Goal: Transaction & Acquisition: Purchase product/service

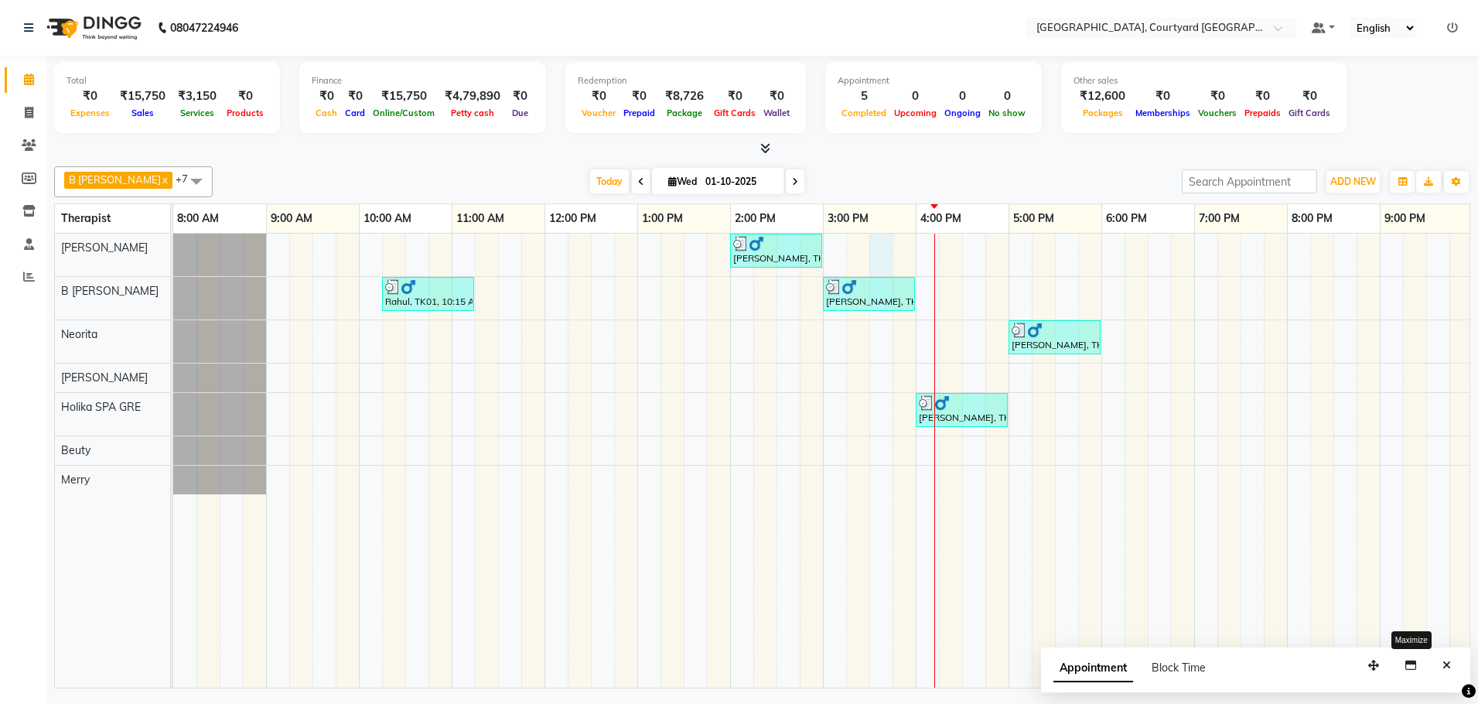
click at [874, 254] on div "[PERSON_NAME], TK02, 02:00 PM-03:00 PM, Sensory Rejuvene Aromatherapy 60 Min([D…" at bounding box center [915, 461] width 1485 height 454
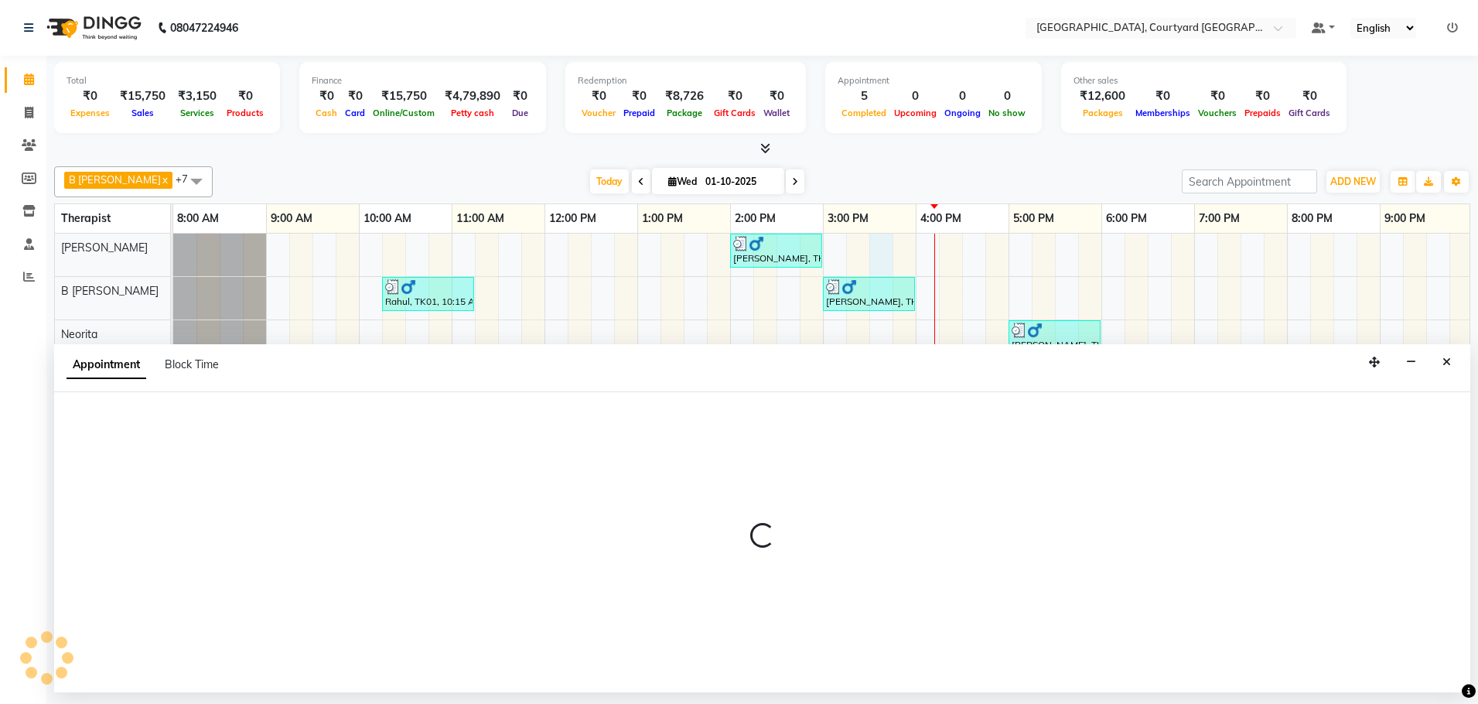
select select "70579"
select select "930"
select select "tentative"
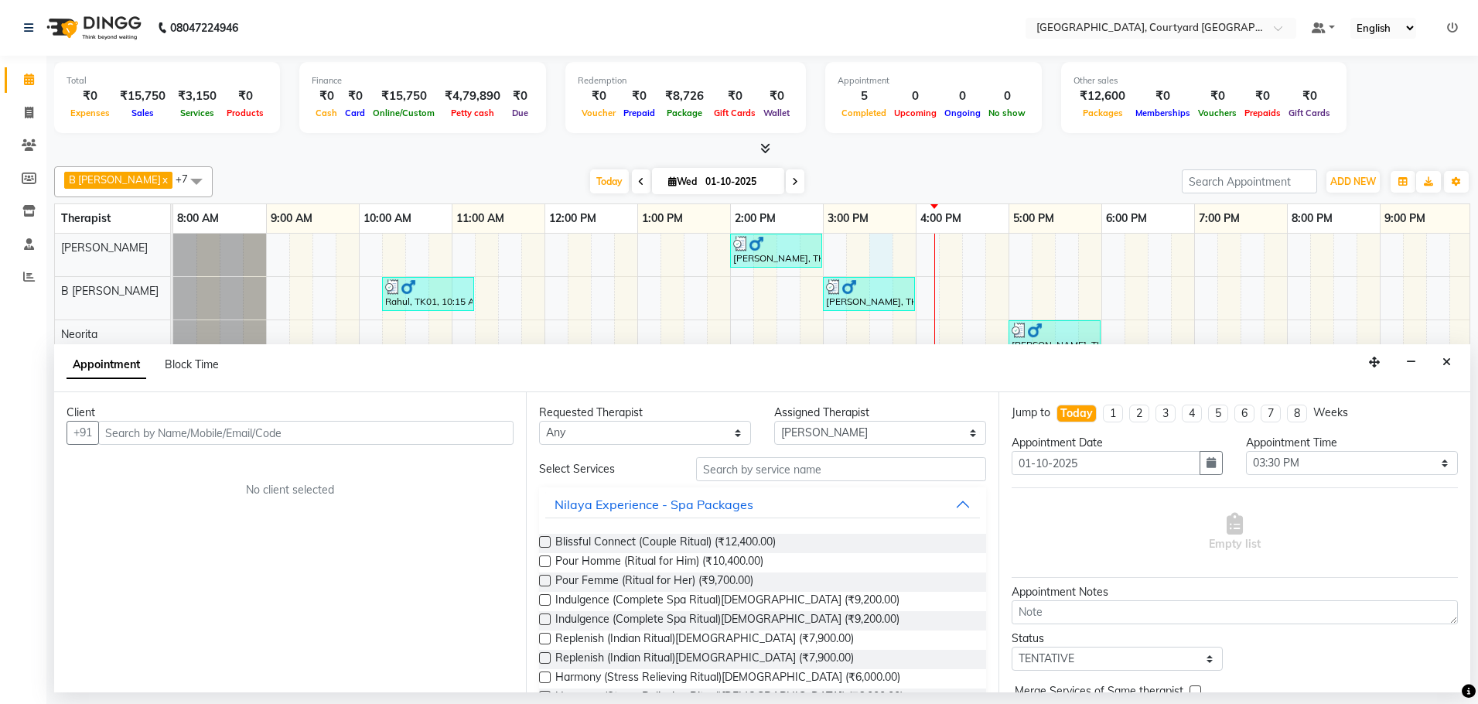
click at [355, 442] on input "text" at bounding box center [305, 433] width 415 height 24
type input "SANJAY"
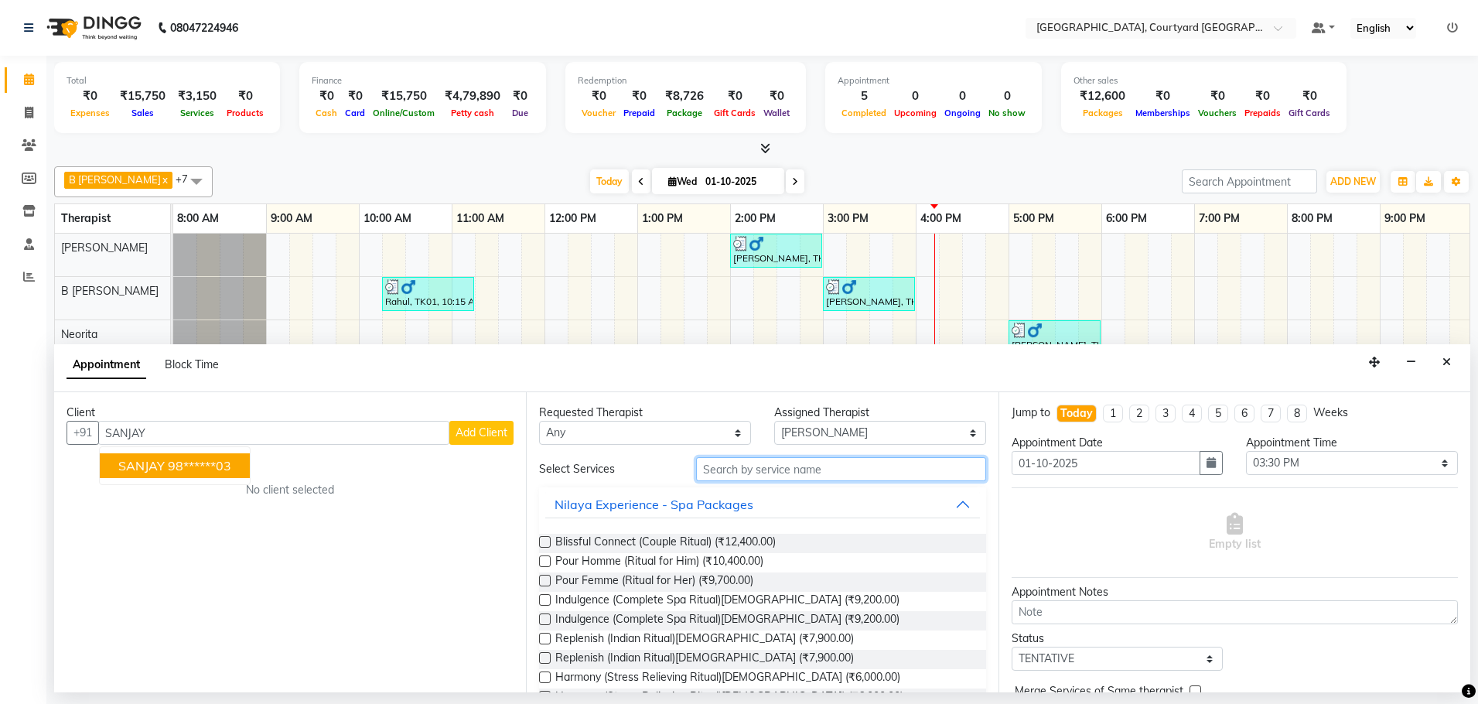
click at [740, 474] on input "text" at bounding box center [841, 469] width 290 height 24
type input "C"
type input "a"
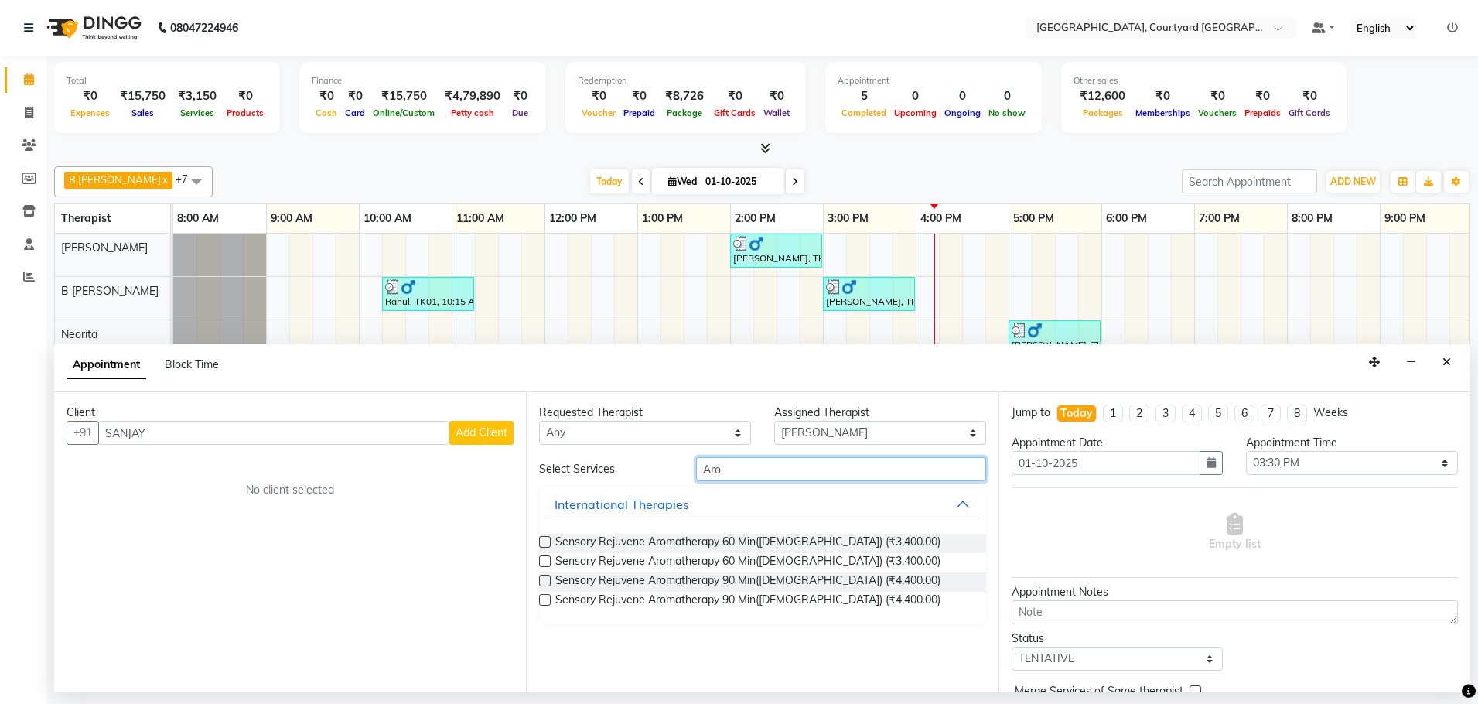
type input "Aro"
click at [548, 541] on label at bounding box center [545, 542] width 12 height 12
click at [548, 541] on input "checkbox" at bounding box center [544, 543] width 10 height 10
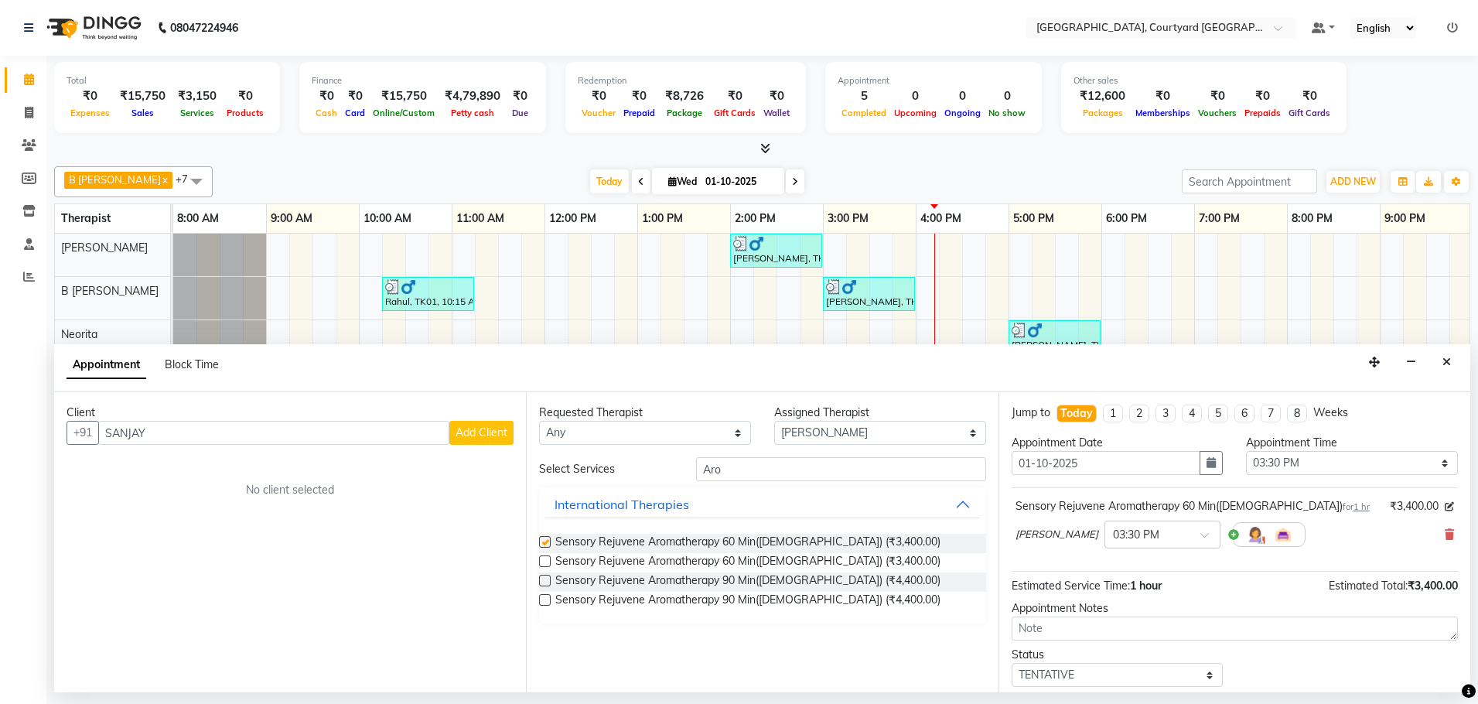
checkbox input "false"
click at [973, 435] on select "Select Beuty B [PERSON_NAME] Holika SPA GRE [PERSON_NAME] Merry Neorita [PERSON…" at bounding box center [880, 433] width 212 height 24
select select "71431"
click at [774, 421] on select "Select Beuty B [PERSON_NAME] Holika SPA GRE [PERSON_NAME] Merry Neorita [PERSON…" at bounding box center [880, 433] width 212 height 24
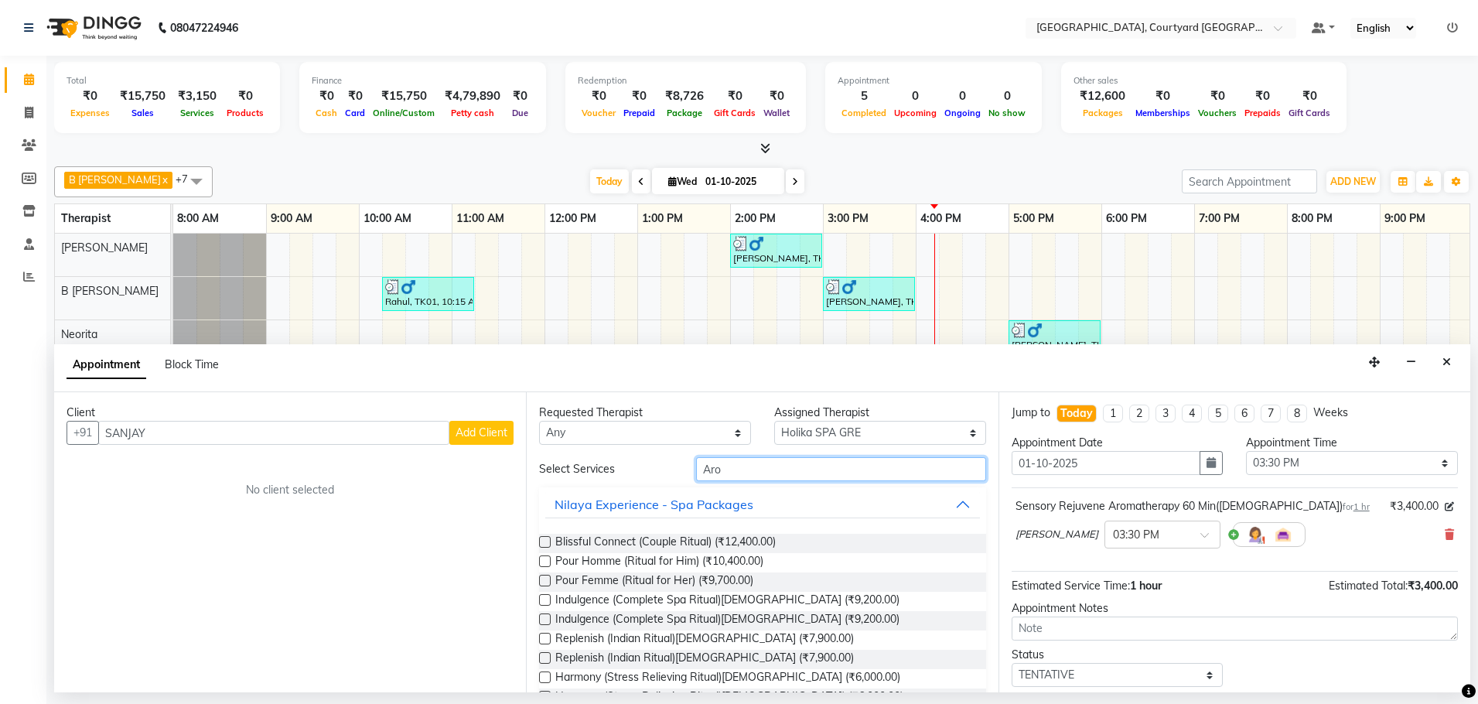
click at [780, 474] on input "Aro" at bounding box center [841, 469] width 290 height 24
type input "A"
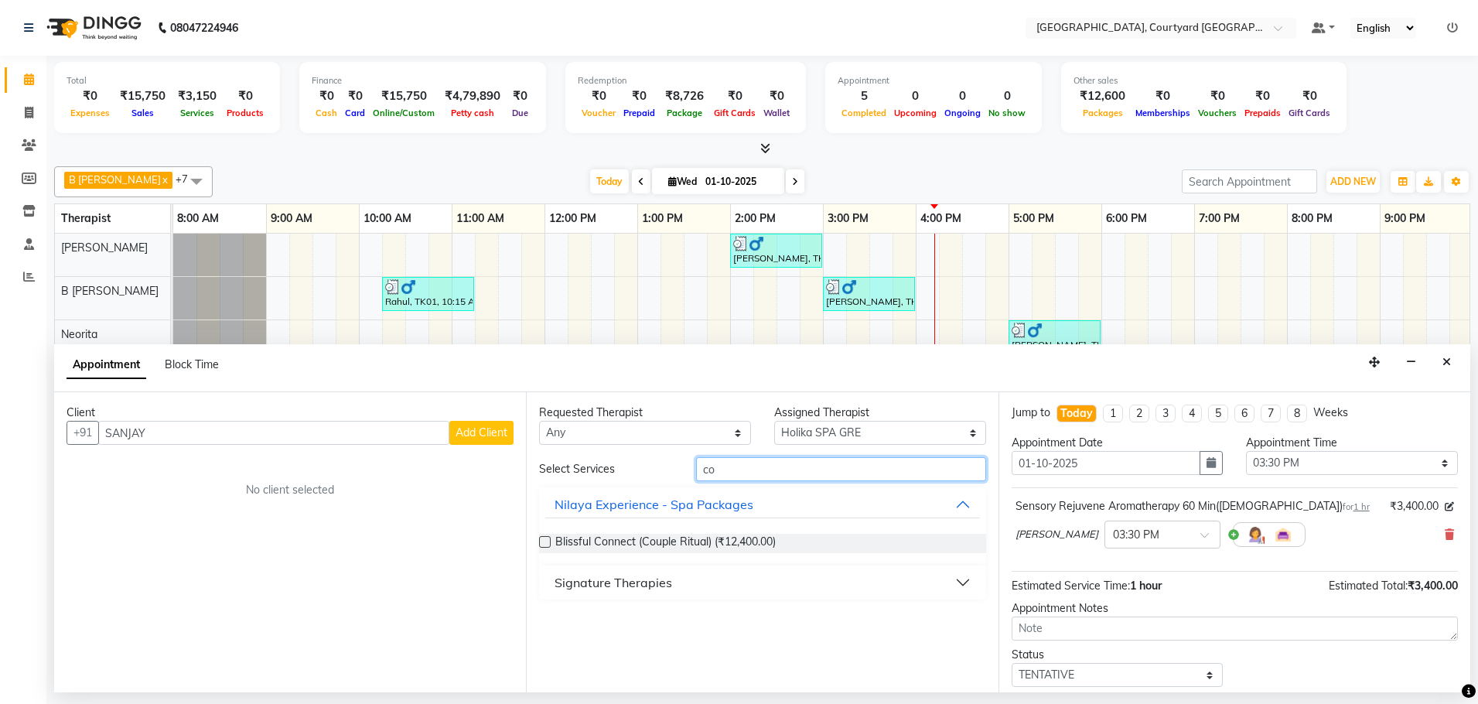
type input "c"
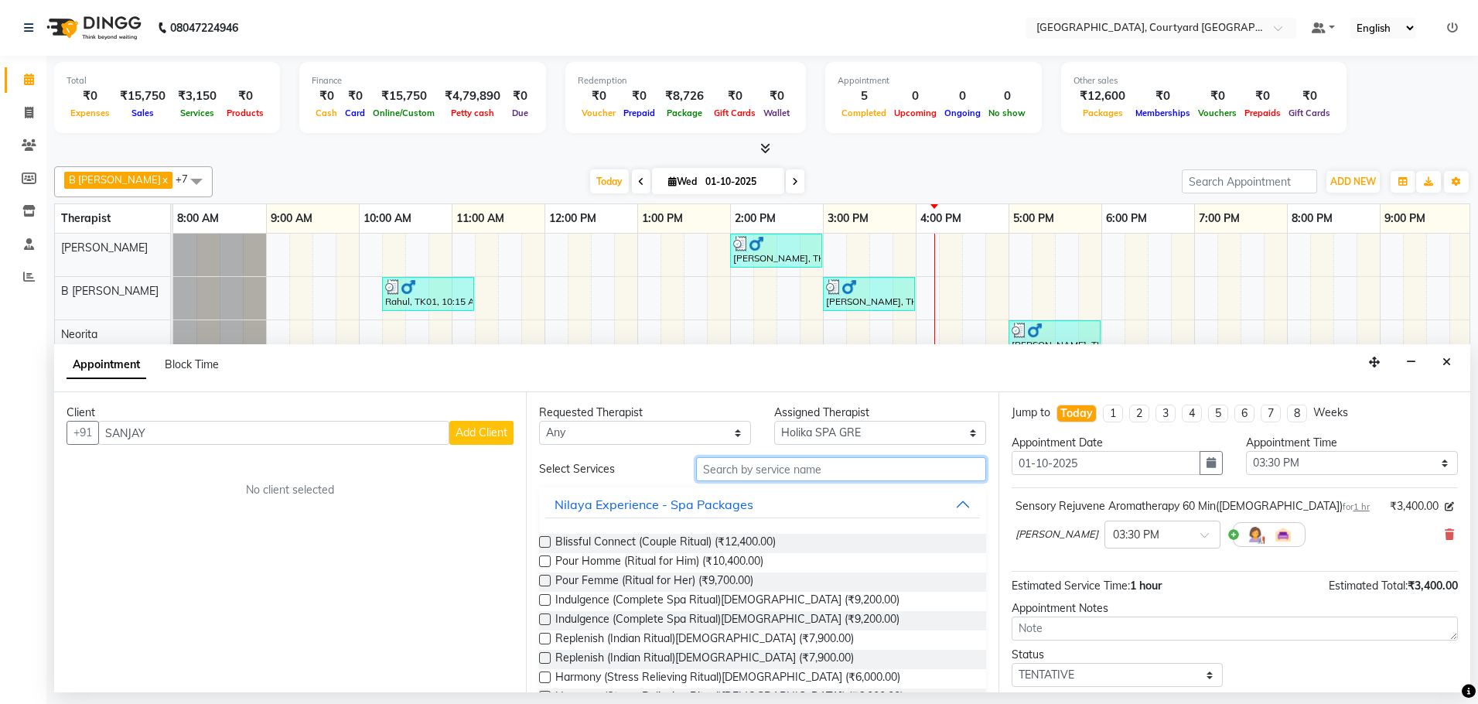
scroll to position [210, 0]
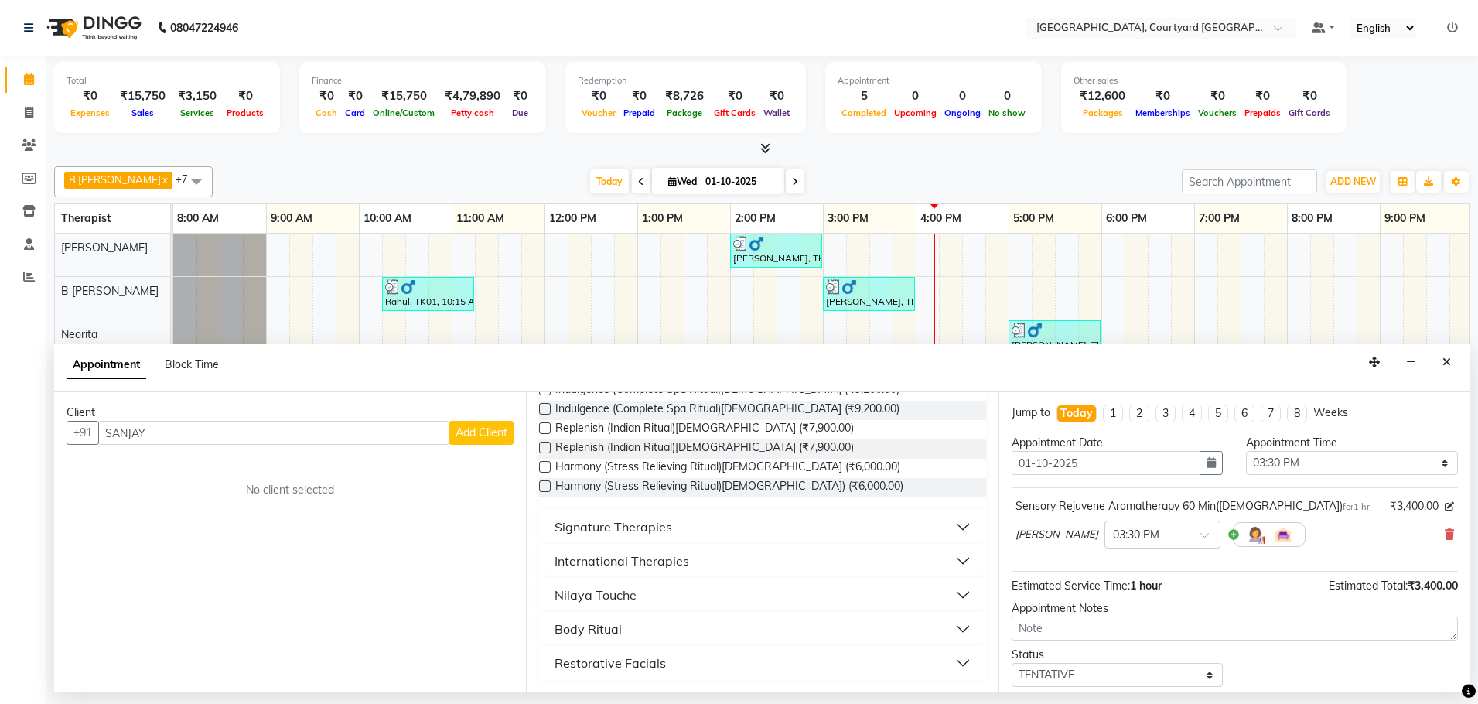
click at [947, 528] on button "Signature Therapies" at bounding box center [762, 527] width 434 height 28
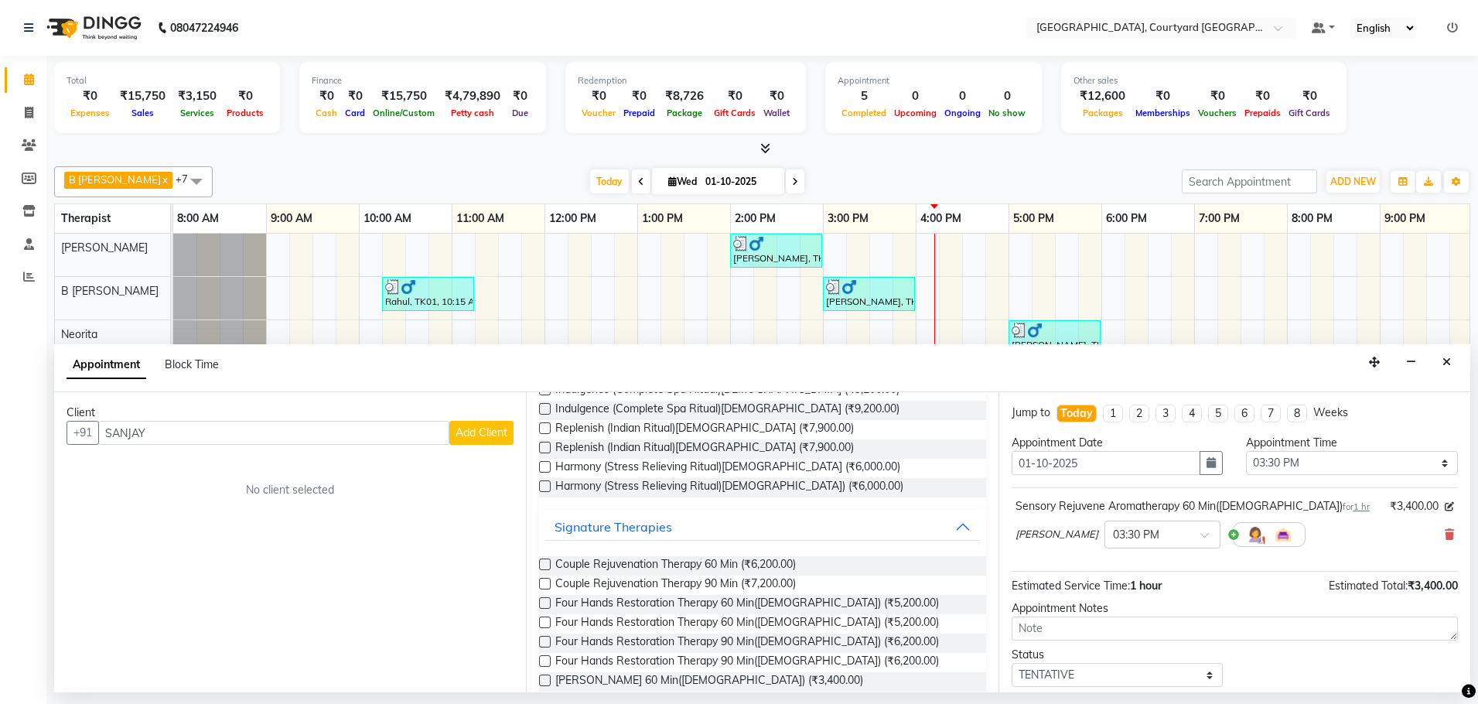
click at [547, 563] on label at bounding box center [545, 564] width 12 height 12
click at [547, 563] on input "checkbox" at bounding box center [544, 566] width 10 height 10
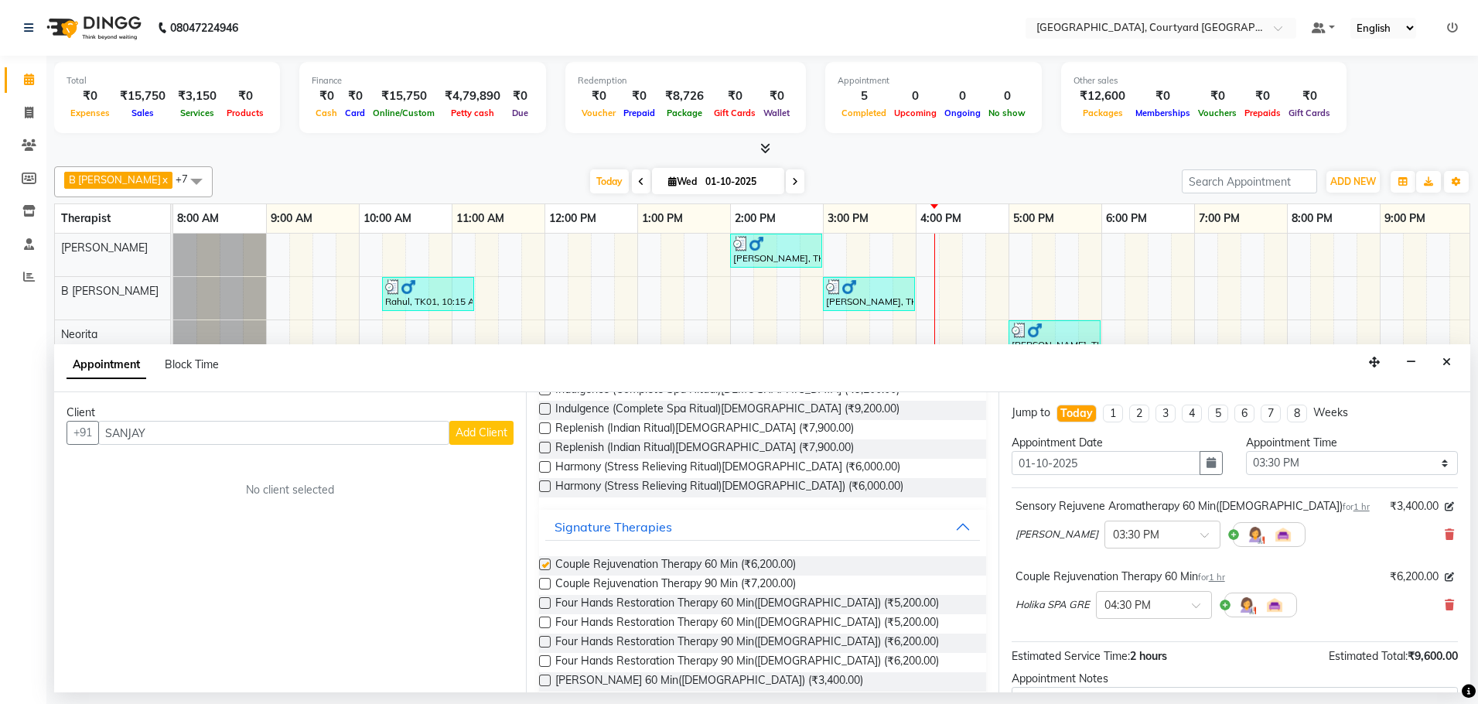
checkbox input "false"
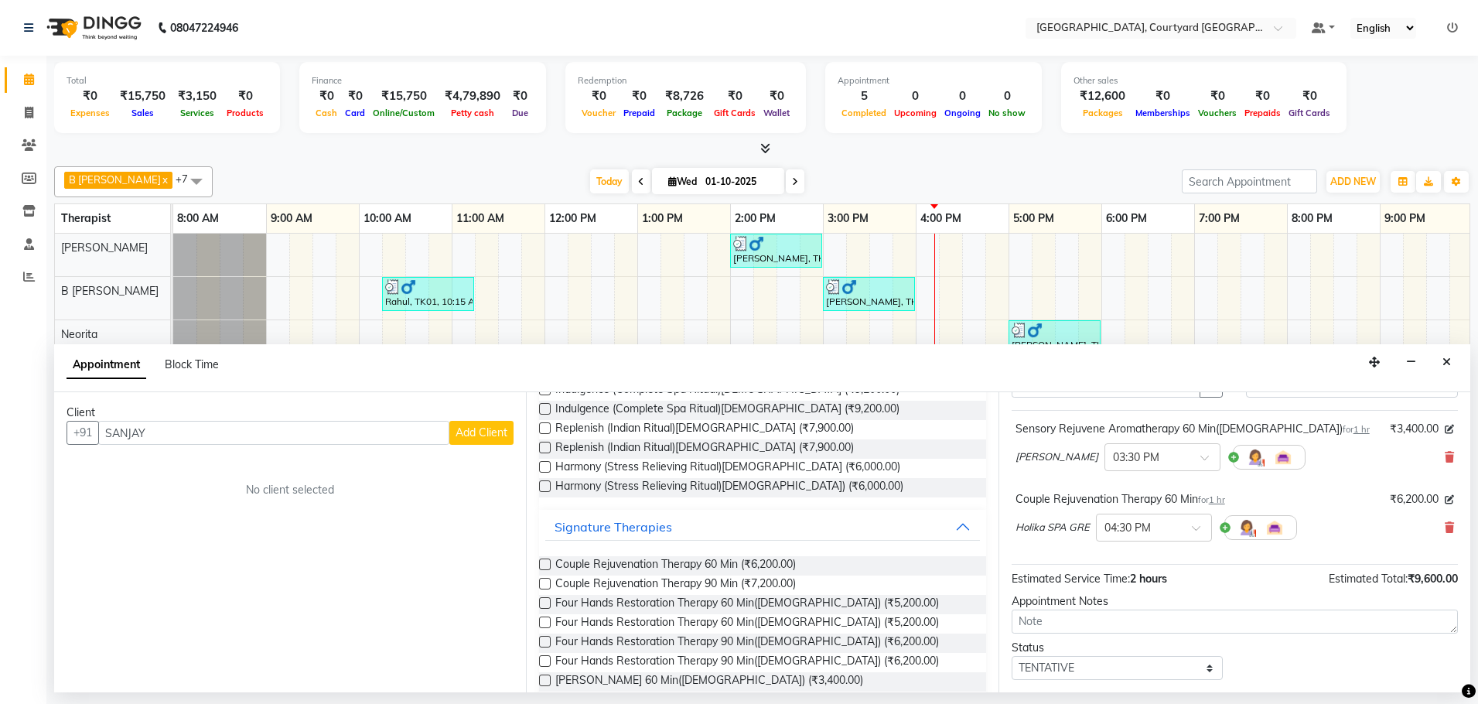
click at [1226, 524] on div at bounding box center [1260, 527] width 73 height 25
click at [1224, 528] on div at bounding box center [1260, 527] width 73 height 25
click at [1250, 531] on img at bounding box center [1247, 527] width 19 height 19
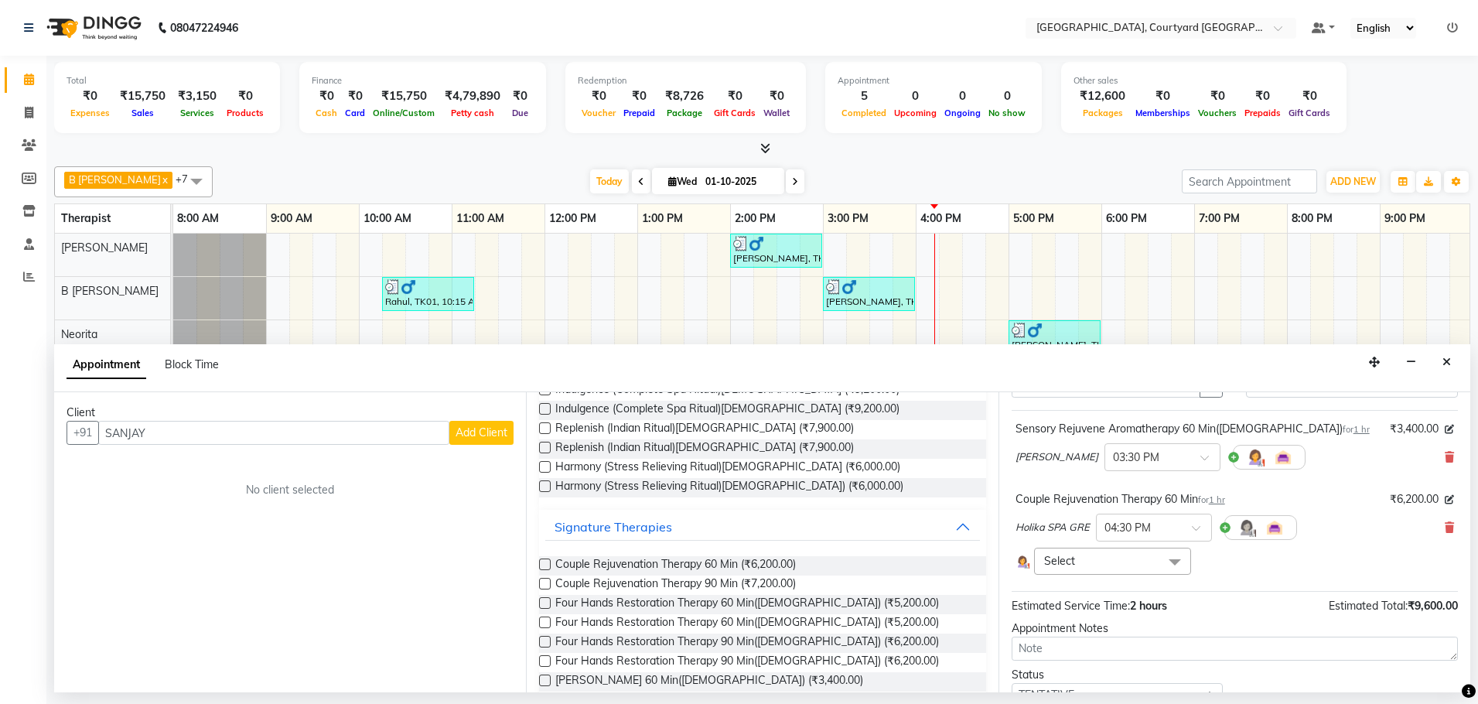
click at [1176, 562] on span at bounding box center [1174, 562] width 31 height 29
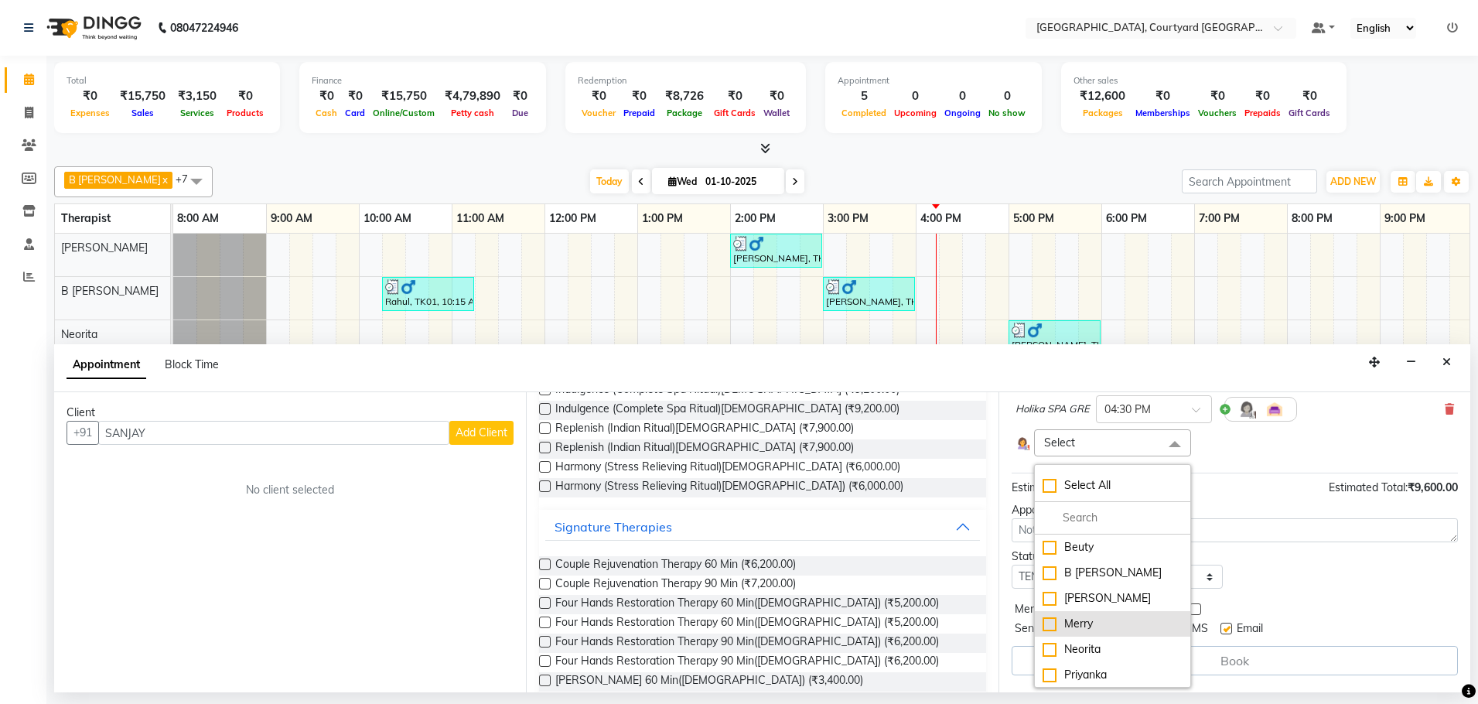
scroll to position [26, 0]
click at [1049, 548] on div "B [PERSON_NAME]" at bounding box center [1113, 546] width 140 height 16
checkbox input "true"
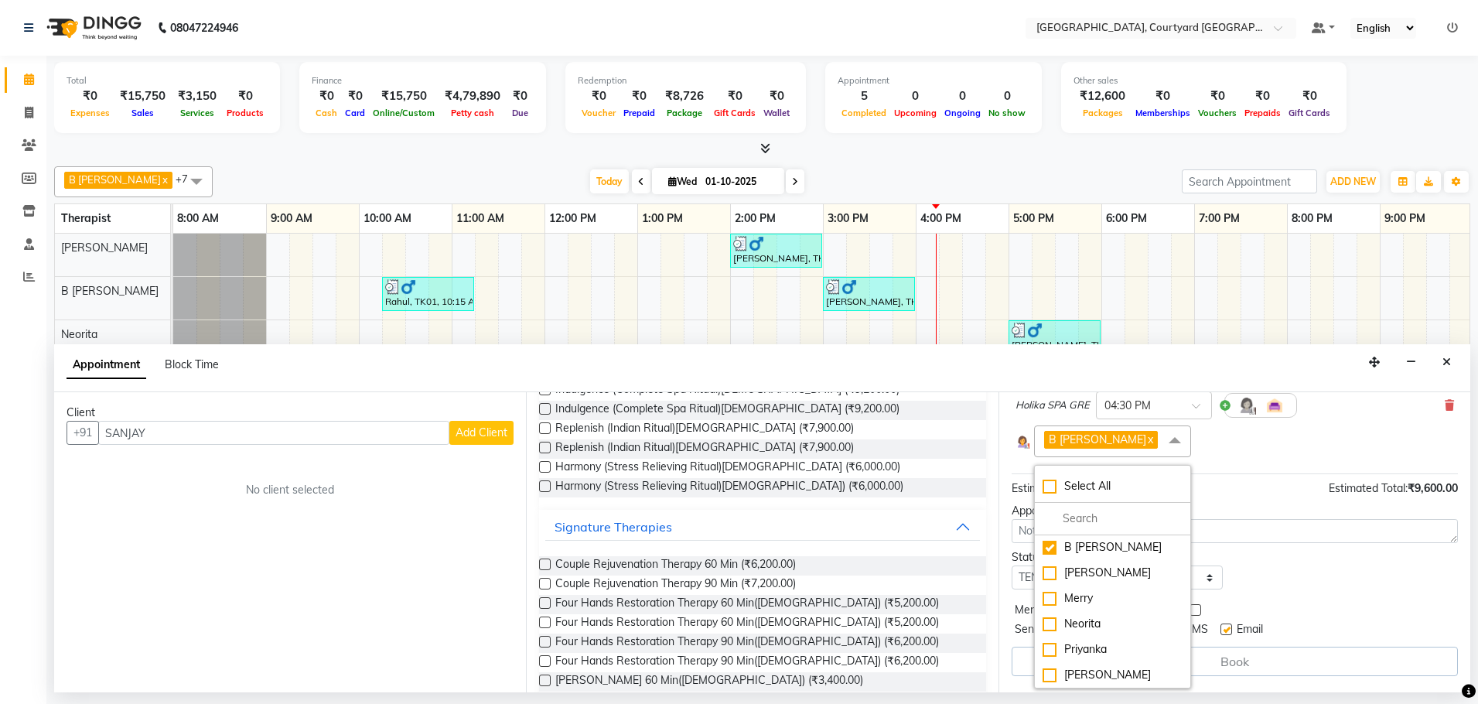
scroll to position [200, 0]
click at [1268, 567] on div "Status Select TENTATIVE CONFIRM CHECK-IN UPCOMING" at bounding box center [1235, 568] width 470 height 40
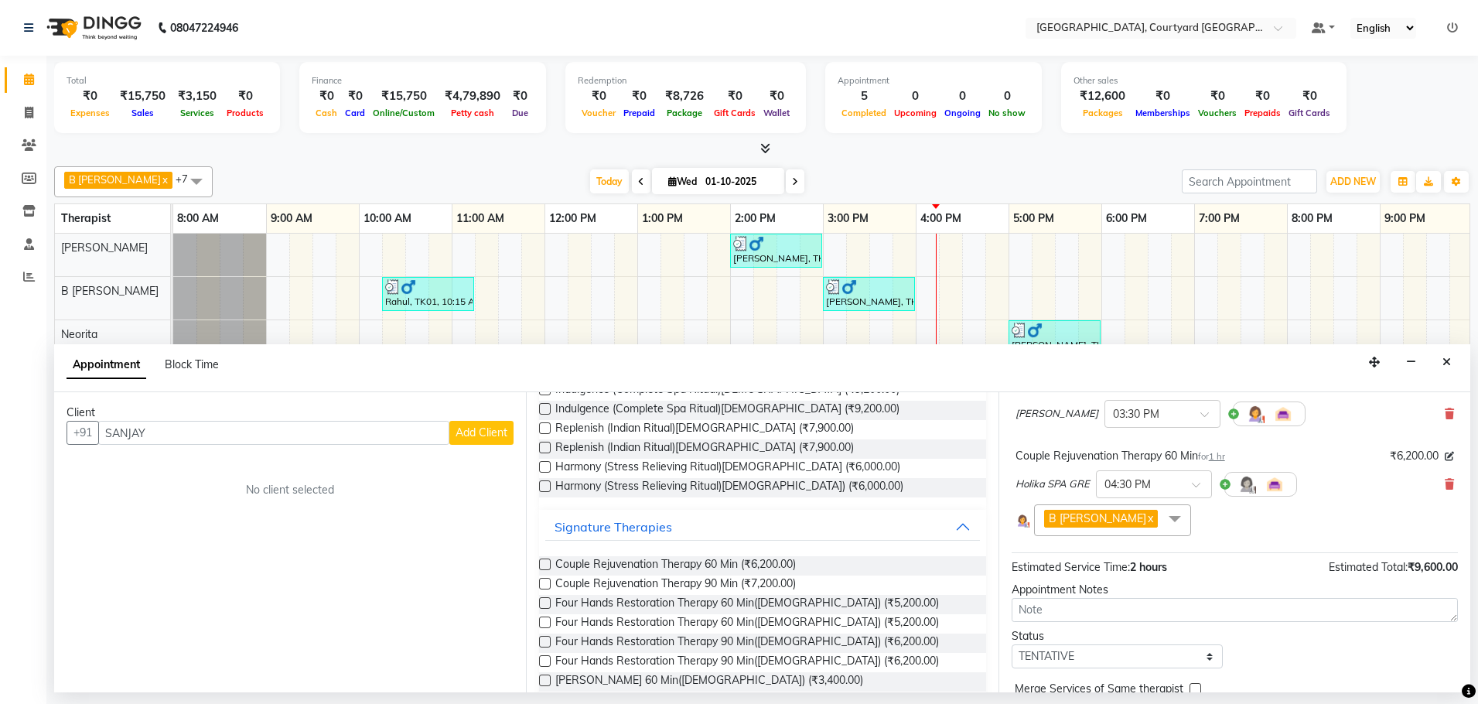
scroll to position [41, 0]
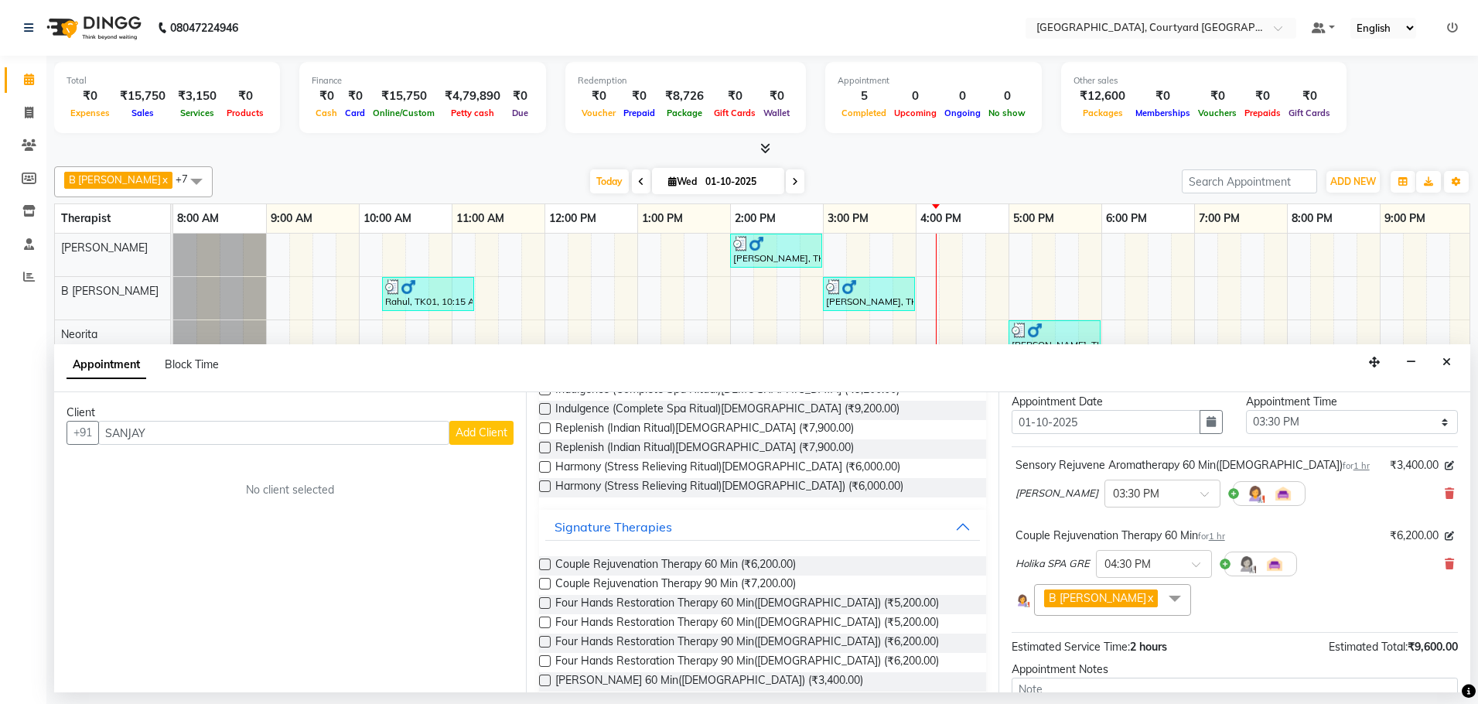
click at [482, 432] on span "Add Client" at bounding box center [482, 432] width 52 height 14
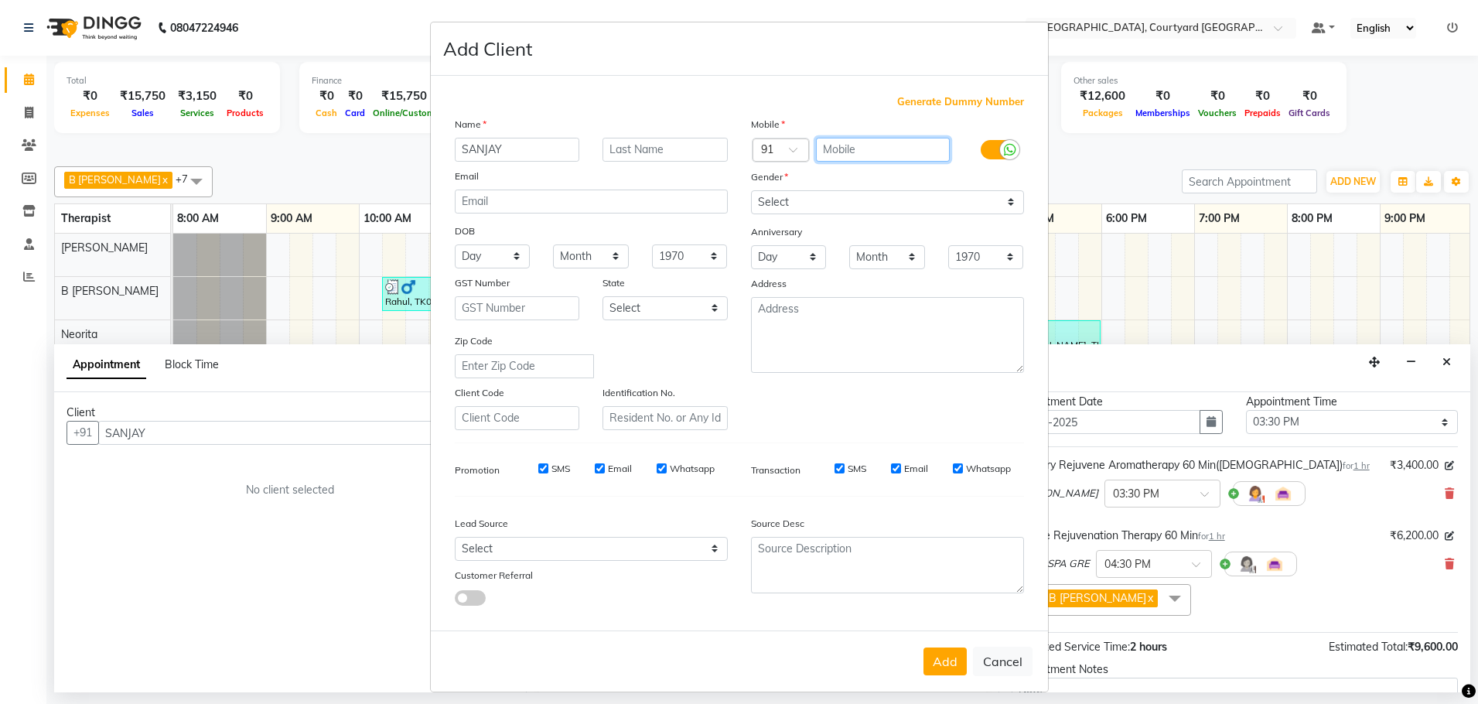
click at [857, 148] on input "text" at bounding box center [883, 150] width 134 height 24
type input "9899788709"
click at [1002, 201] on select "Select [DEMOGRAPHIC_DATA] [DEMOGRAPHIC_DATA] Other Prefer Not To Say" at bounding box center [887, 202] width 273 height 24
select select "[DEMOGRAPHIC_DATA]"
click at [751, 190] on select "Select [DEMOGRAPHIC_DATA] [DEMOGRAPHIC_DATA] Other Prefer Not To Say" at bounding box center [887, 202] width 273 height 24
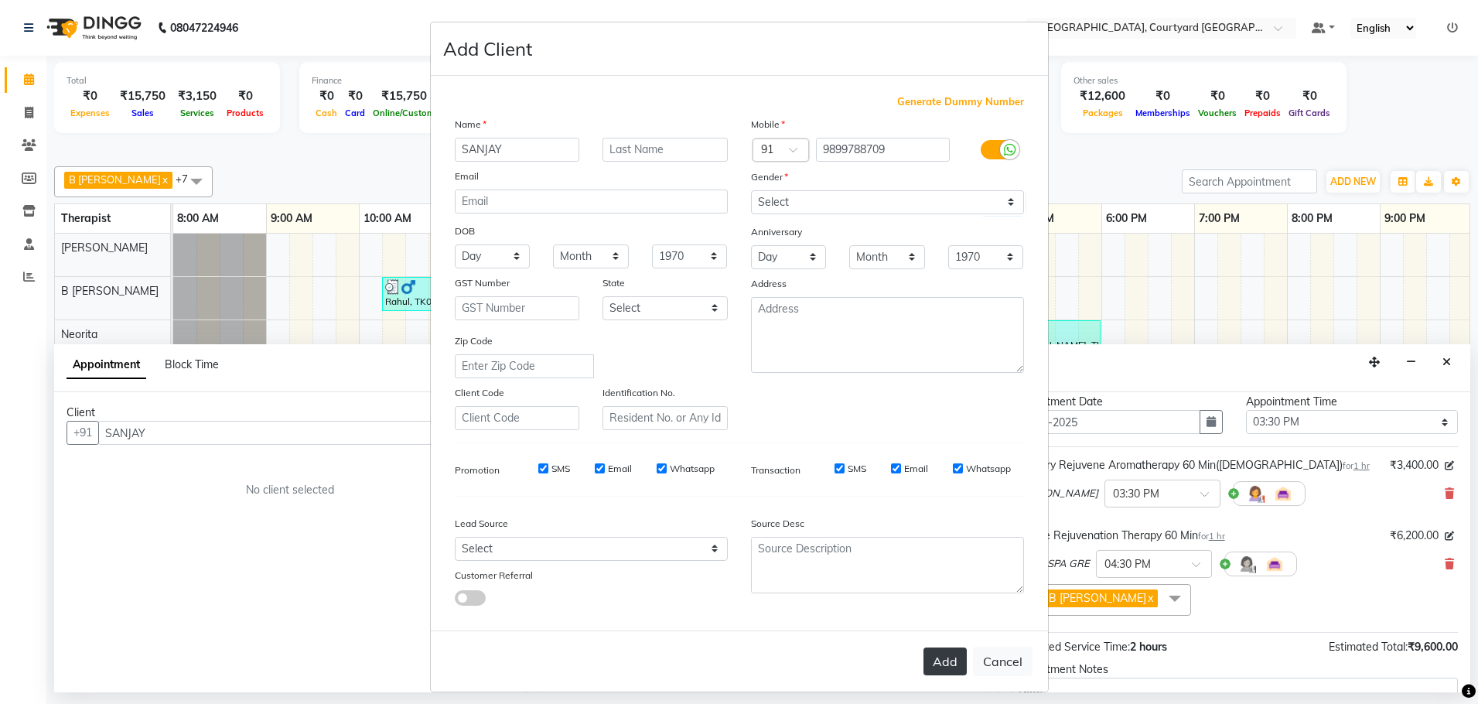
click at [945, 660] on button "Add" at bounding box center [945, 661] width 43 height 28
type input "98******09"
select select
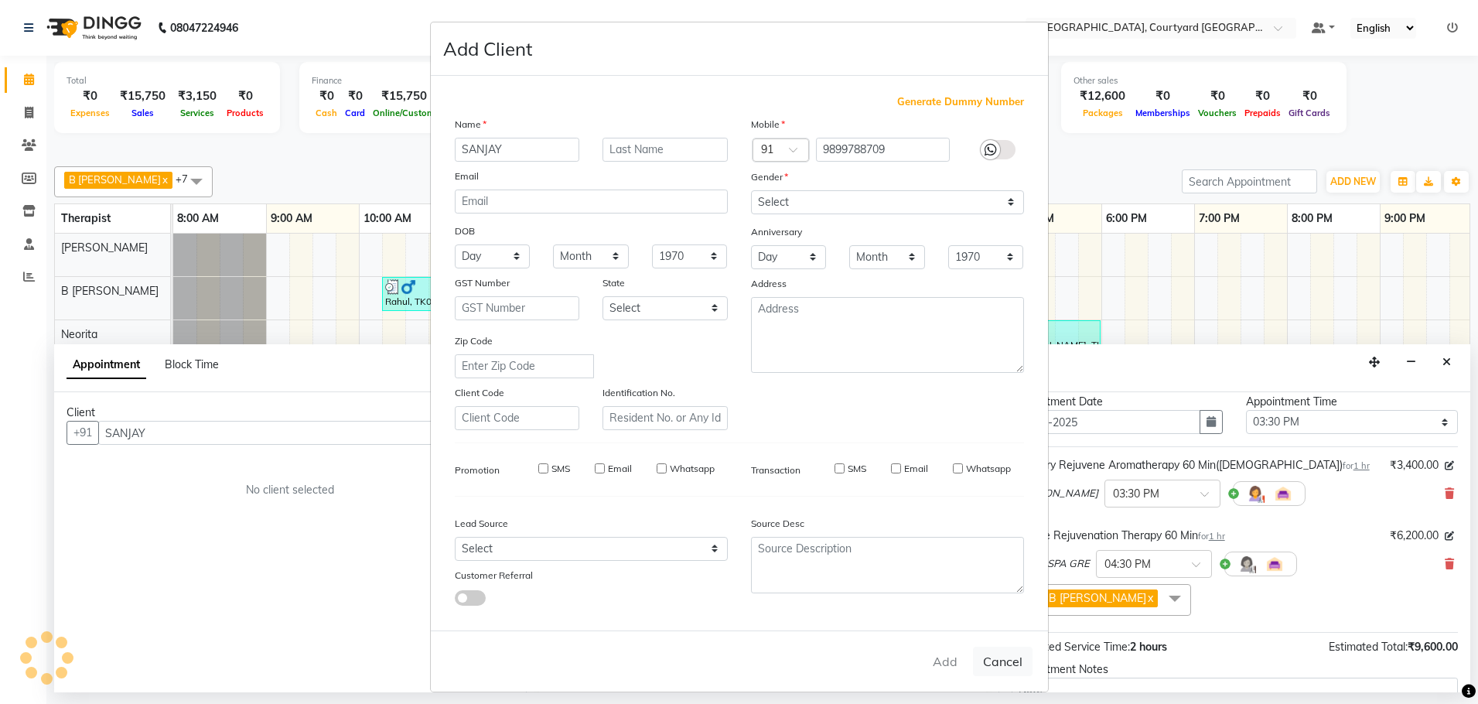
select select
checkbox input "false"
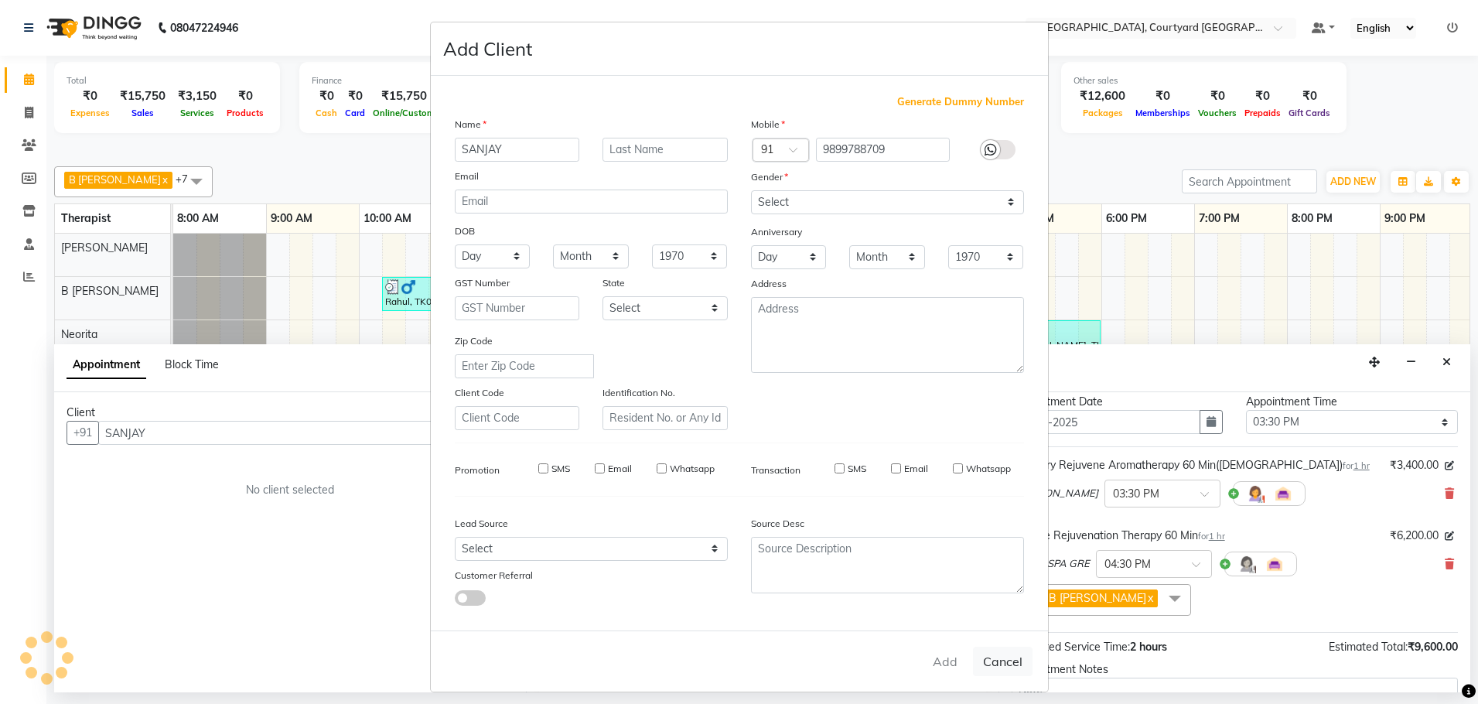
checkbox input "false"
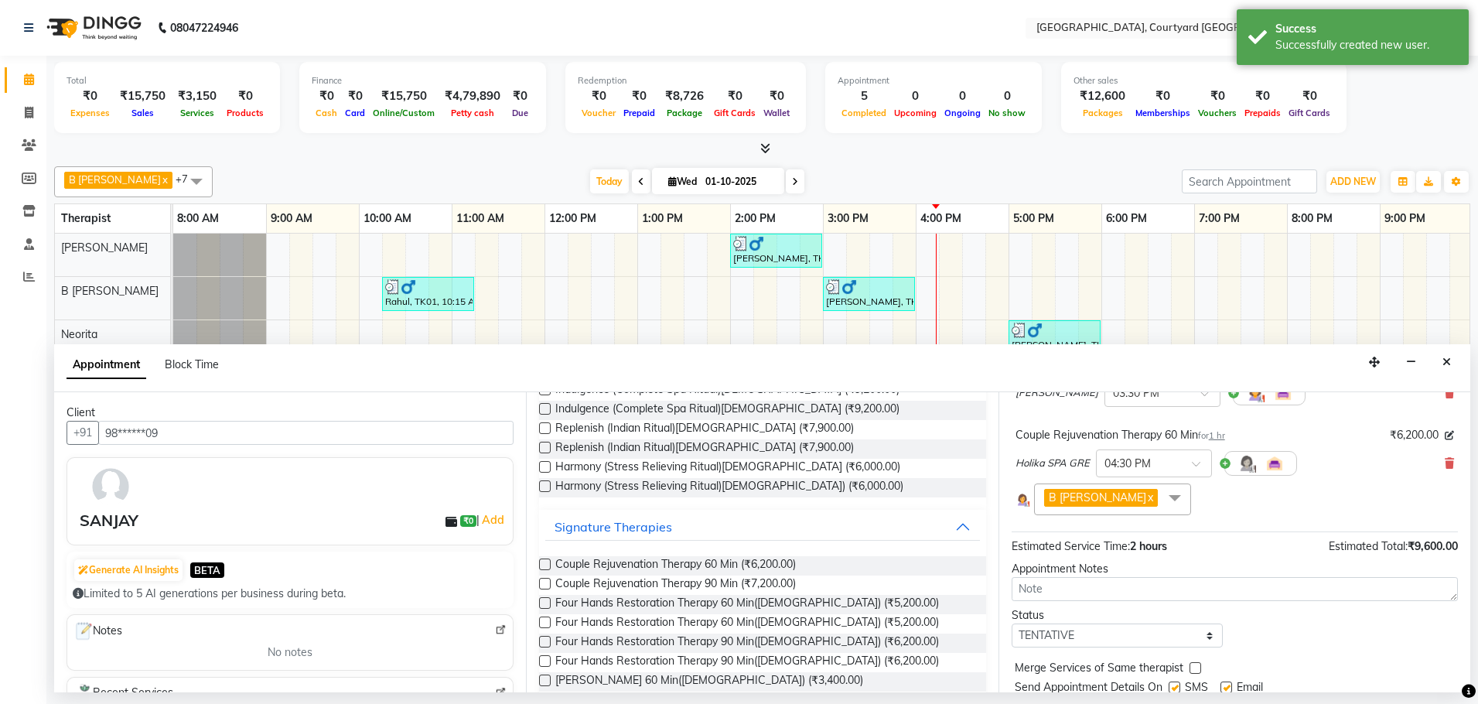
scroll to position [194, 0]
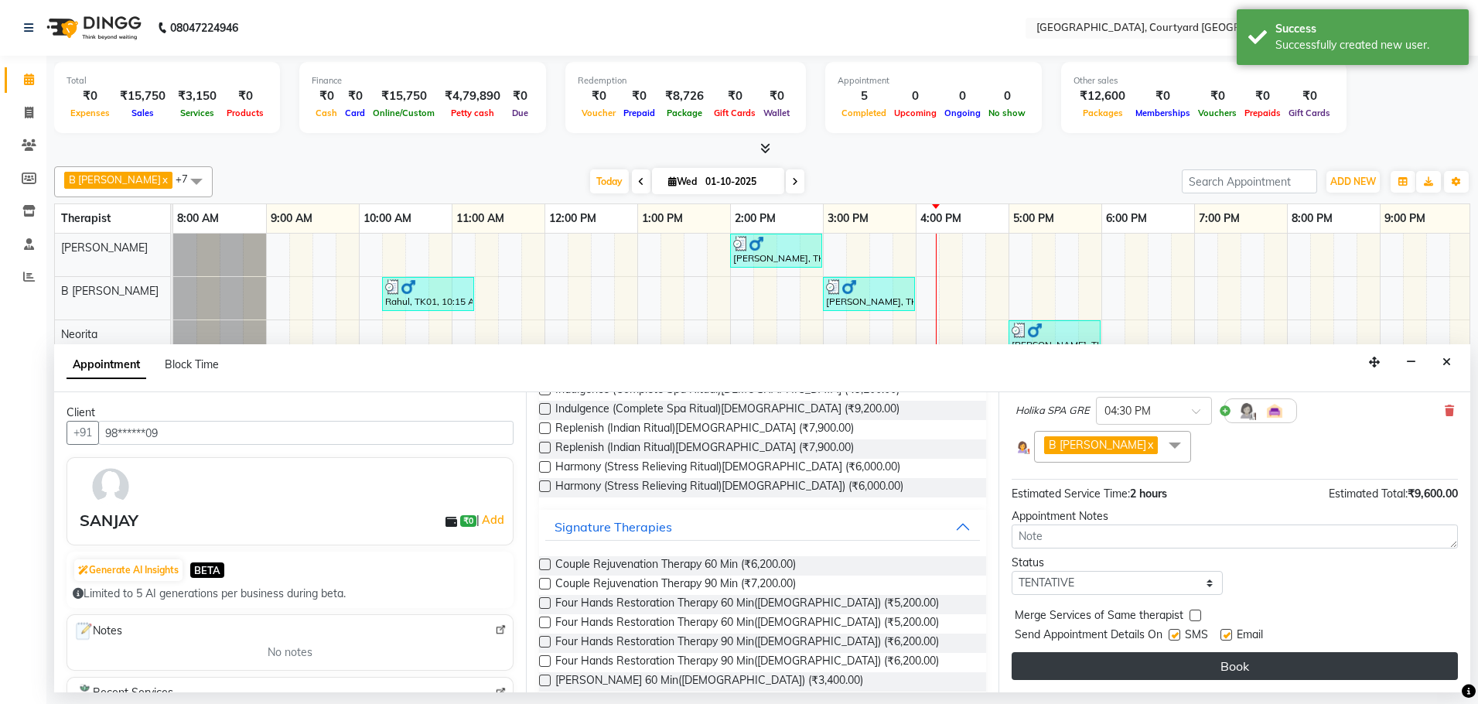
click at [1159, 662] on button "Book" at bounding box center [1235, 666] width 446 height 28
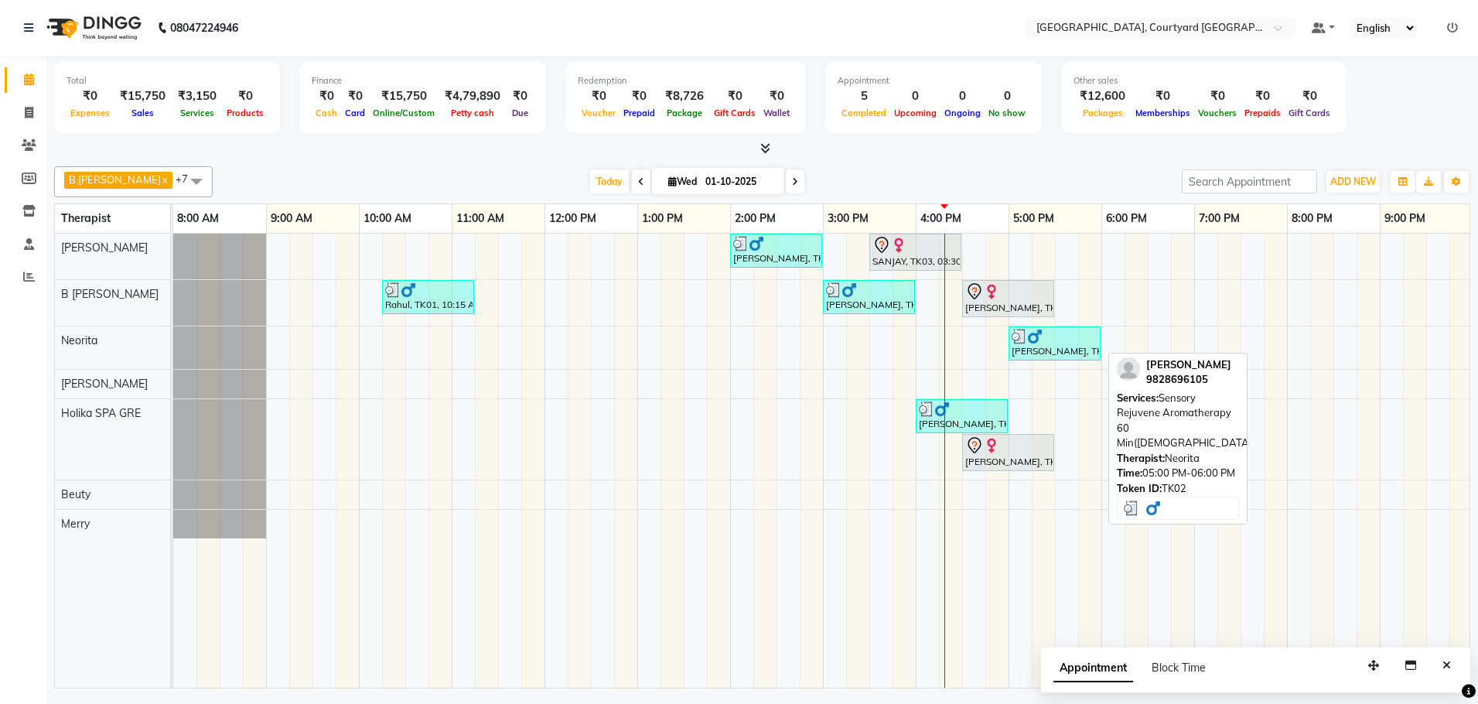
click at [1025, 343] on div "[PERSON_NAME], TK02, 05:00 PM-06:00 PM, Sensory Rejuvene Aromatherapy 60 Min([D…" at bounding box center [1054, 343] width 89 height 29
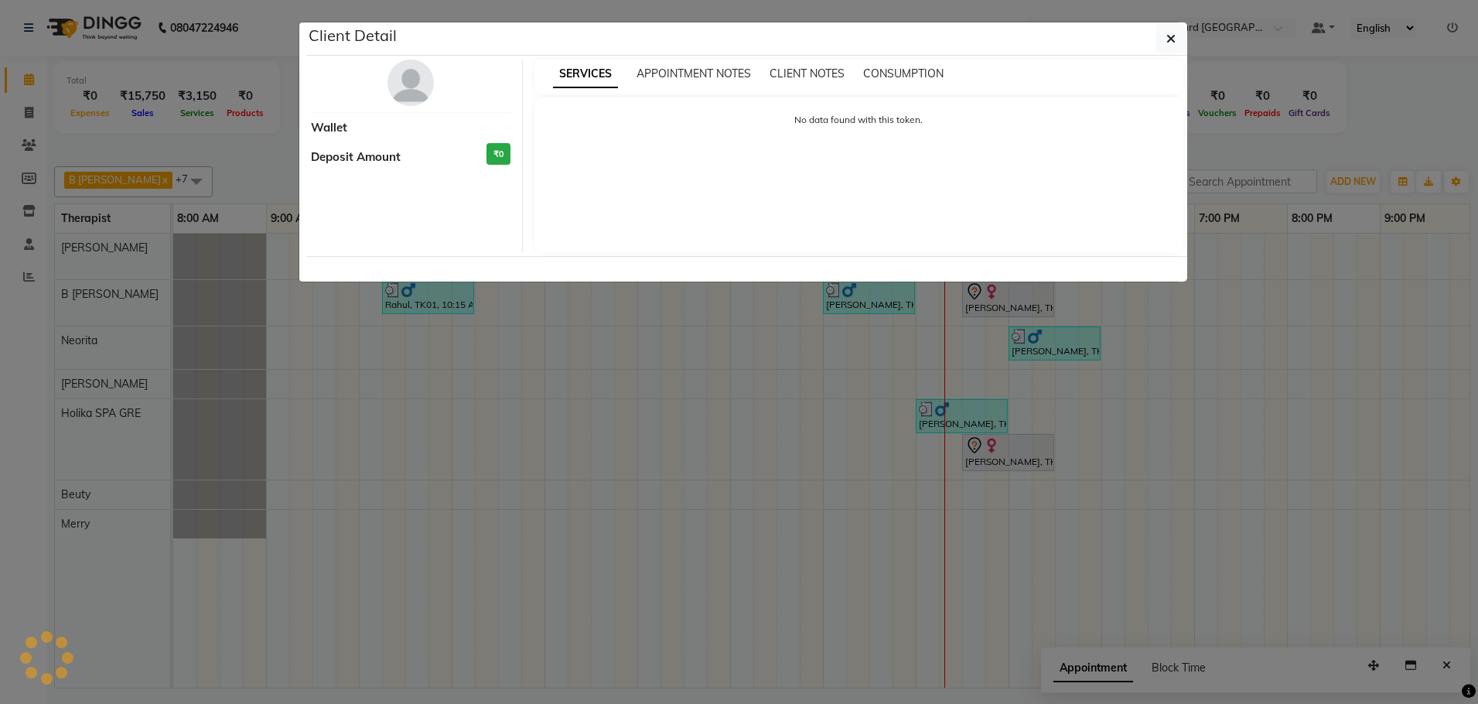
select select "3"
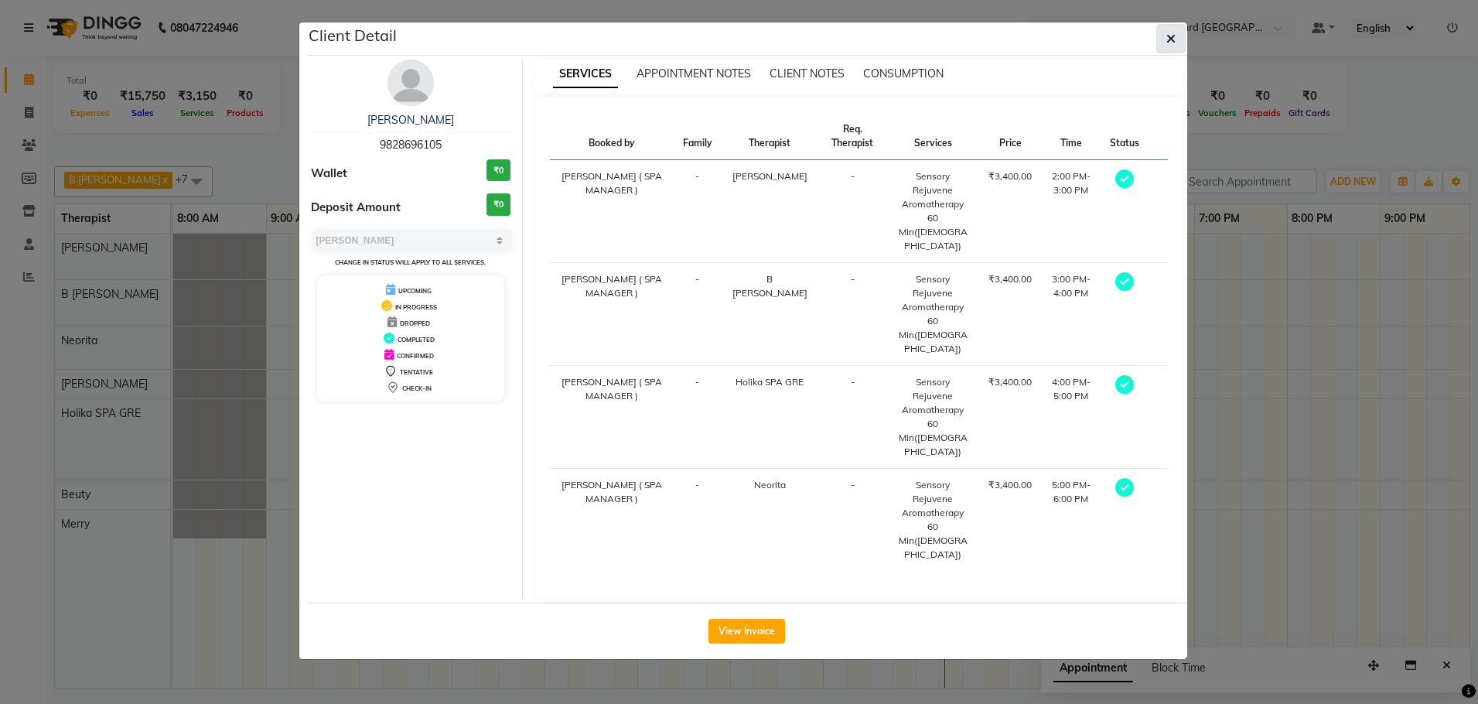
click at [1167, 32] on span "button" at bounding box center [1170, 38] width 9 height 15
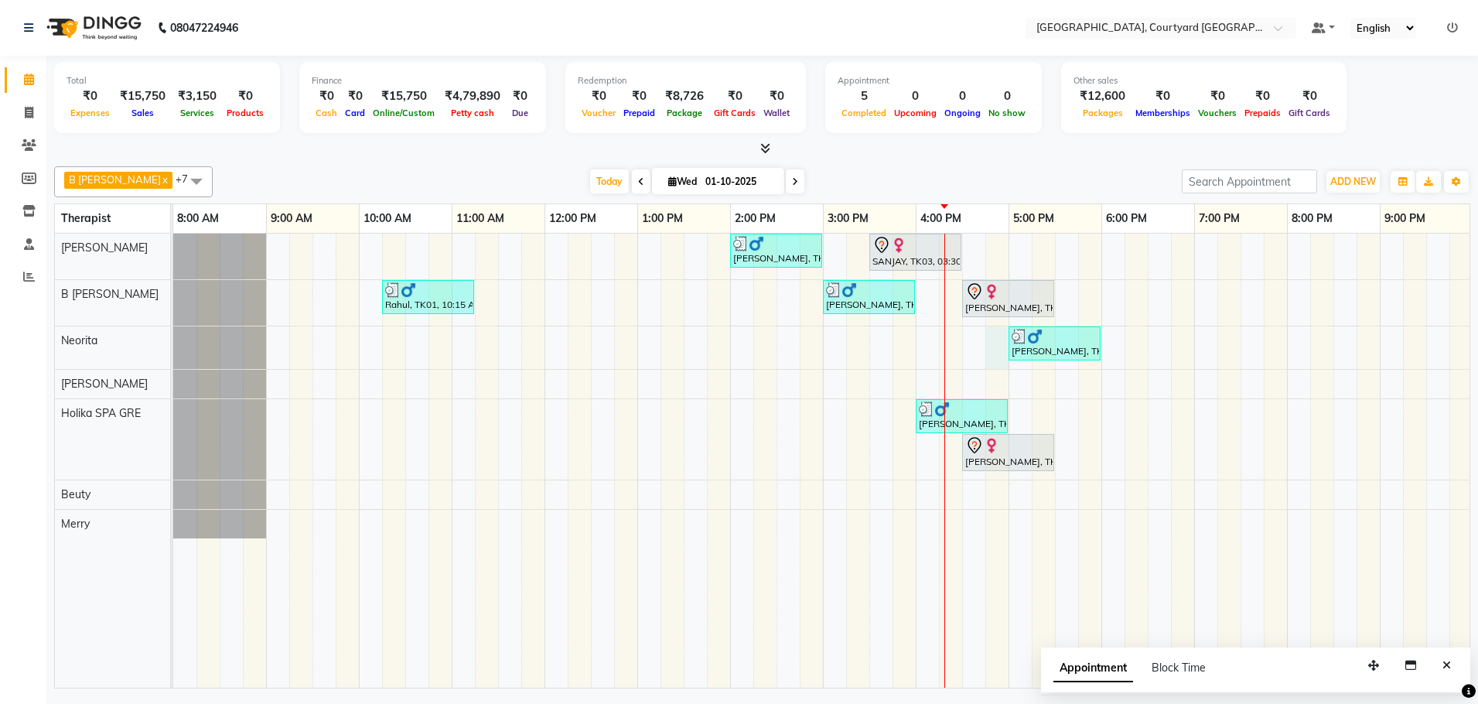
click at [988, 357] on div "[PERSON_NAME], TK02, 02:00 PM-03:00 PM, Sensory Rejuvene Aromatherapy 60 Min([D…" at bounding box center [915, 461] width 1485 height 454
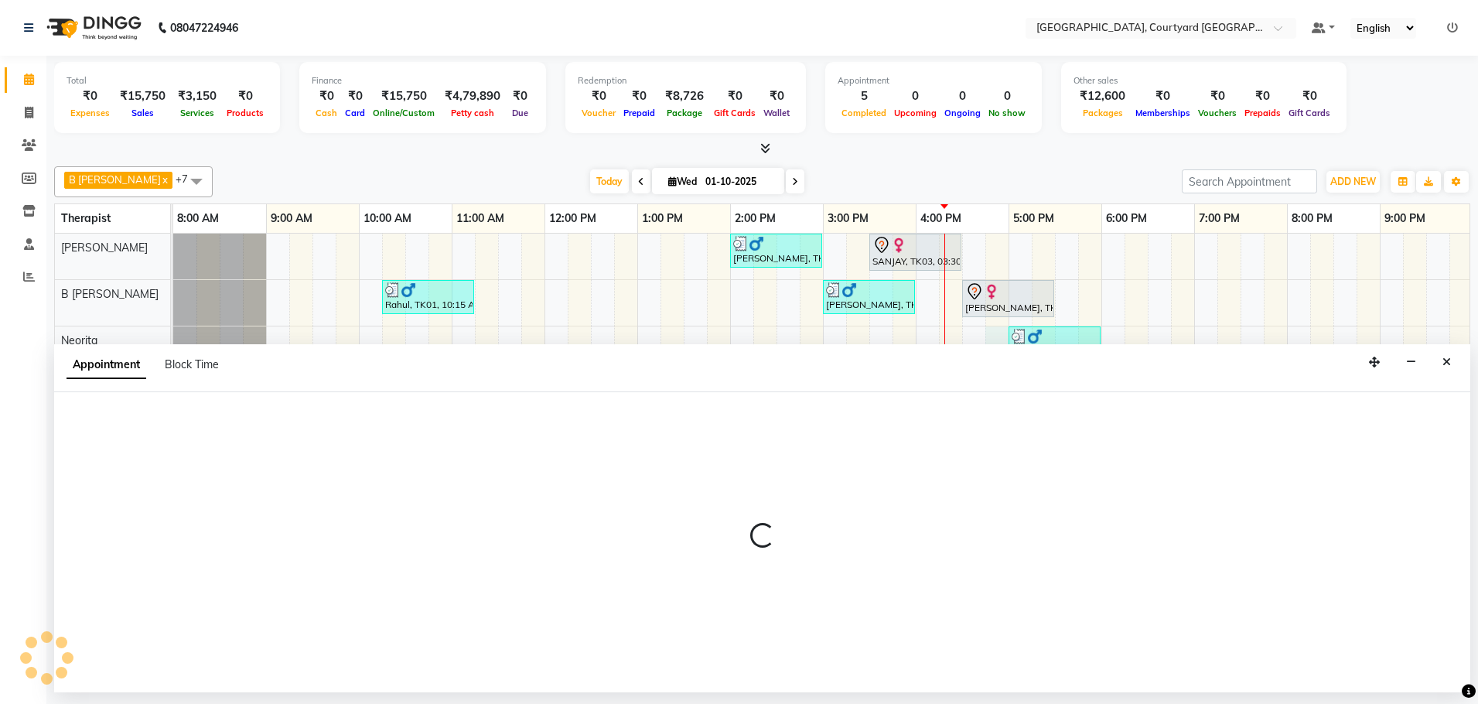
select select "70581"
select select "1005"
select select "tentative"
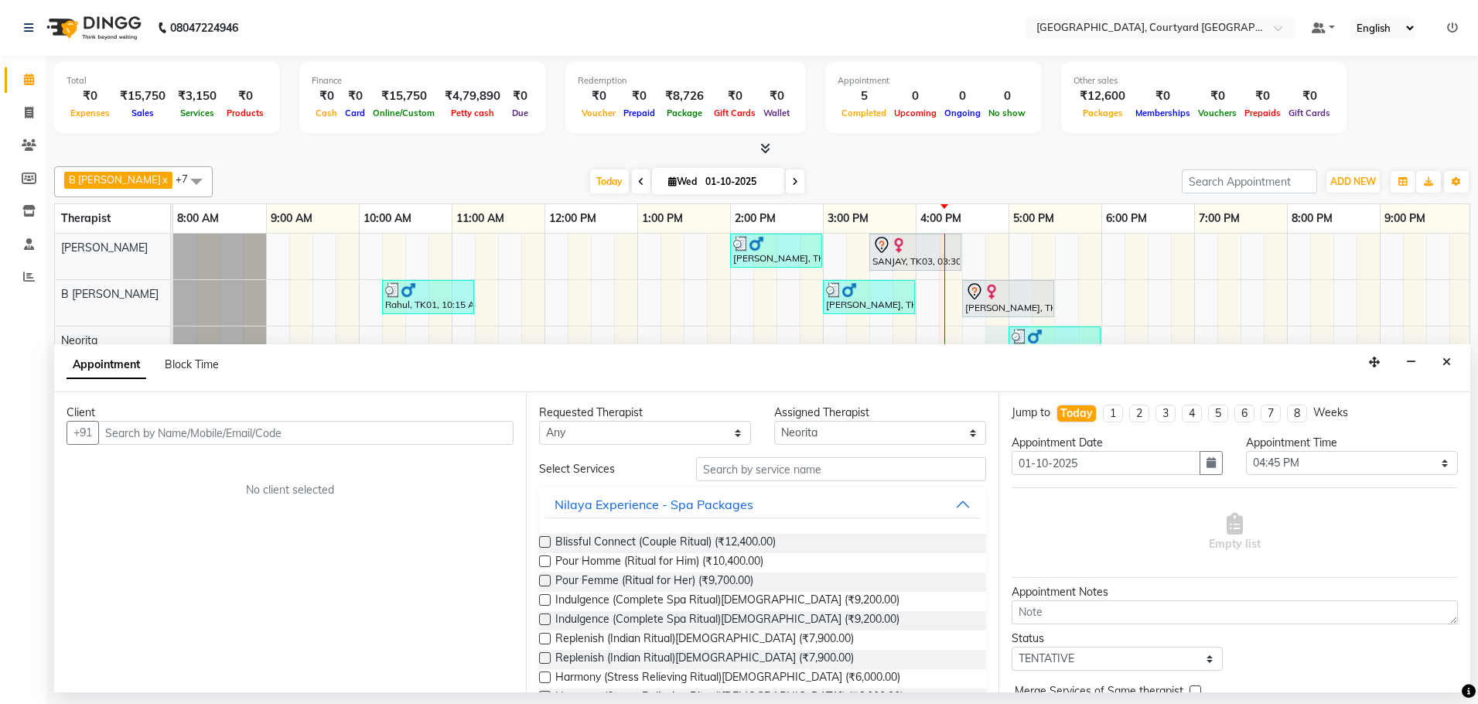
click at [241, 430] on input "text" at bounding box center [305, 433] width 415 height 24
click at [265, 465] on ngb-highlight "98******86" at bounding box center [252, 465] width 63 height 15
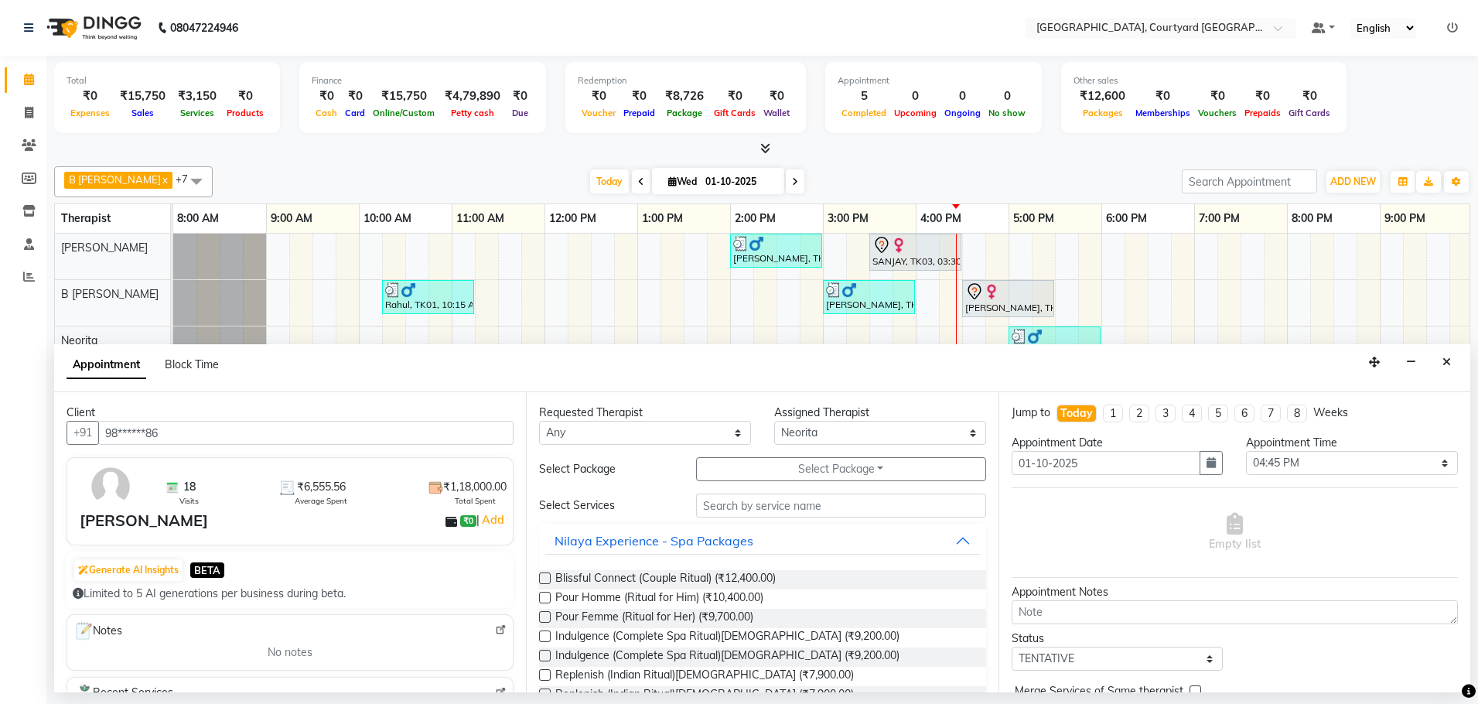
type input "98******86"
click at [776, 508] on input "text" at bounding box center [841, 505] width 290 height 24
type input "D"
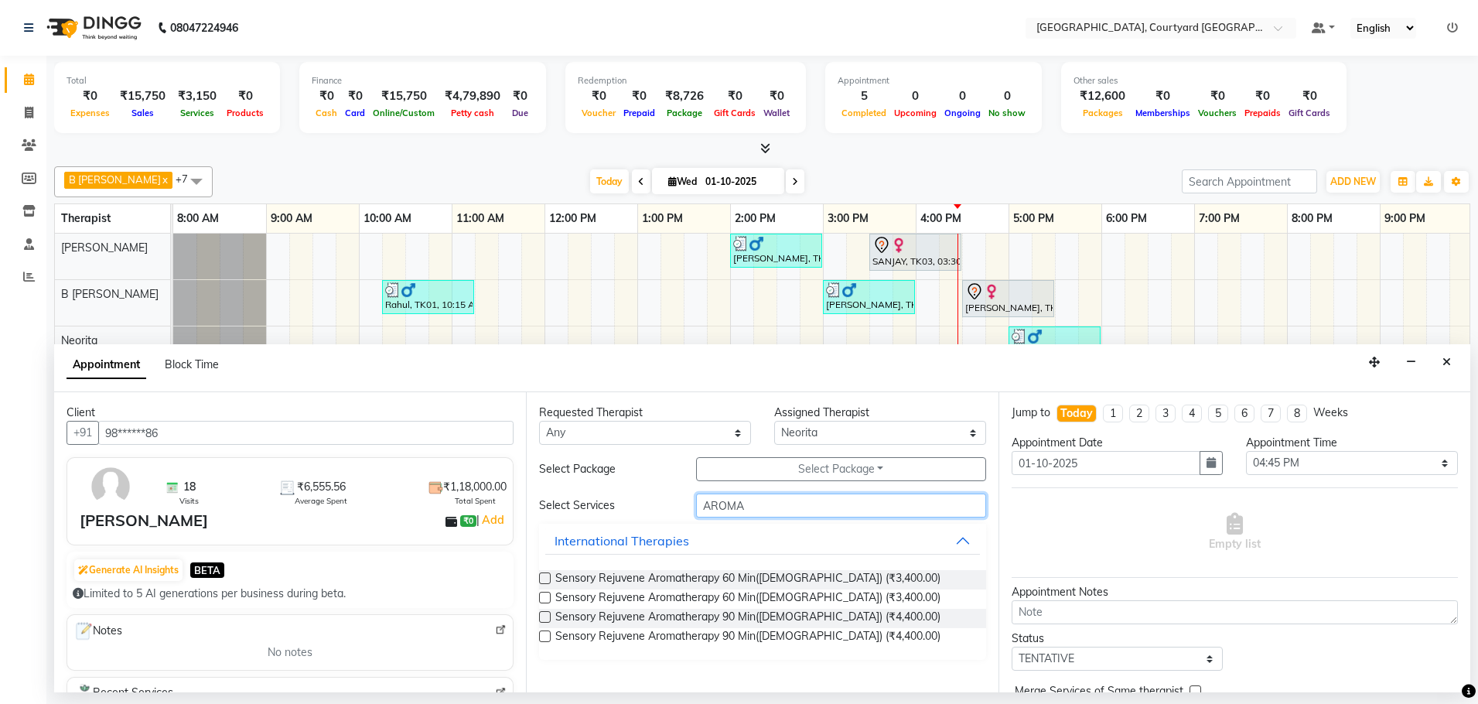
type input "AROMA"
click at [546, 614] on label at bounding box center [545, 617] width 12 height 12
click at [546, 614] on input "checkbox" at bounding box center [544, 618] width 10 height 10
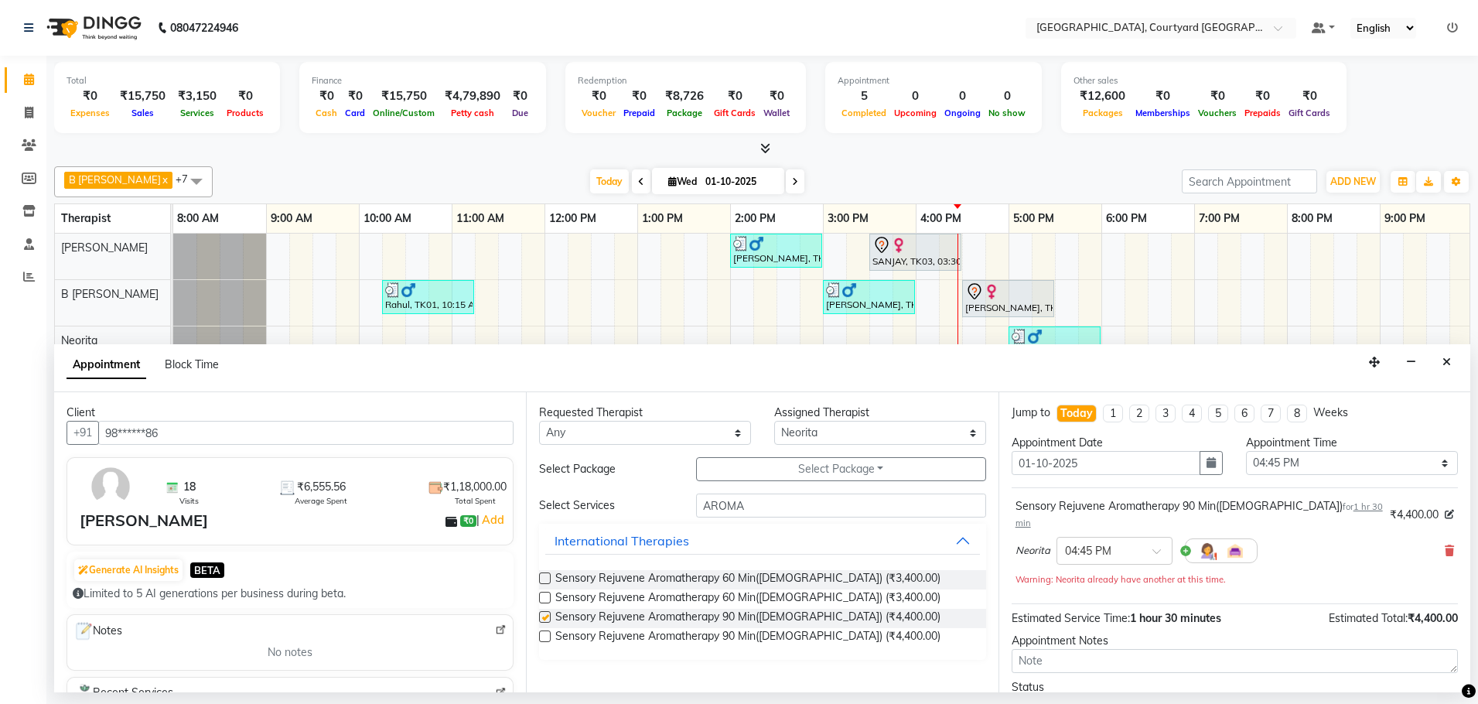
checkbox input "false"
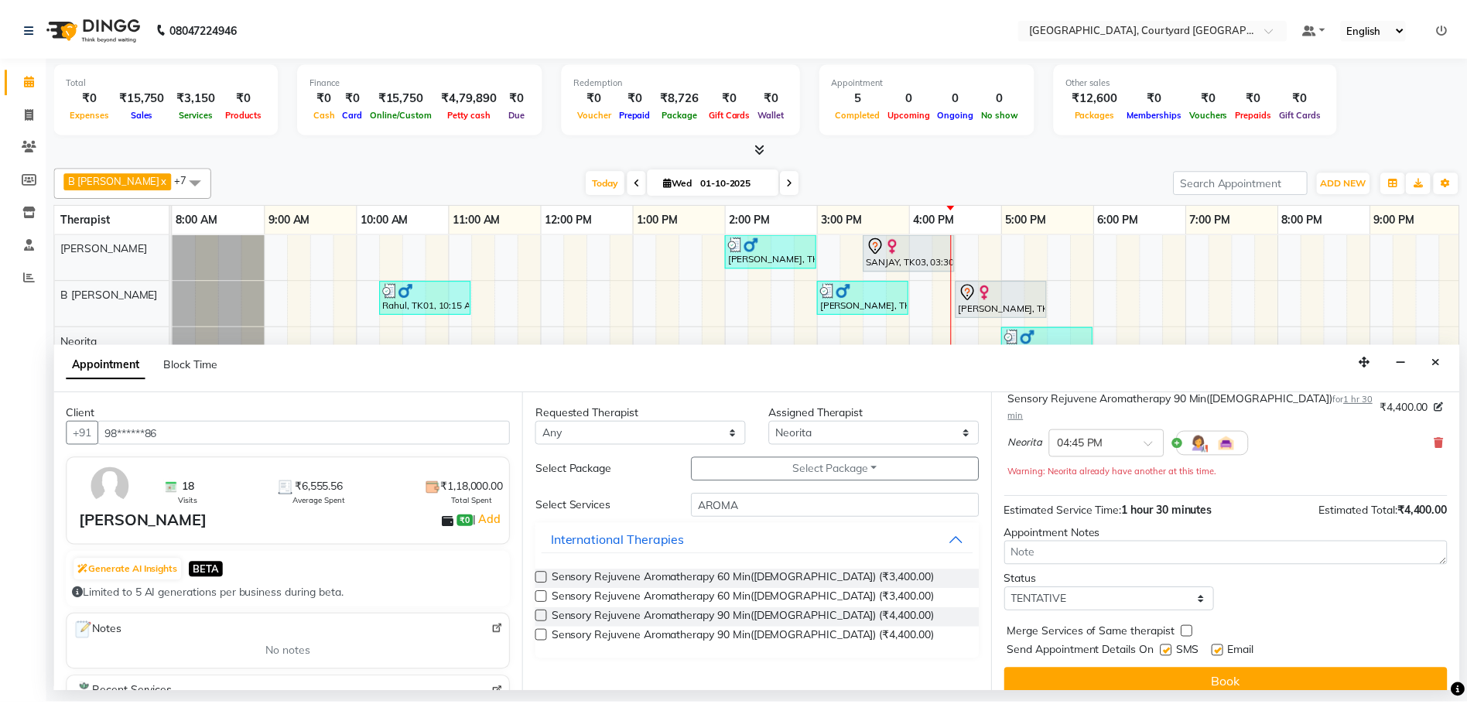
scroll to position [108, 0]
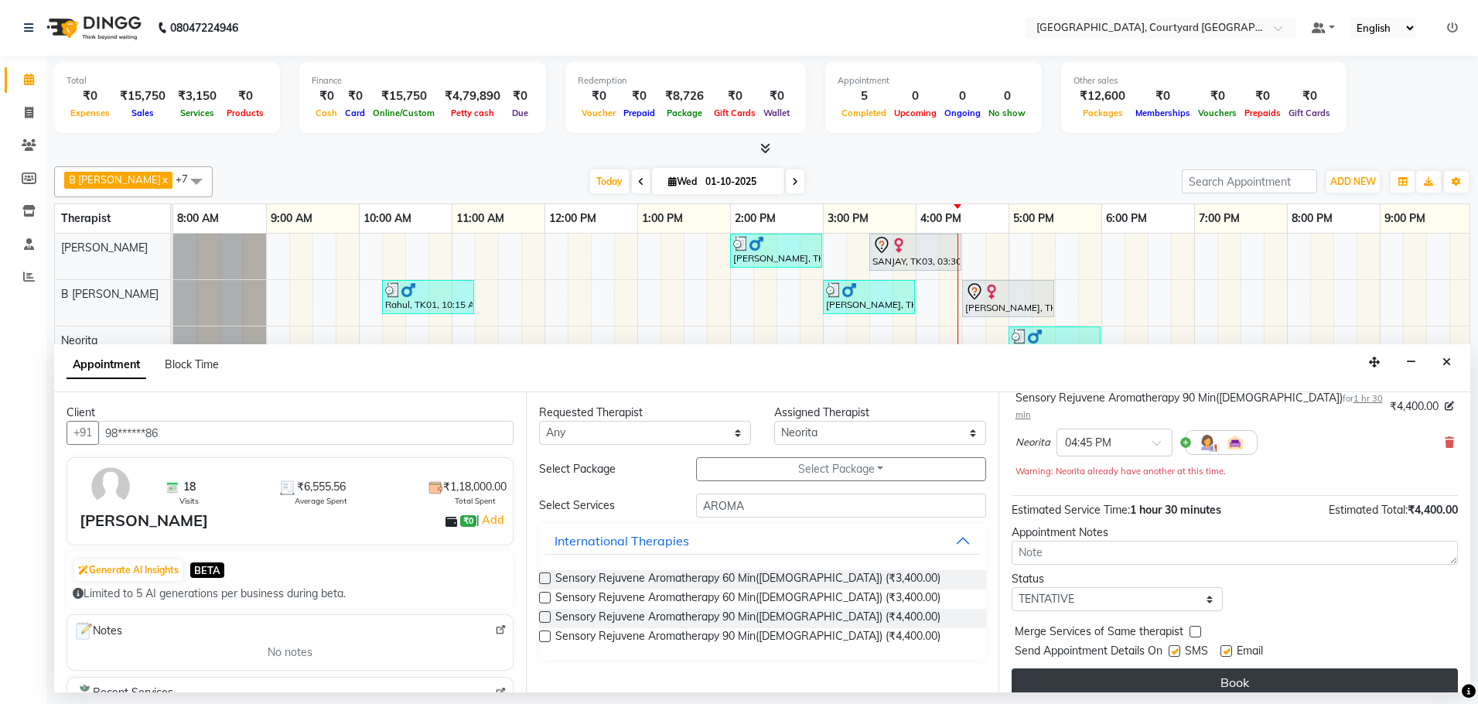
click at [1191, 668] on button "Book" at bounding box center [1235, 682] width 446 height 28
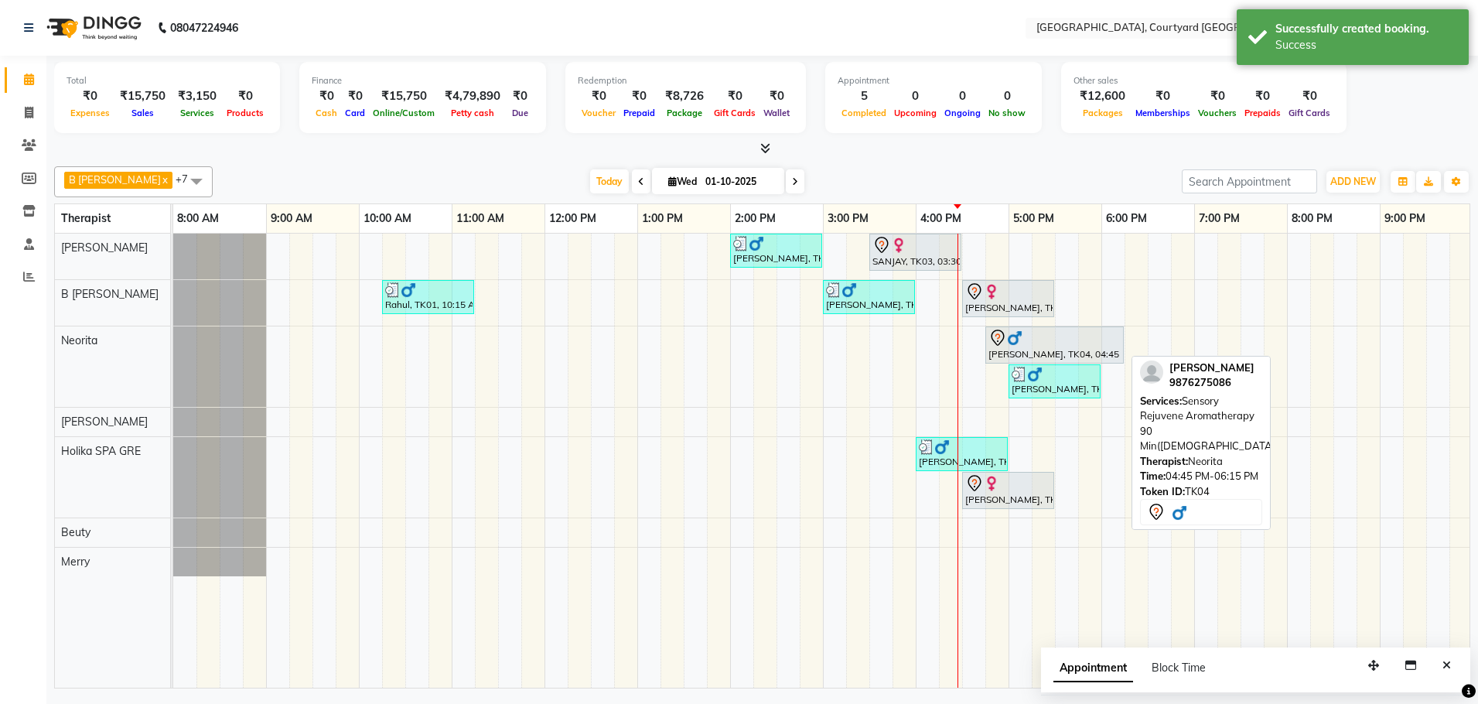
click at [995, 341] on icon at bounding box center [997, 338] width 13 height 16
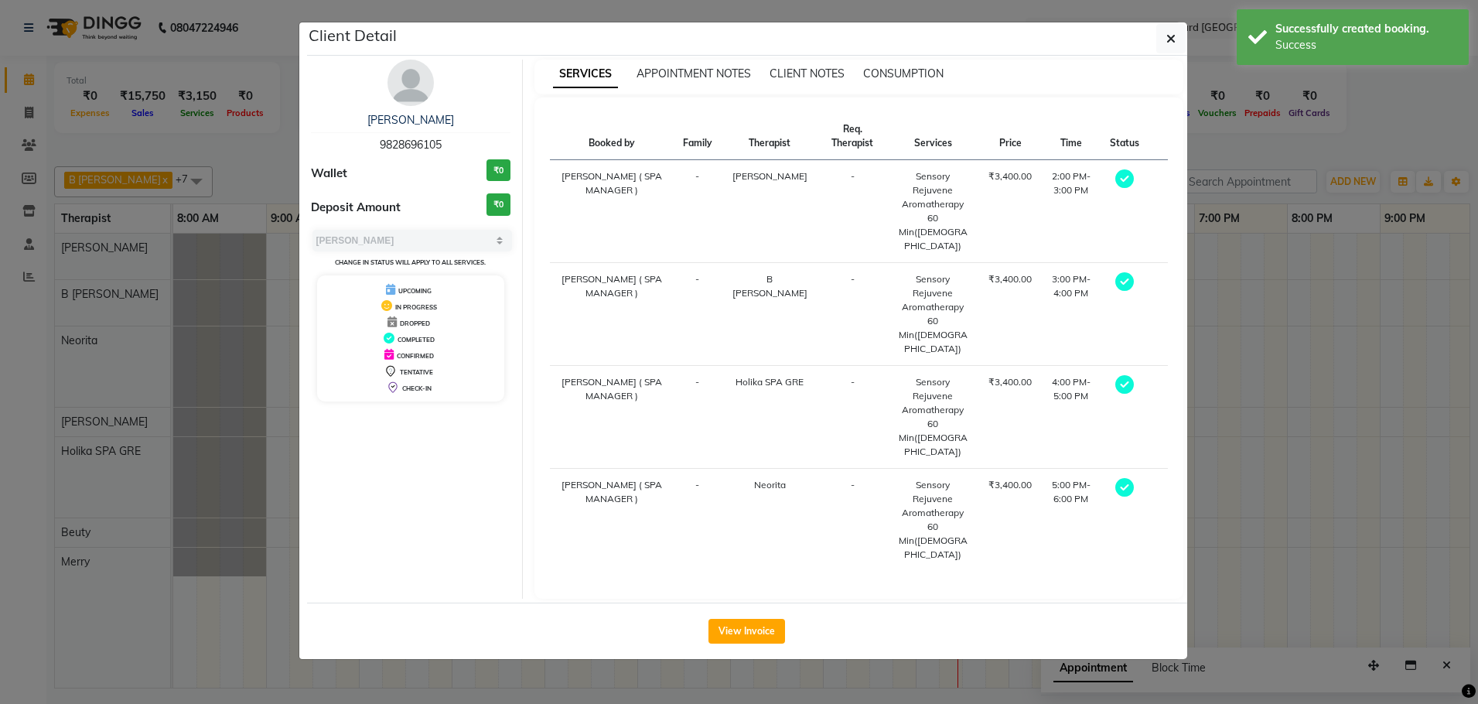
select select "7"
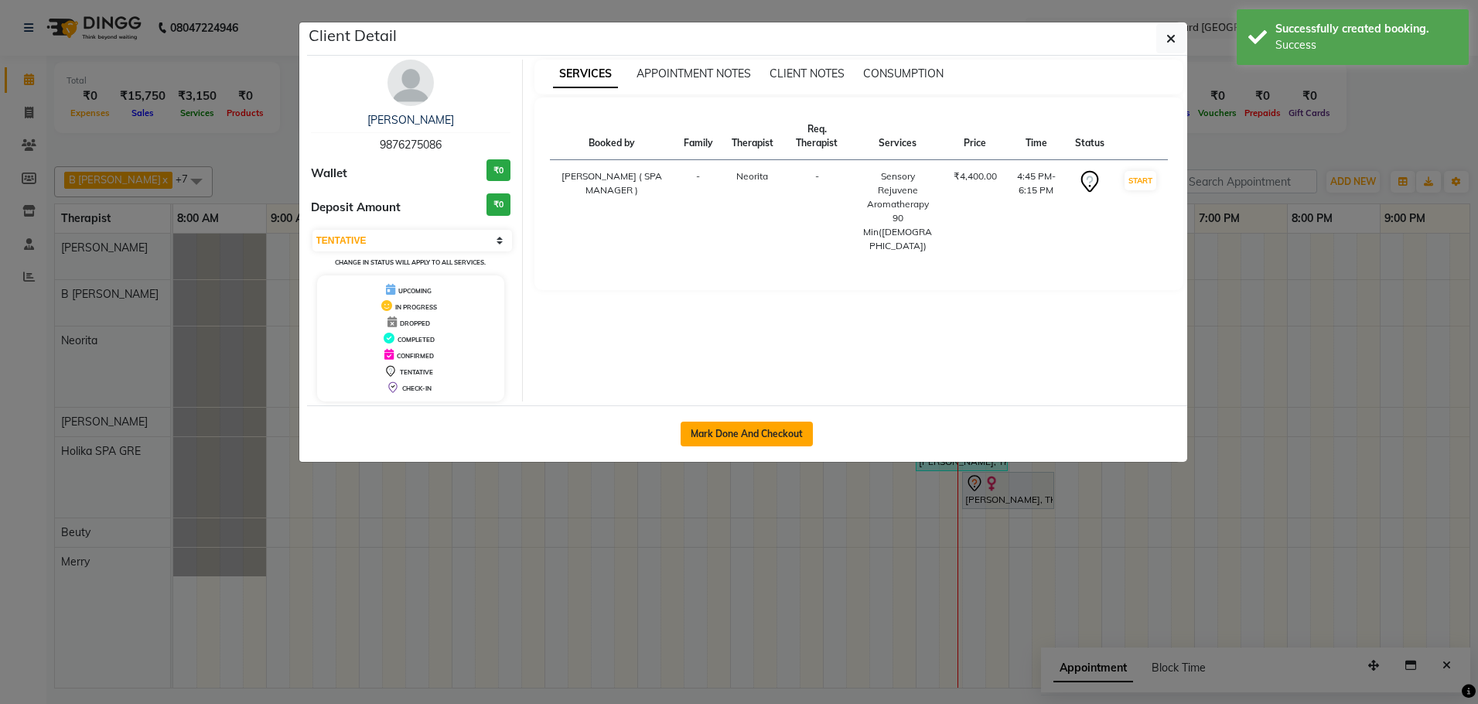
click at [796, 439] on button "Mark Done And Checkout" at bounding box center [747, 434] width 132 height 25
select select "service"
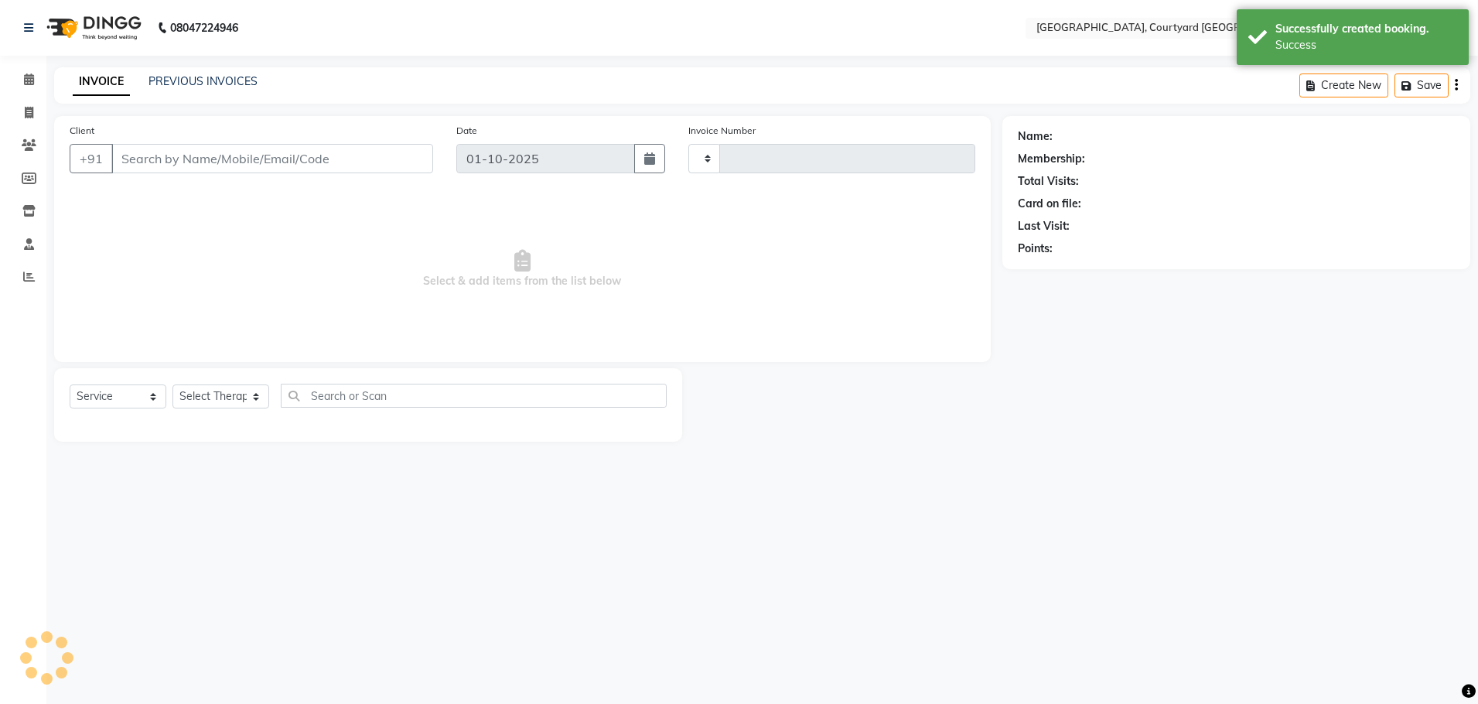
type input "0644"
select select "7754"
select select "membership"
type input "98******86"
select select "70581"
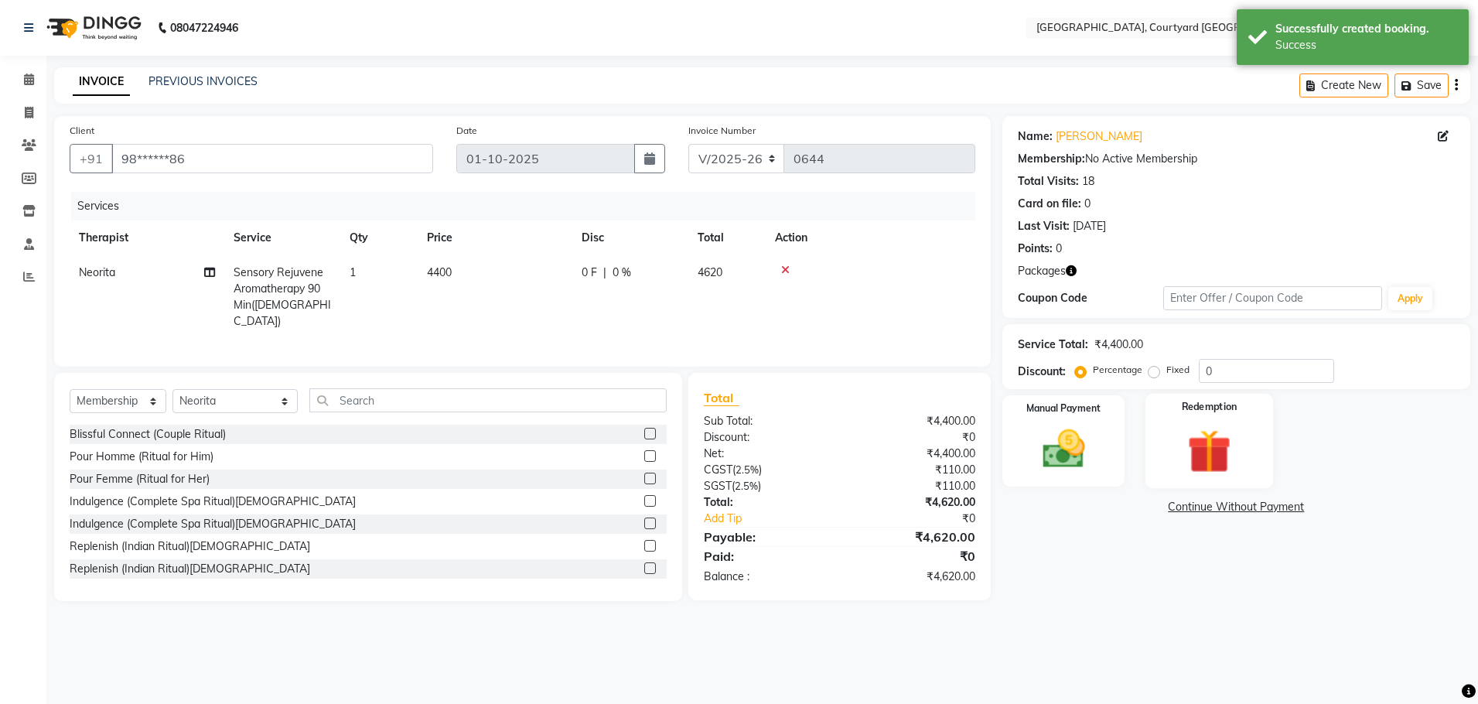
click at [1197, 462] on img at bounding box center [1210, 451] width 72 height 55
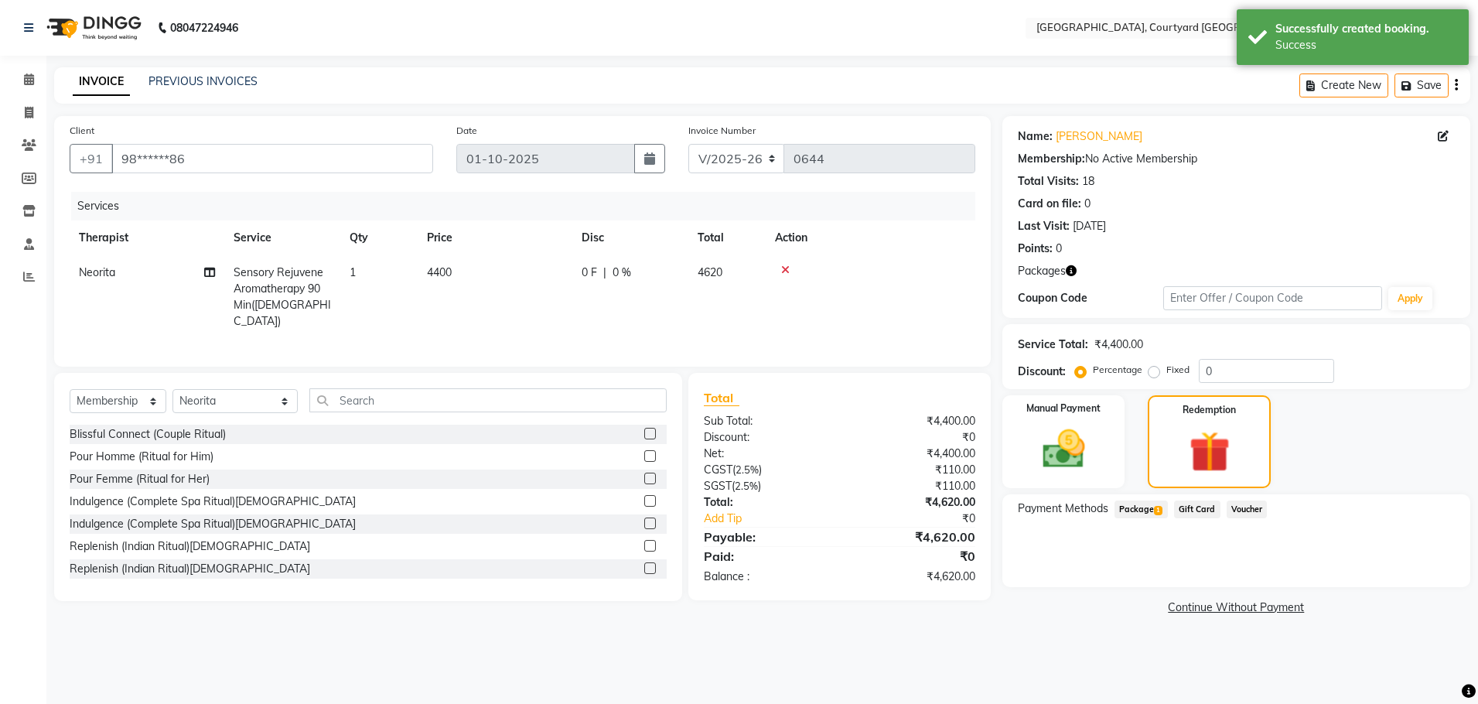
click at [1133, 509] on span "Package 1" at bounding box center [1141, 509] width 53 height 18
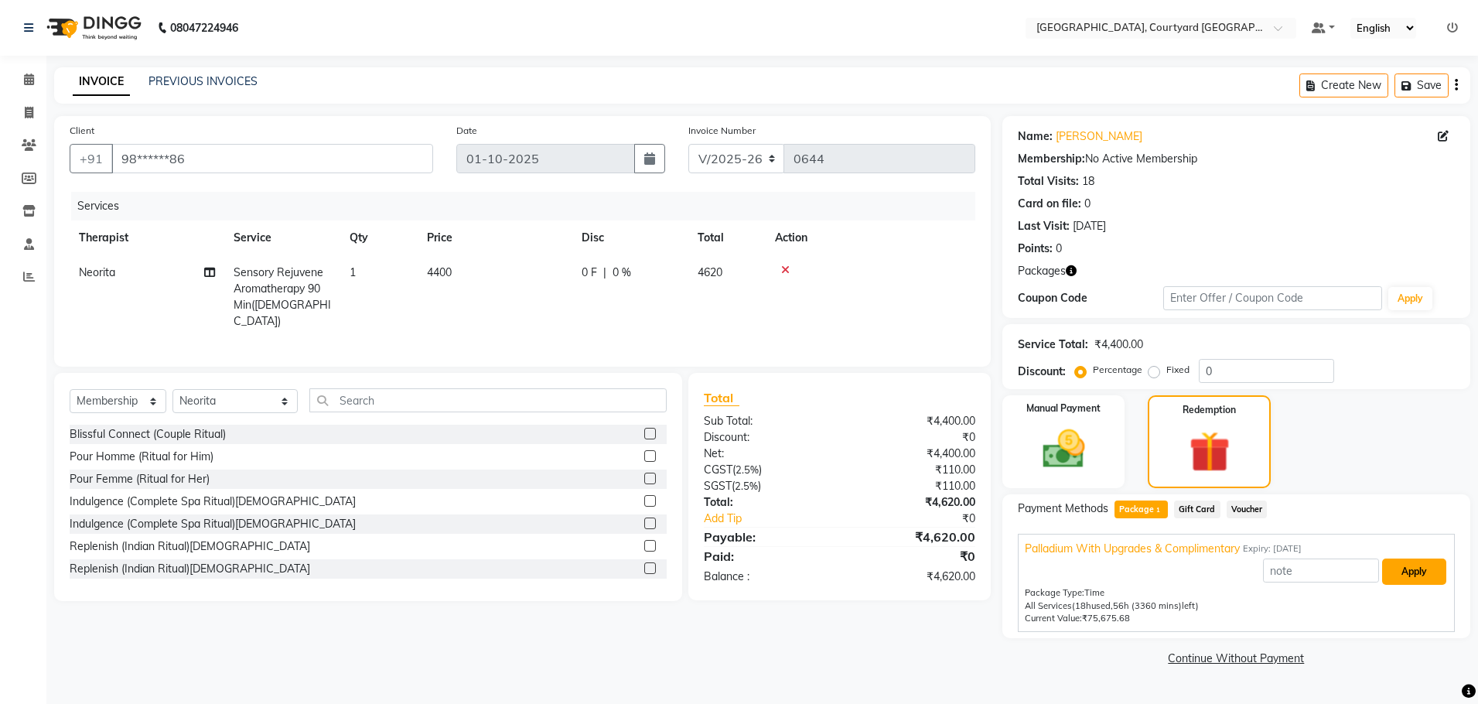
click at [1403, 575] on button "Apply" at bounding box center [1414, 571] width 64 height 26
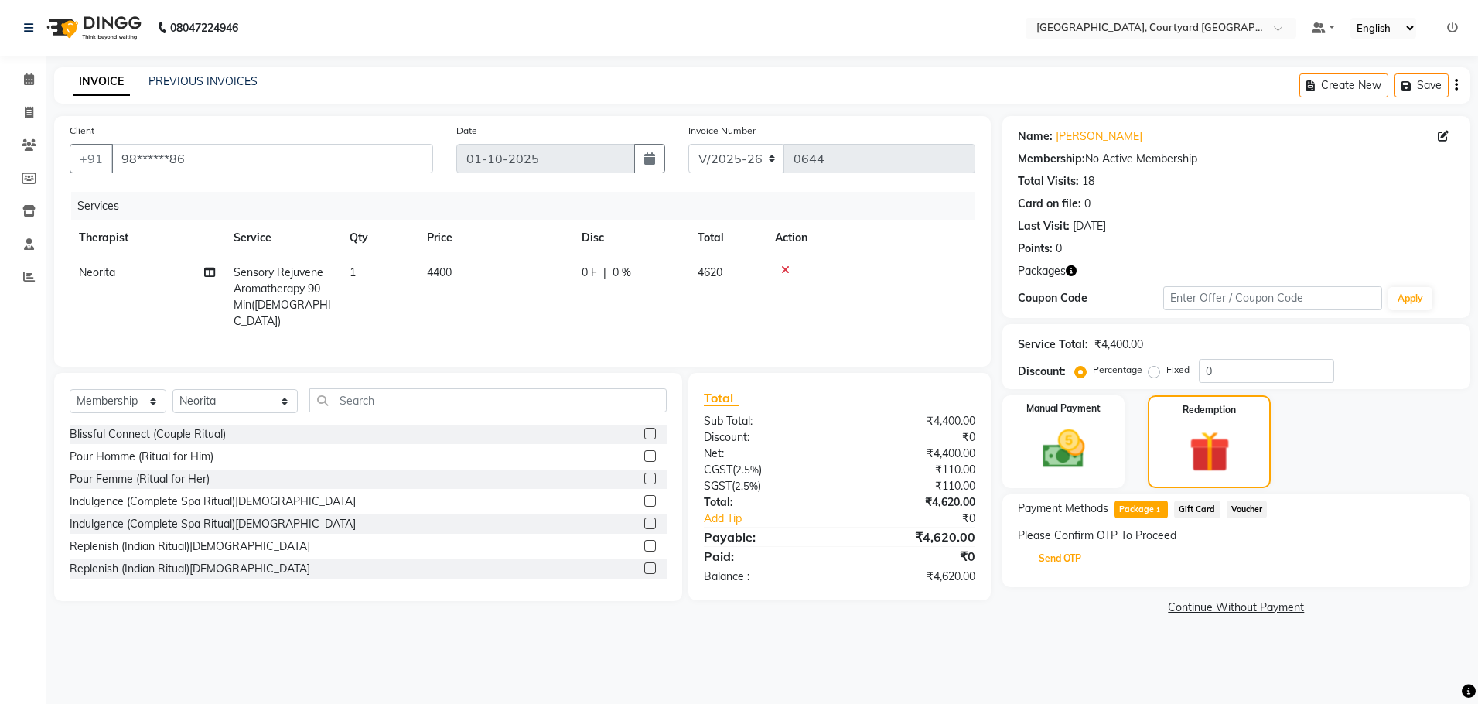
click at [1052, 561] on button "Send OTP" at bounding box center [1059, 558] width 81 height 26
click at [1054, 558] on input "text" at bounding box center [1095, 557] width 155 height 24
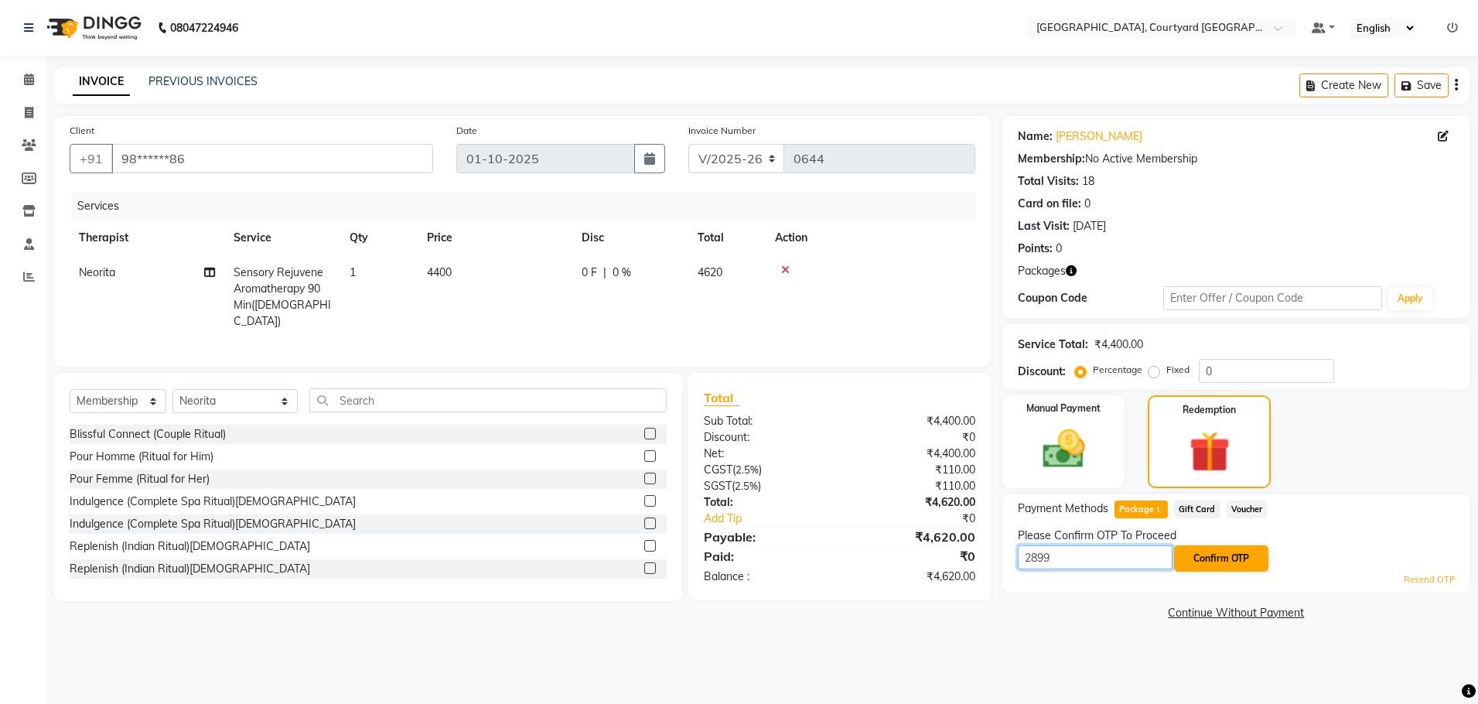
type input "2899"
click at [1209, 559] on button "Confirm OTP" at bounding box center [1221, 558] width 94 height 26
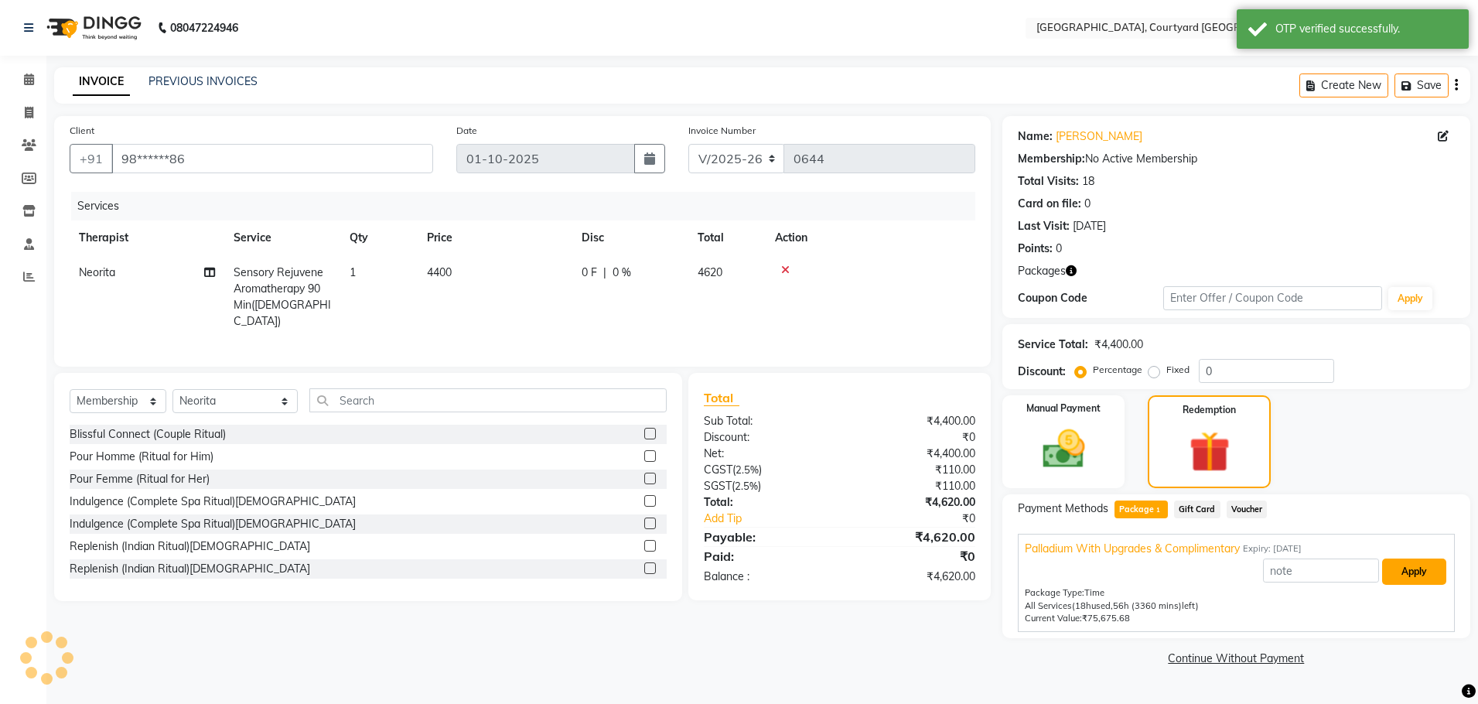
click at [1416, 570] on button "Apply" at bounding box center [1414, 571] width 64 height 26
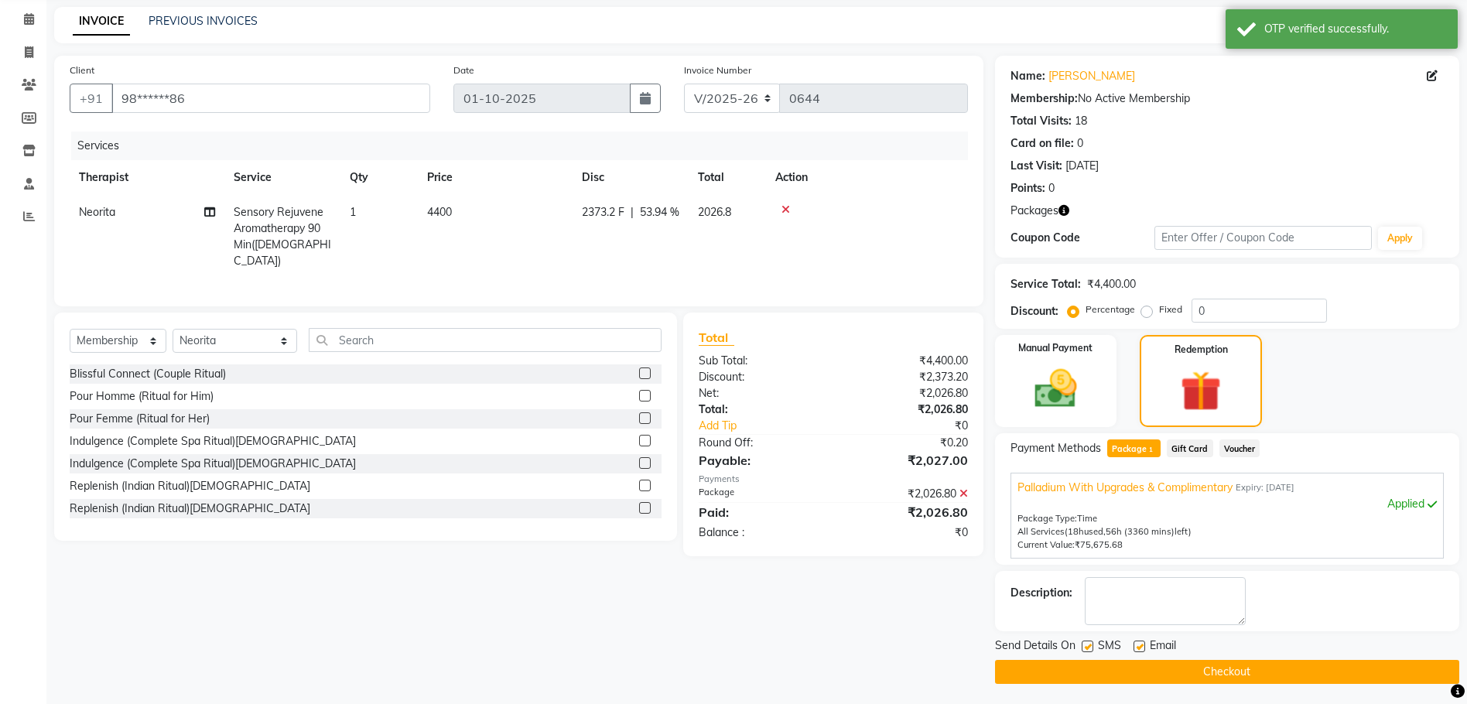
scroll to position [63, 0]
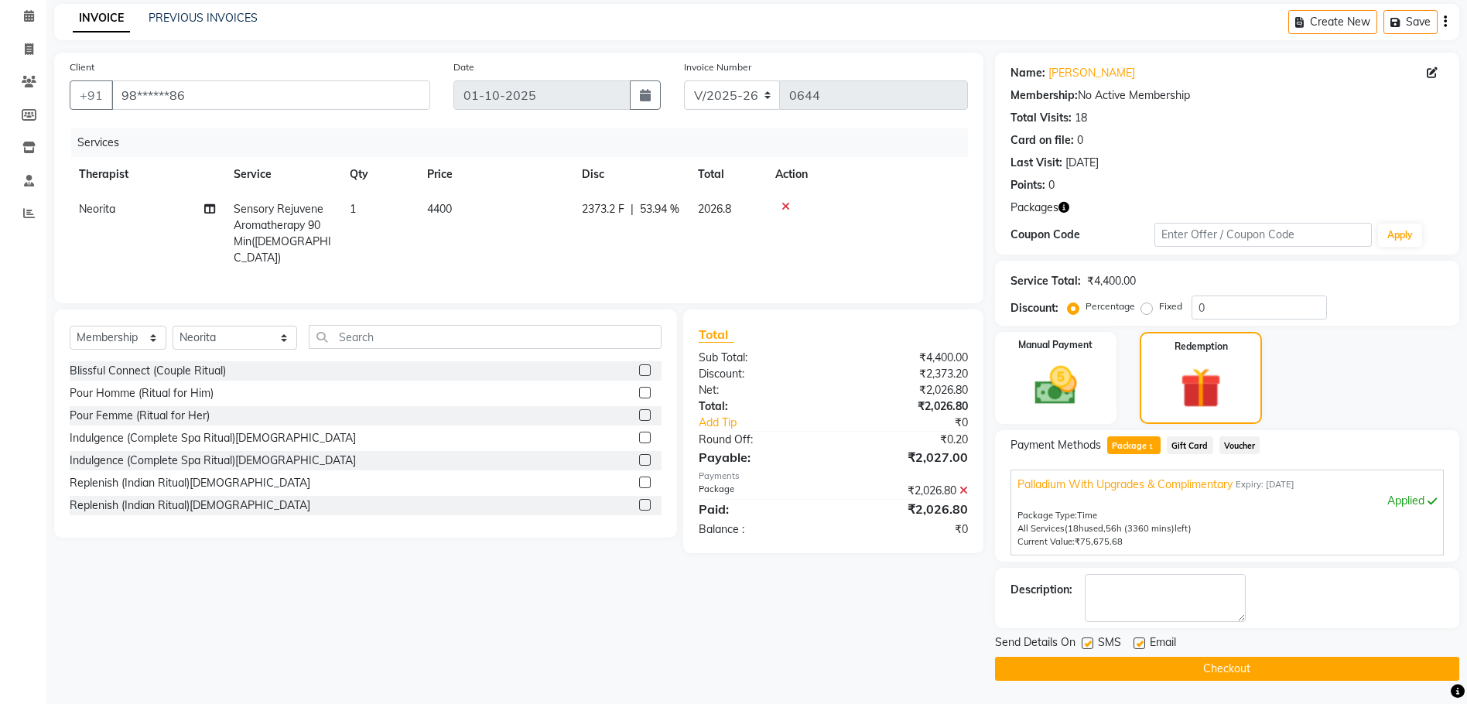
click at [1222, 670] on button "Checkout" at bounding box center [1227, 669] width 464 height 24
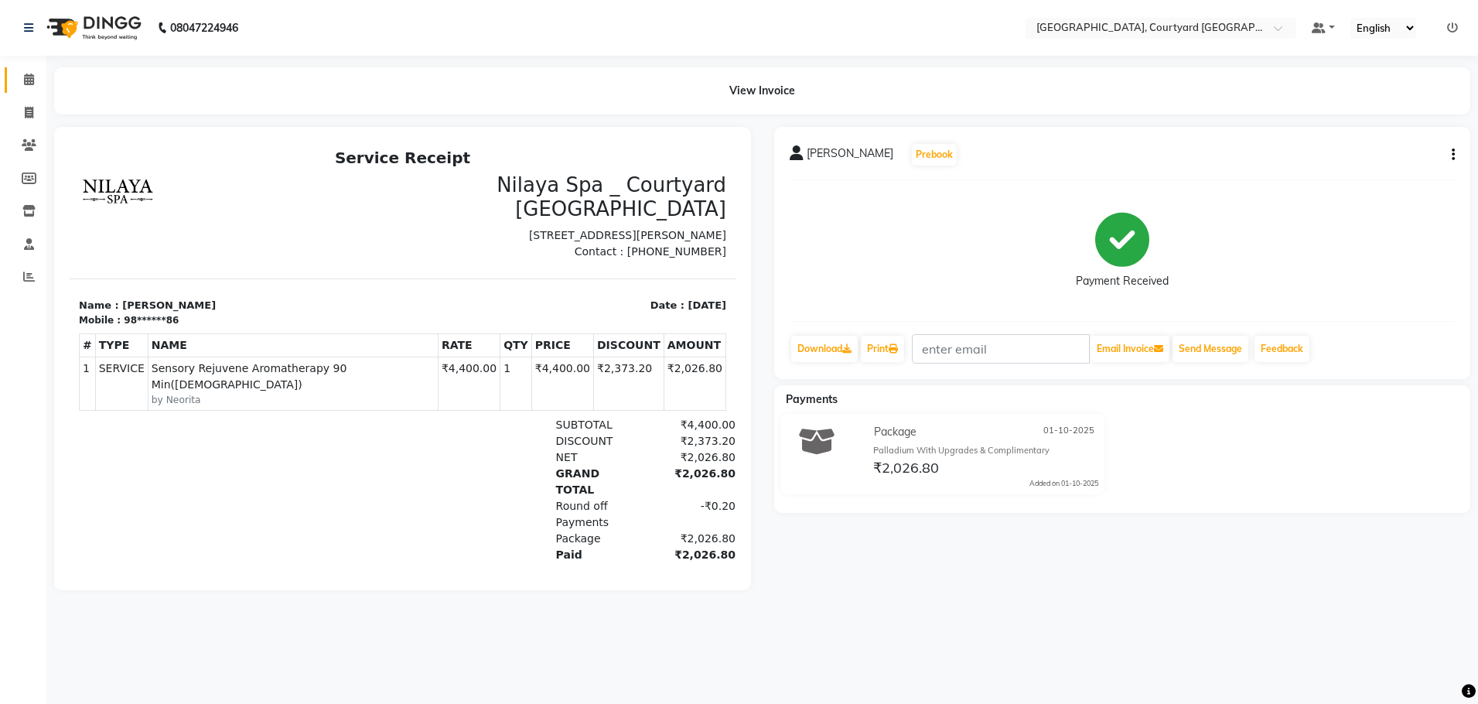
select select "service"
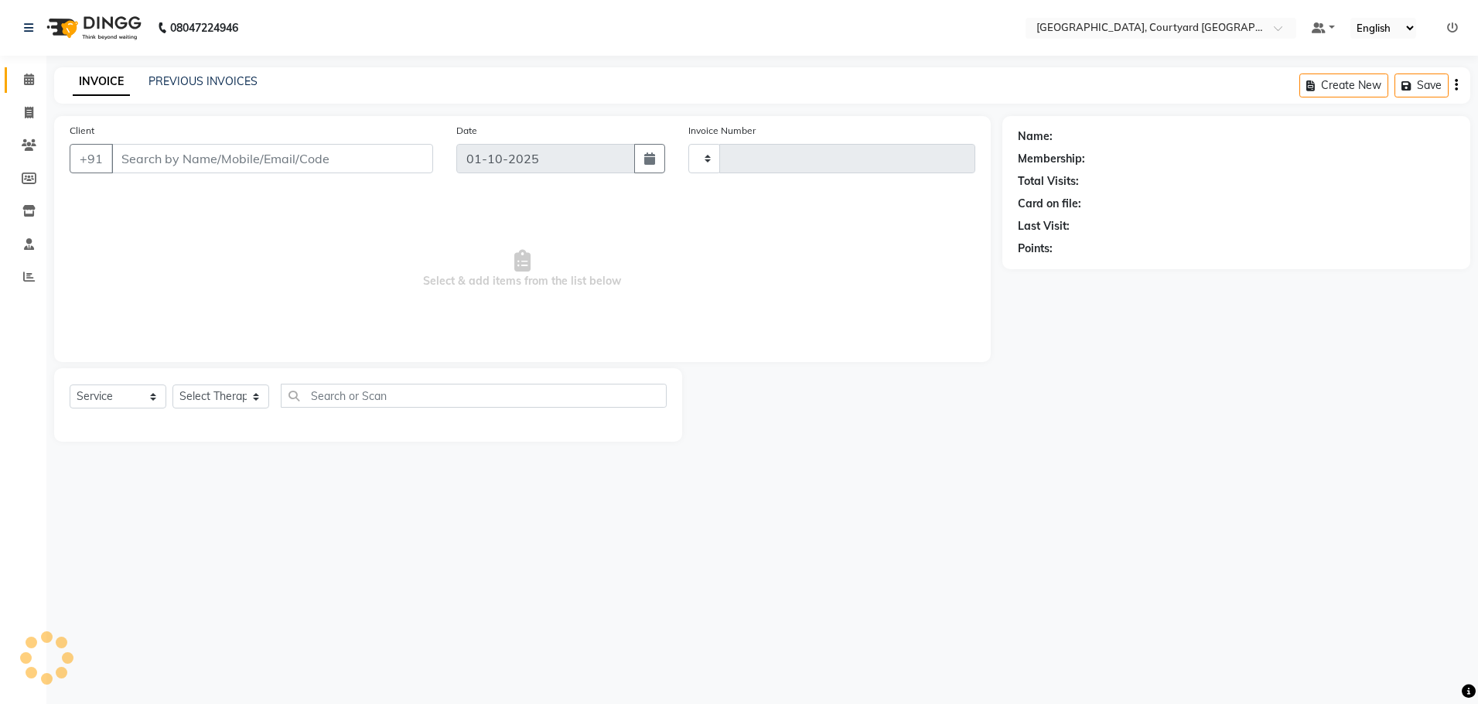
type input "0645"
select select "7754"
select select "membership"
type input "98******86"
select select "70581"
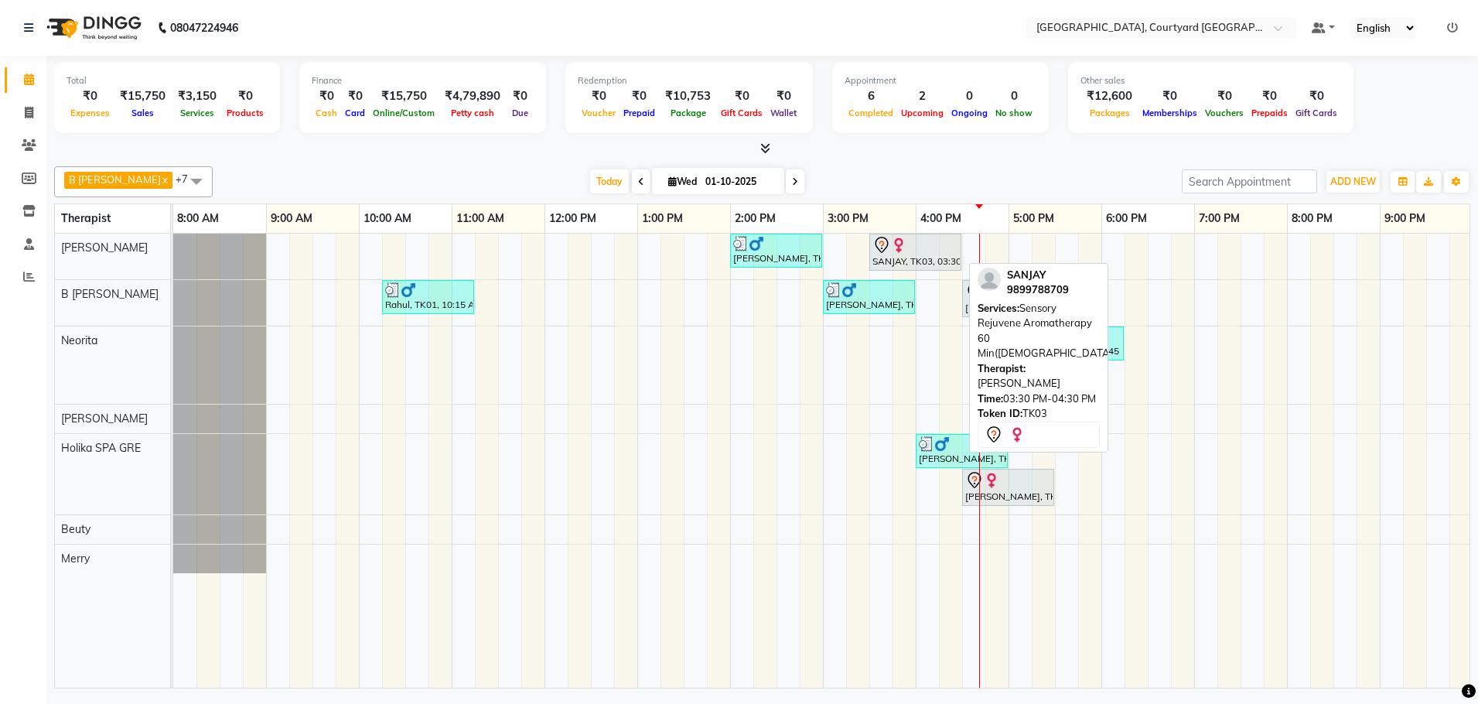
click at [895, 255] on div "SANJAY, TK03, 03:30 PM-04:30 PM, Sensory Rejuvene Aromatherapy 60 Min([DEMOGRAP…" at bounding box center [915, 252] width 89 height 32
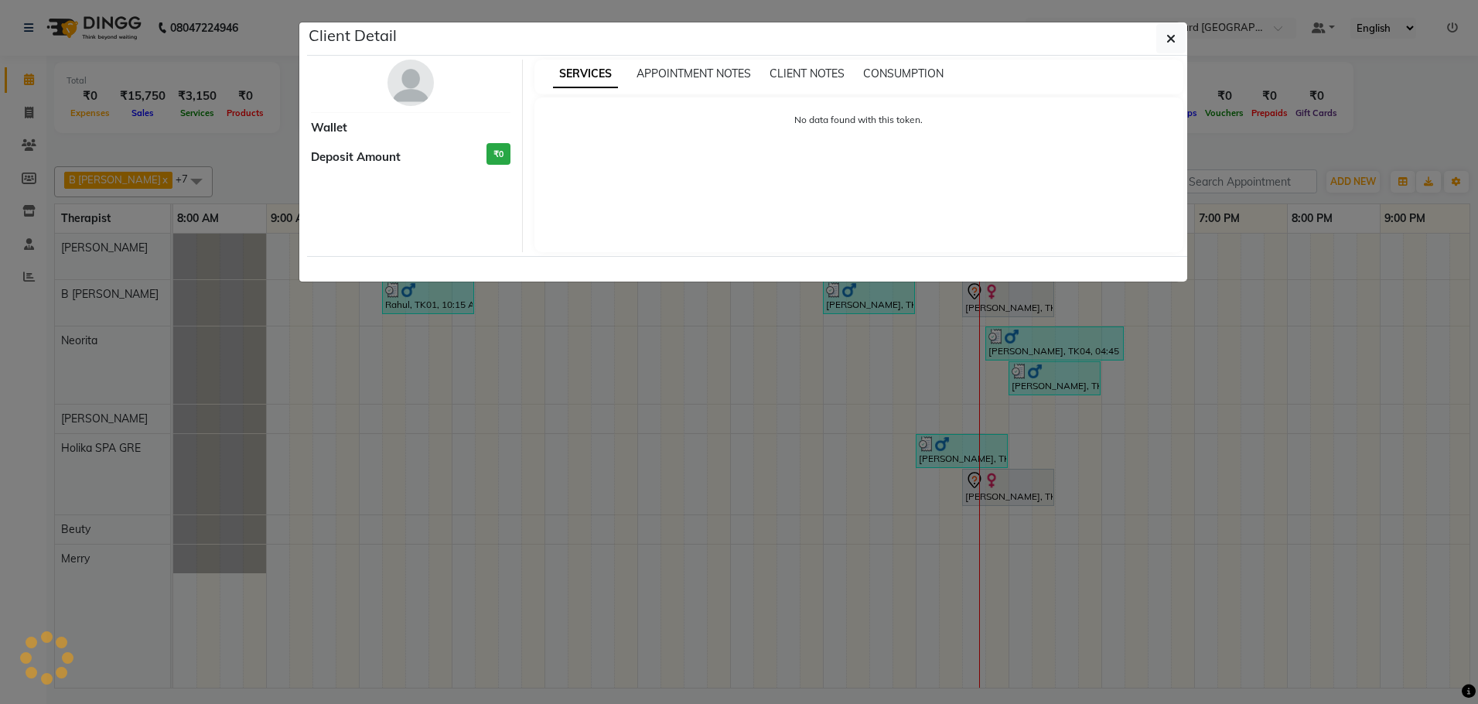
select select "7"
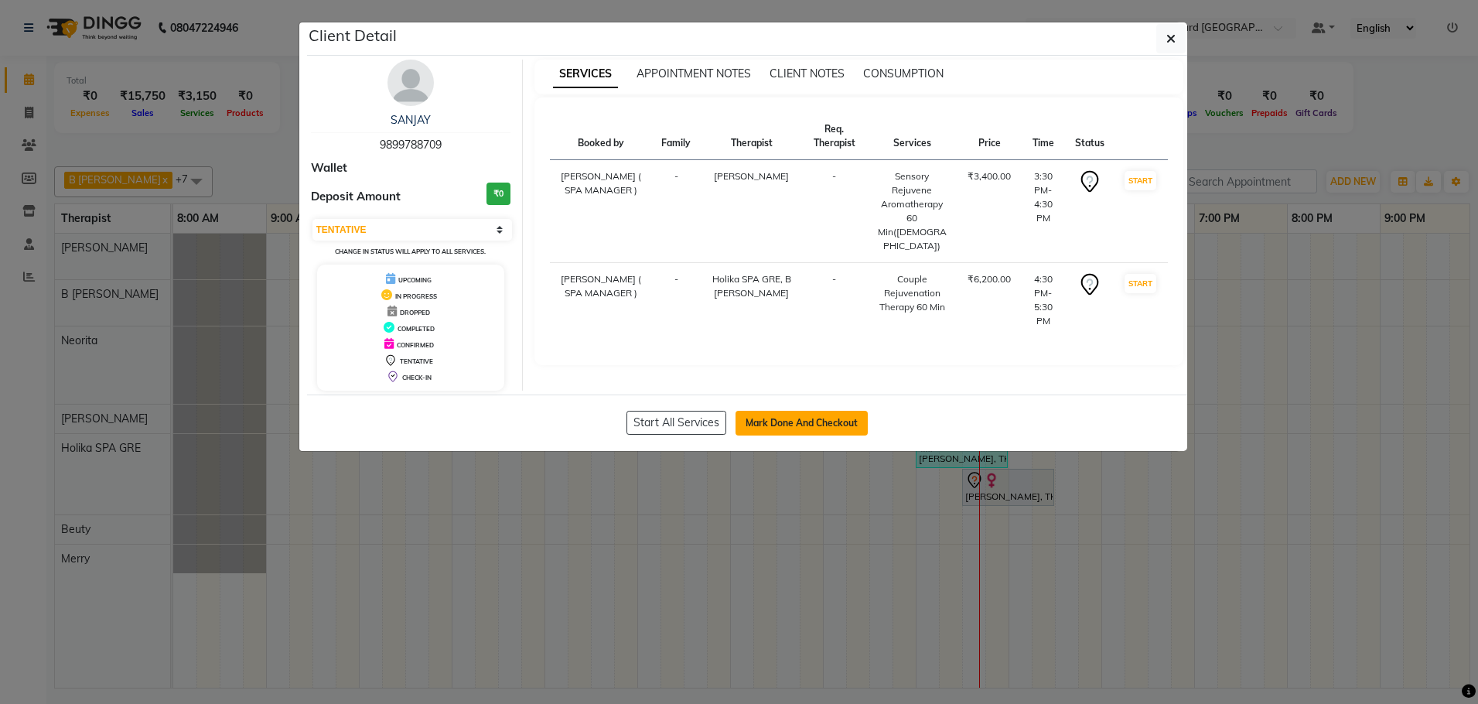
click at [773, 426] on button "Mark Done And Checkout" at bounding box center [802, 423] width 132 height 25
select select "7754"
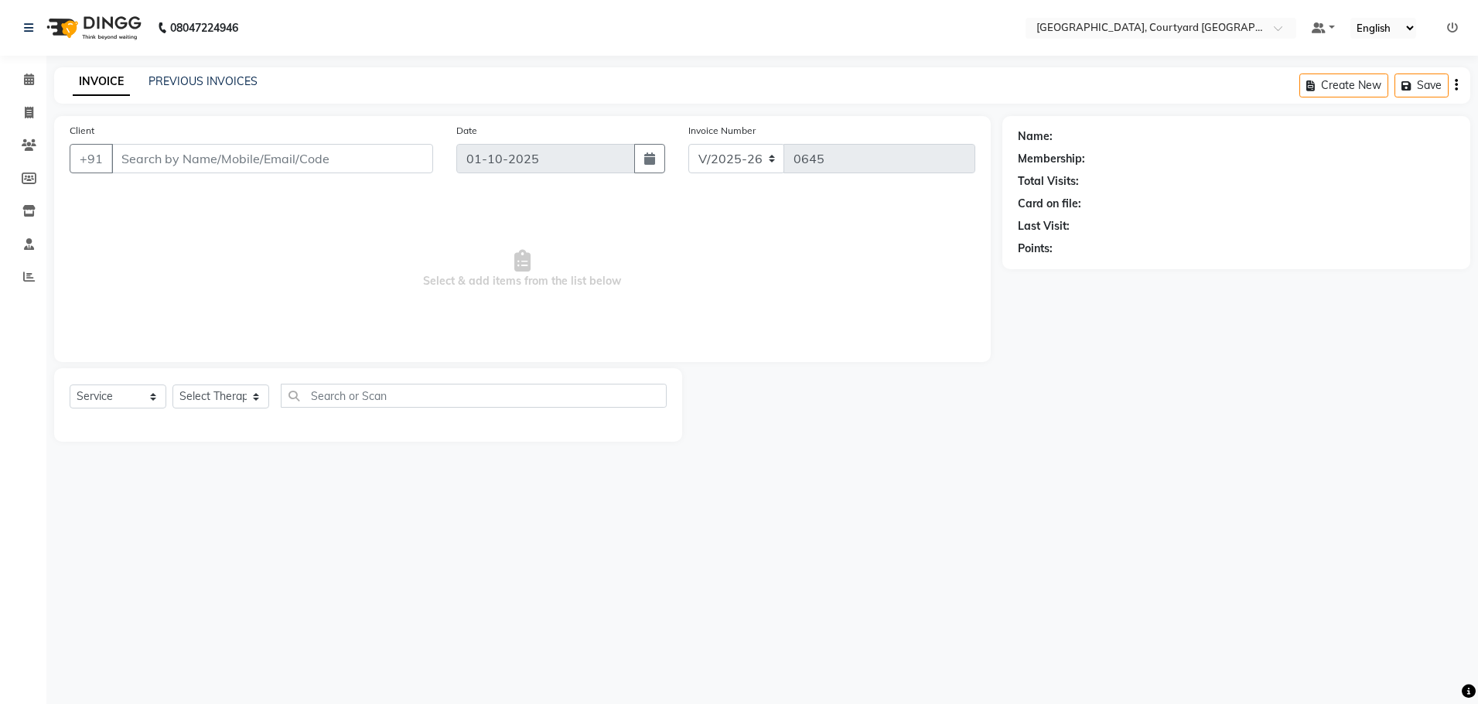
select select "membership"
type input "98******09"
select select "71431"
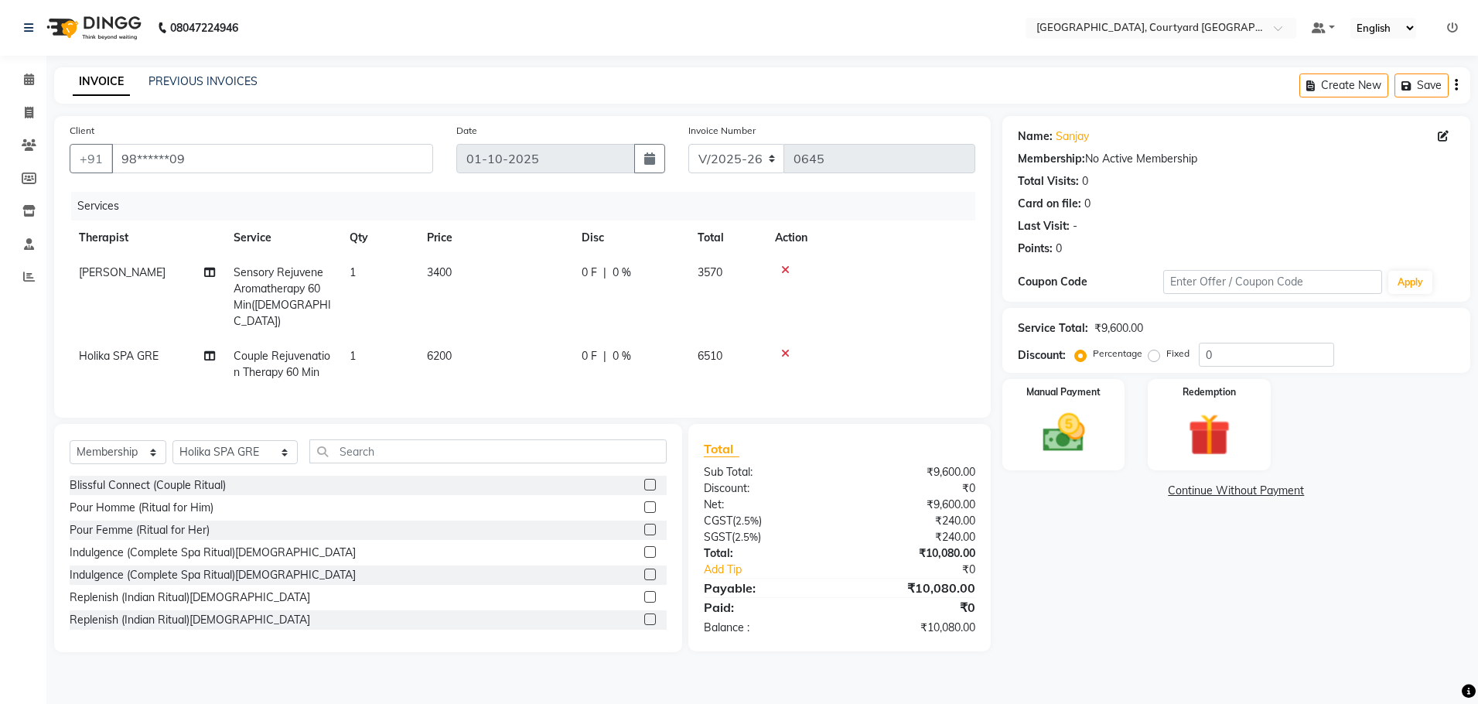
click at [610, 272] on div "0 F | 0 %" at bounding box center [630, 273] width 97 height 16
select select "70579"
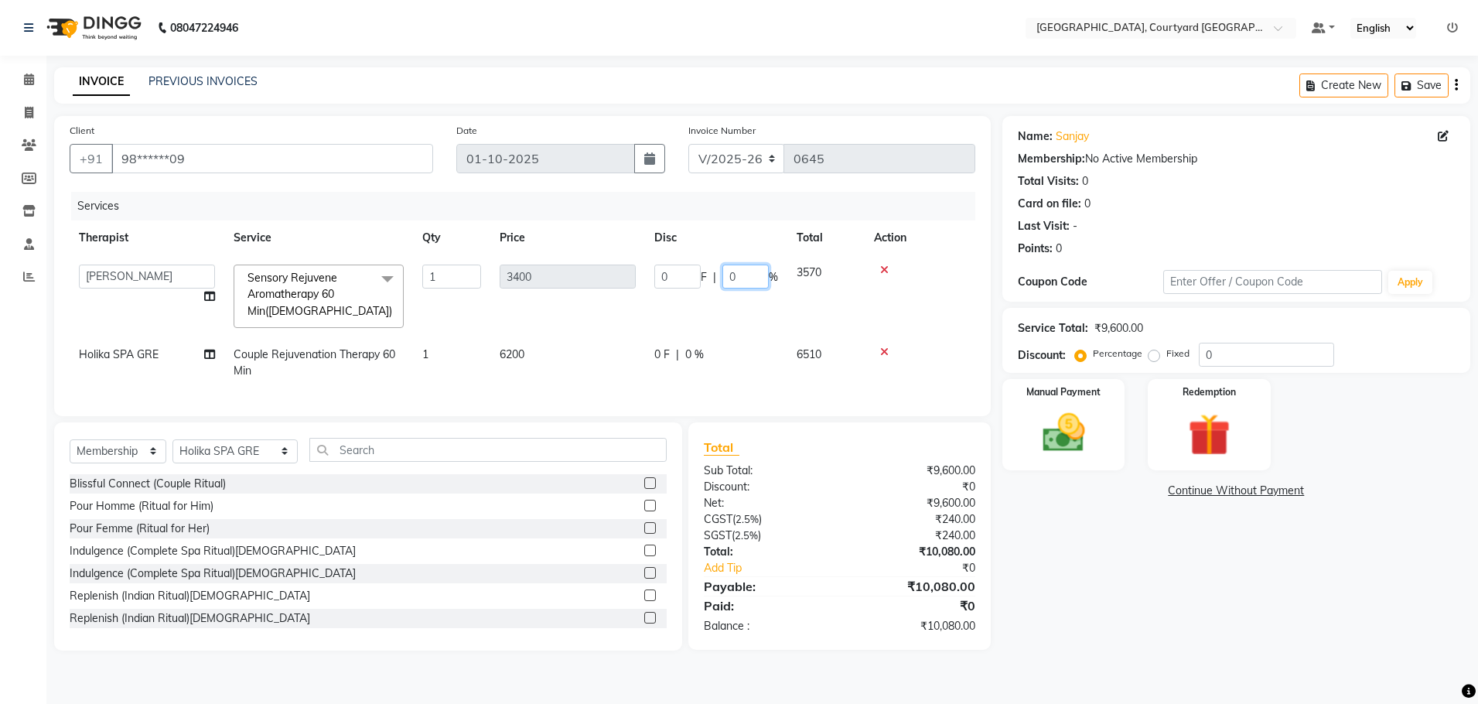
click at [747, 278] on input "0" at bounding box center [745, 277] width 46 height 24
type input "20"
click at [686, 390] on div "Services Therapist Service Qty Price Disc Total Action [PERSON_NAME] ( SPA MANA…" at bounding box center [523, 296] width 906 height 209
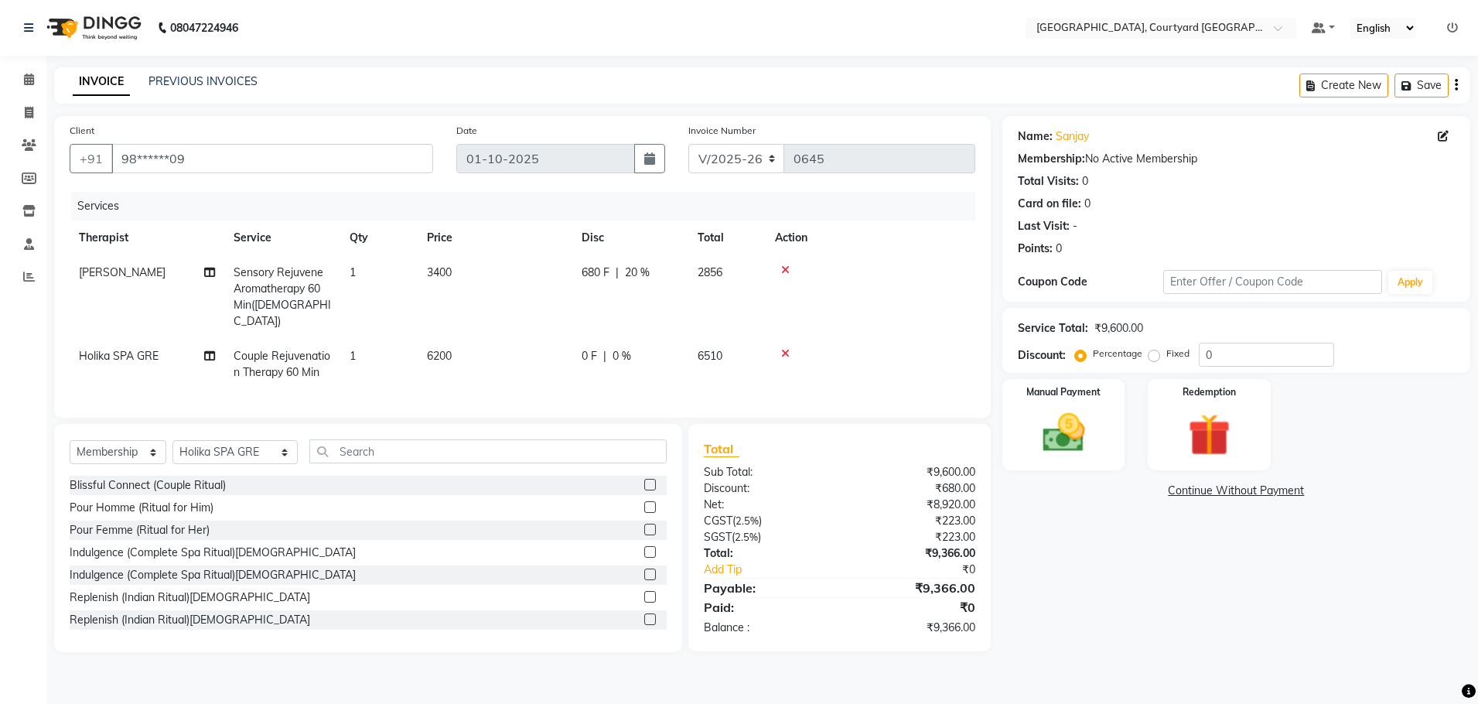
click at [623, 348] on span "0 %" at bounding box center [622, 356] width 19 height 16
select select "71431"
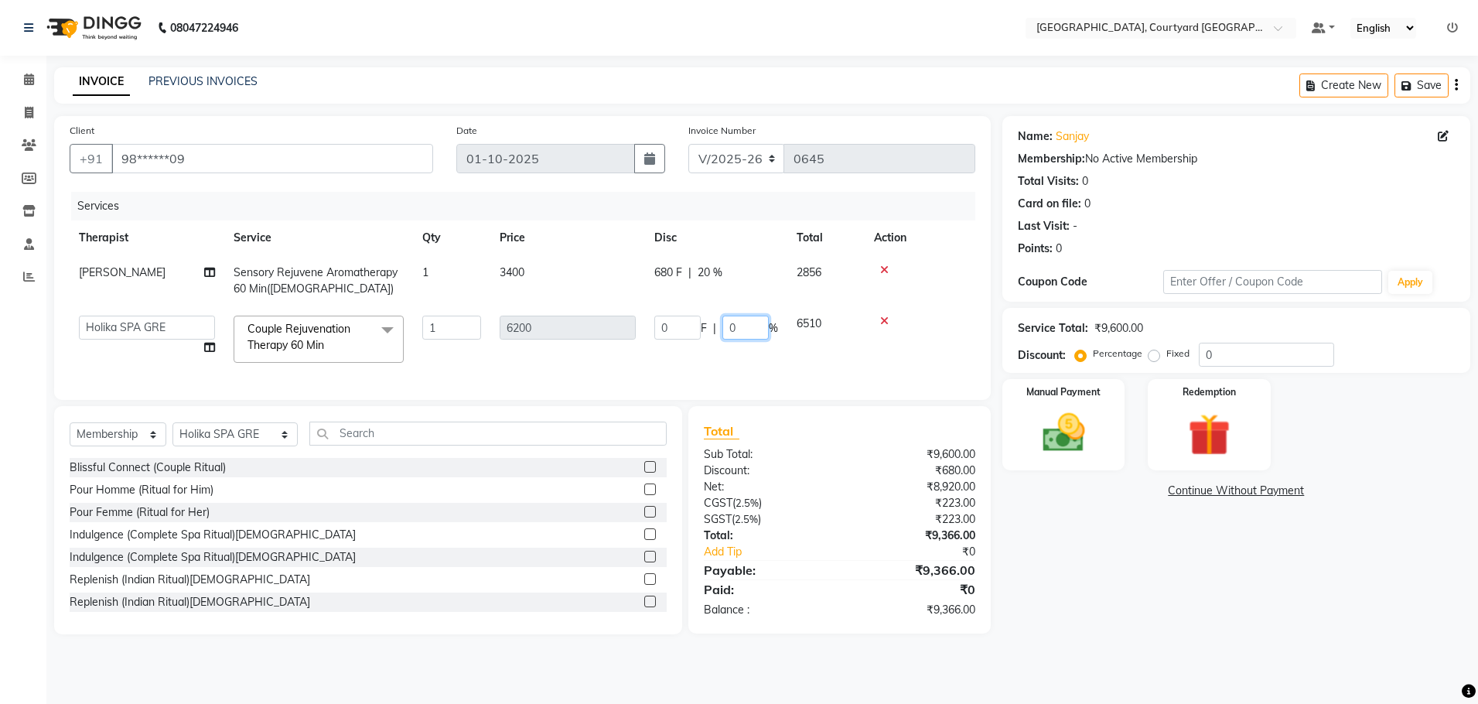
click at [744, 331] on input "0" at bounding box center [745, 328] width 46 height 24
type input "20"
click at [1222, 615] on div "Name: [PERSON_NAME] Membership: No Active Membership Total Visits: 0 Card on fi…" at bounding box center [1242, 375] width 480 height 518
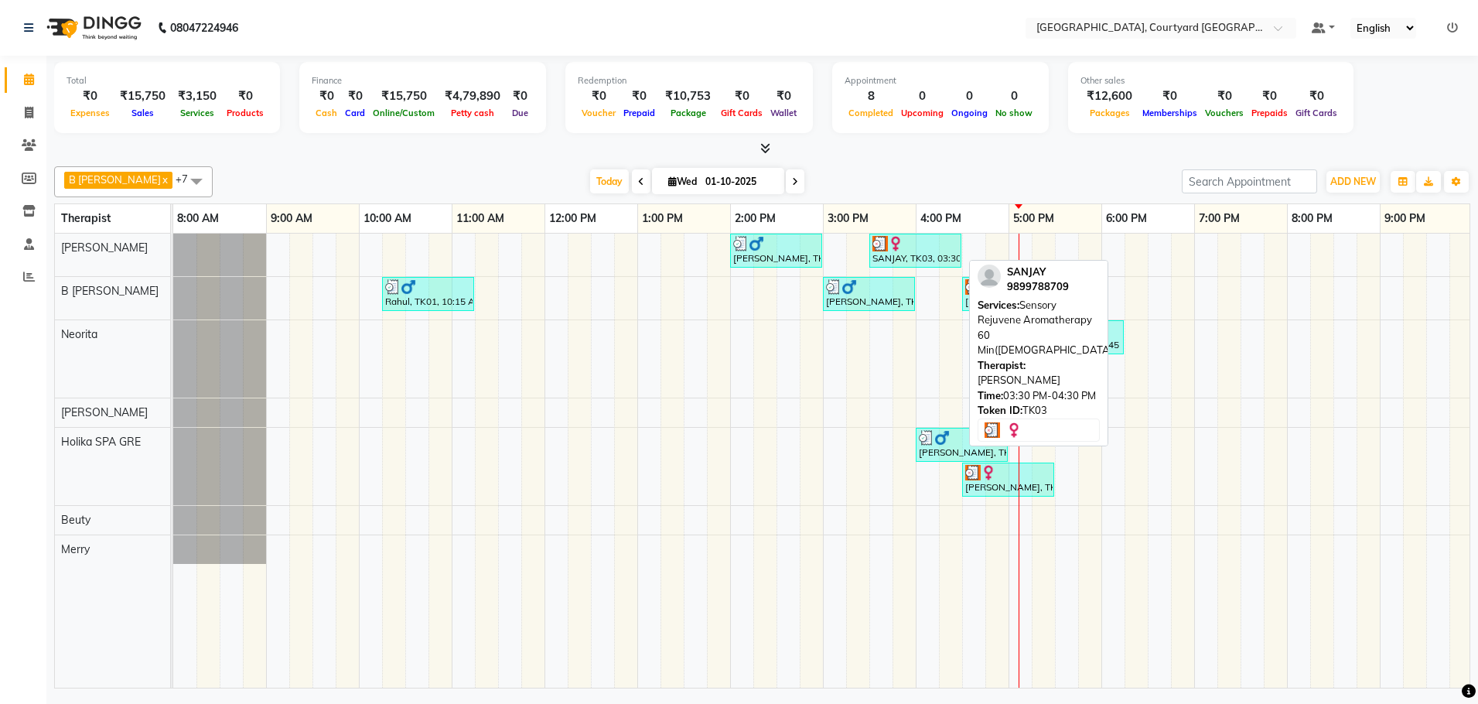
click at [904, 256] on div "SANJAY, TK03, 03:30 PM-04:30 PM, Sensory Rejuvene Aromatherapy 60 Min([DEMOGRAP…" at bounding box center [915, 250] width 89 height 29
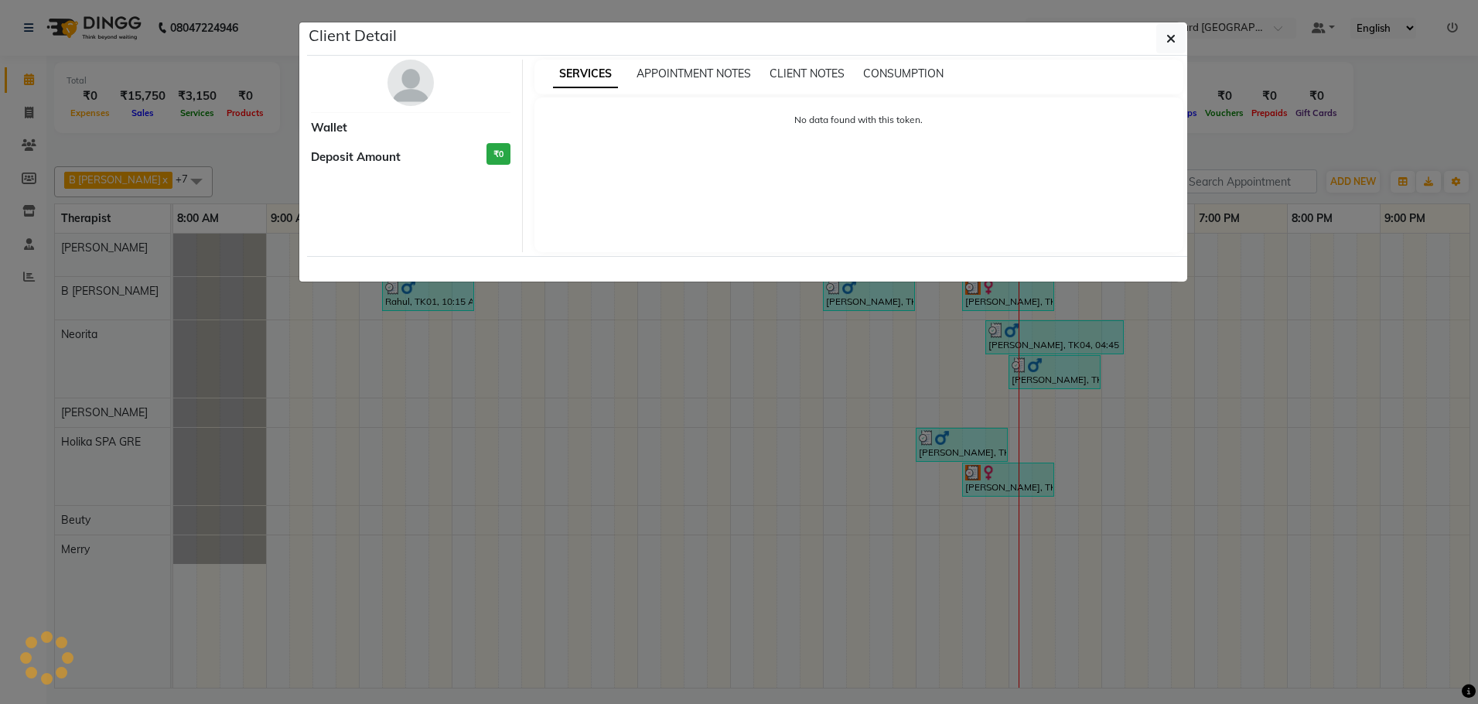
select select "3"
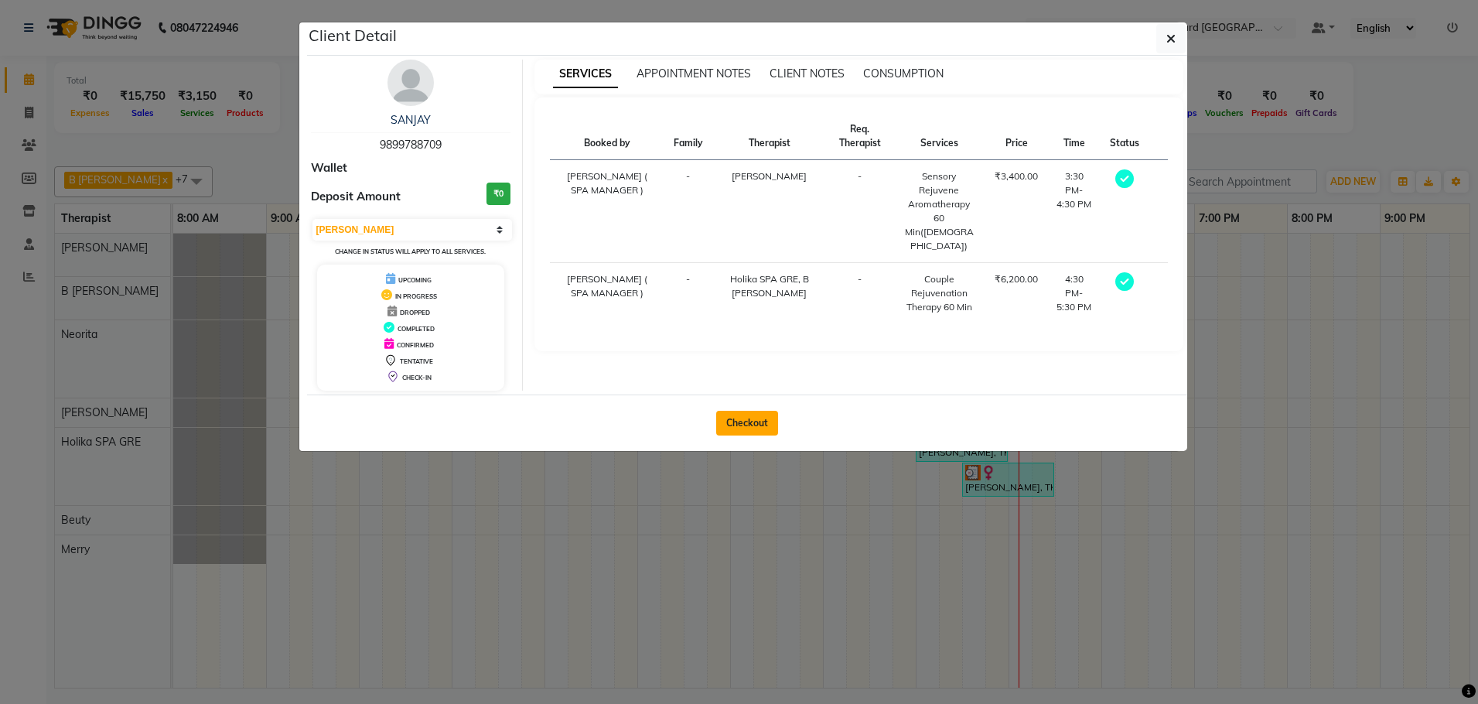
click at [743, 429] on button "Checkout" at bounding box center [747, 423] width 62 height 25
select select "service"
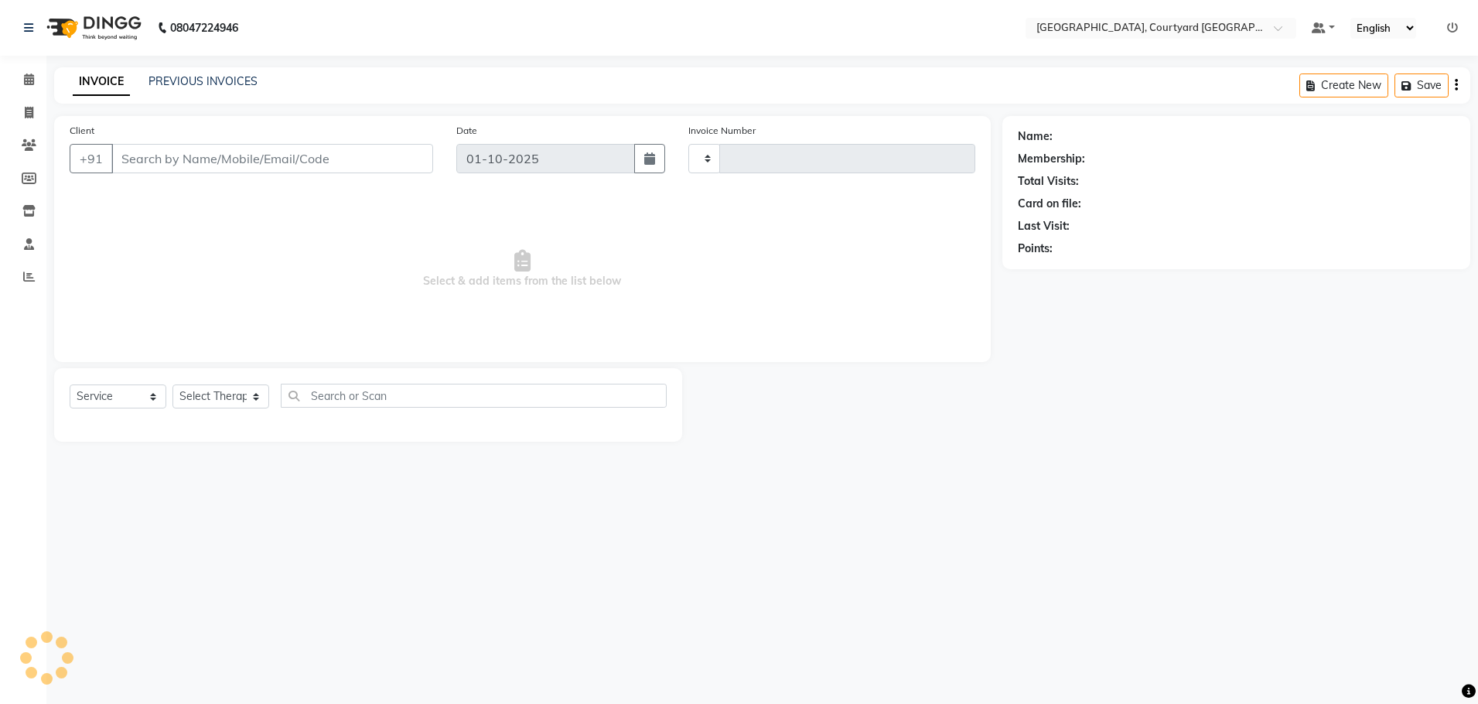
type input "0645"
select select "7754"
select select "membership"
type input "98******09"
select select "71431"
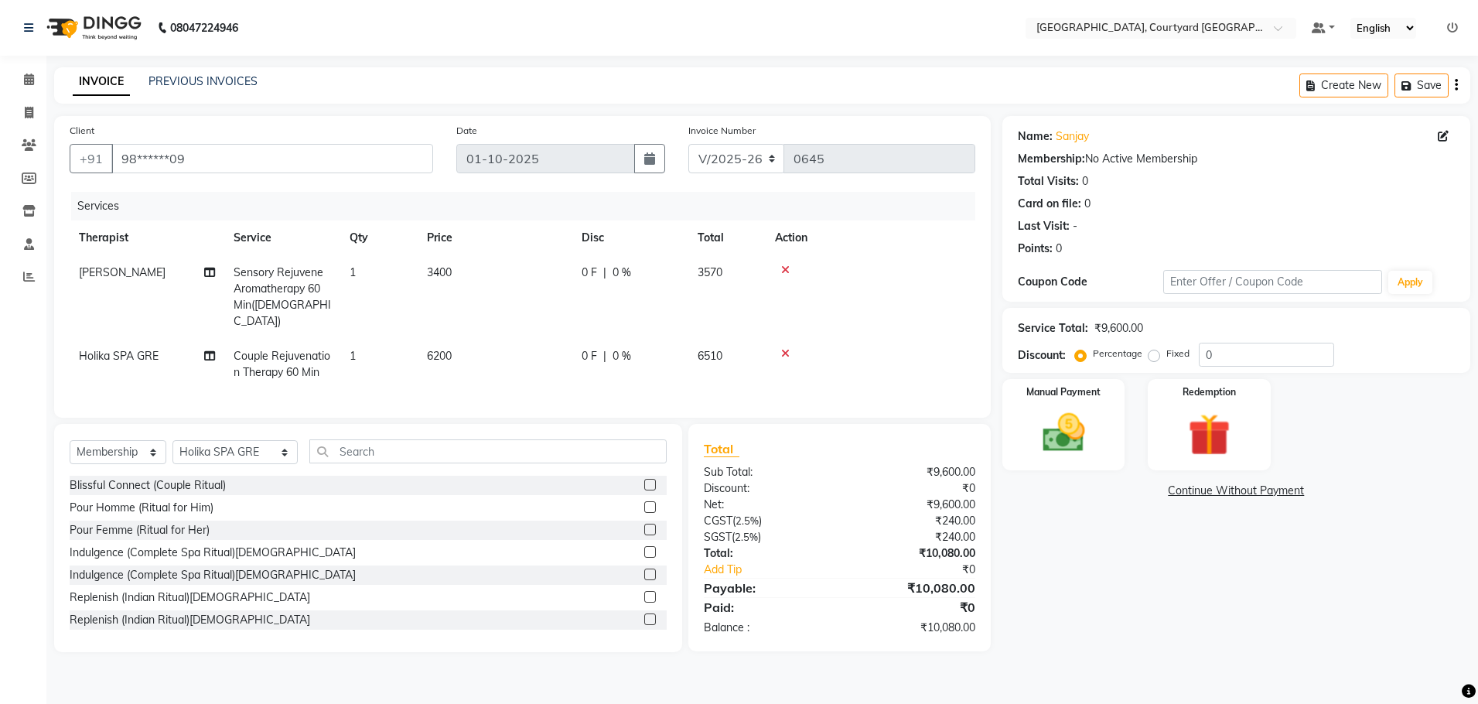
click at [620, 271] on span "0 %" at bounding box center [622, 273] width 19 height 16
select select "70579"
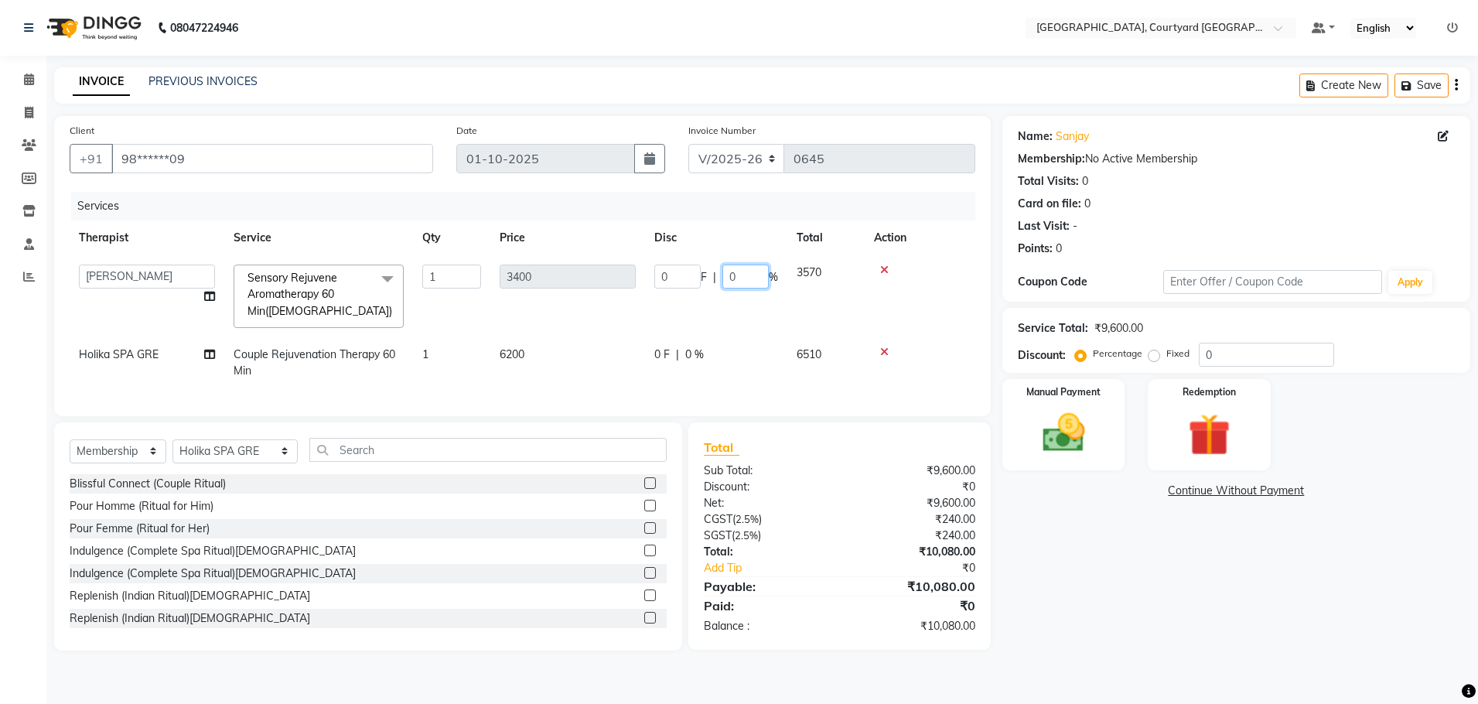
drag, startPoint x: 736, startPoint y: 275, endPoint x: 747, endPoint y: 277, distance: 11.1
click at [737, 275] on input "0" at bounding box center [745, 277] width 46 height 24
type input "20"
click at [723, 373] on tr "Holika SPA GRE Couple Rejuvenation Therapy 60 Min 1 6200 0 F | 0 % 6510" at bounding box center [523, 362] width 906 height 51
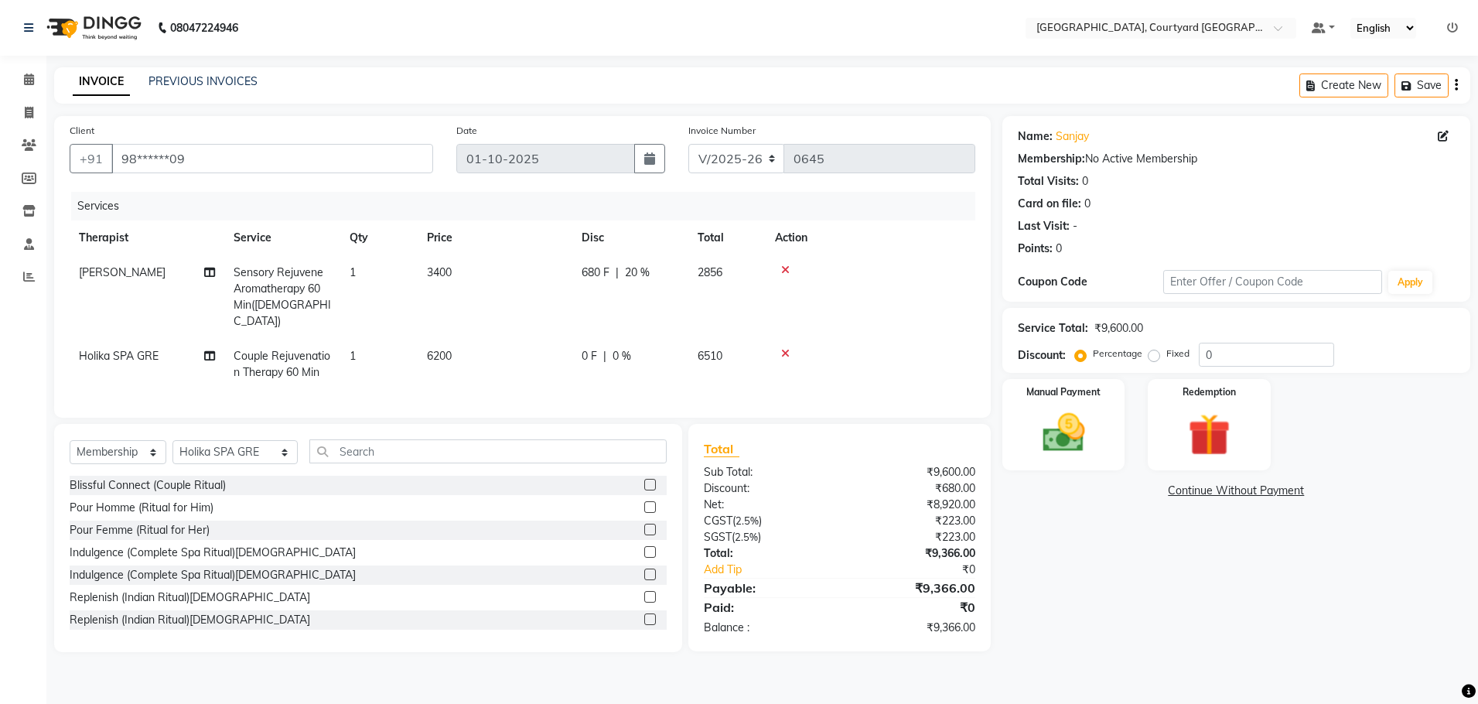
click at [620, 348] on span "0 %" at bounding box center [622, 356] width 19 height 16
select select "71431"
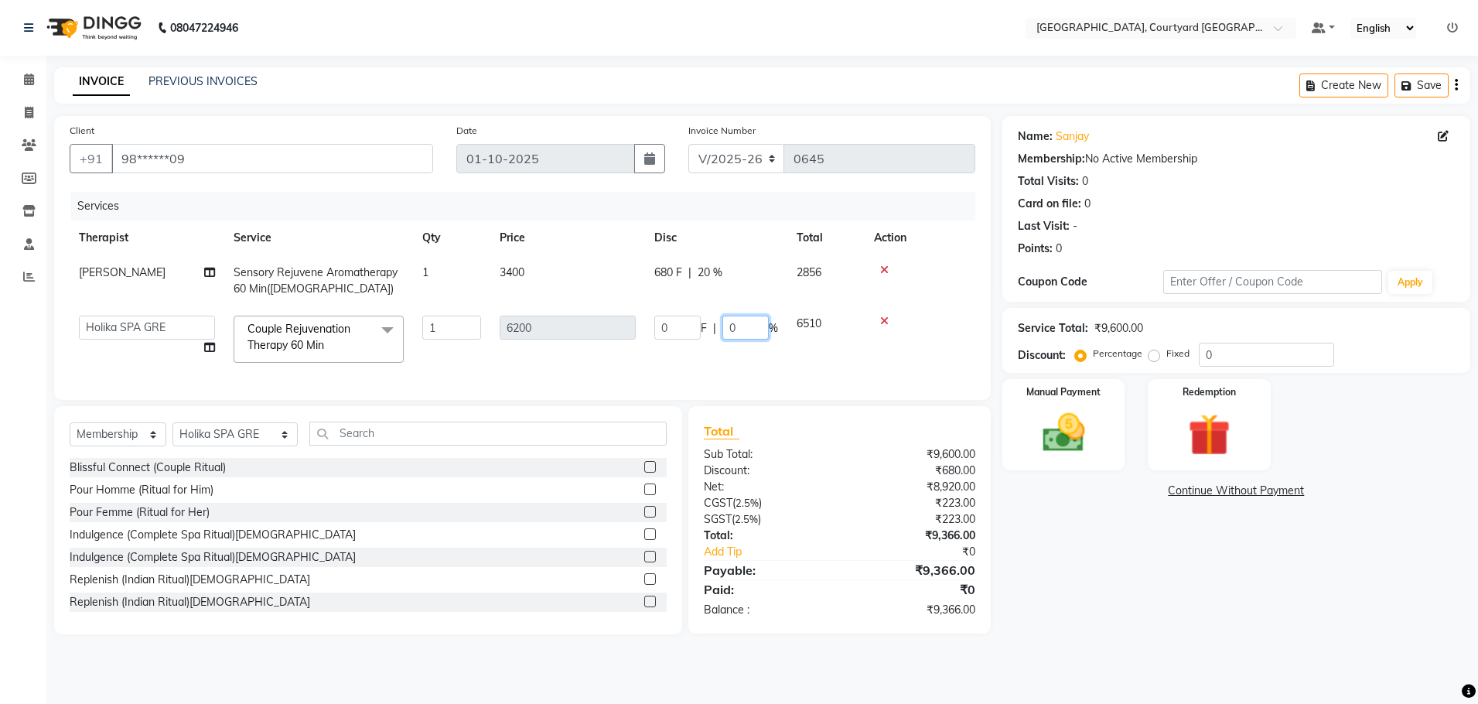
click at [761, 323] on input "0" at bounding box center [745, 328] width 46 height 24
type input "20"
click at [1136, 634] on div "Name: [PERSON_NAME] Membership: No Active Membership Total Visits: 0 Card on fi…" at bounding box center [1242, 375] width 480 height 518
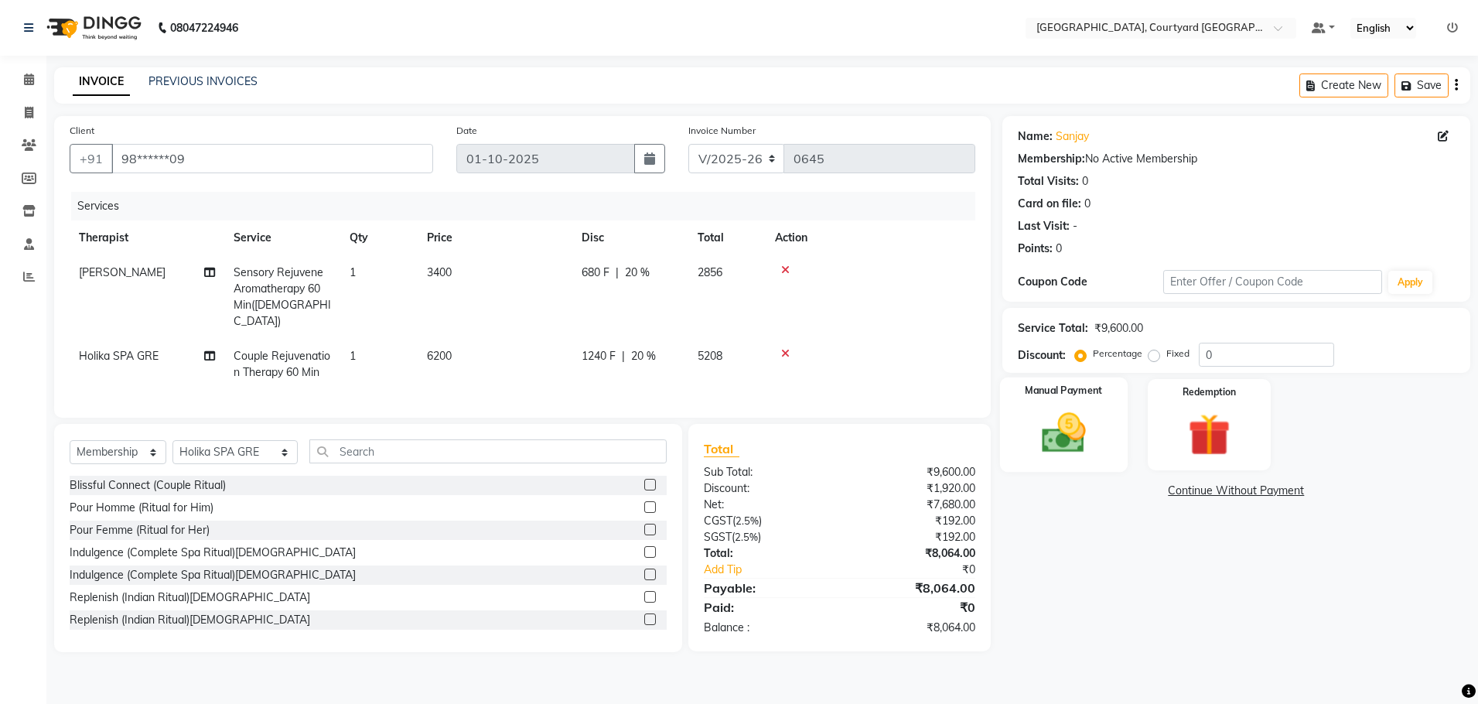
click at [1044, 439] on img at bounding box center [1064, 433] width 72 height 51
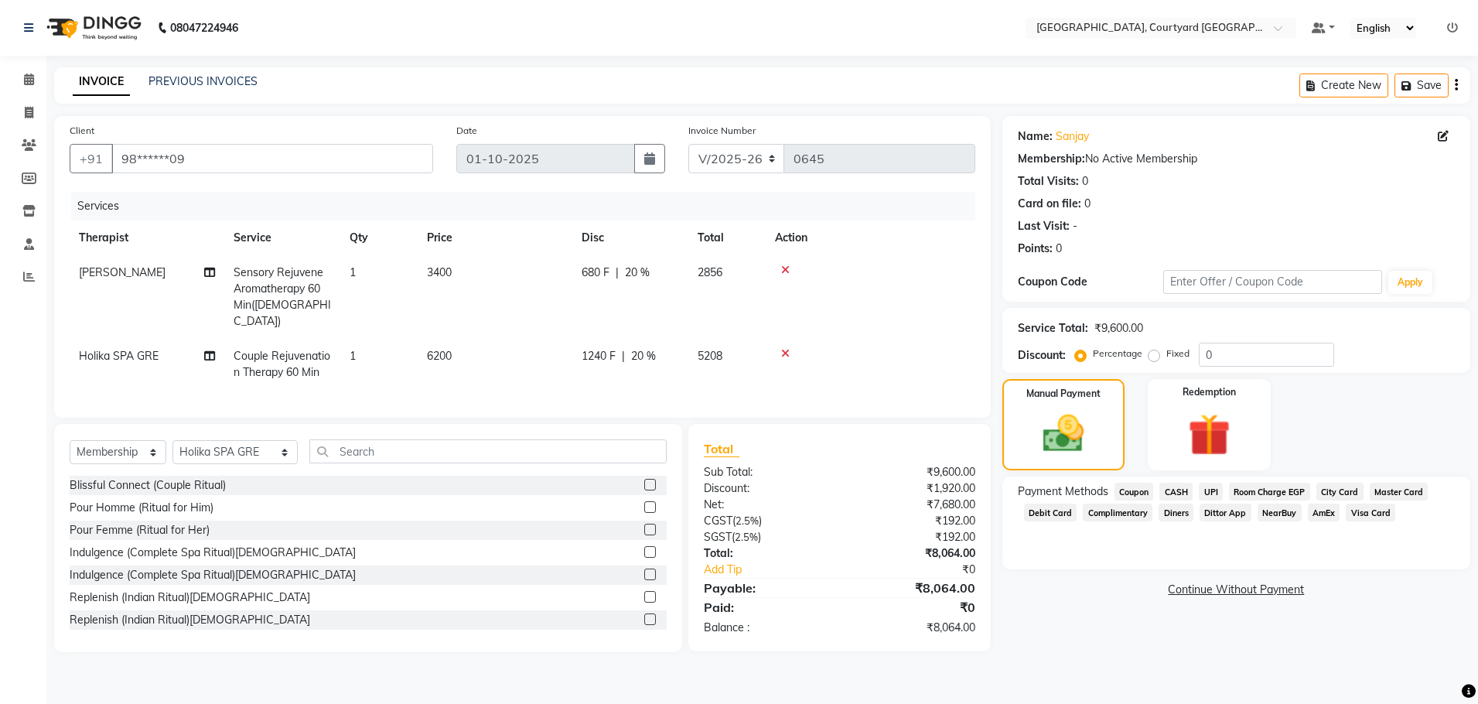
click at [1265, 489] on span "Room Charge EGP" at bounding box center [1269, 492] width 81 height 18
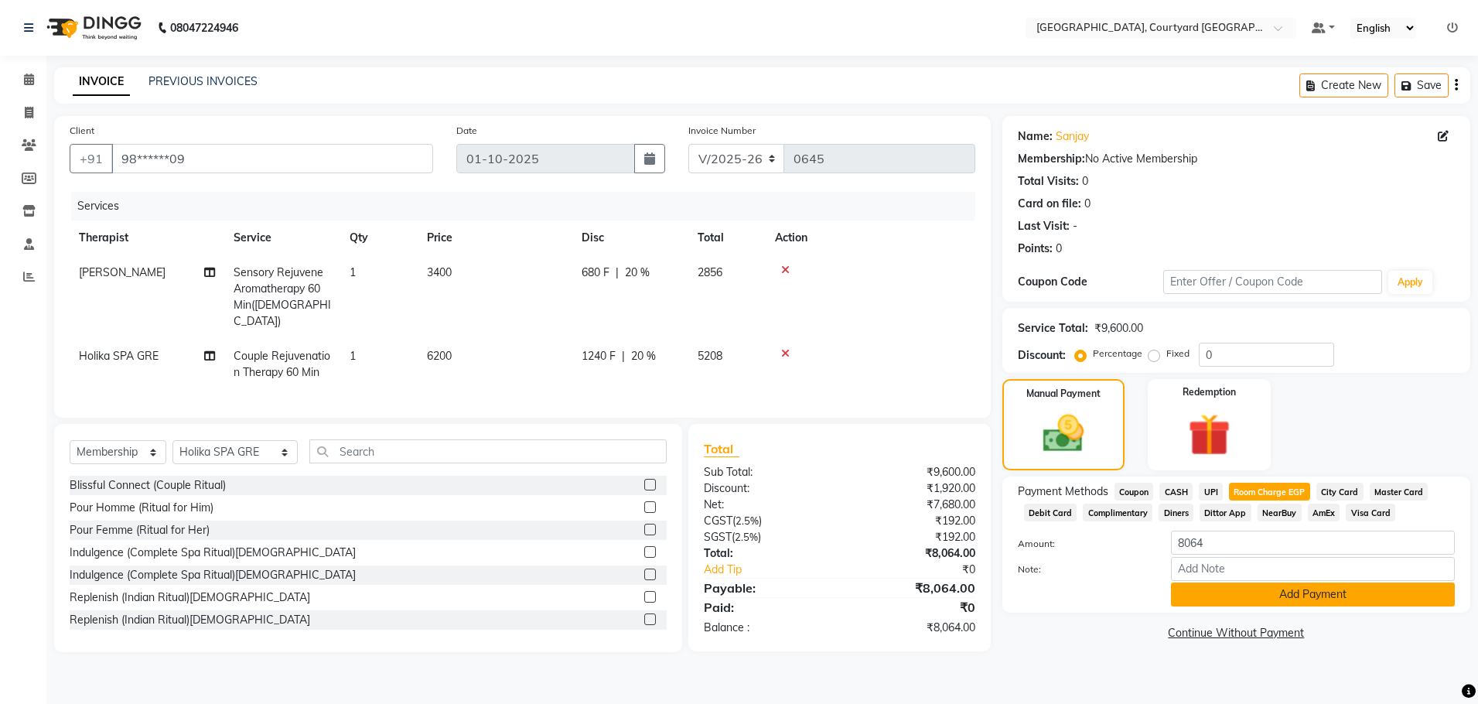
click at [1244, 601] on button "Add Payment" at bounding box center [1313, 594] width 284 height 24
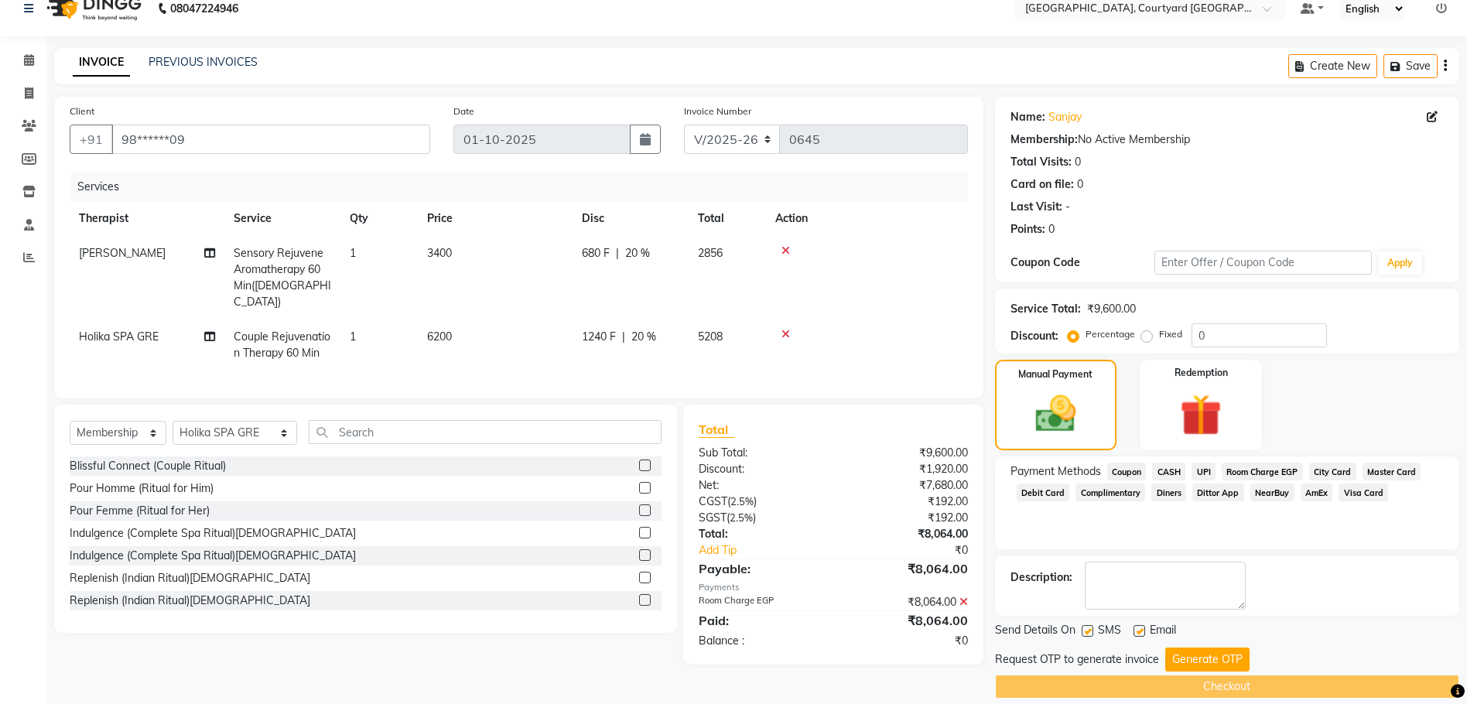
scroll to position [37, 0]
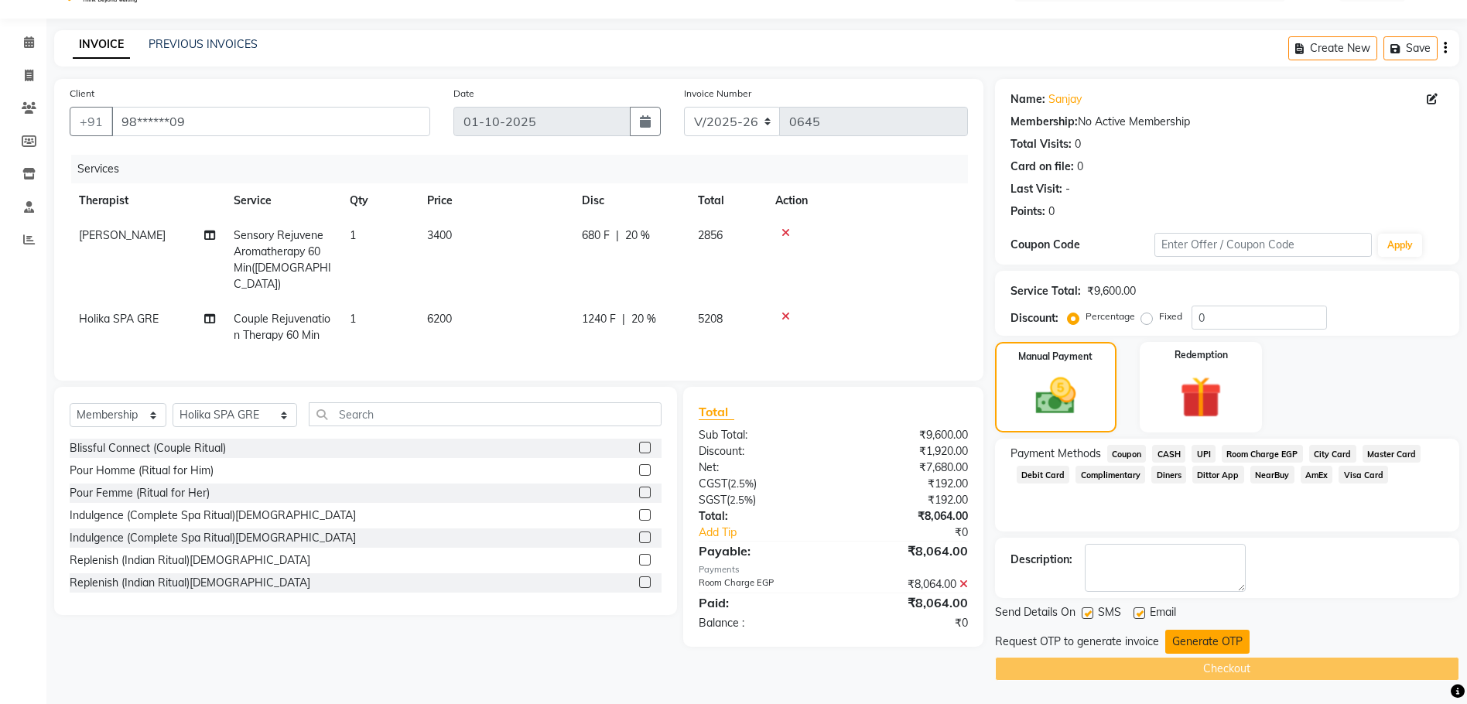
click at [1201, 644] on button "Generate OTP" at bounding box center [1207, 642] width 84 height 24
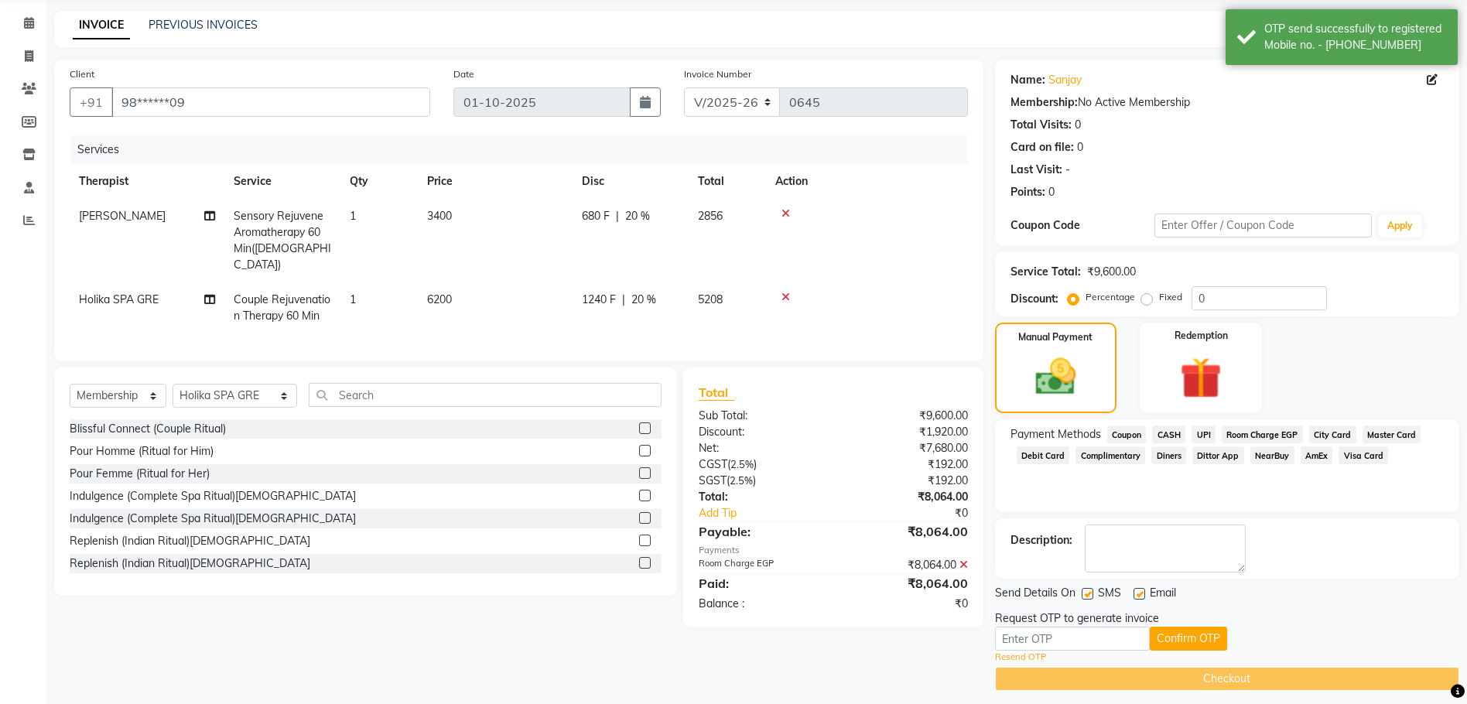
scroll to position [67, 0]
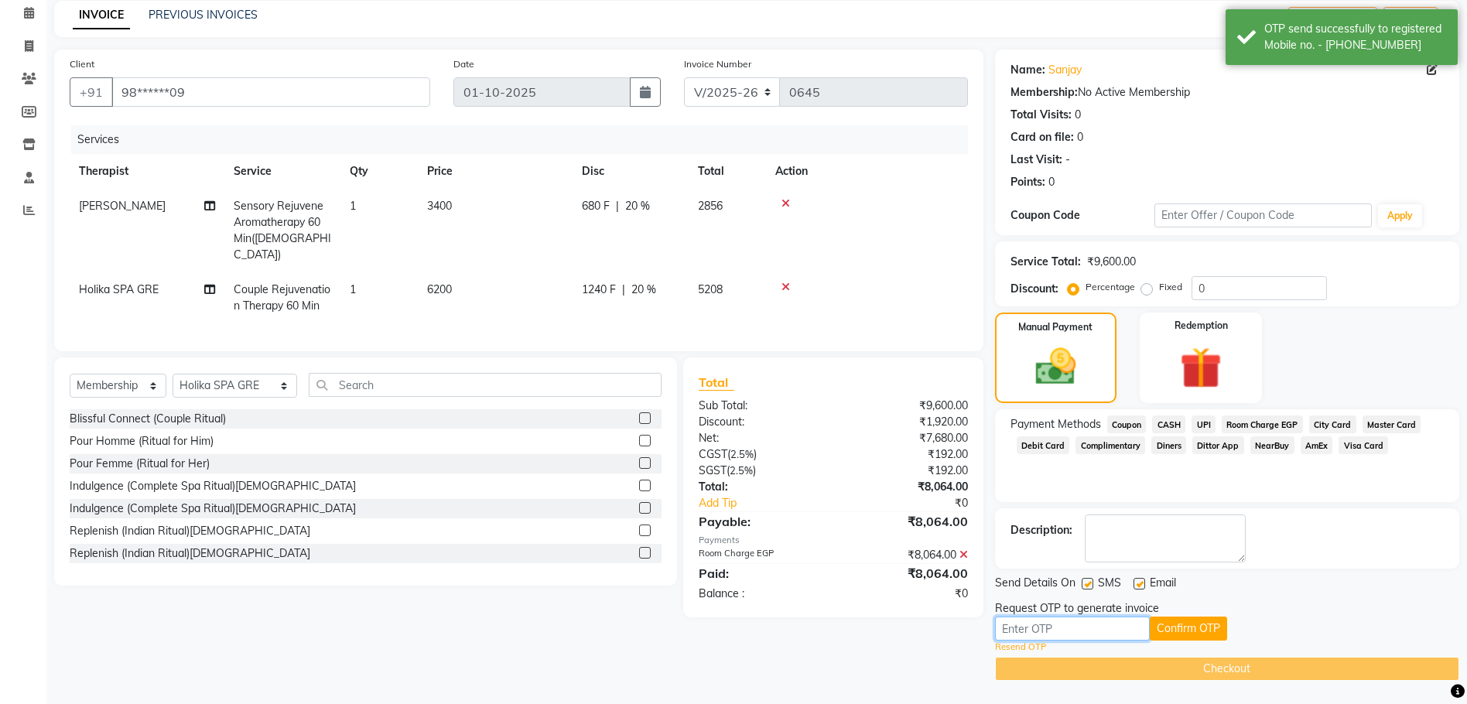
click at [1063, 633] on input "text" at bounding box center [1072, 628] width 155 height 24
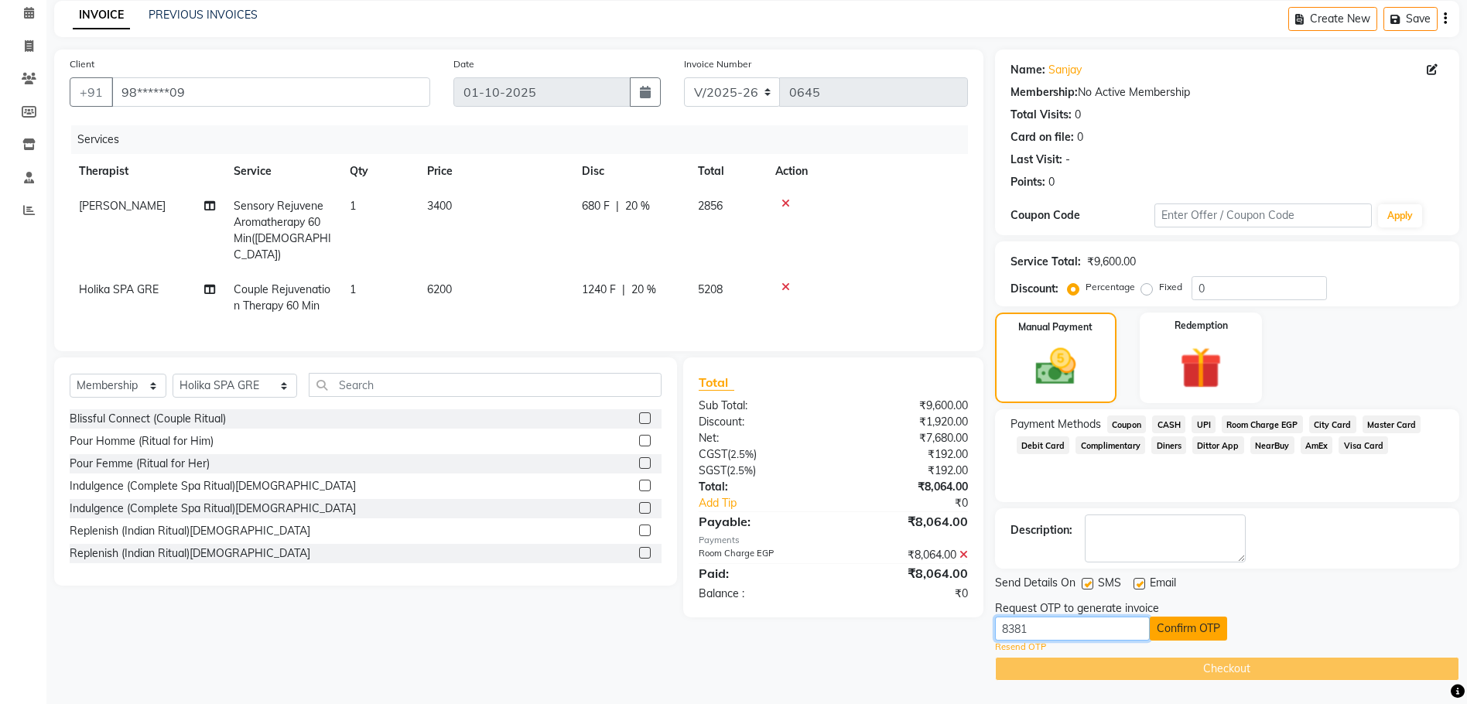
type input "8381"
click at [1197, 630] on button "Confirm OTP" at bounding box center [1187, 628] width 77 height 24
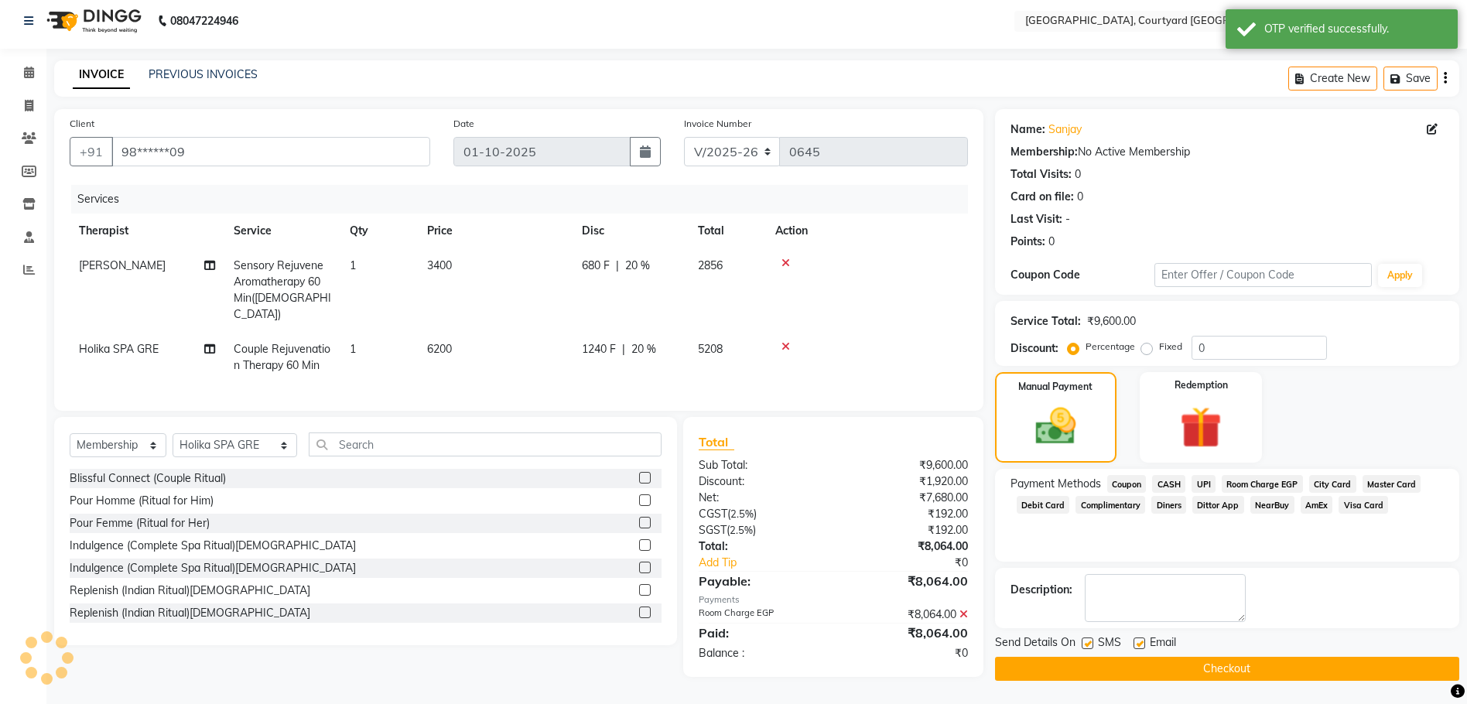
scroll to position [7, 0]
click at [1200, 663] on button "Checkout" at bounding box center [1227, 669] width 464 height 24
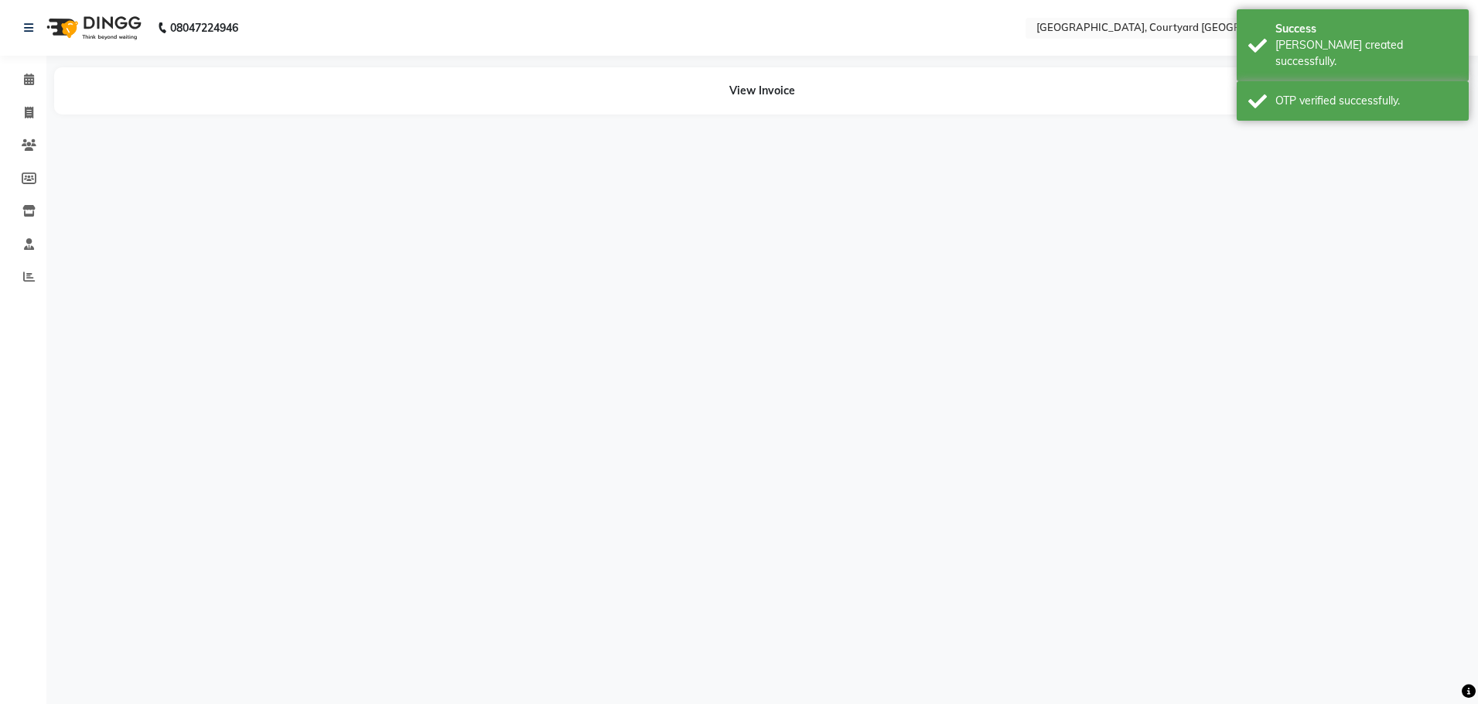
select select "70579"
select select "71431"
select select "70580"
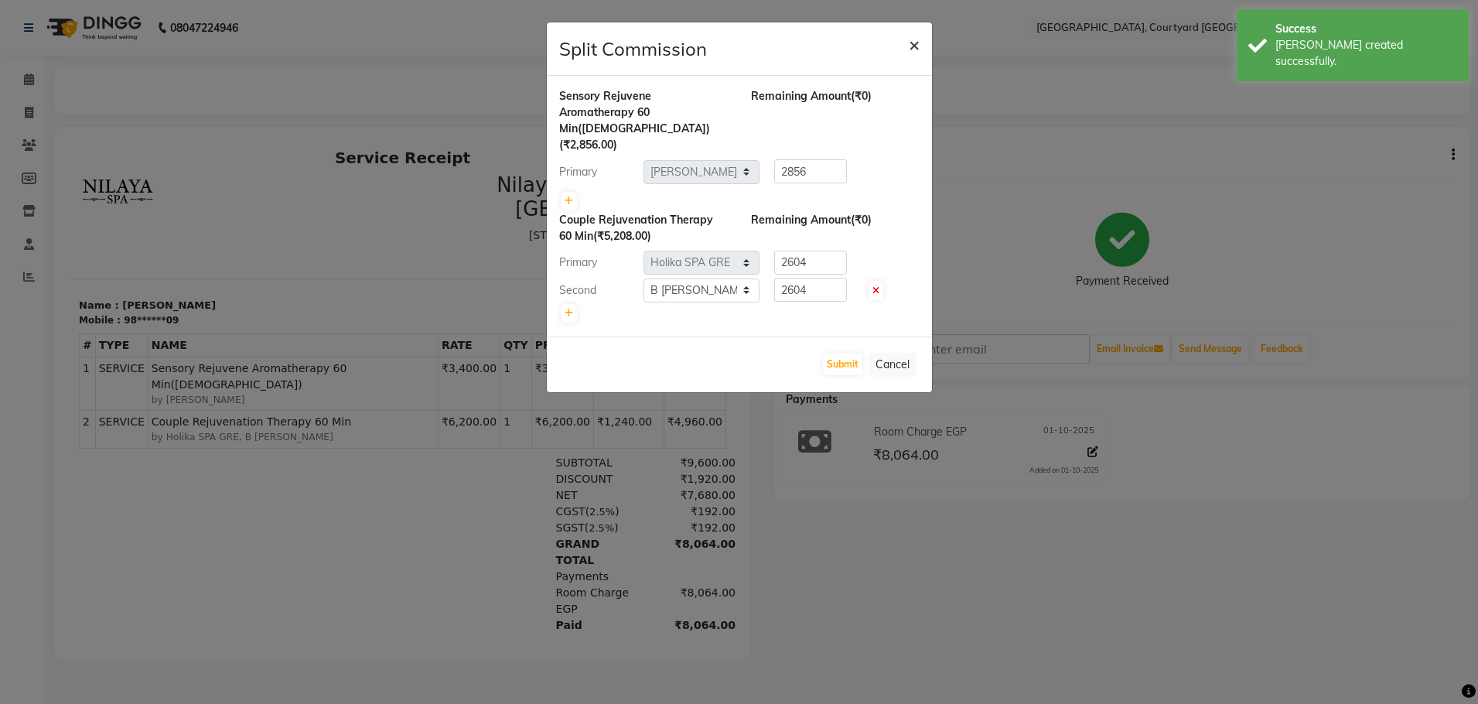
click at [914, 46] on span "×" at bounding box center [914, 43] width 11 height 23
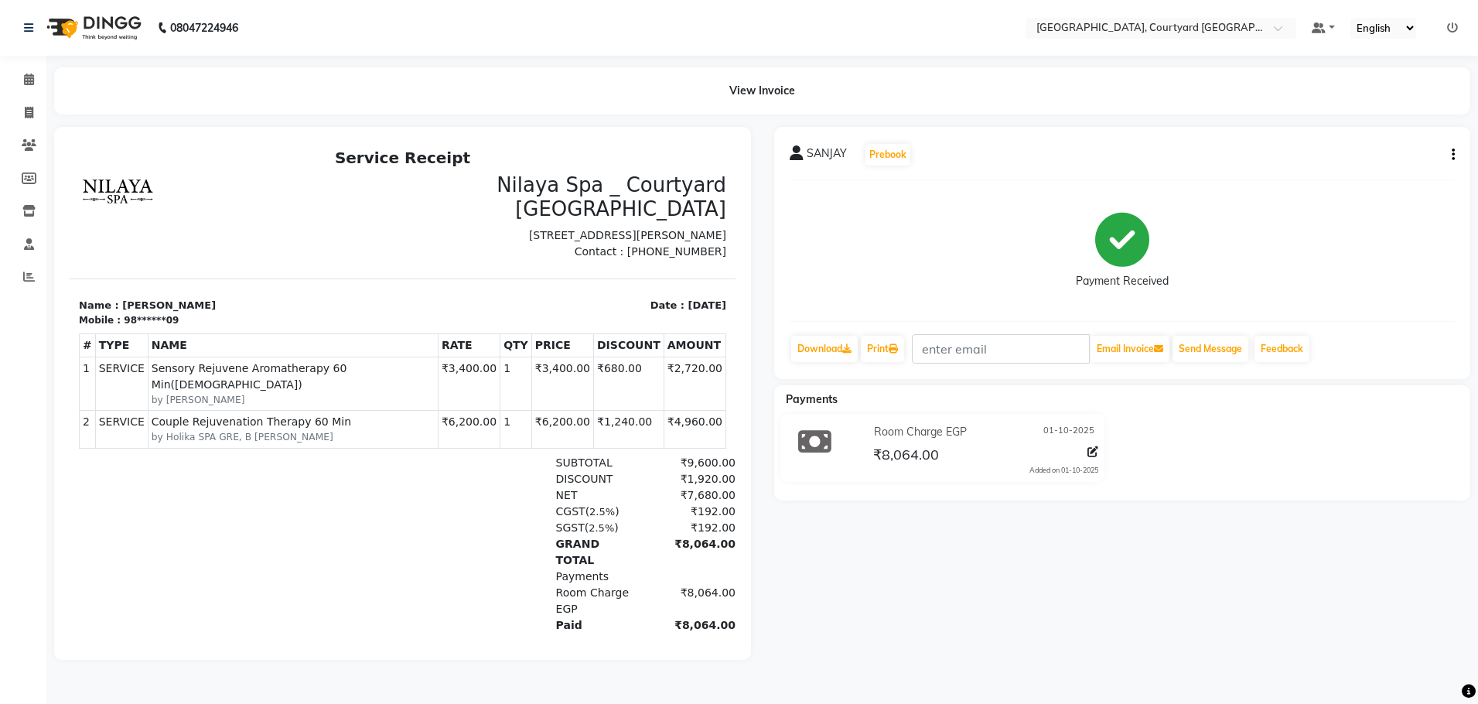
select select "service"
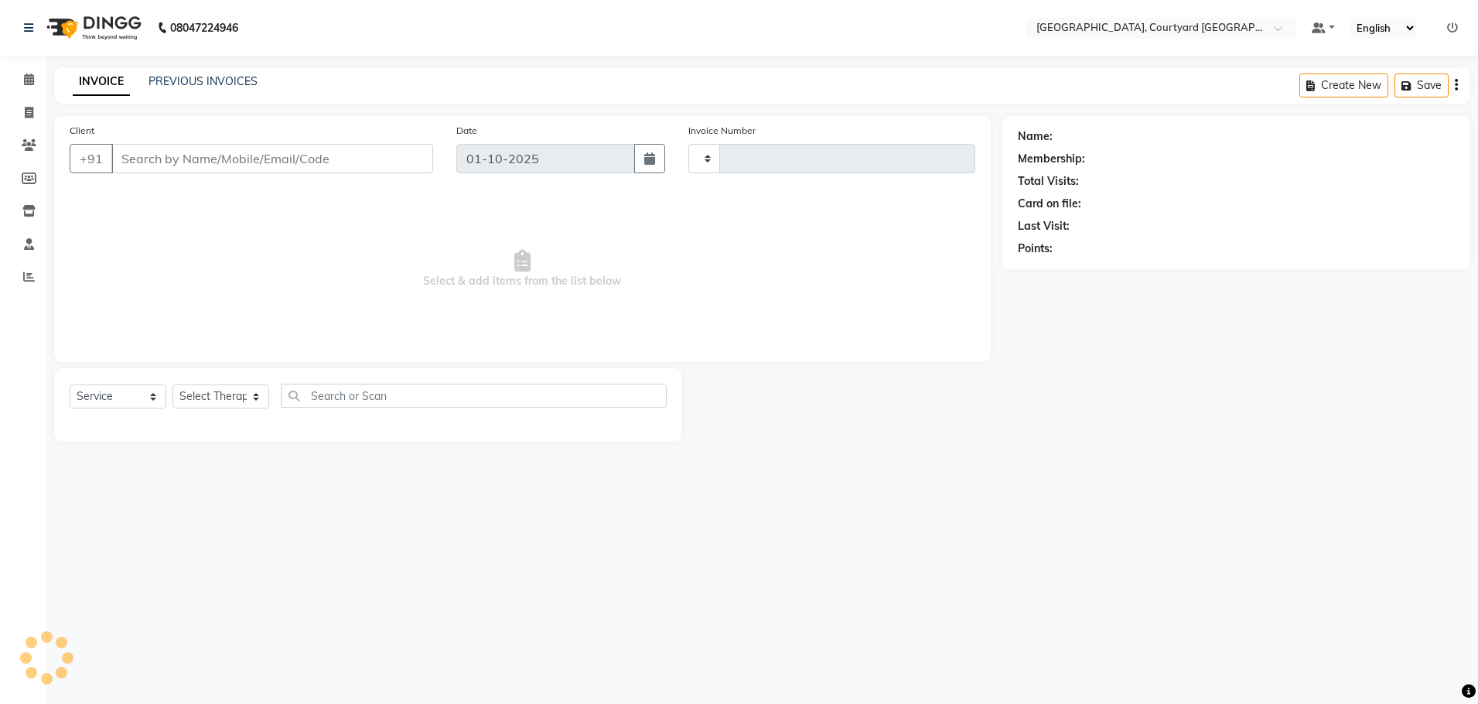
type input "0646"
select select "7754"
select select "membership"
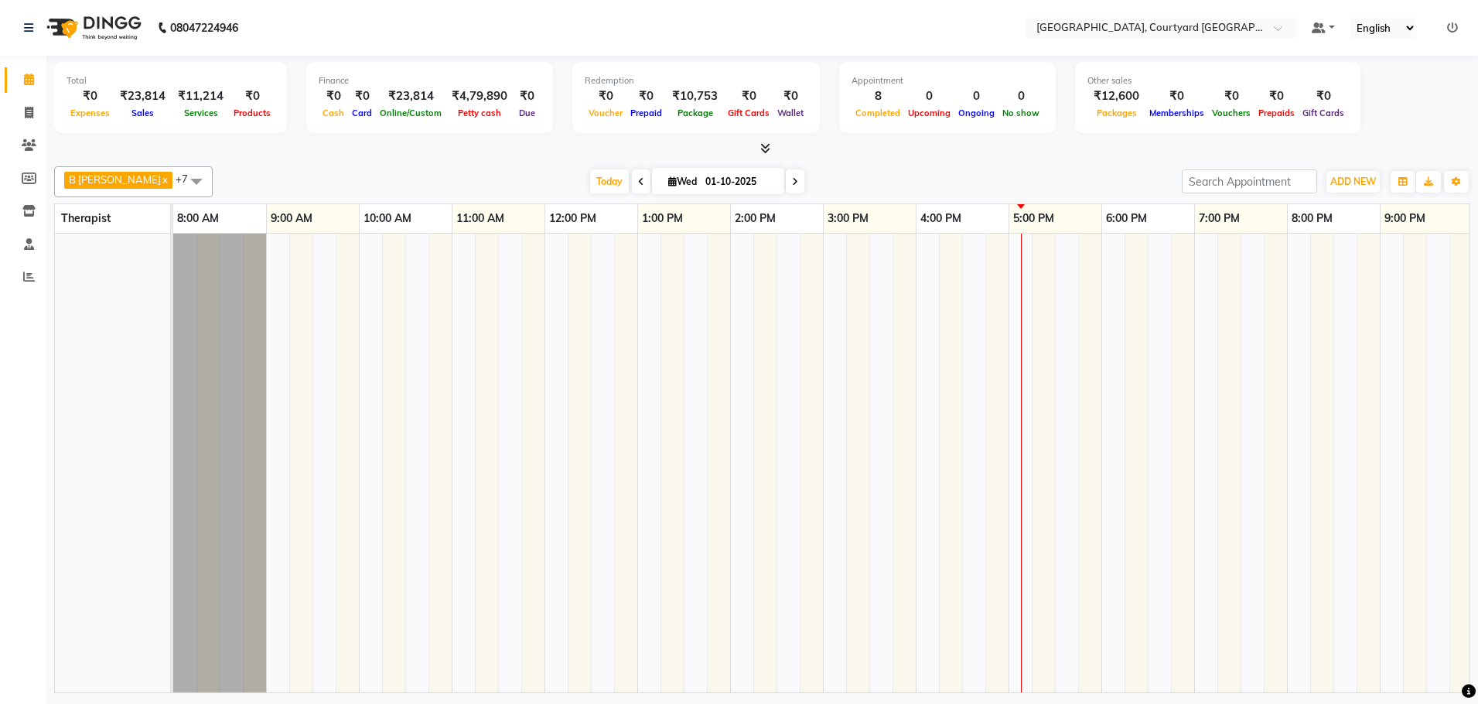
select select "service"
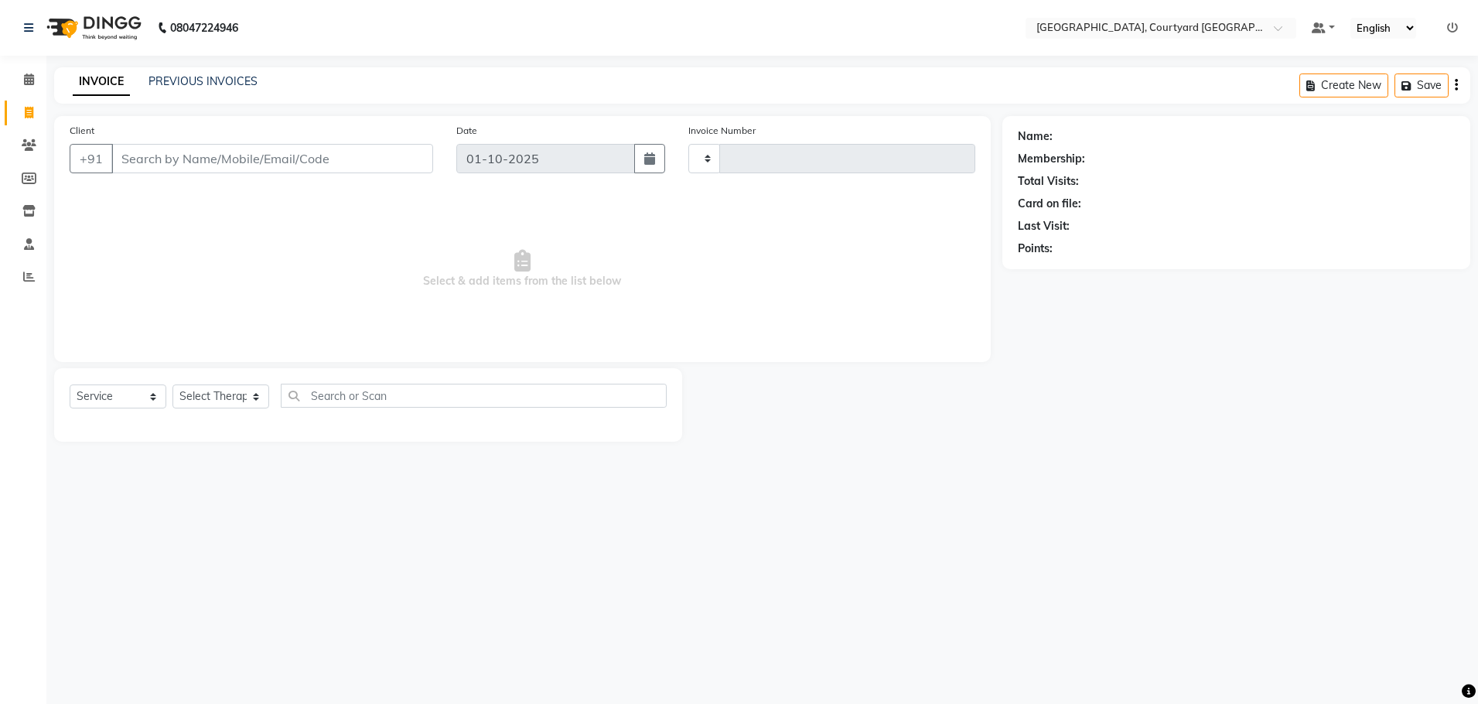
type input "0646"
select select "7754"
select select "membership"
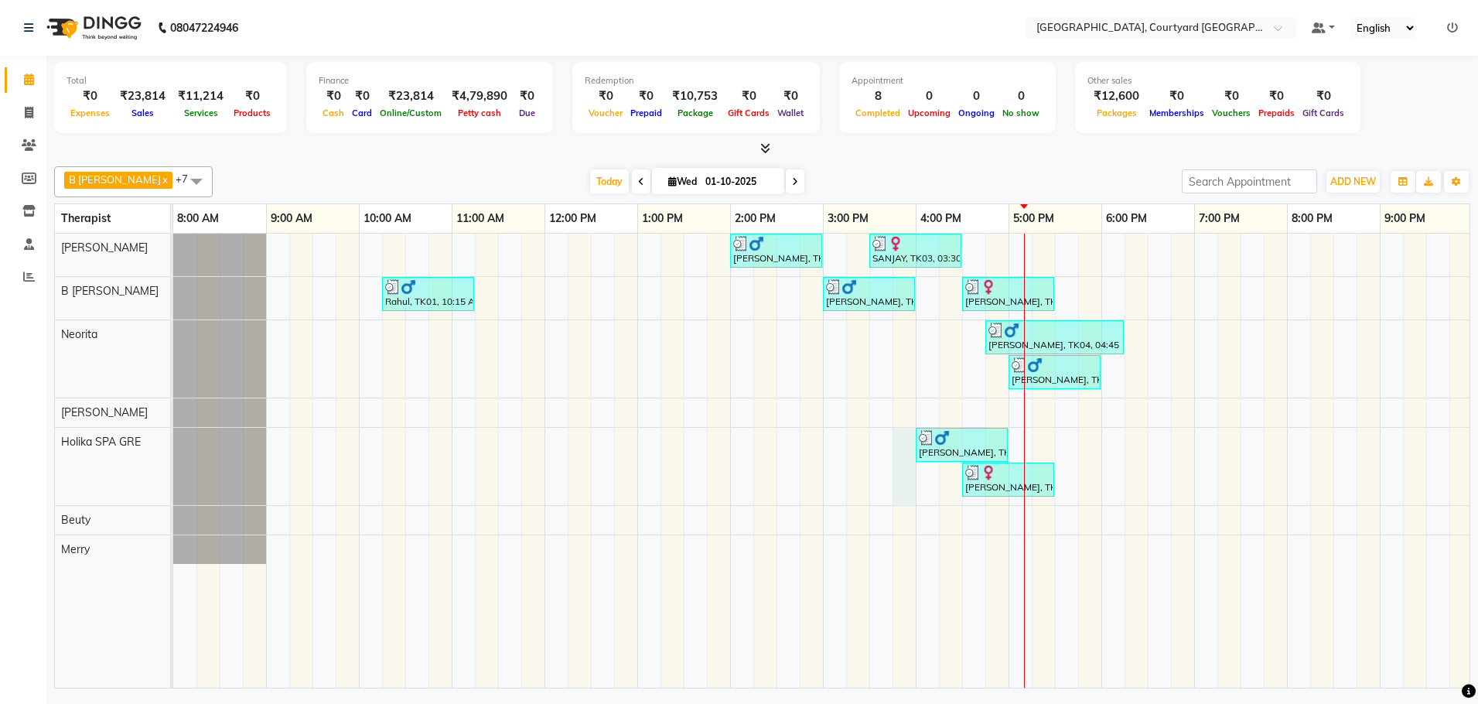
click at [895, 499] on div "[PERSON_NAME], TK02, 02:00 PM-03:00 PM, Sensory Rejuvene Aromatherapy 60 Min([D…" at bounding box center [915, 461] width 1485 height 454
select select "71431"
select select "tentative"
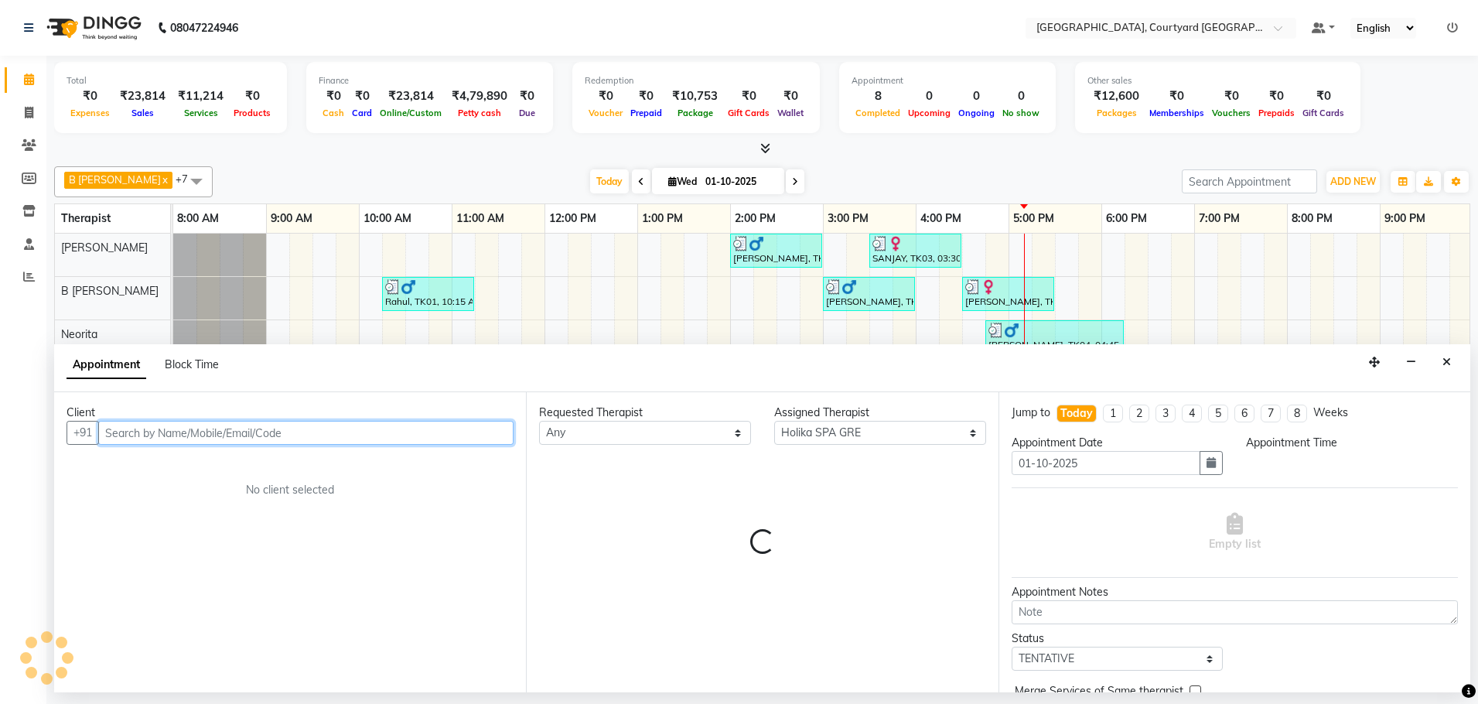
select select "945"
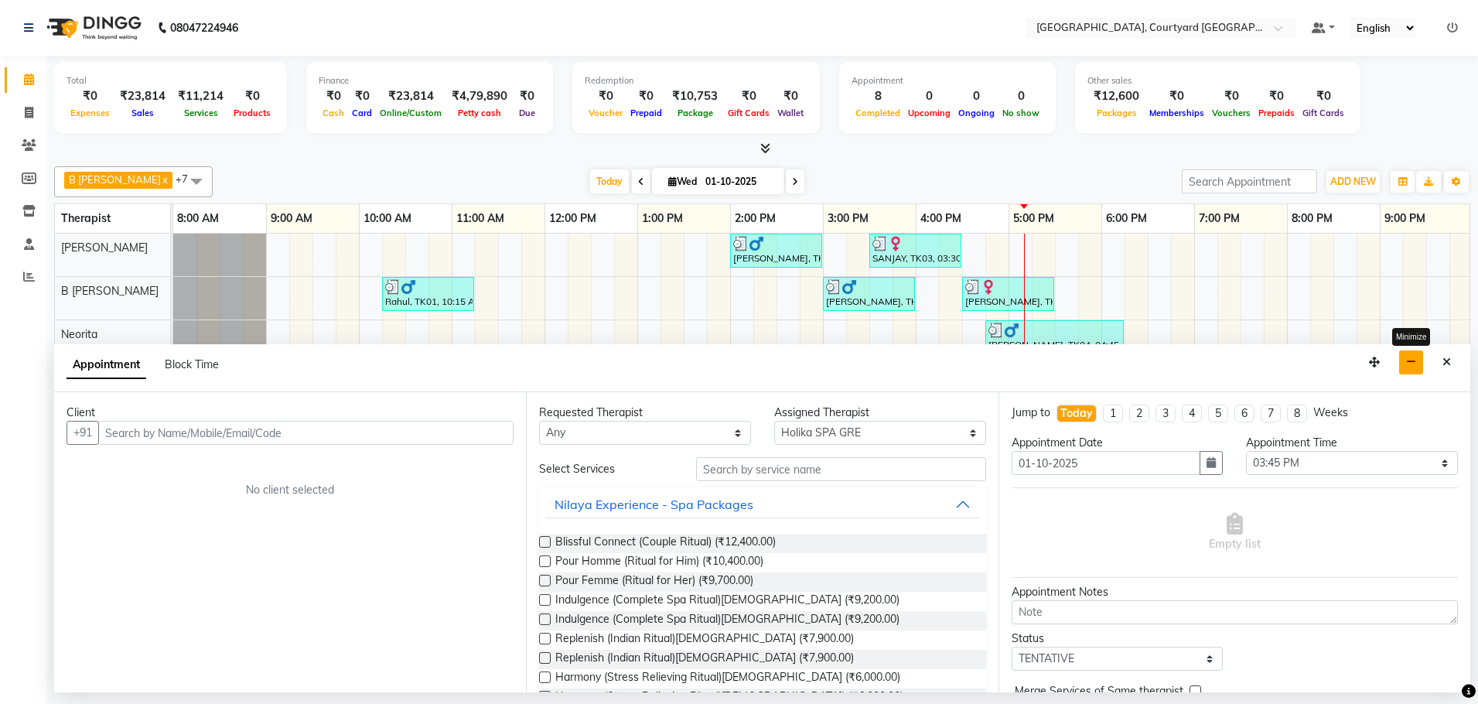
click at [1415, 364] on icon "button" at bounding box center [1411, 362] width 10 height 11
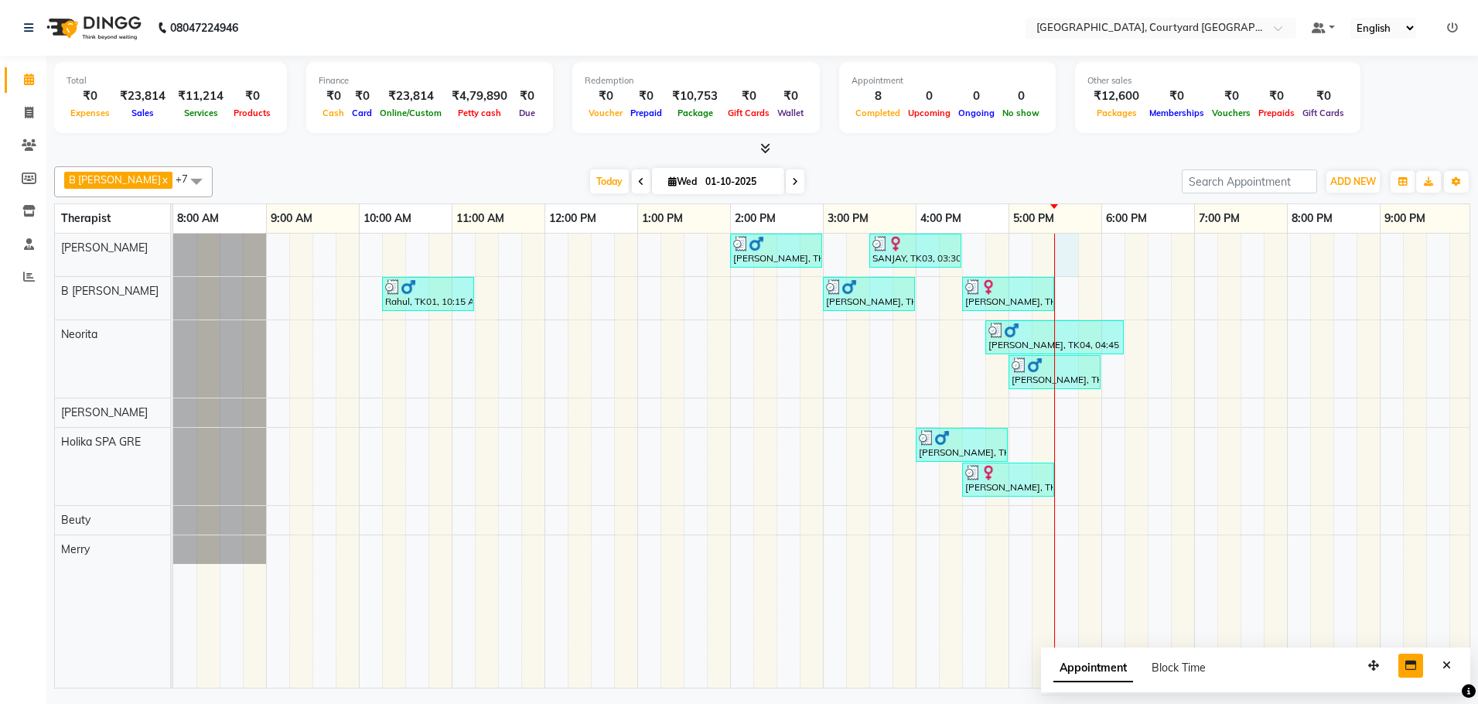
click at [1071, 250] on div "[PERSON_NAME], TK02, 02:00 PM-03:00 PM, Sensory Rejuvene Aromatherapy 60 Min([D…" at bounding box center [915, 461] width 1485 height 454
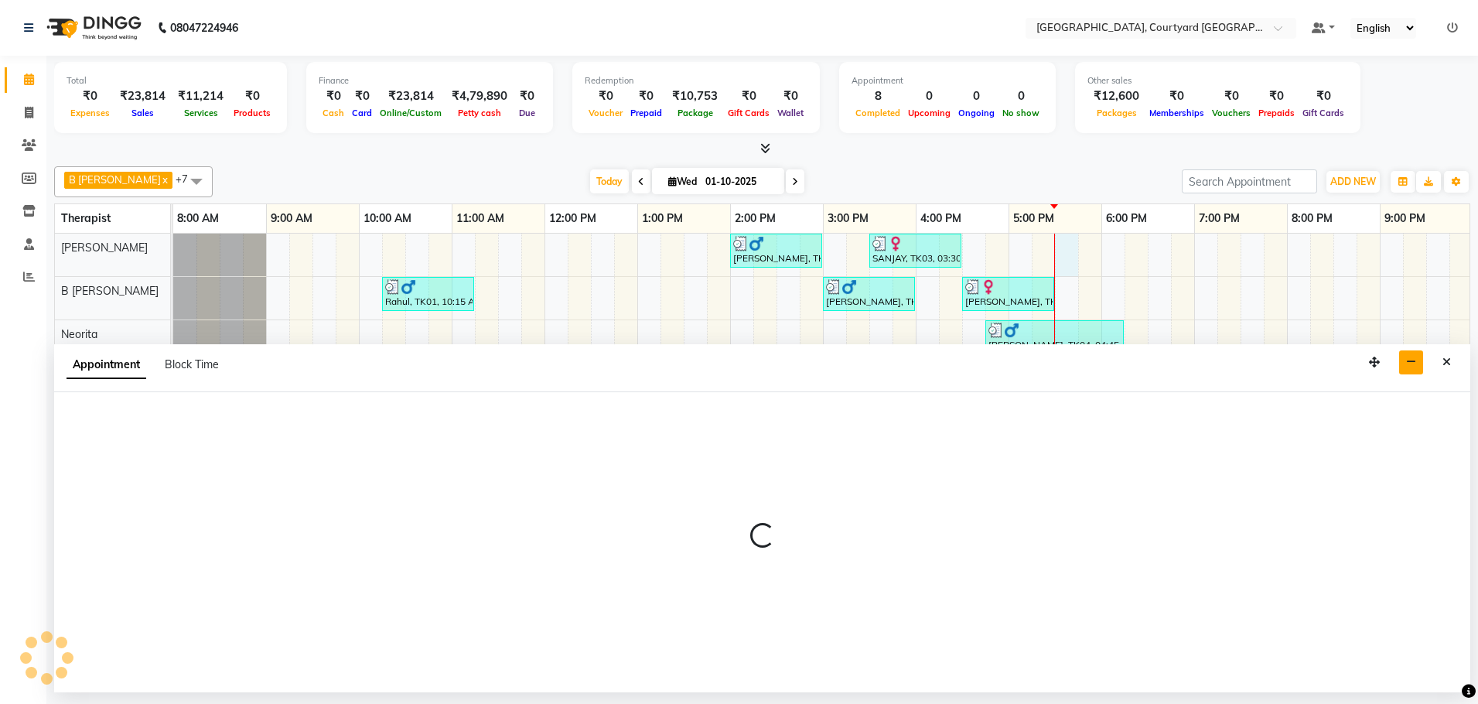
select select "70579"
select select "1050"
select select "tentative"
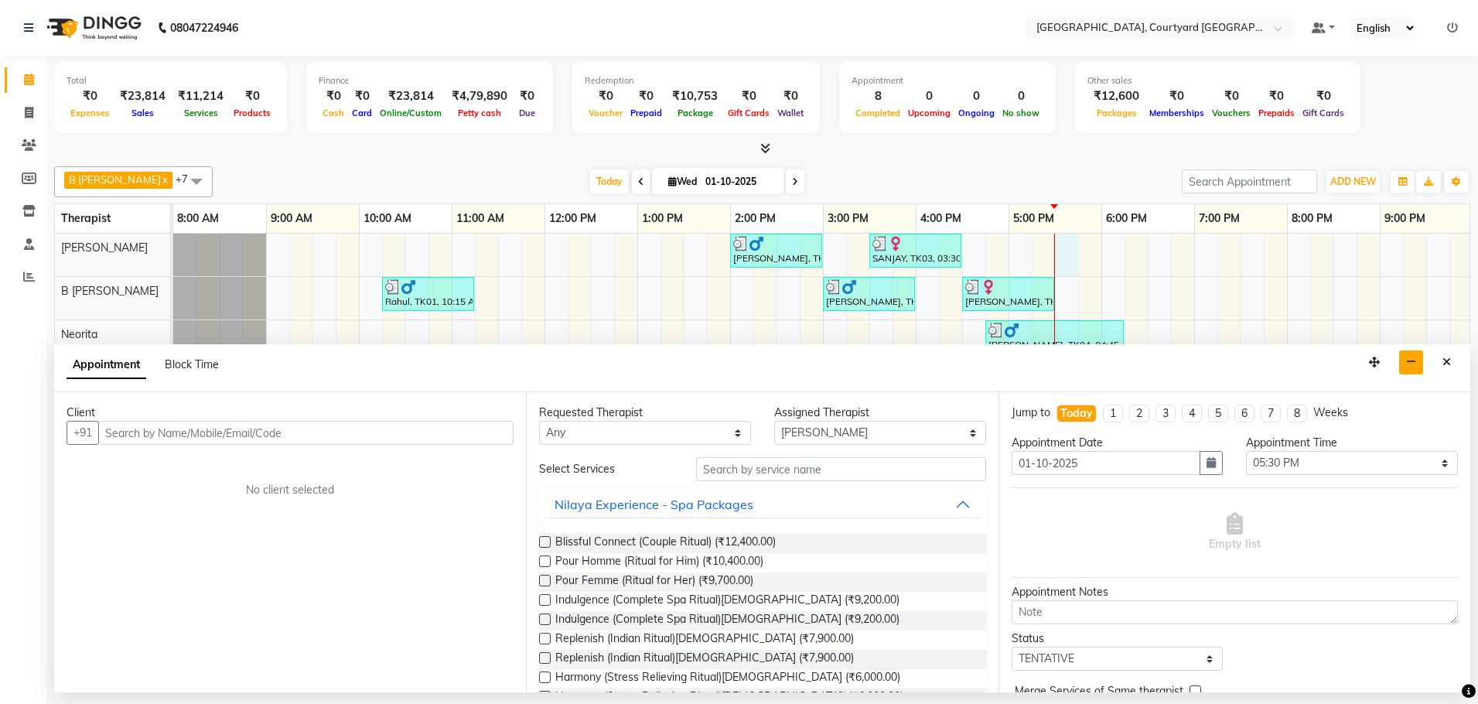
click at [362, 429] on input "text" at bounding box center [305, 433] width 415 height 24
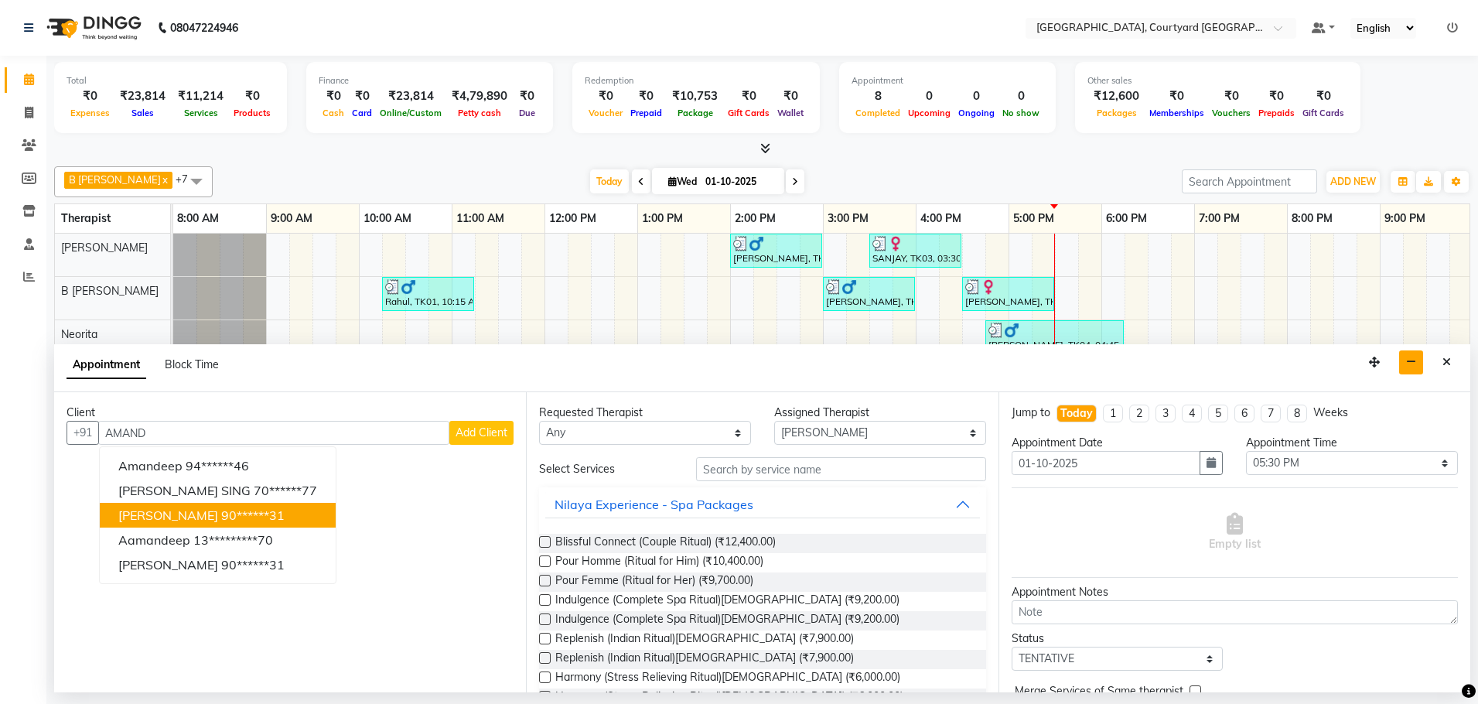
click at [226, 518] on ngb-highlight "90******31" at bounding box center [252, 514] width 63 height 15
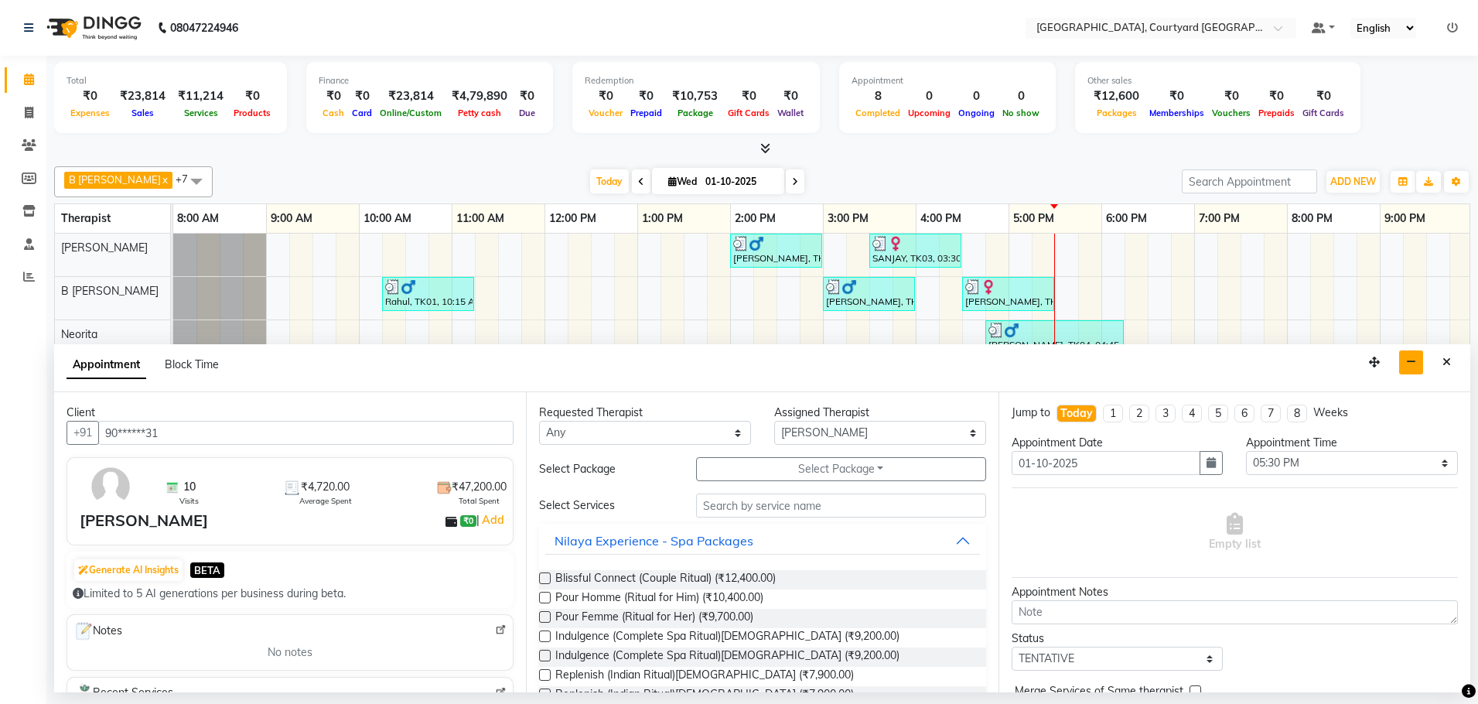
type input "90******31"
click at [782, 513] on input "text" at bounding box center [841, 505] width 290 height 24
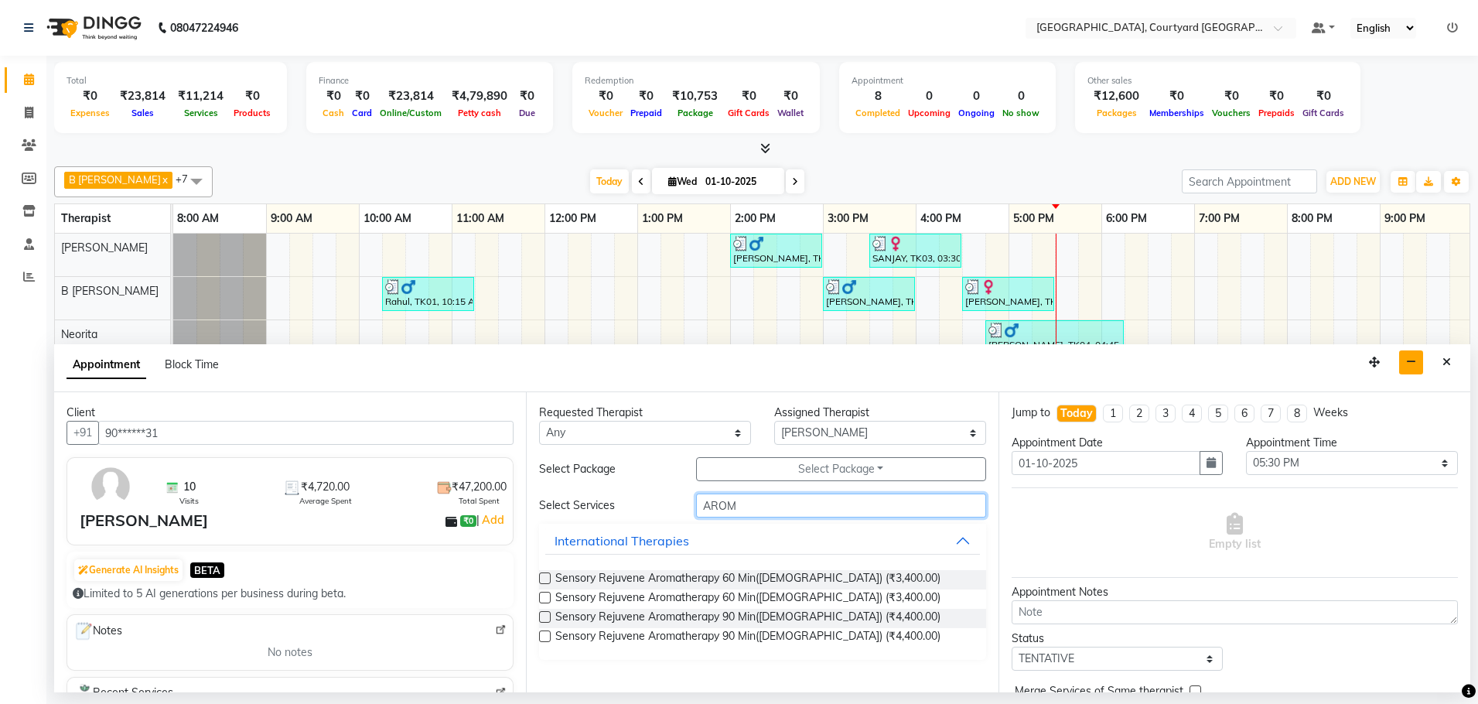
type input "AROM"
click at [551, 613] on label at bounding box center [545, 617] width 12 height 12
click at [549, 613] on input "checkbox" at bounding box center [544, 618] width 10 height 10
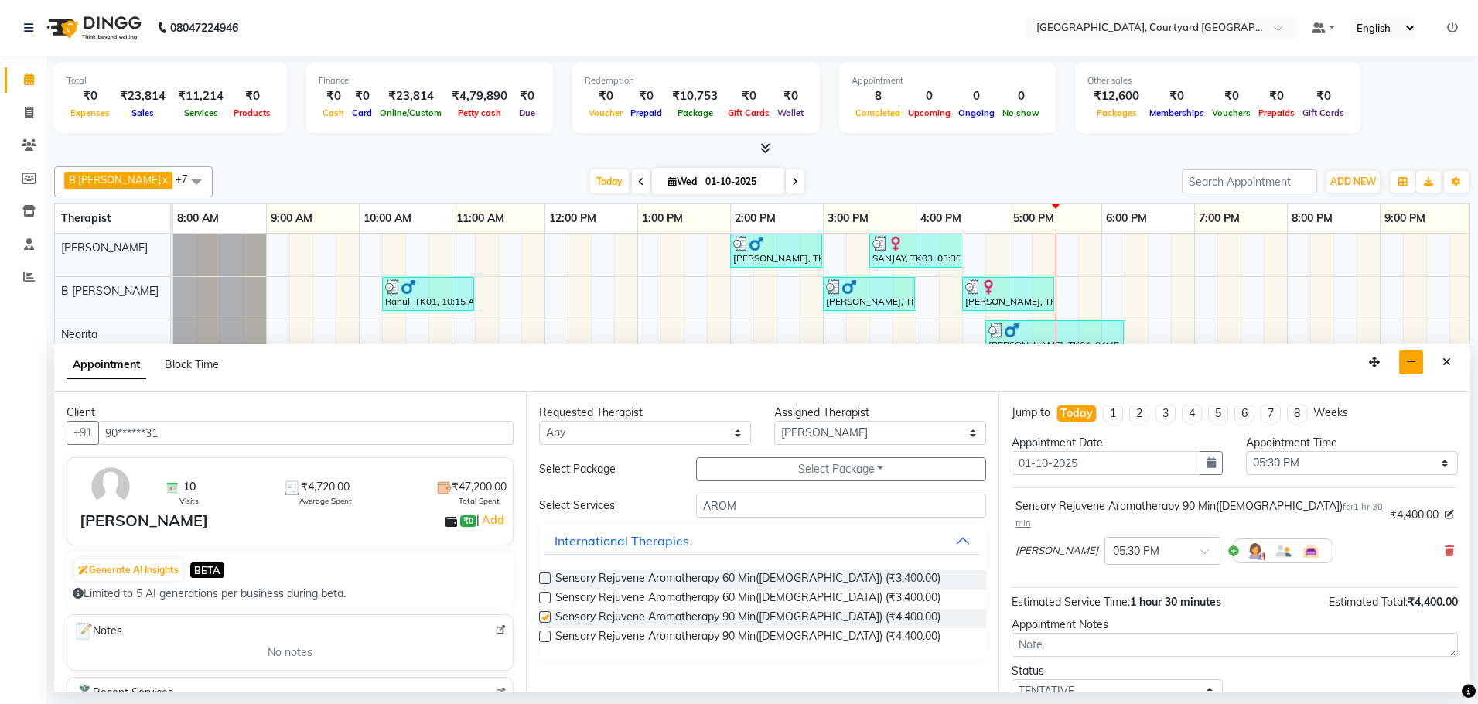
checkbox input "false"
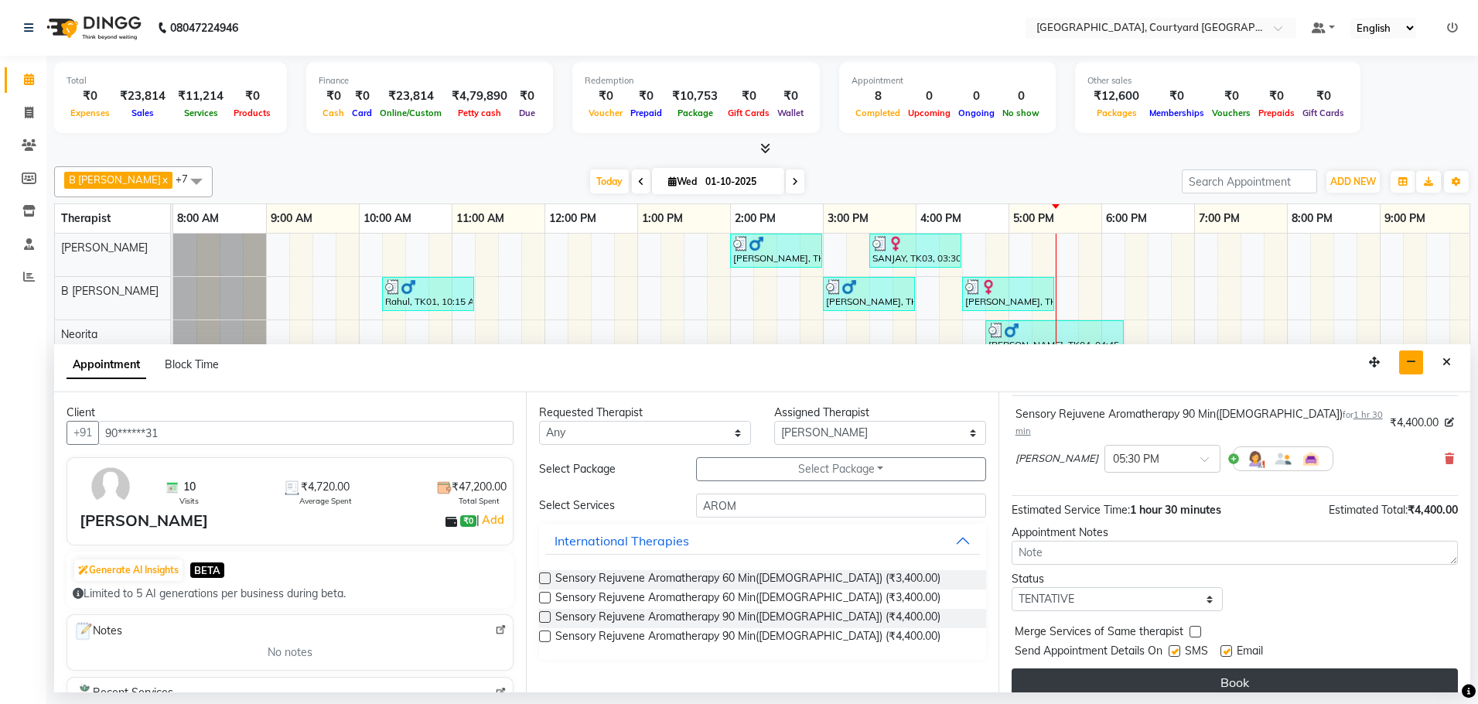
click at [1165, 671] on button "Book" at bounding box center [1235, 682] width 446 height 28
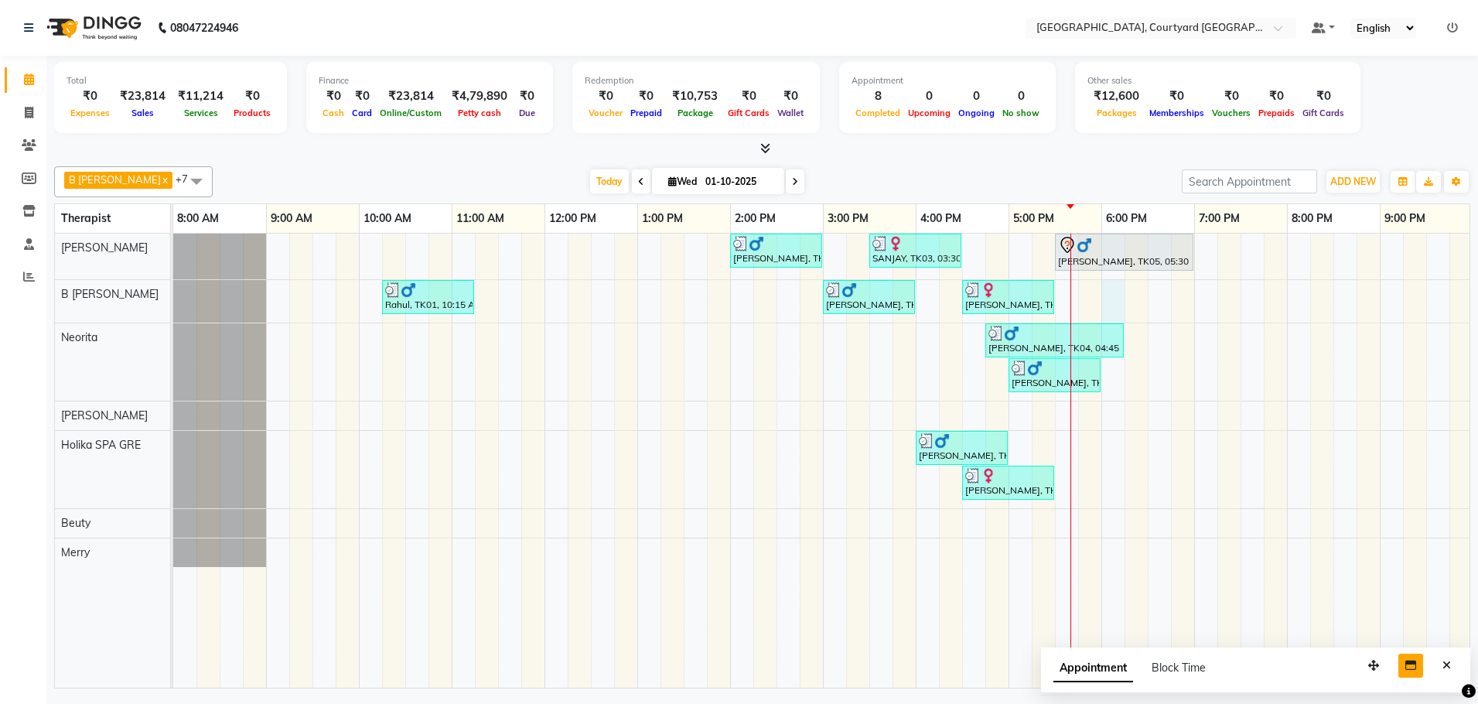
click at [1112, 297] on div "[PERSON_NAME], TK02, 02:00 PM-03:00 PM, Sensory Rejuvene Aromatherapy 60 Min([D…" at bounding box center [915, 461] width 1485 height 454
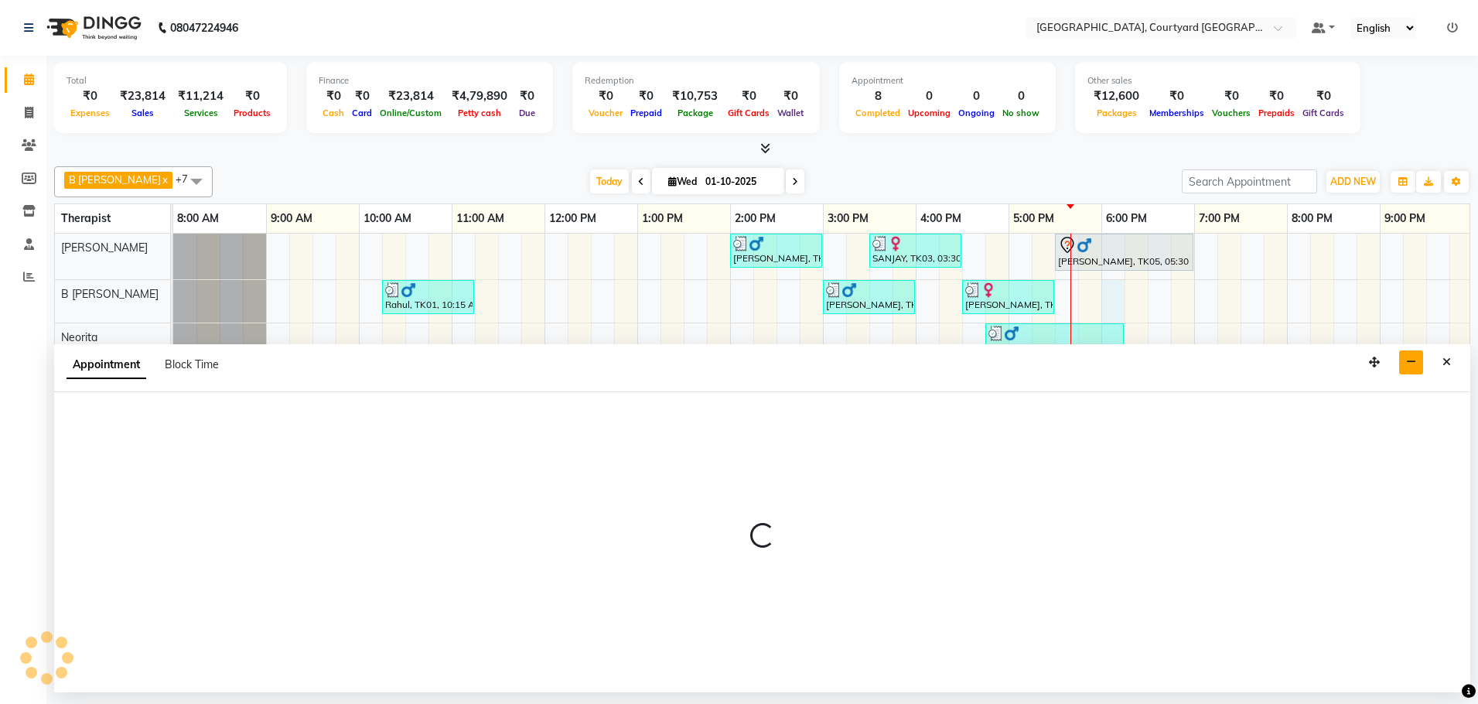
select select "70580"
select select "1080"
select select "tentative"
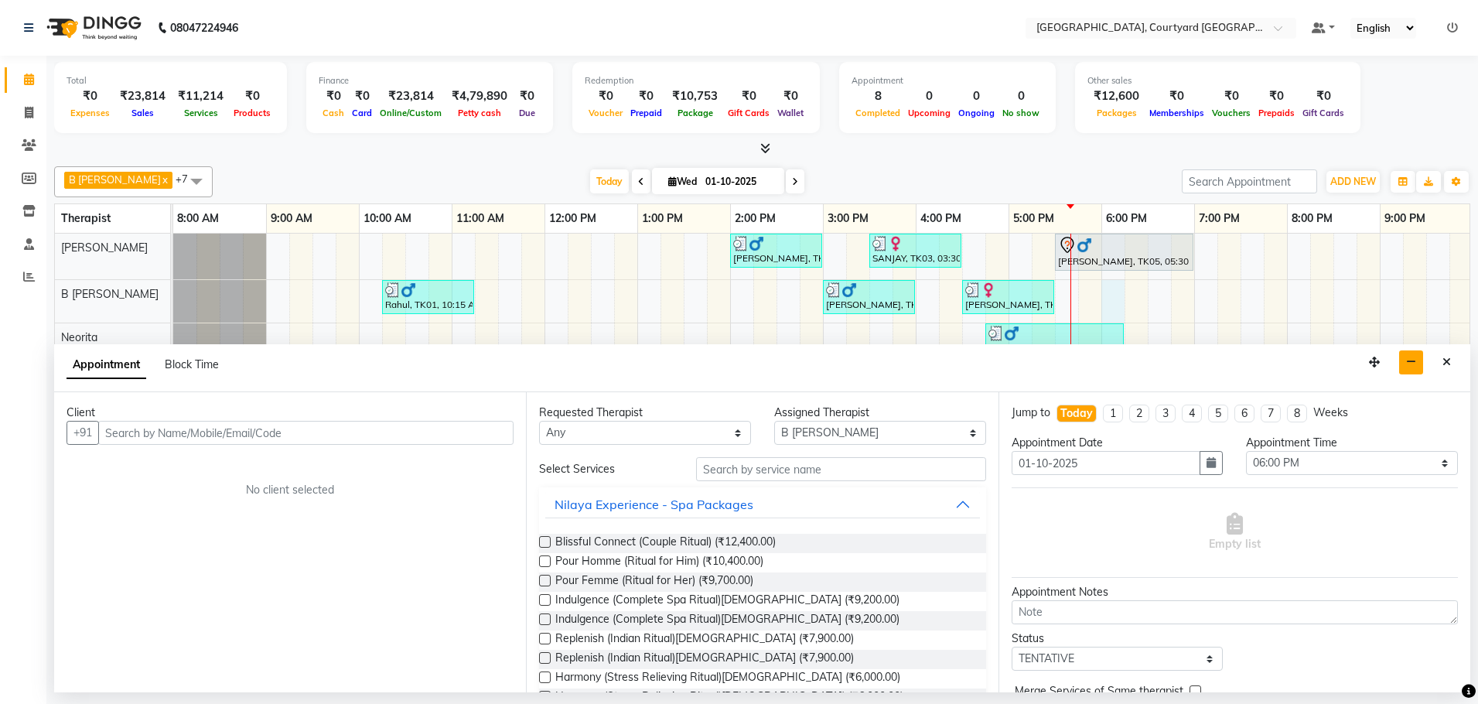
click at [212, 429] on input "text" at bounding box center [305, 433] width 415 height 24
type input "K"
type input "[PERSON_NAME]"
click at [761, 470] on input "text" at bounding box center [841, 469] width 290 height 24
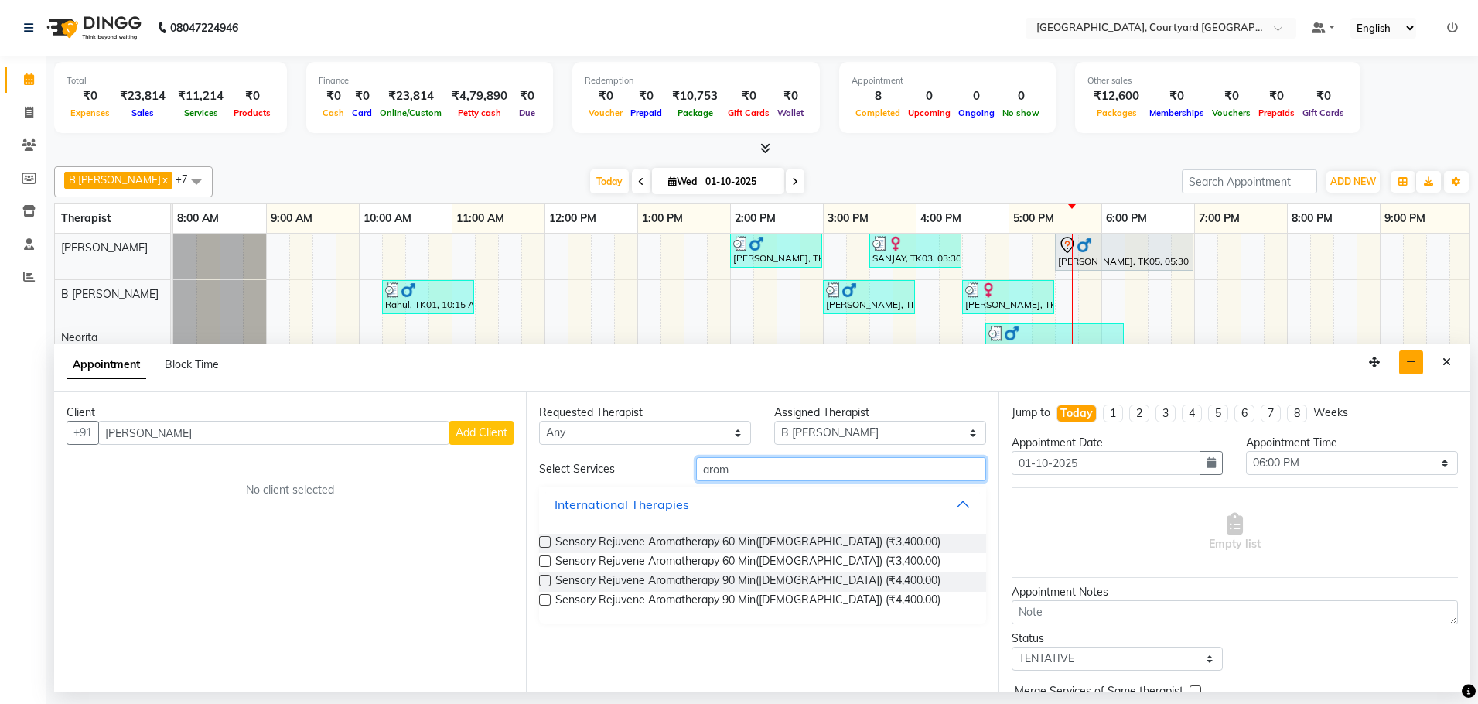
type input "arom"
click at [548, 543] on label at bounding box center [545, 542] width 12 height 12
click at [548, 543] on input "checkbox" at bounding box center [544, 543] width 10 height 10
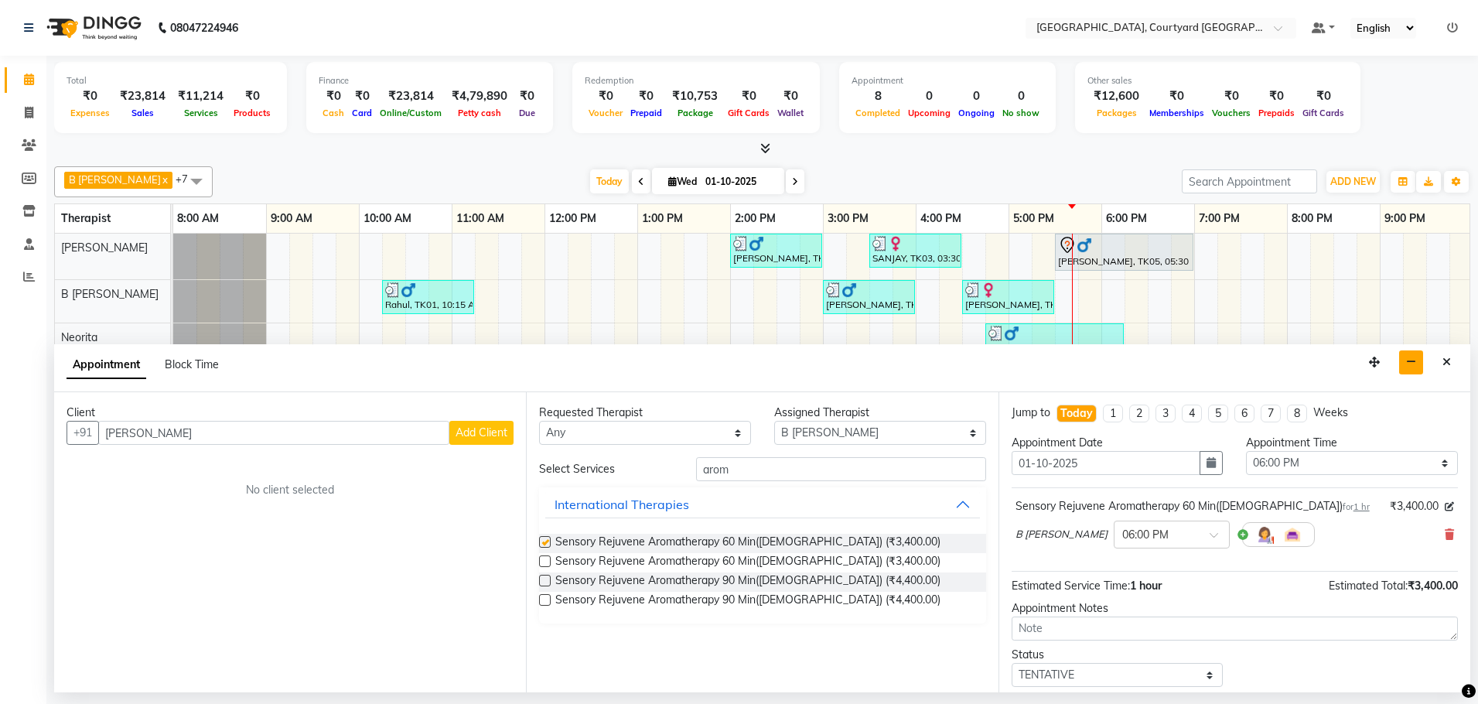
checkbox input "false"
click at [479, 429] on span "Add Client" at bounding box center [482, 432] width 52 height 14
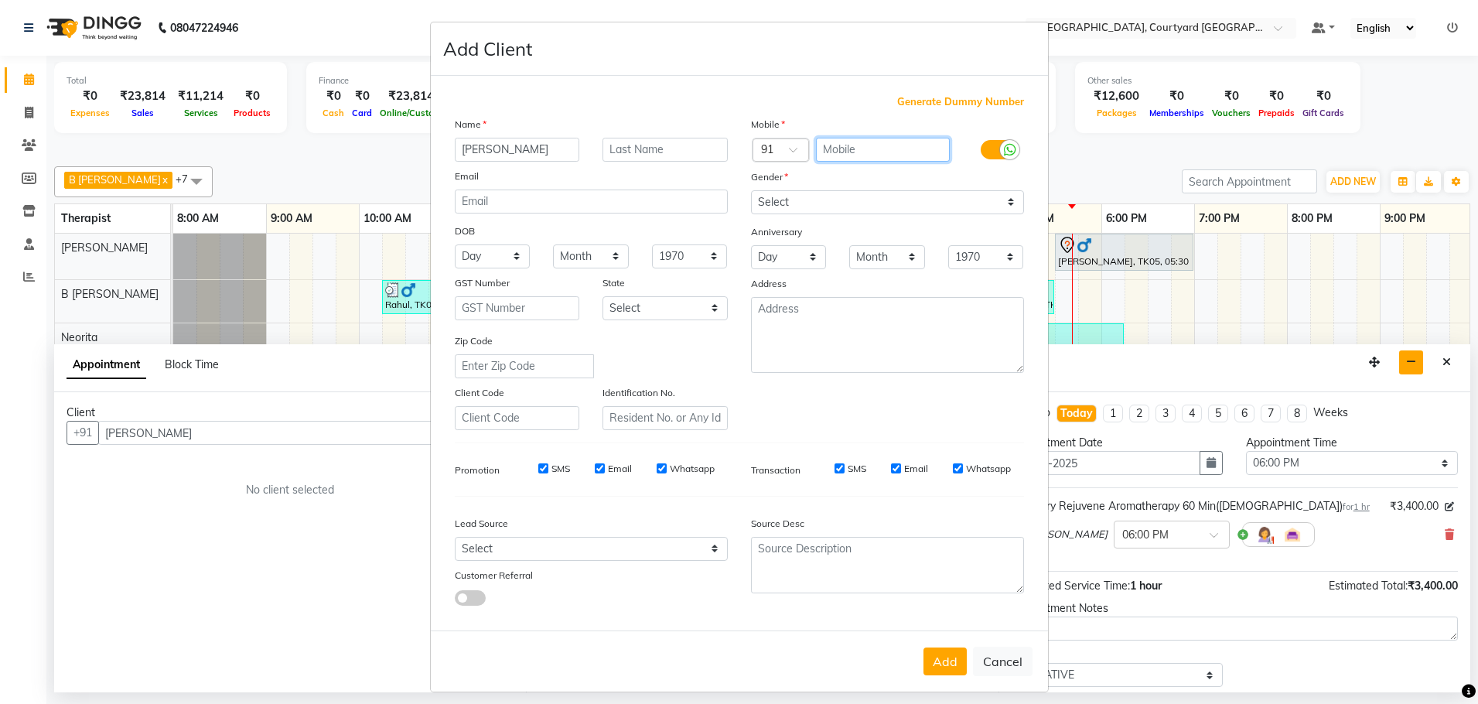
click at [855, 152] on input "text" at bounding box center [883, 150] width 134 height 24
type input "9971228688"
click at [1005, 202] on select "Select [DEMOGRAPHIC_DATA] [DEMOGRAPHIC_DATA] Other Prefer Not To Say" at bounding box center [887, 202] width 273 height 24
select select "[DEMOGRAPHIC_DATA]"
click at [751, 190] on select "Select [DEMOGRAPHIC_DATA] [DEMOGRAPHIC_DATA] Other Prefer Not To Say" at bounding box center [887, 202] width 273 height 24
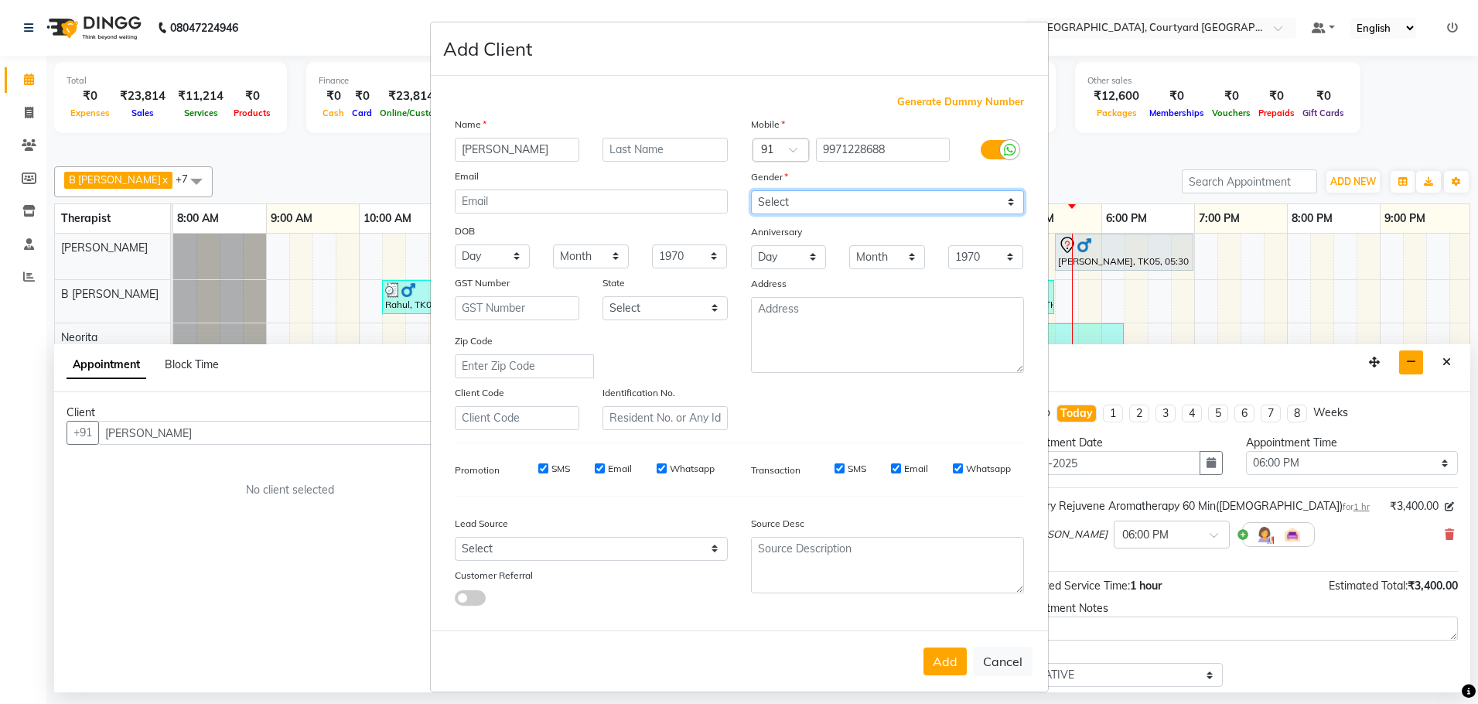
scroll to position [10, 0]
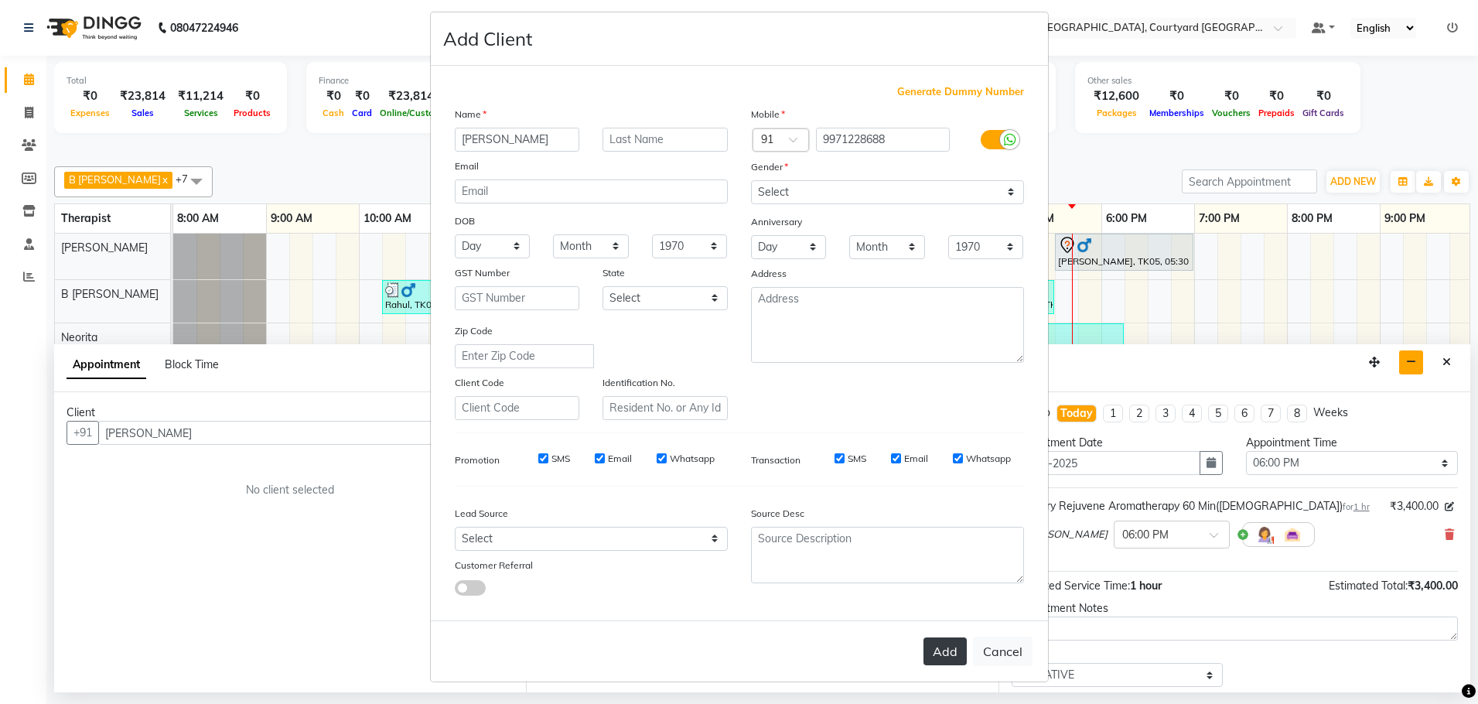
click at [943, 654] on button "Add" at bounding box center [945, 651] width 43 height 28
type input "99******88"
select select
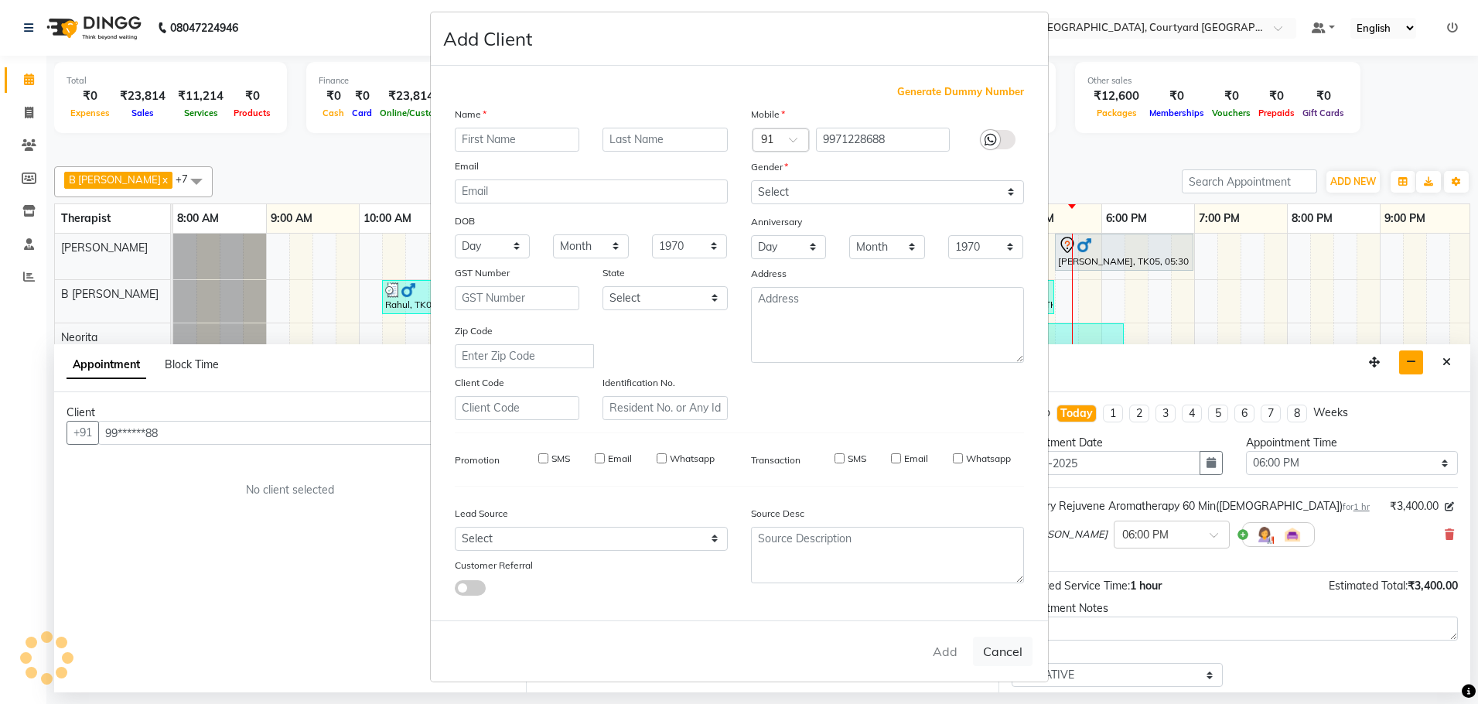
select select
checkbox input "false"
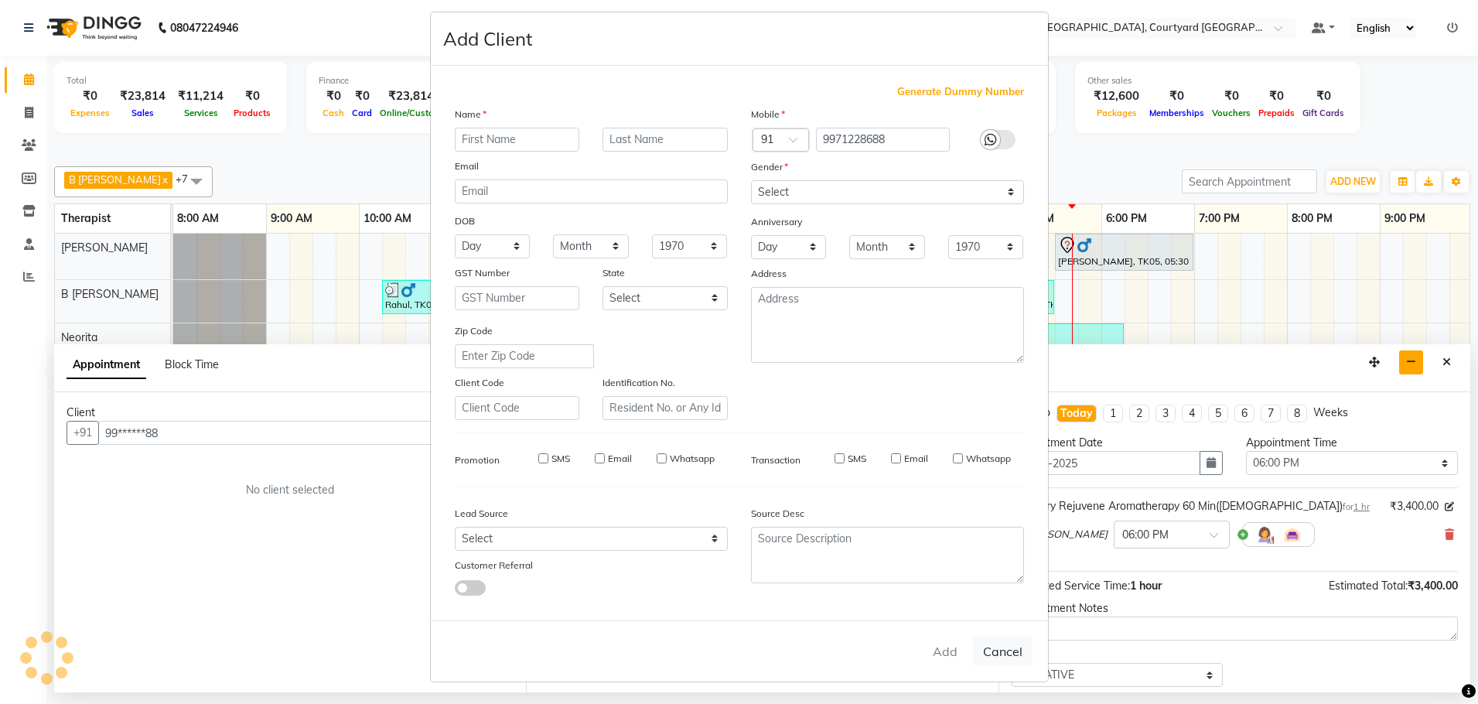
checkbox input "false"
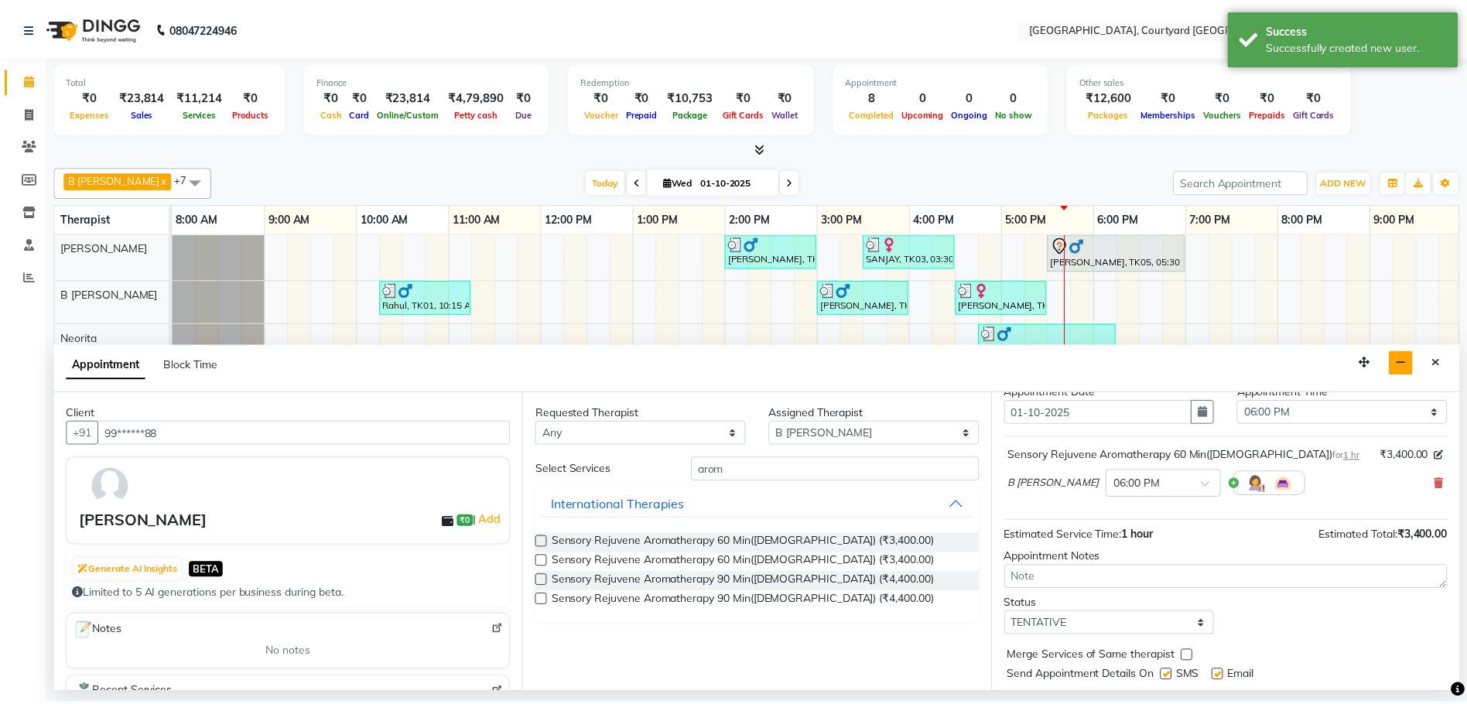
scroll to position [92, 0]
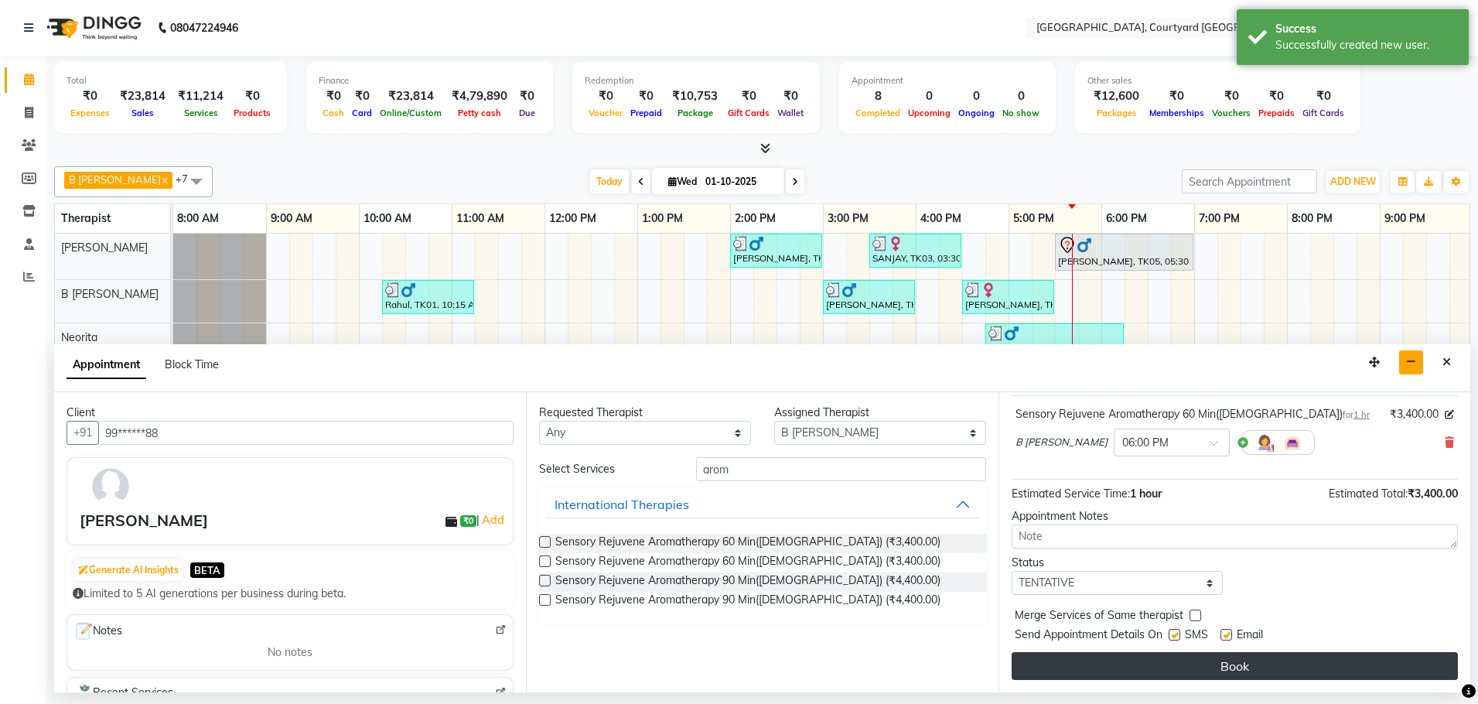
click at [1235, 660] on button "Book" at bounding box center [1235, 666] width 446 height 28
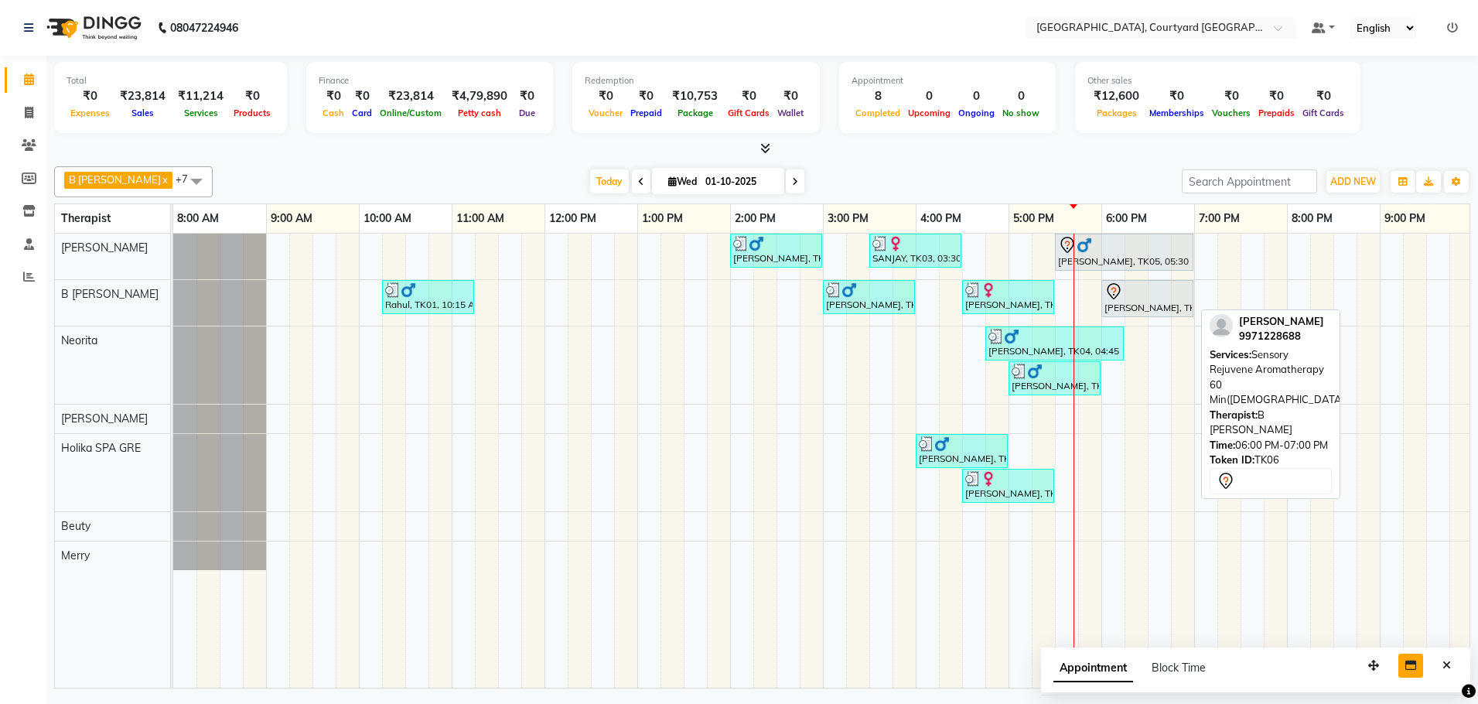
click at [1140, 303] on div "[PERSON_NAME], TK06, 06:00 PM-07:00 PM, Sensory Rejuvene Aromatherapy 60 Min([D…" at bounding box center [1147, 298] width 89 height 32
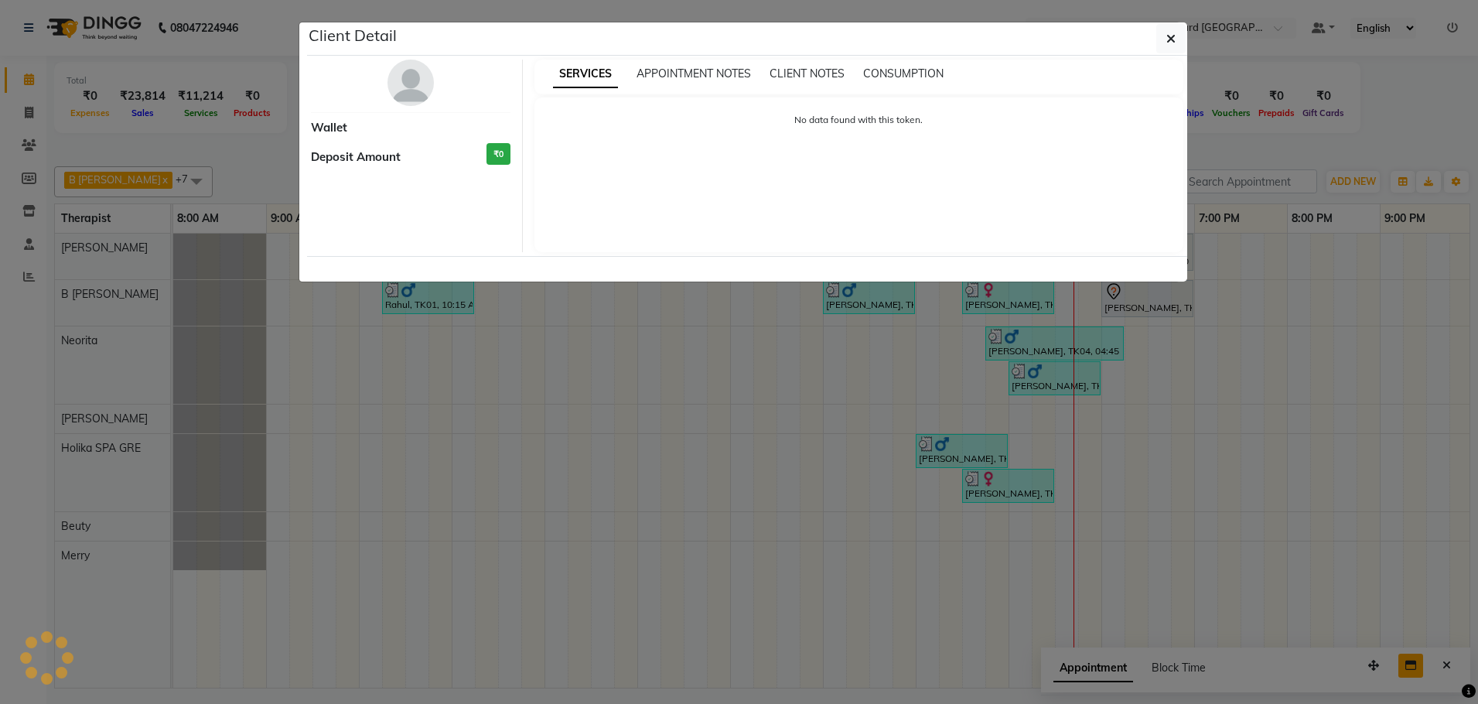
select select "7"
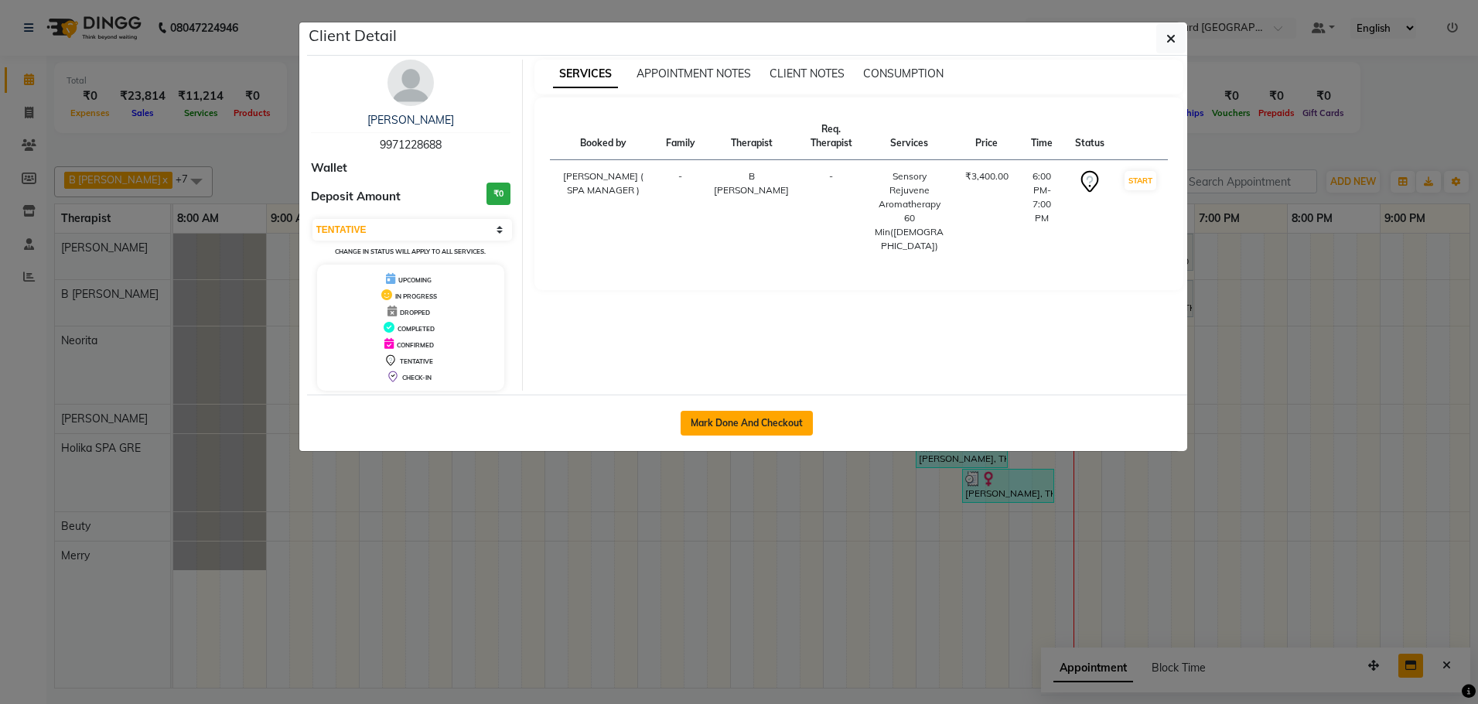
click at [751, 421] on button "Mark Done And Checkout" at bounding box center [747, 423] width 132 height 25
select select "service"
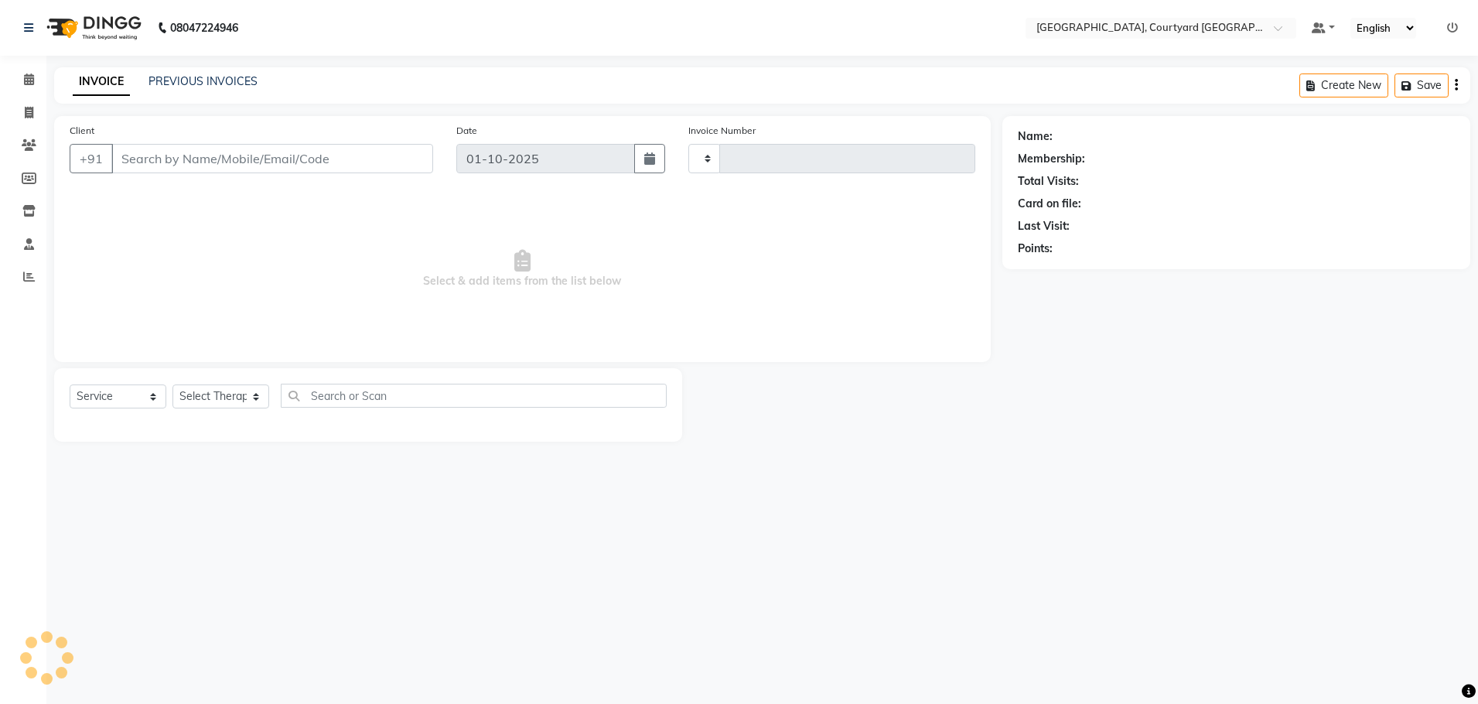
type input "0646"
select select "7754"
select select "membership"
type input "99******88"
select select "70580"
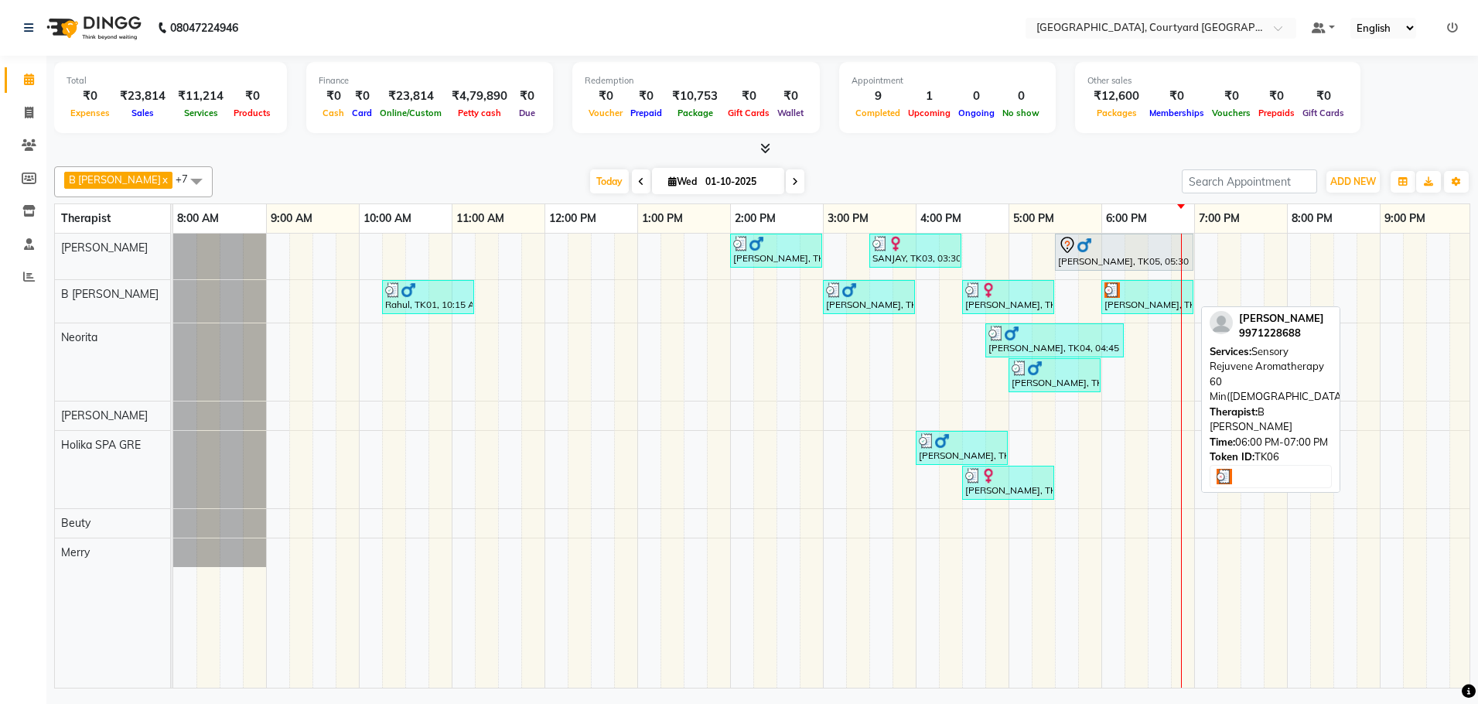
click at [1146, 302] on div "[PERSON_NAME], TK06, 06:00 PM-07:00 PM, Sensory Rejuvene Aromatherapy 60 Min([D…" at bounding box center [1147, 296] width 89 height 29
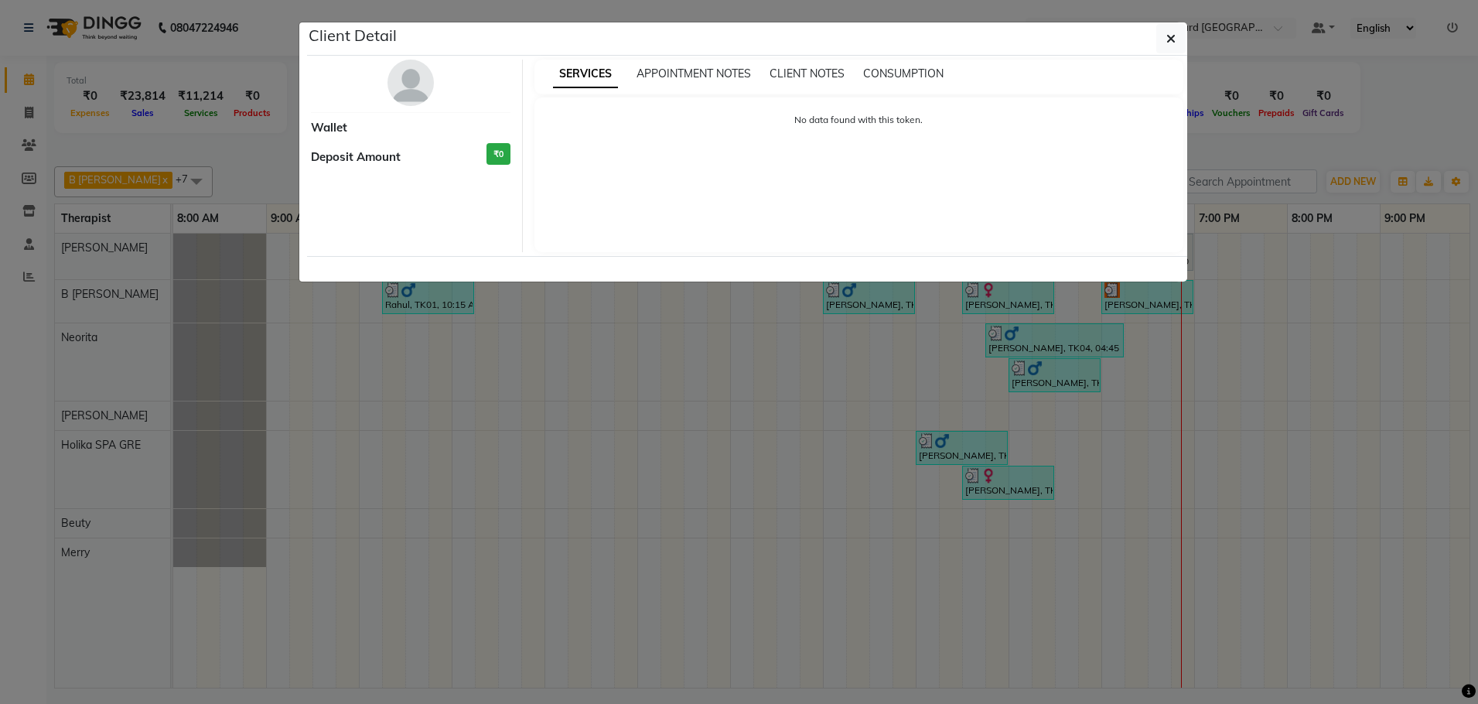
select select "3"
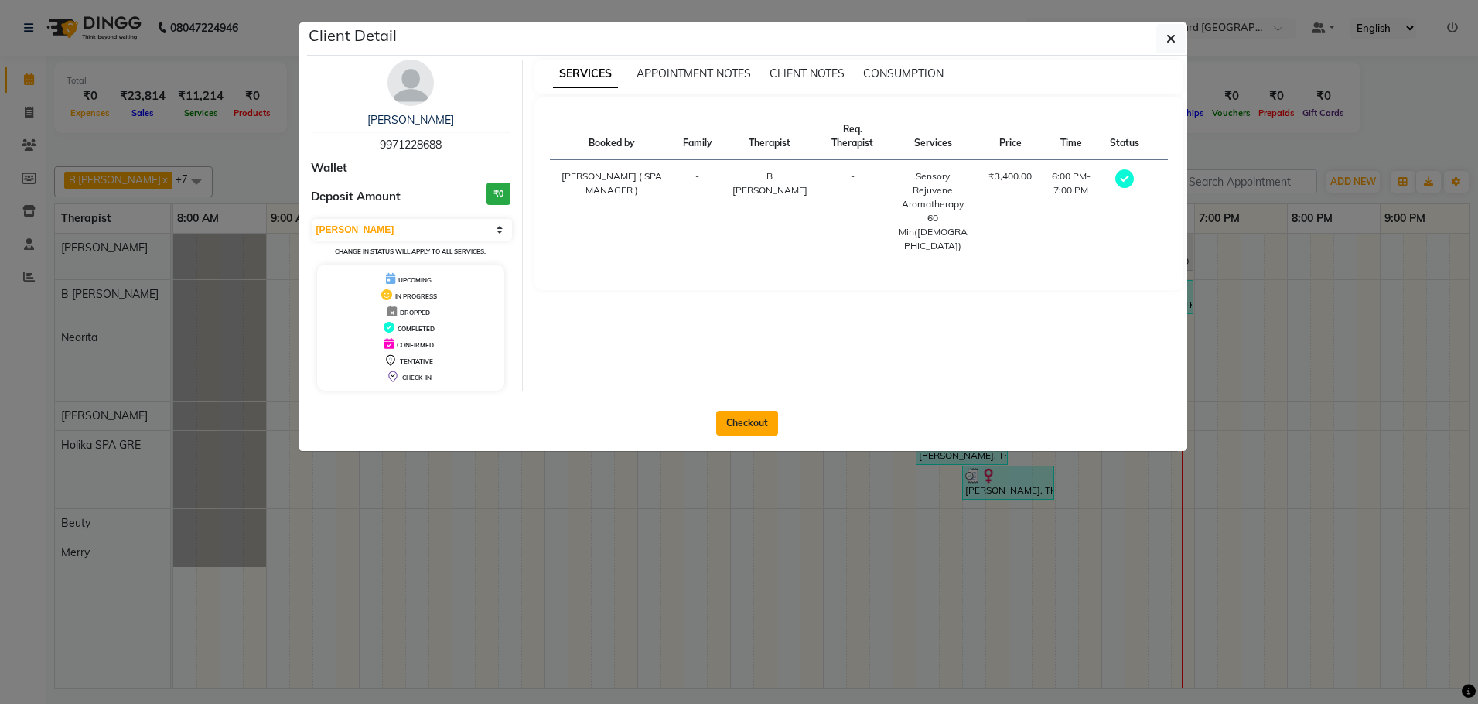
click at [766, 424] on button "Checkout" at bounding box center [747, 423] width 62 height 25
select select "service"
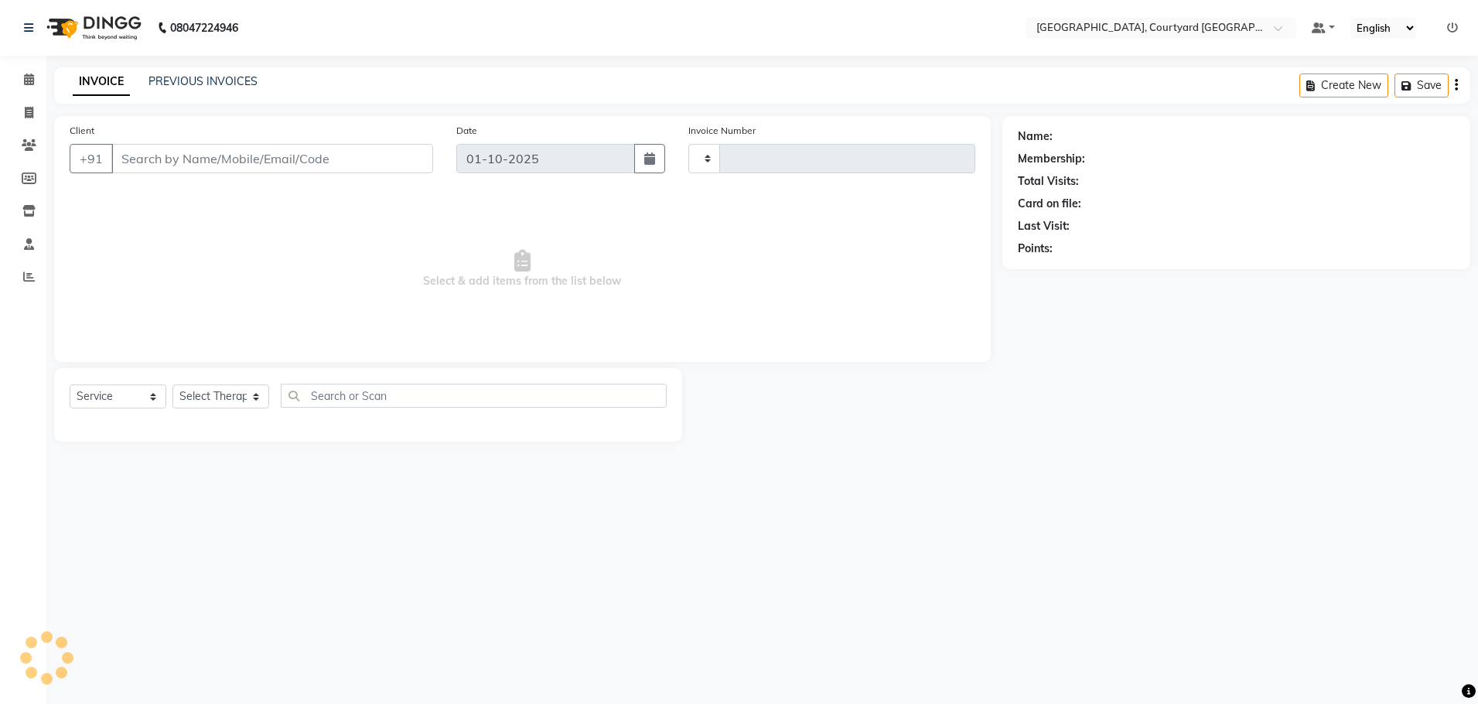
type input "0646"
select select "7754"
select select "membership"
type input "99******88"
select select "70580"
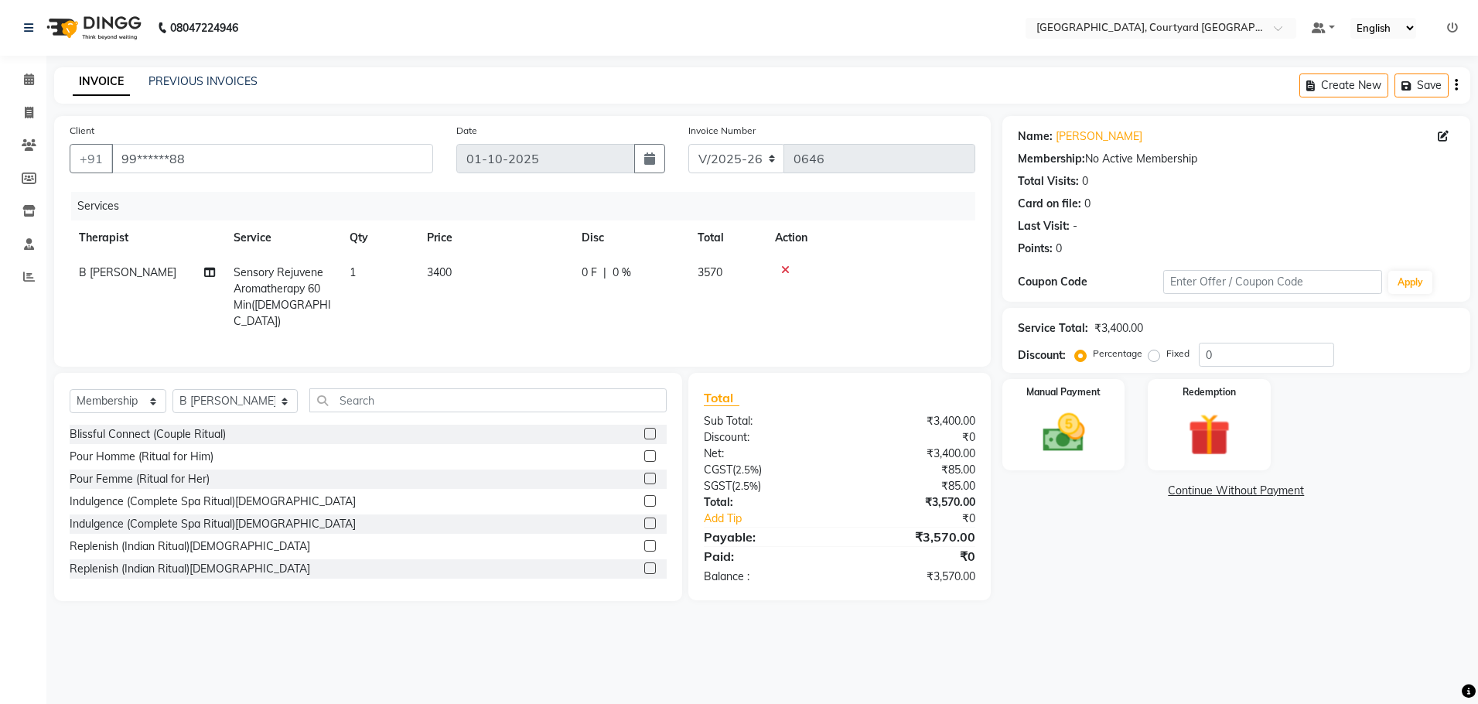
click at [617, 273] on span "0 %" at bounding box center [622, 273] width 19 height 16
select select "70580"
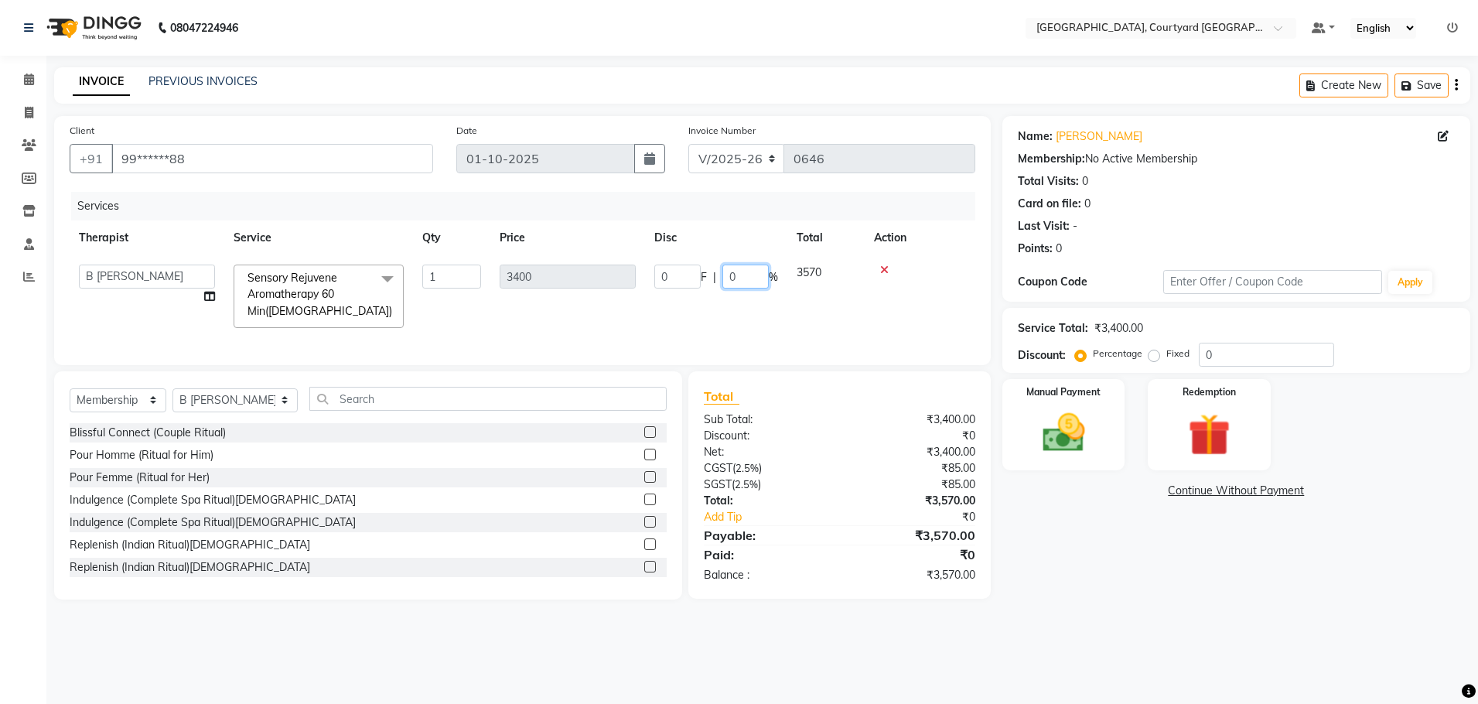
drag, startPoint x: 743, startPoint y: 275, endPoint x: 780, endPoint y: 278, distance: 36.4
click at [747, 275] on input "0" at bounding box center [745, 277] width 46 height 24
type input "20"
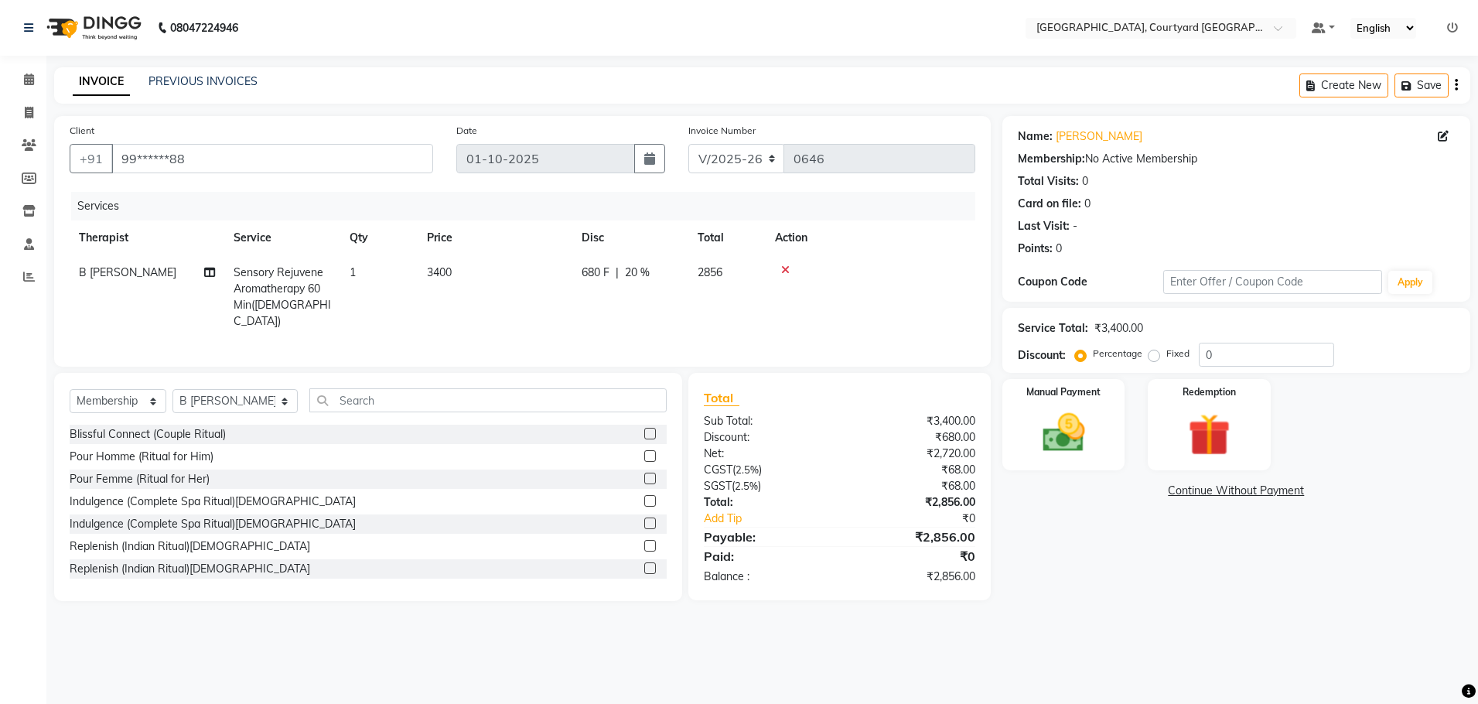
click at [804, 329] on div "Services Therapist Service Qty Price Disc Total Action B [PERSON_NAME] Sensory …" at bounding box center [523, 271] width 906 height 159
click at [1079, 443] on img at bounding box center [1064, 433] width 72 height 51
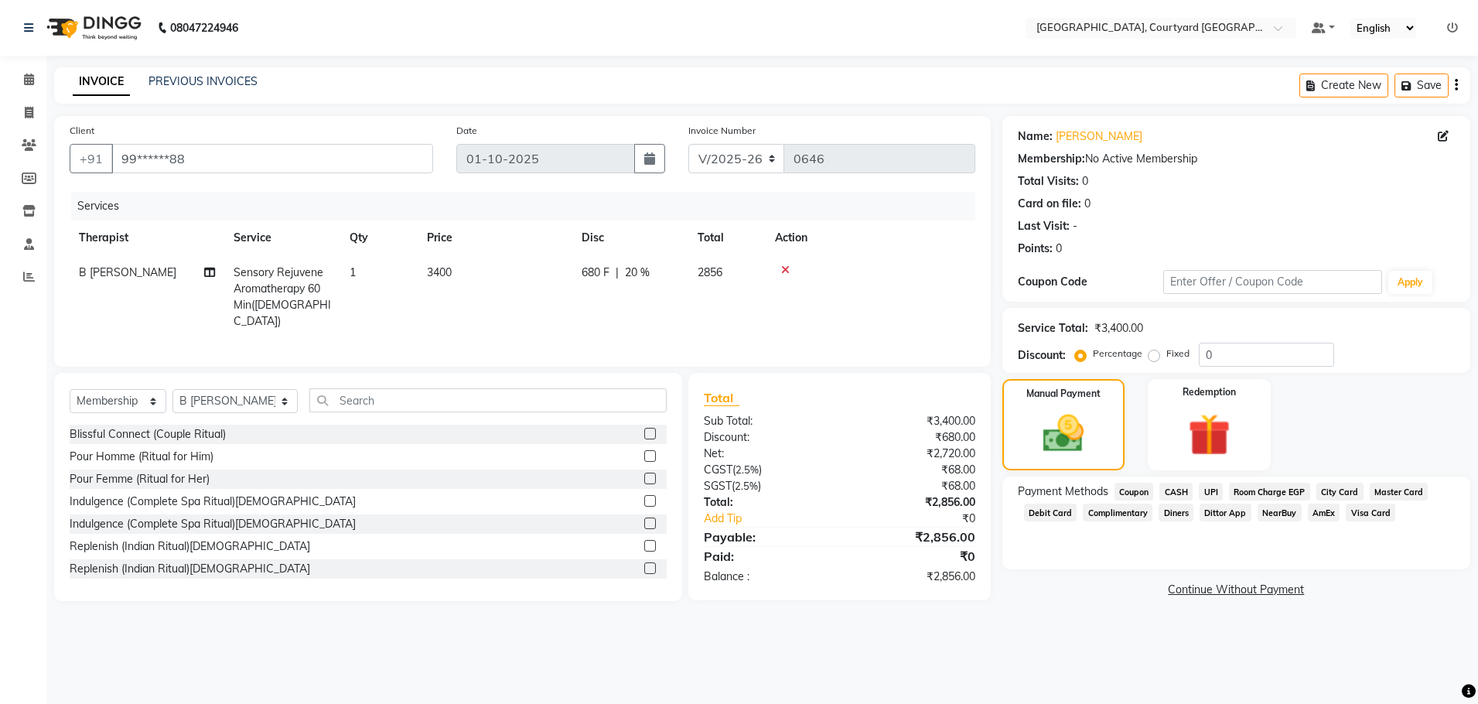
click at [1248, 491] on span "Room Charge EGP" at bounding box center [1269, 492] width 81 height 18
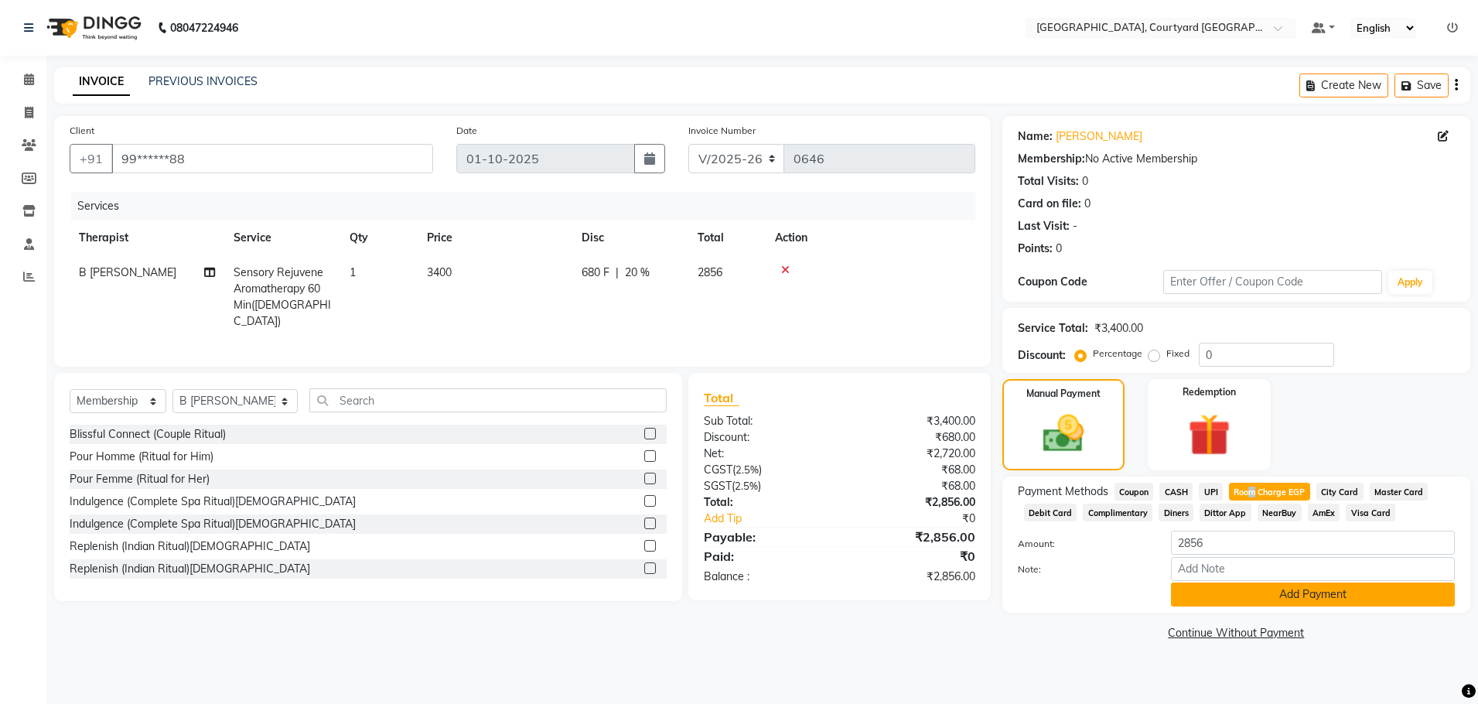
click at [1265, 596] on button "Add Payment" at bounding box center [1313, 594] width 284 height 24
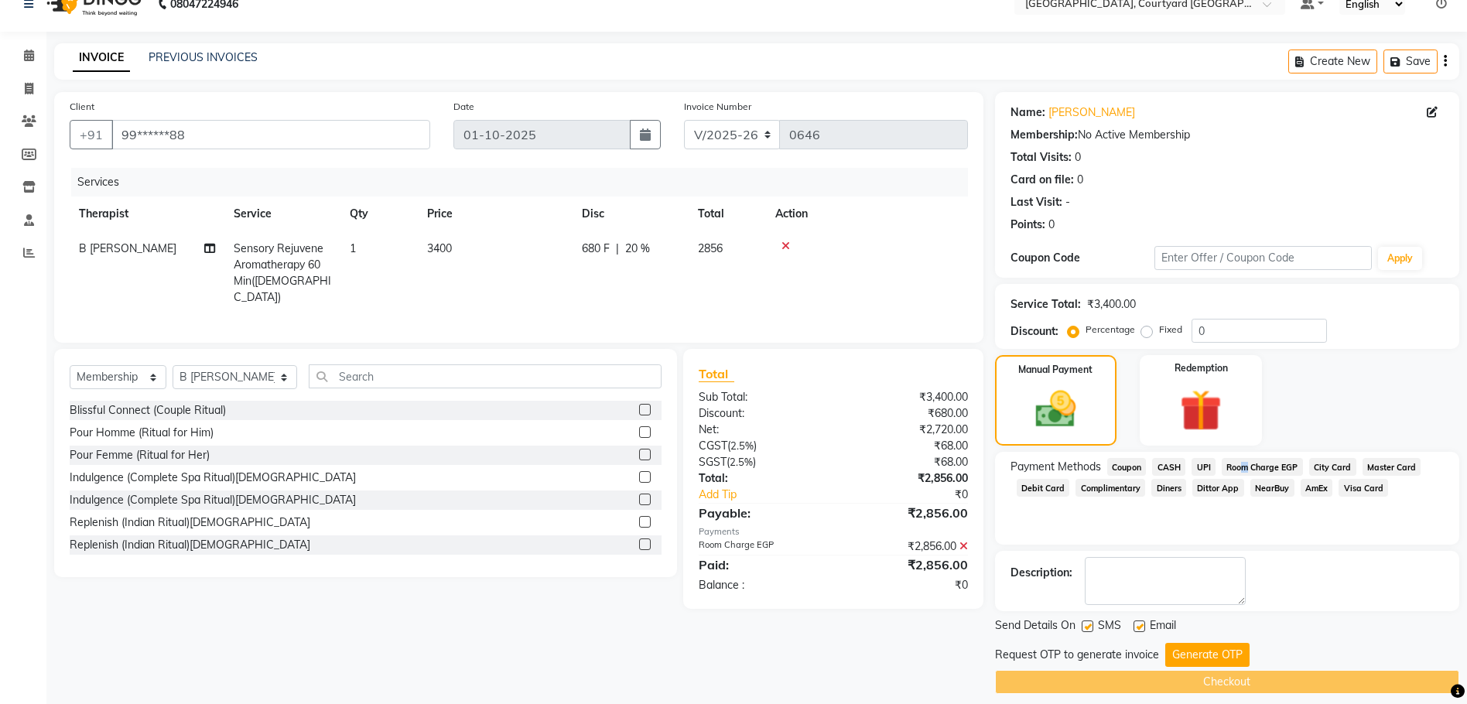
scroll to position [37, 0]
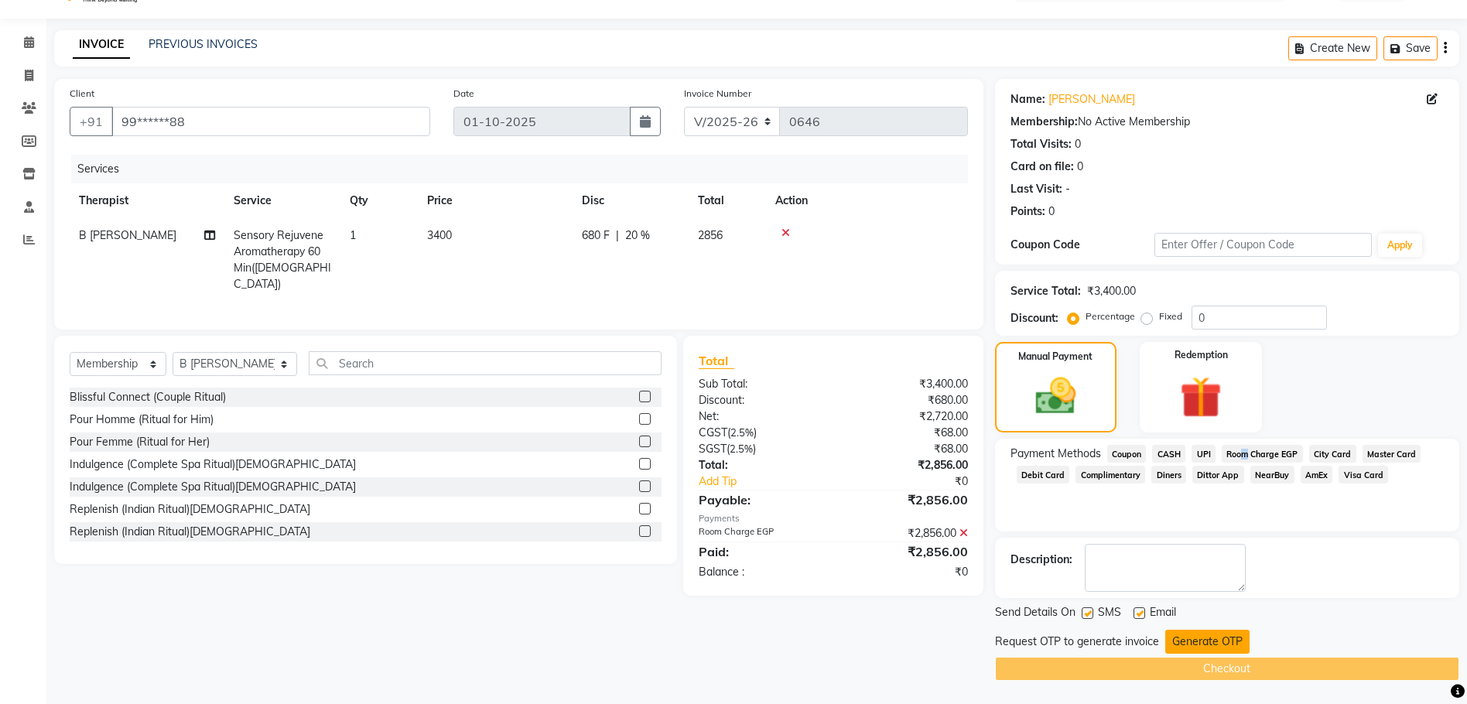
click at [1206, 647] on button "Generate OTP" at bounding box center [1207, 642] width 84 height 24
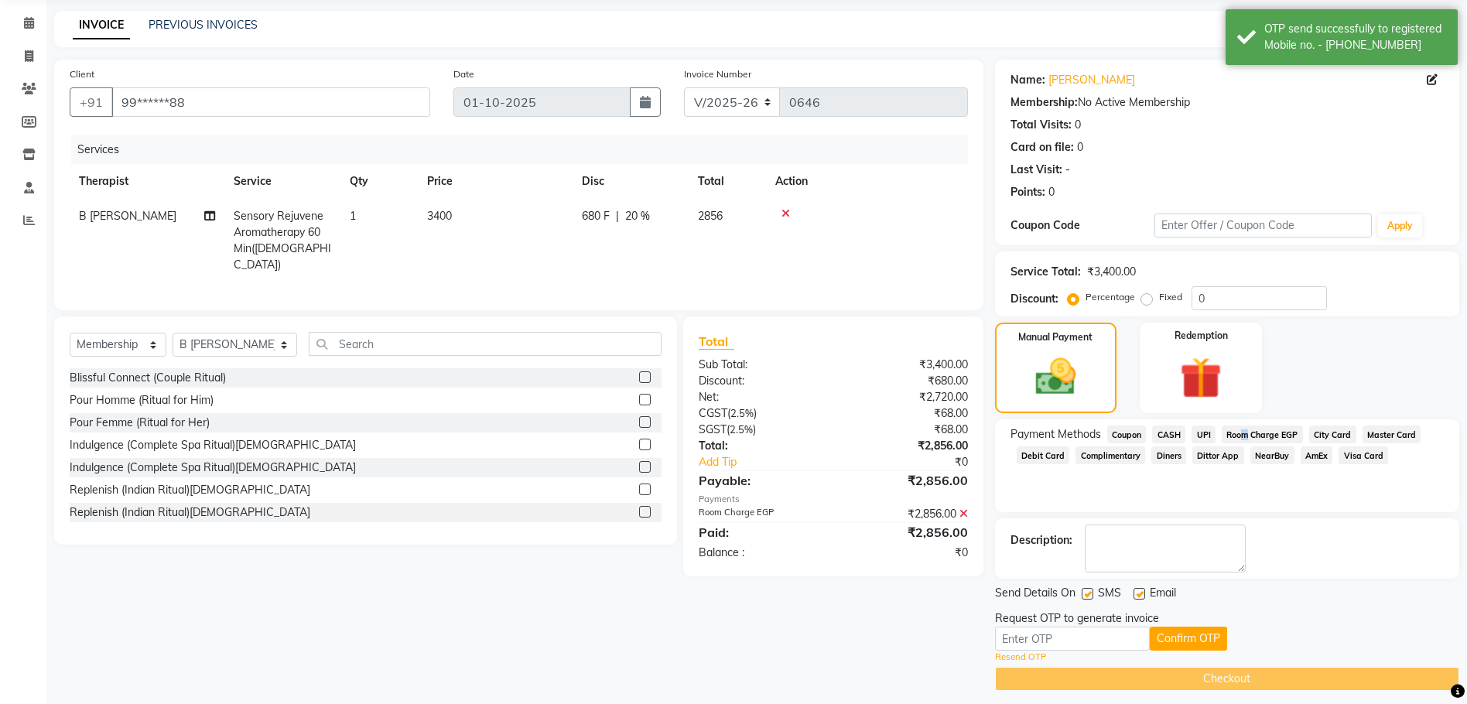
scroll to position [67, 0]
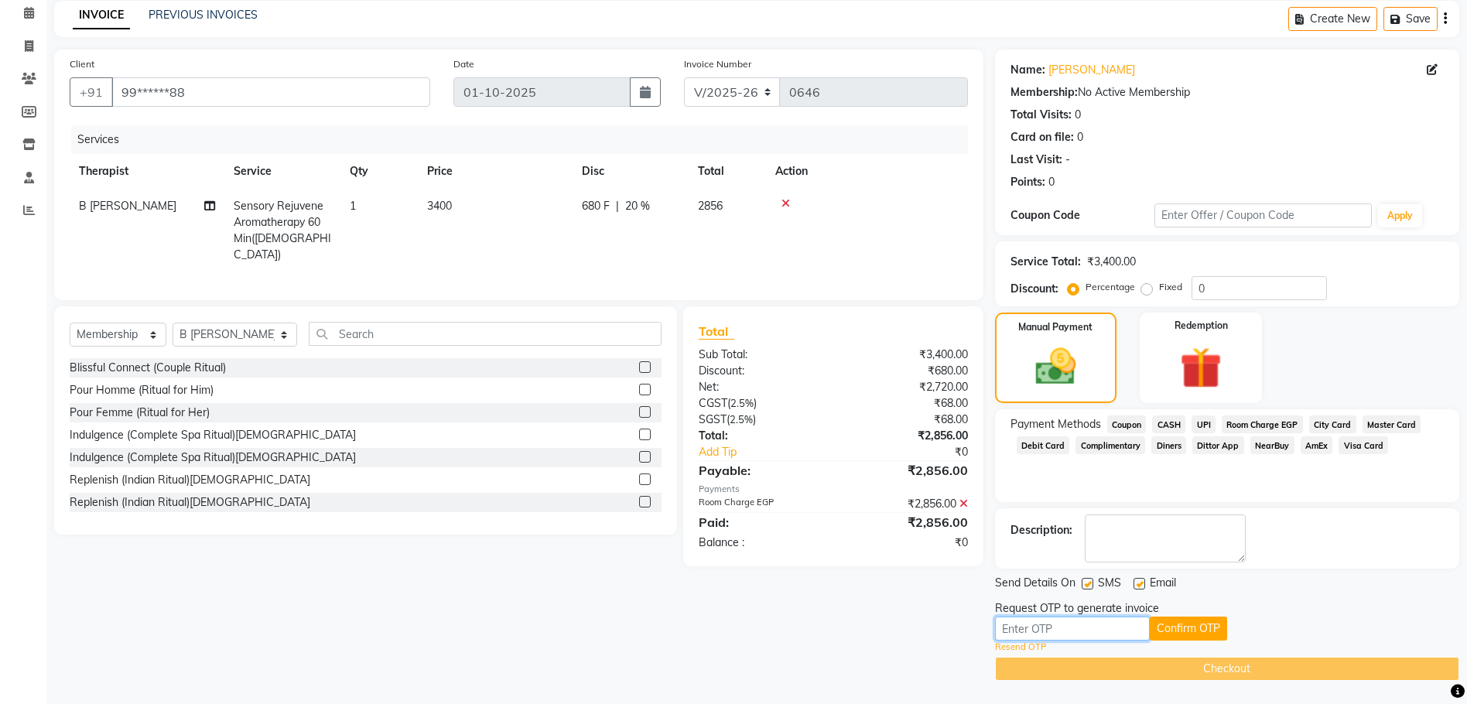
click at [1060, 626] on input "text" at bounding box center [1072, 628] width 155 height 24
type input "1766"
click at [1190, 630] on button "Confirm OTP" at bounding box center [1187, 628] width 77 height 24
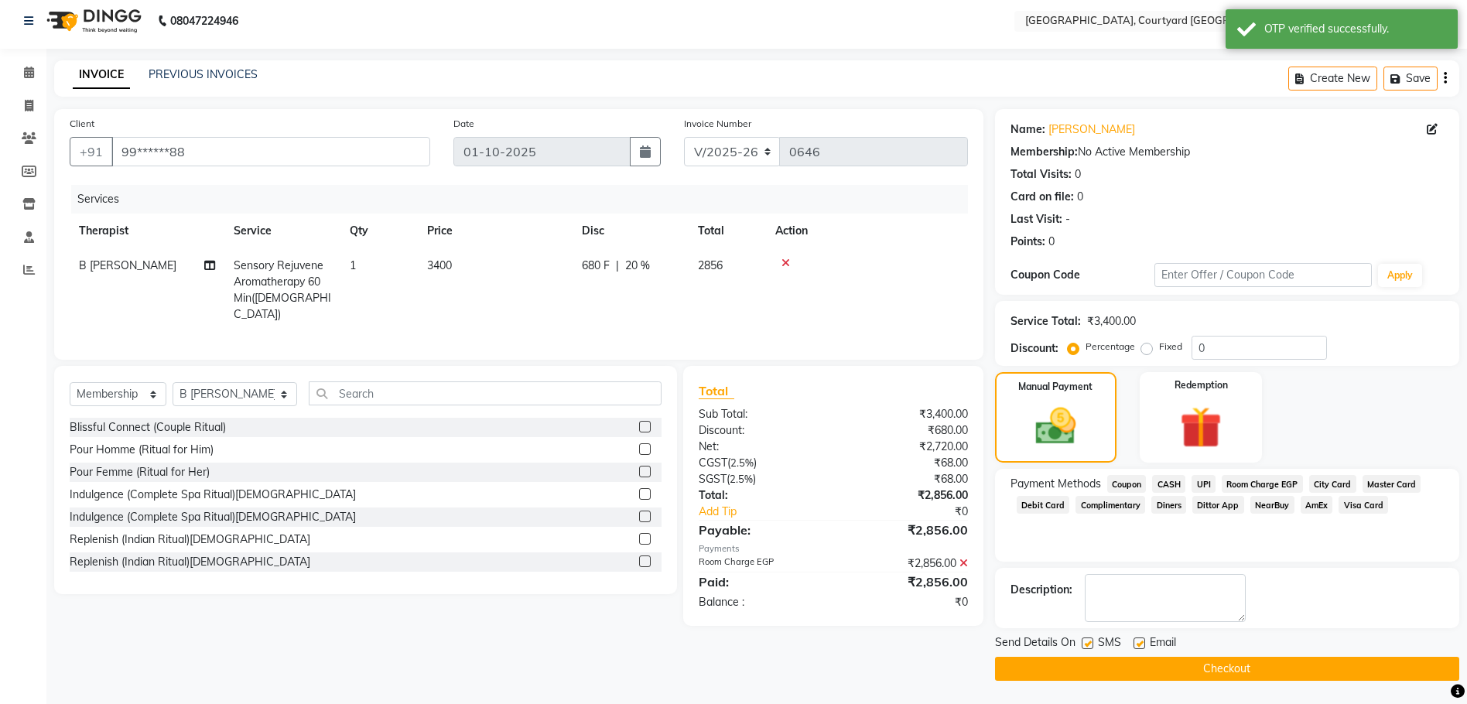
click at [1190, 670] on button "Checkout" at bounding box center [1227, 669] width 464 height 24
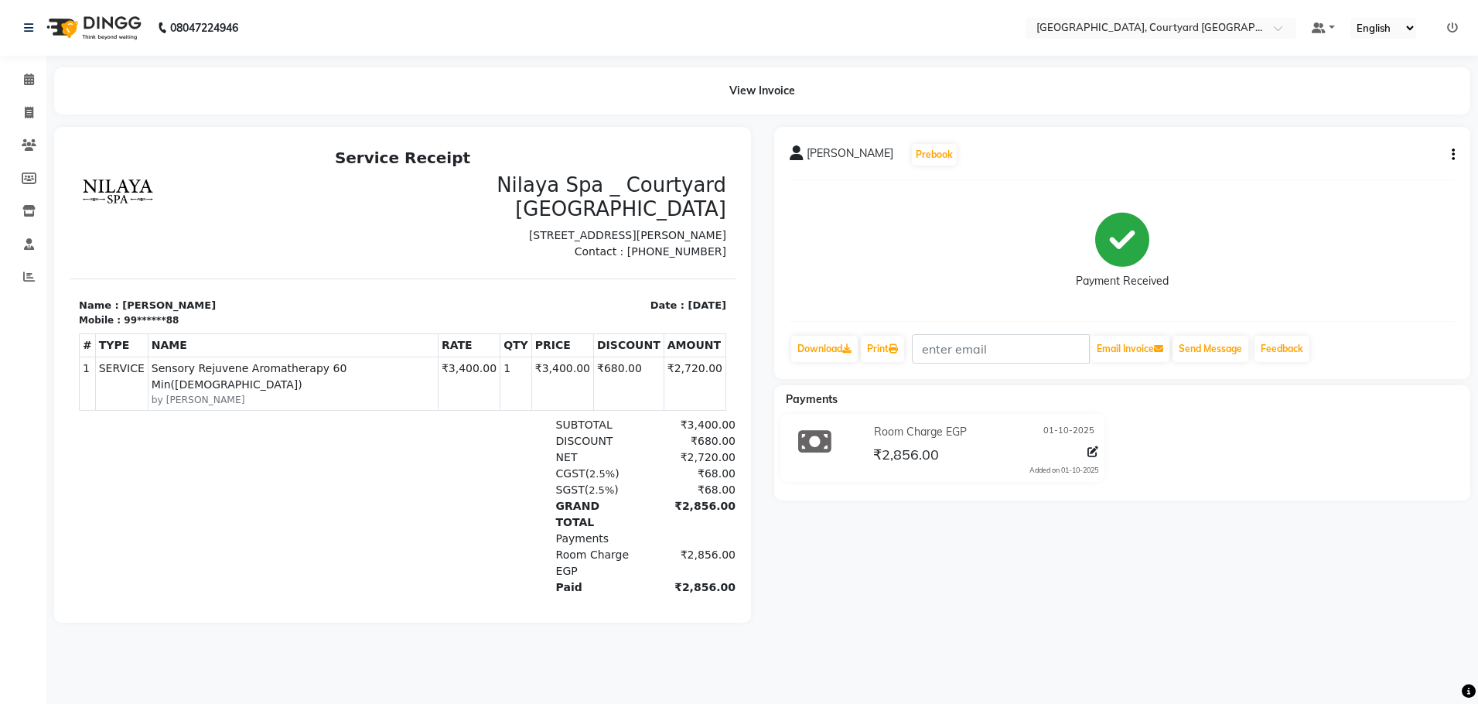
select select "service"
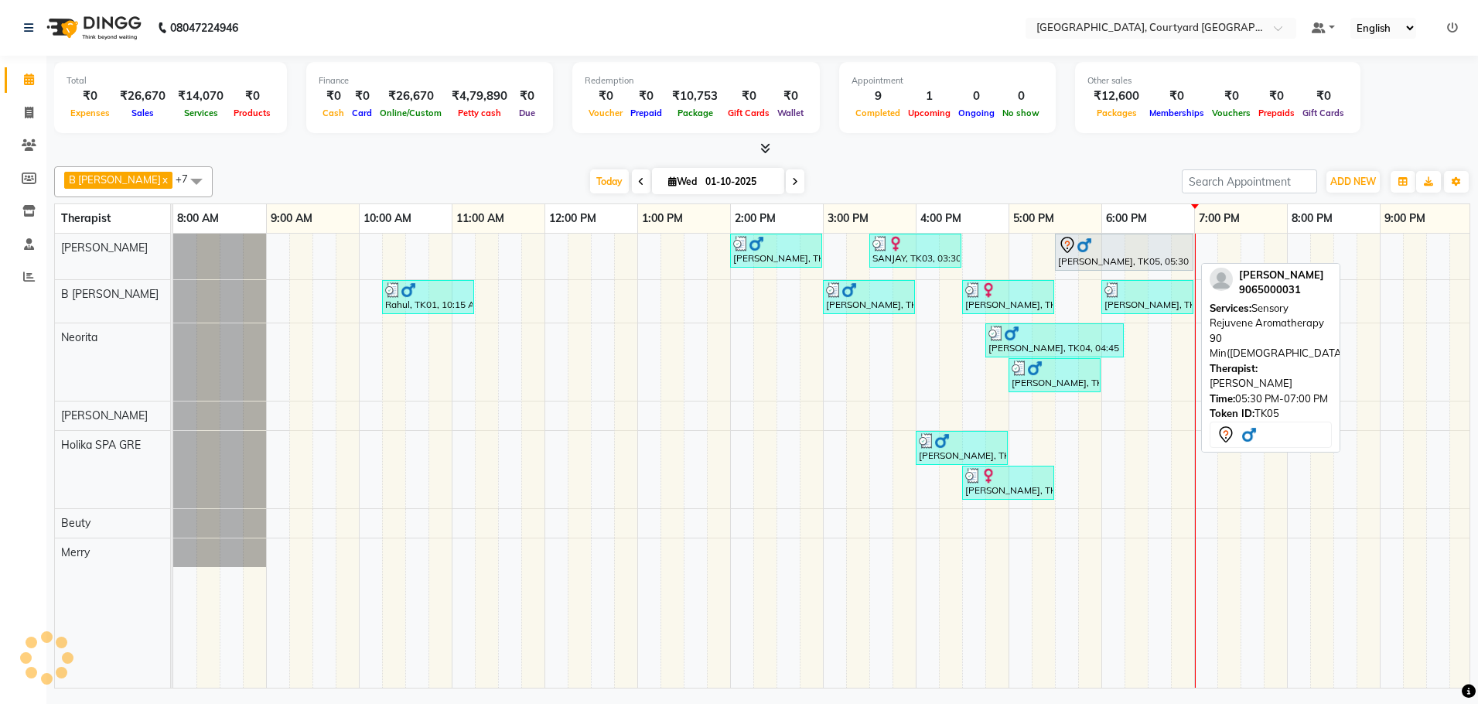
click at [1110, 258] on div "[PERSON_NAME], TK05, 05:30 PM-07:00 PM, Sensory Rejuvene Aromatherapy 90 Min([D…" at bounding box center [1124, 252] width 135 height 32
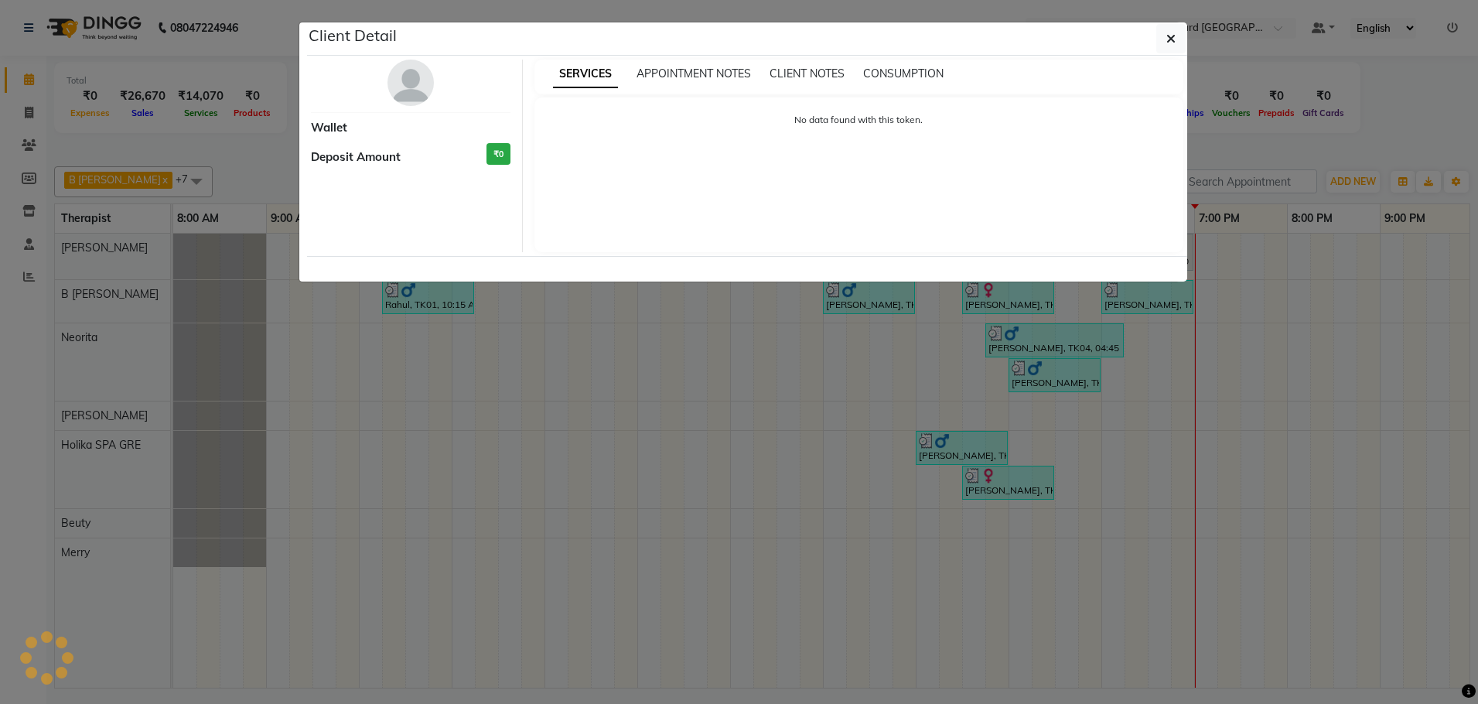
select select "7"
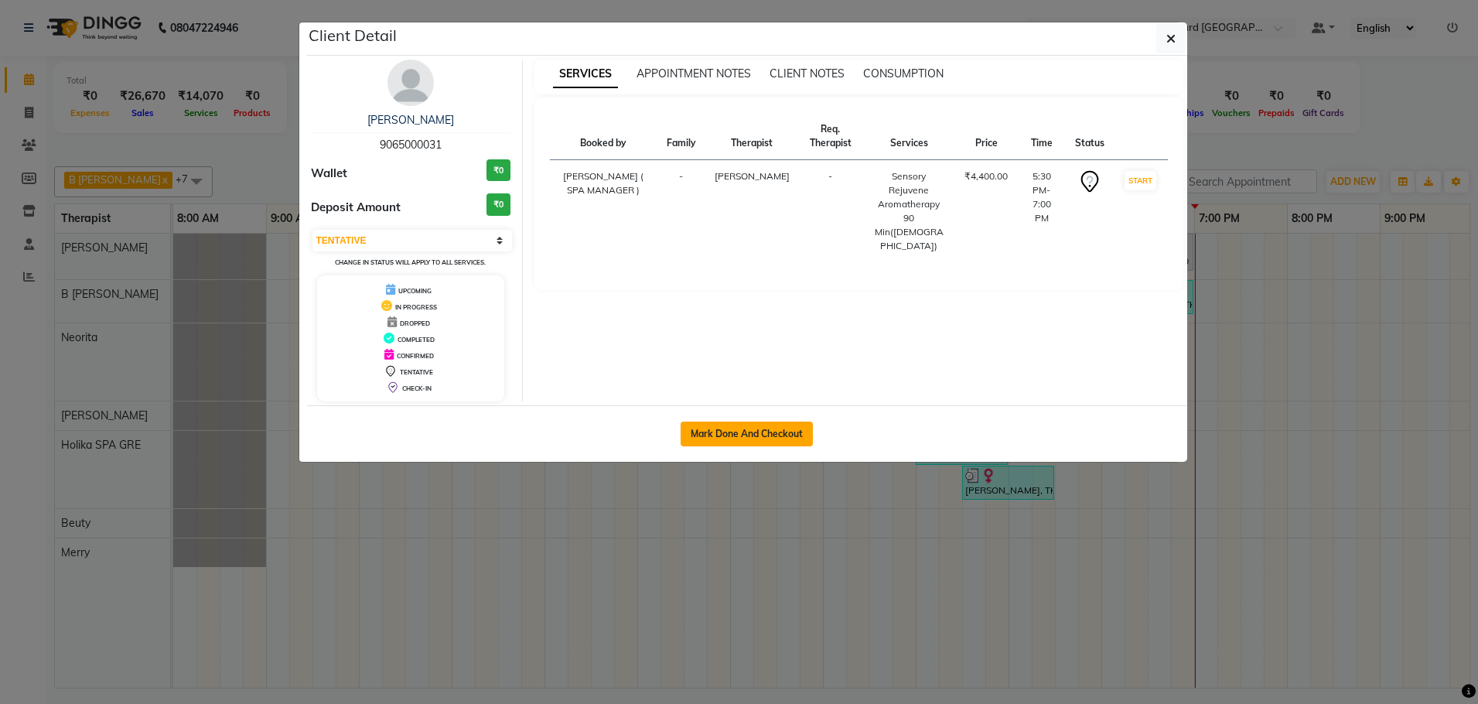
click at [758, 437] on button "Mark Done And Checkout" at bounding box center [747, 434] width 132 height 25
select select "service"
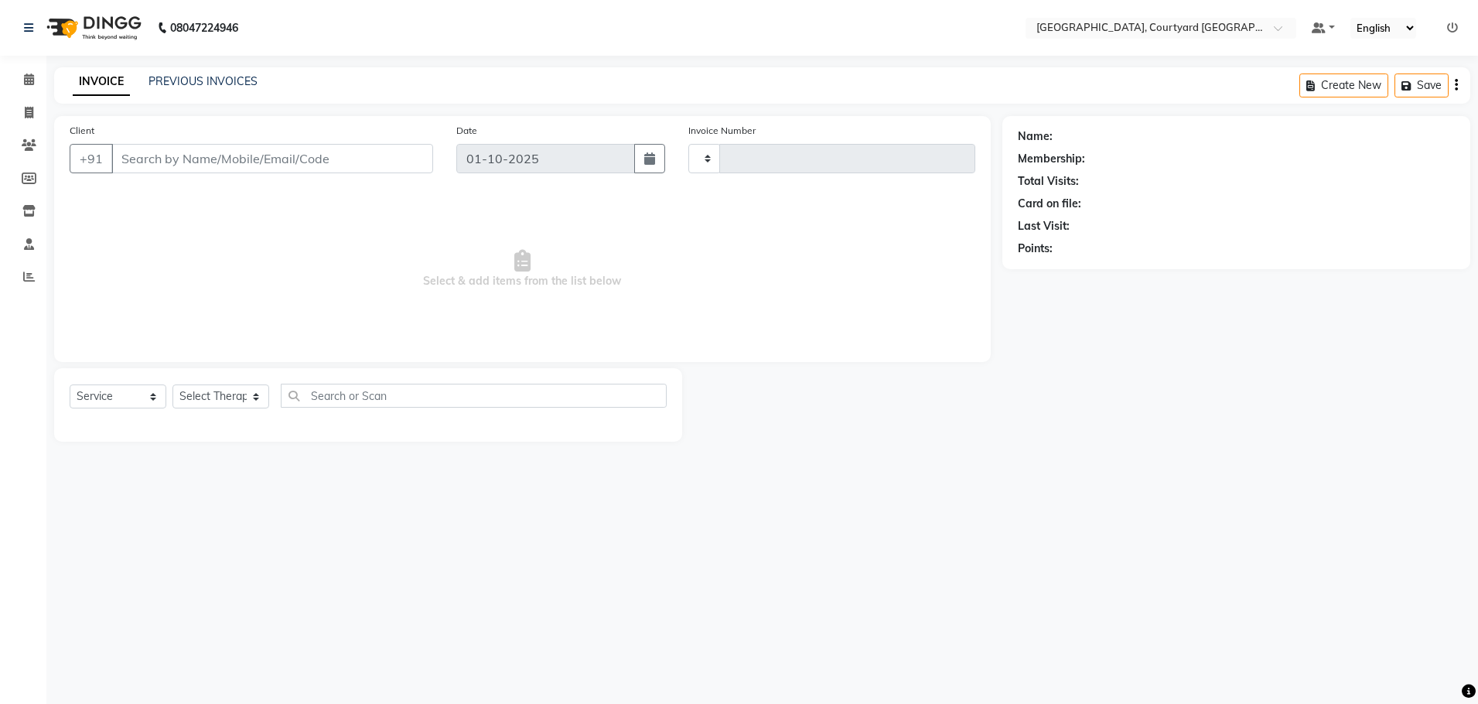
type input "0647"
select select "7754"
select select "membership"
type input "90******31"
select select "70579"
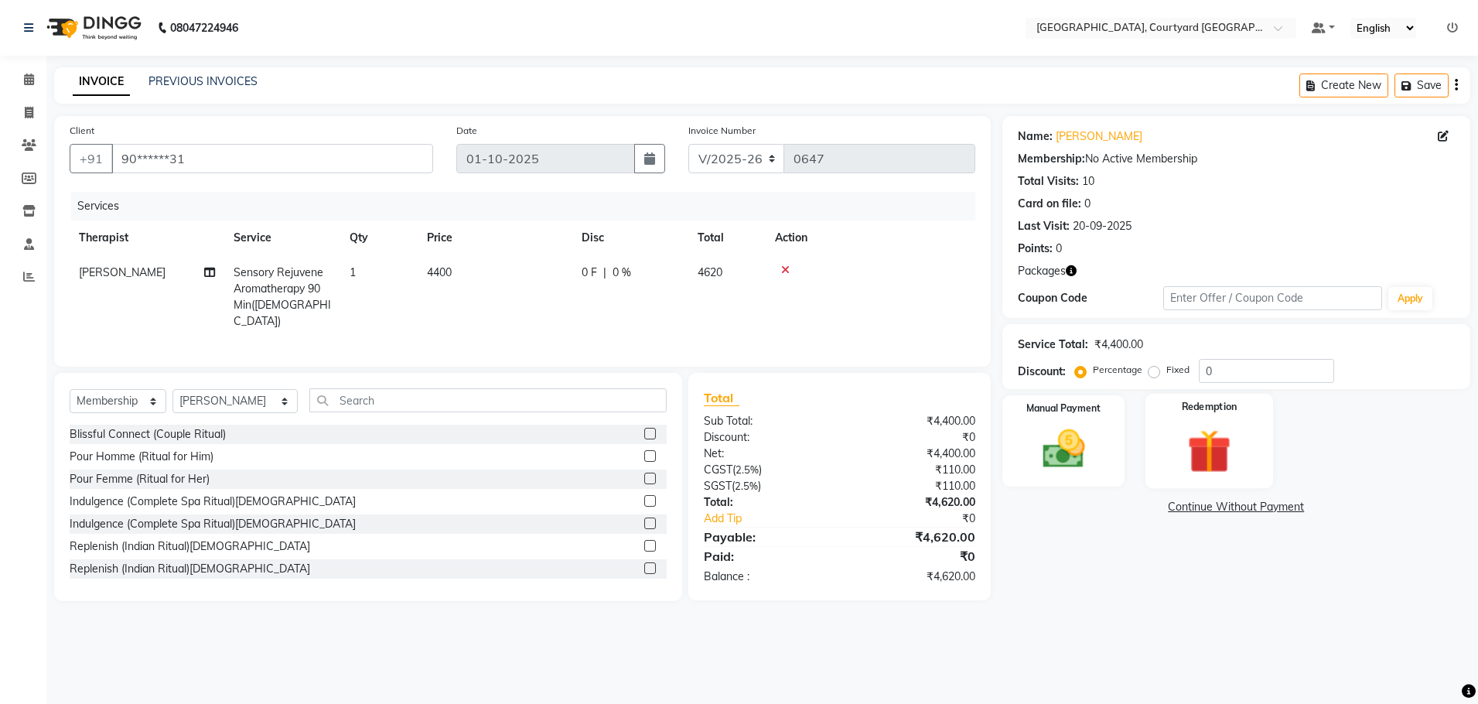
click at [1209, 470] on img at bounding box center [1210, 451] width 72 height 55
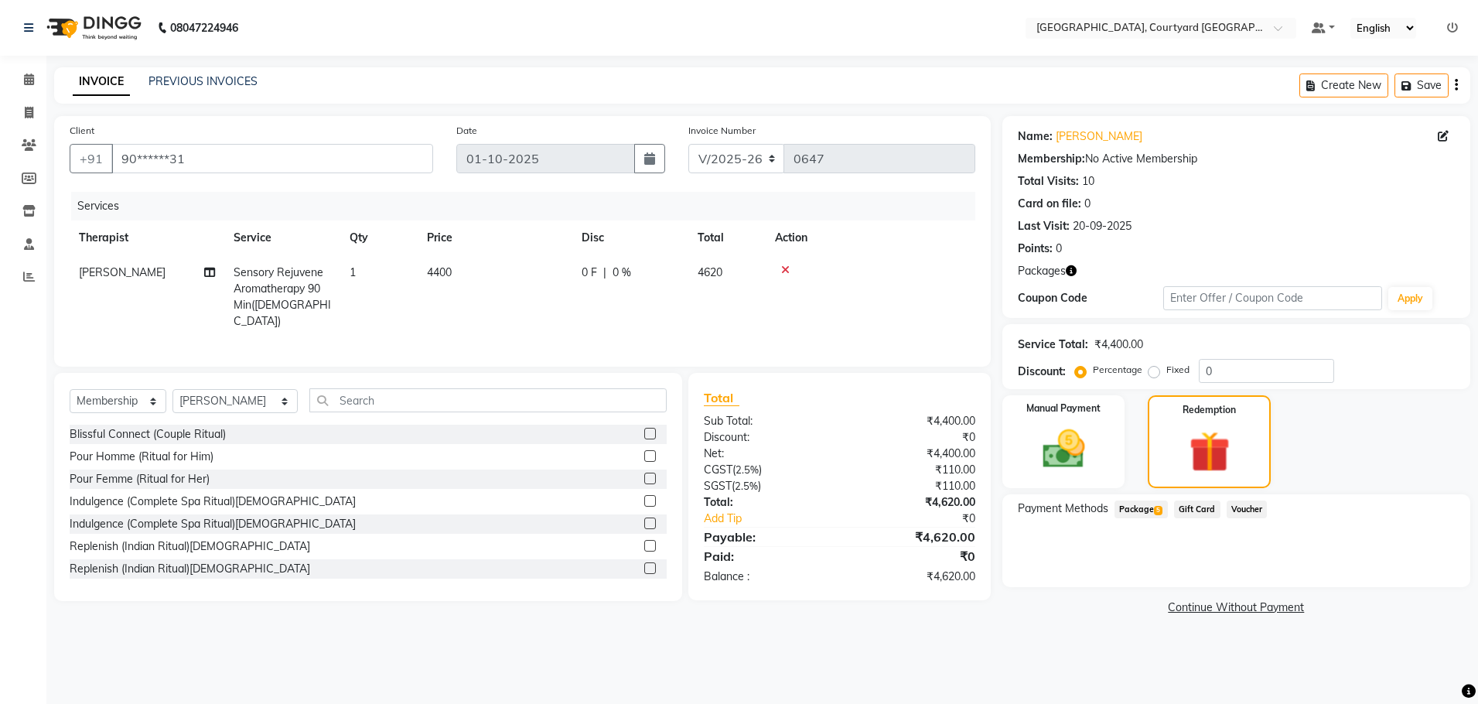
click at [1141, 510] on span "Package 5" at bounding box center [1141, 509] width 53 height 18
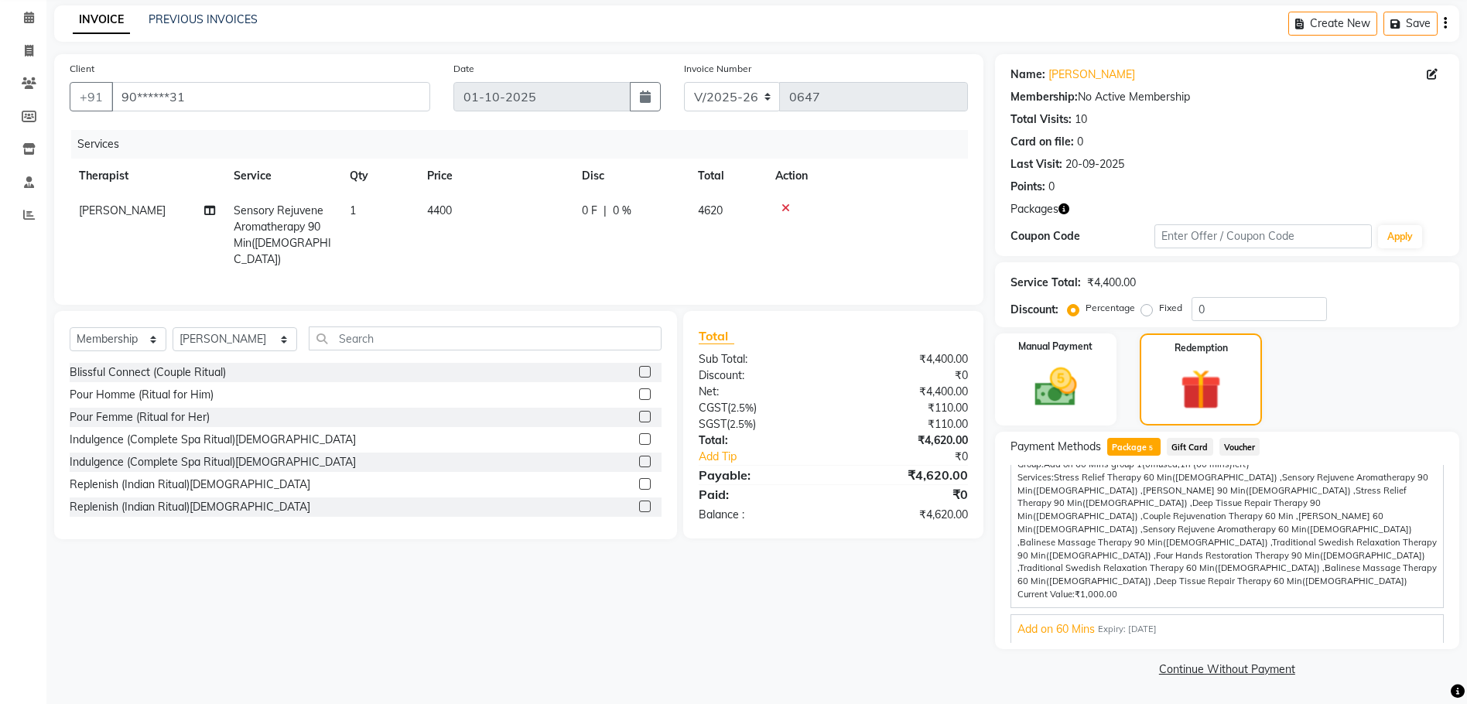
scroll to position [163, 0]
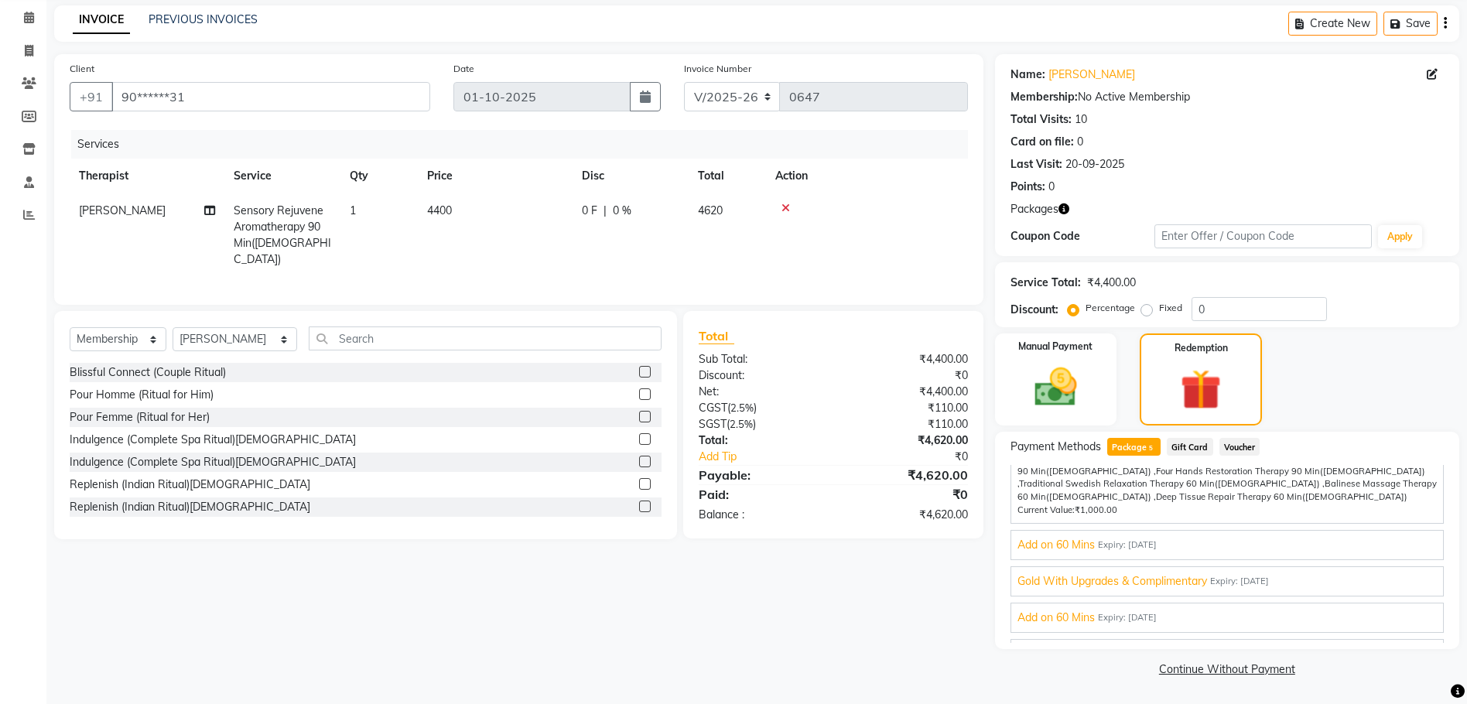
click at [1115, 573] on span "Gold With Upgrades & Complimentary" at bounding box center [1112, 581] width 190 height 16
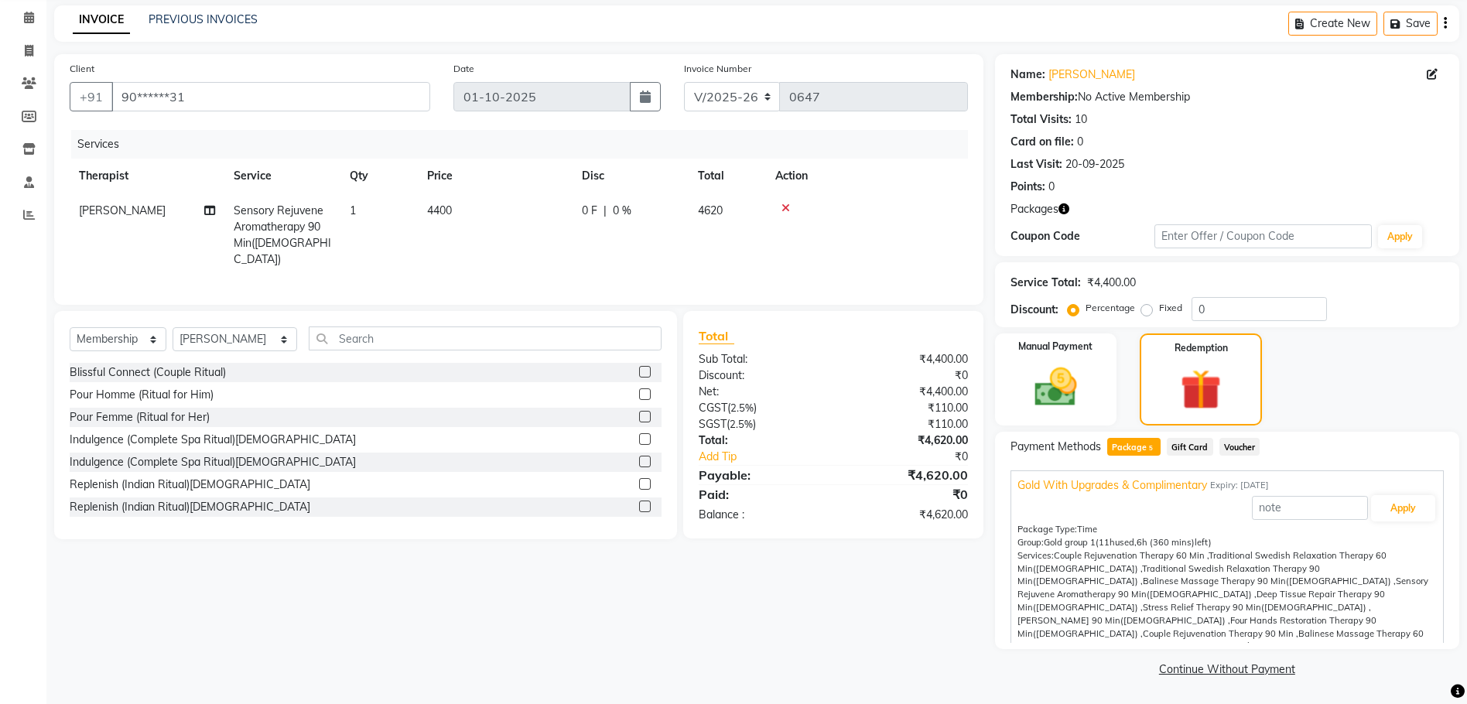
scroll to position [9, 0]
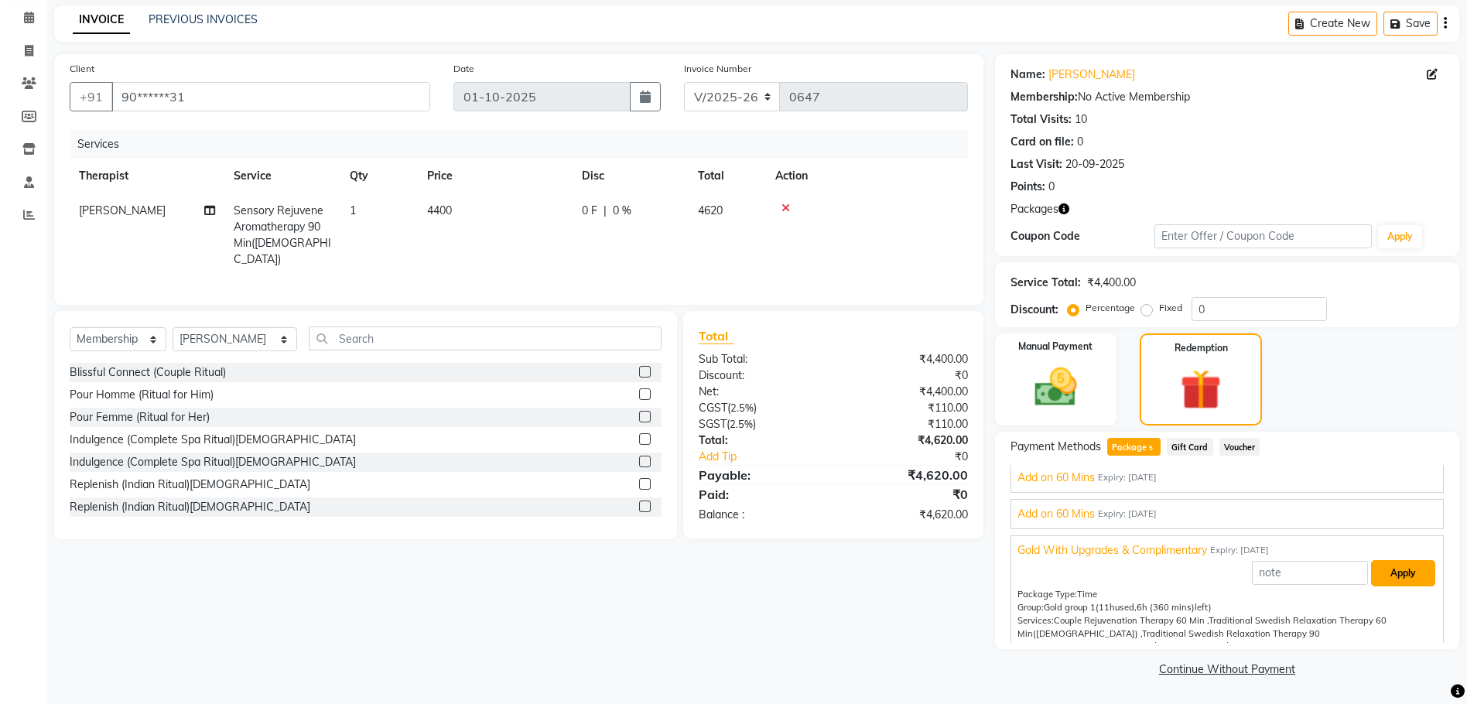
click at [1399, 579] on button "Apply" at bounding box center [1403, 573] width 64 height 26
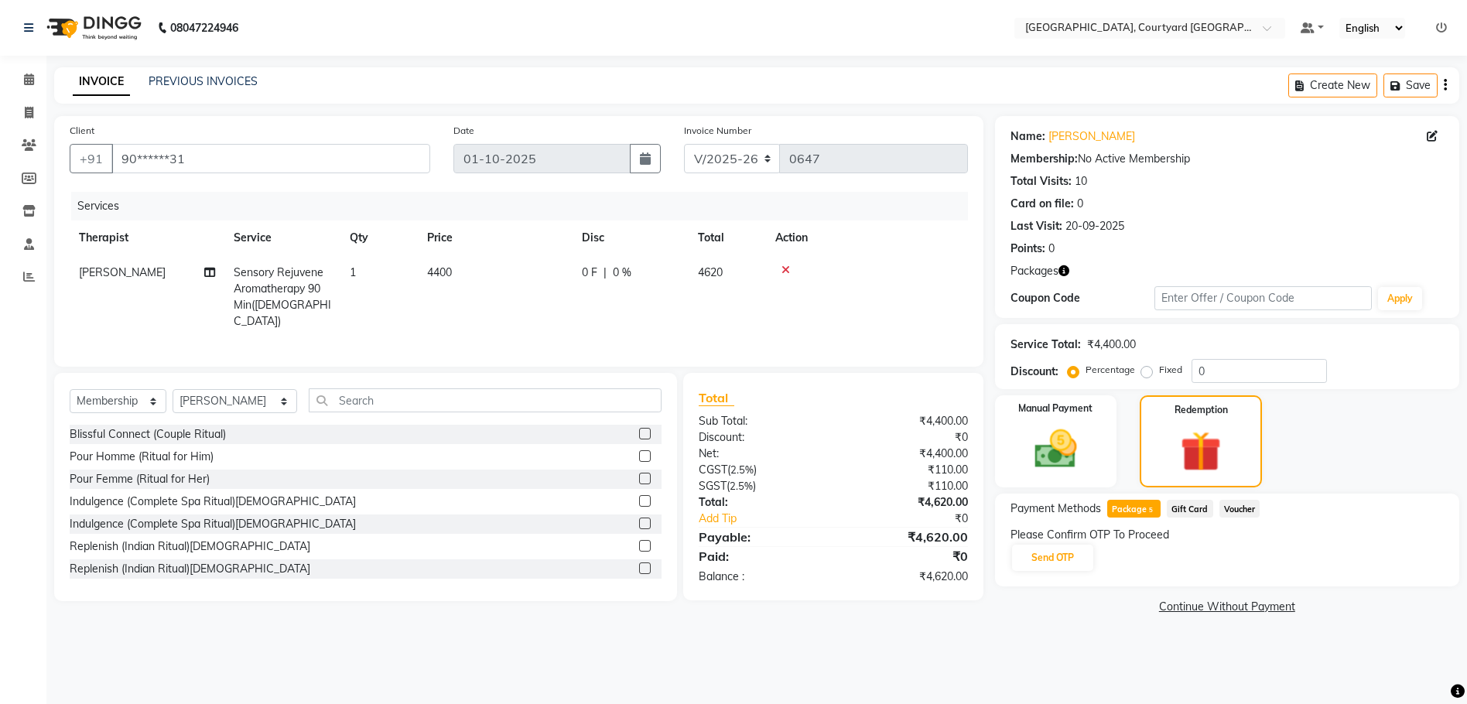
scroll to position [0, 0]
click at [1053, 562] on button "Send OTP" at bounding box center [1059, 558] width 81 height 26
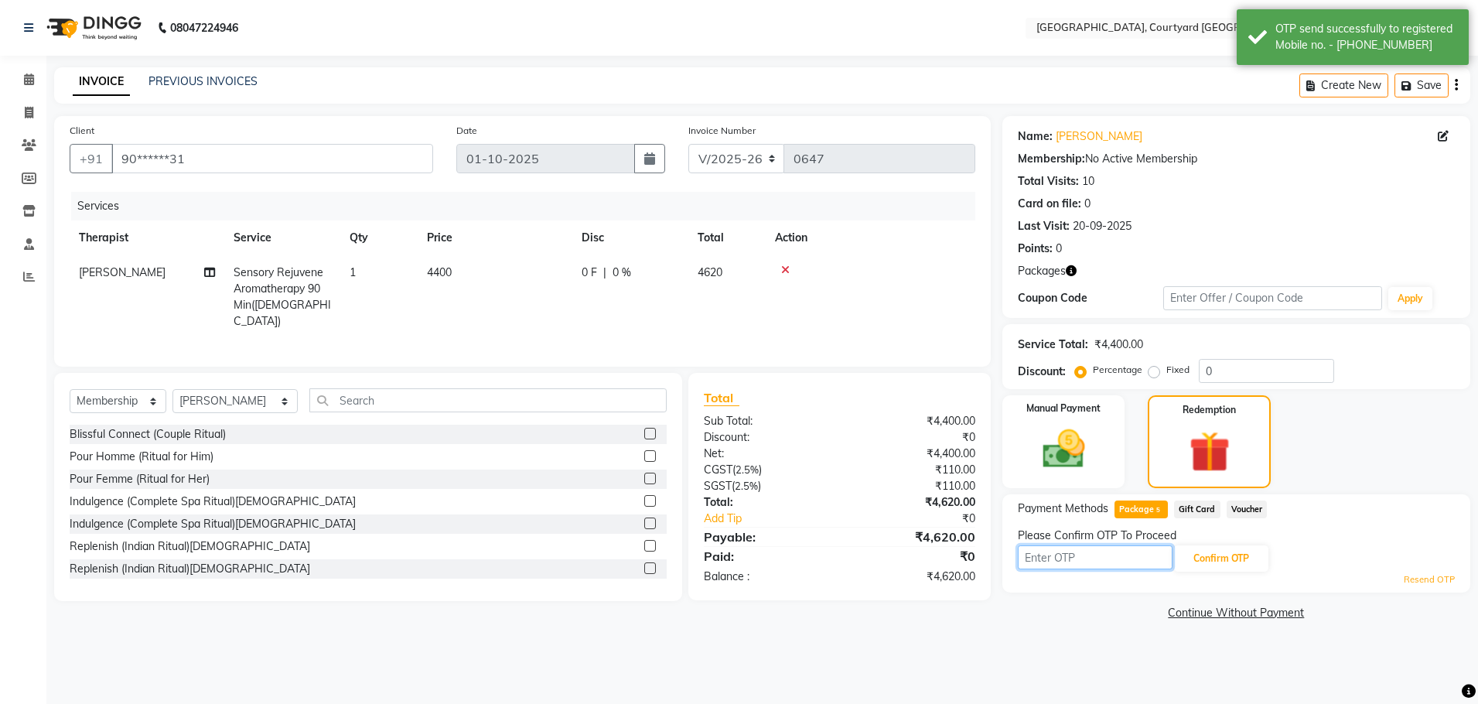
click at [1094, 559] on input "text" at bounding box center [1095, 557] width 155 height 24
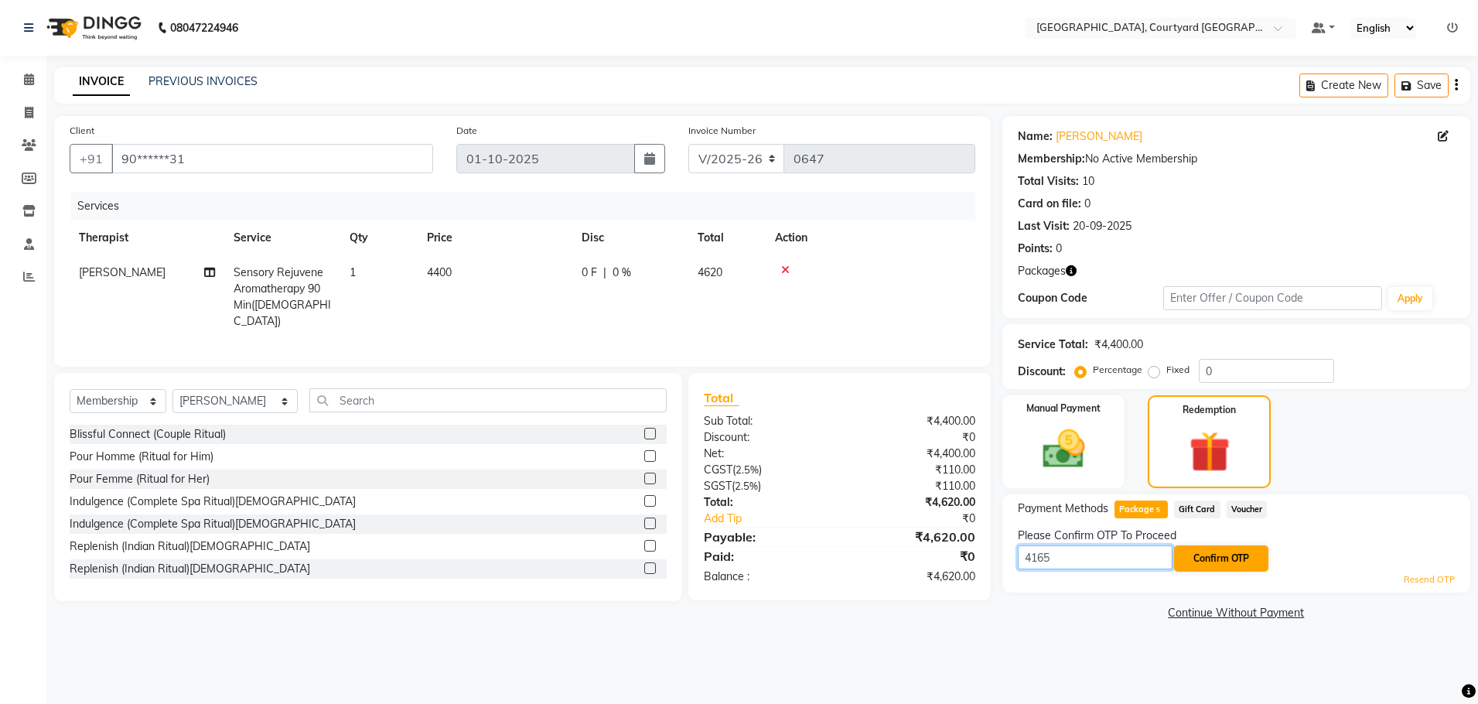
type input "4165"
click at [1207, 562] on button "Confirm OTP" at bounding box center [1221, 558] width 94 height 26
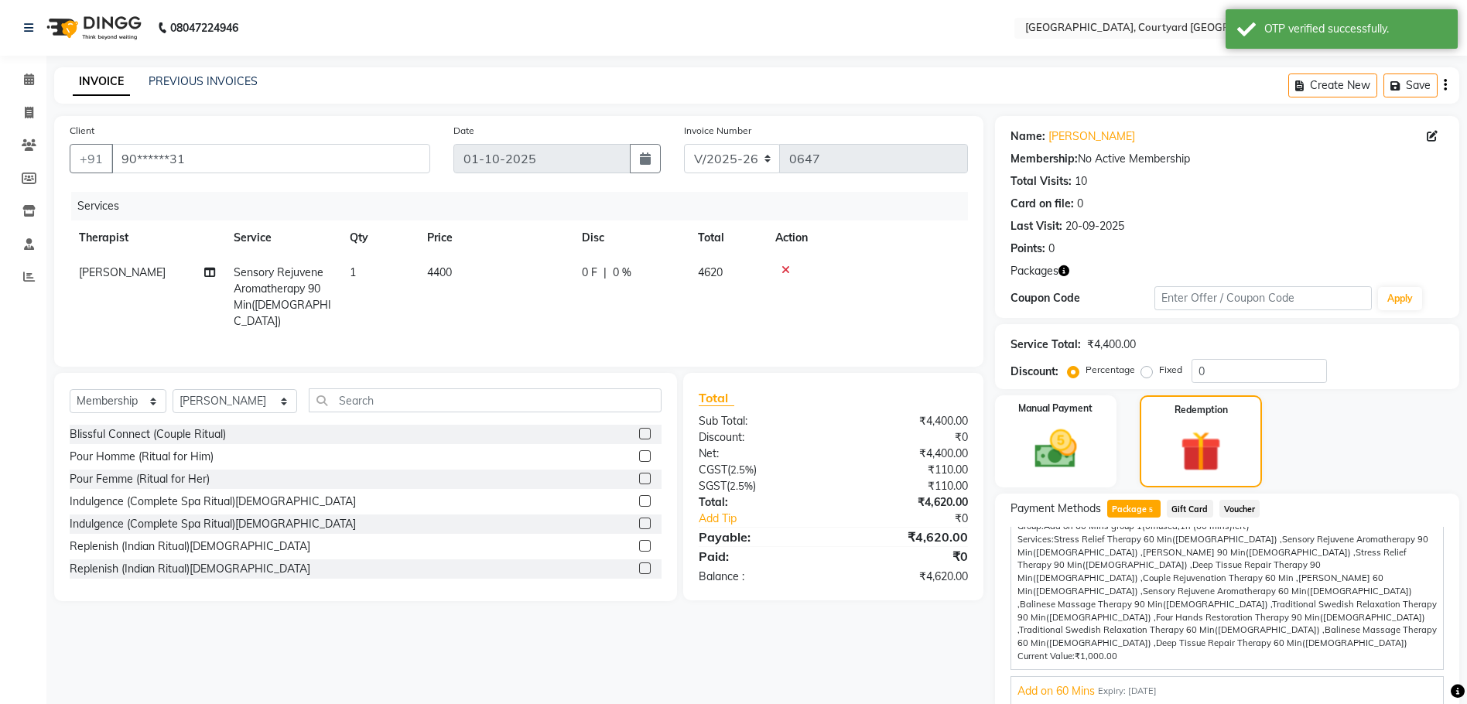
scroll to position [163, 0]
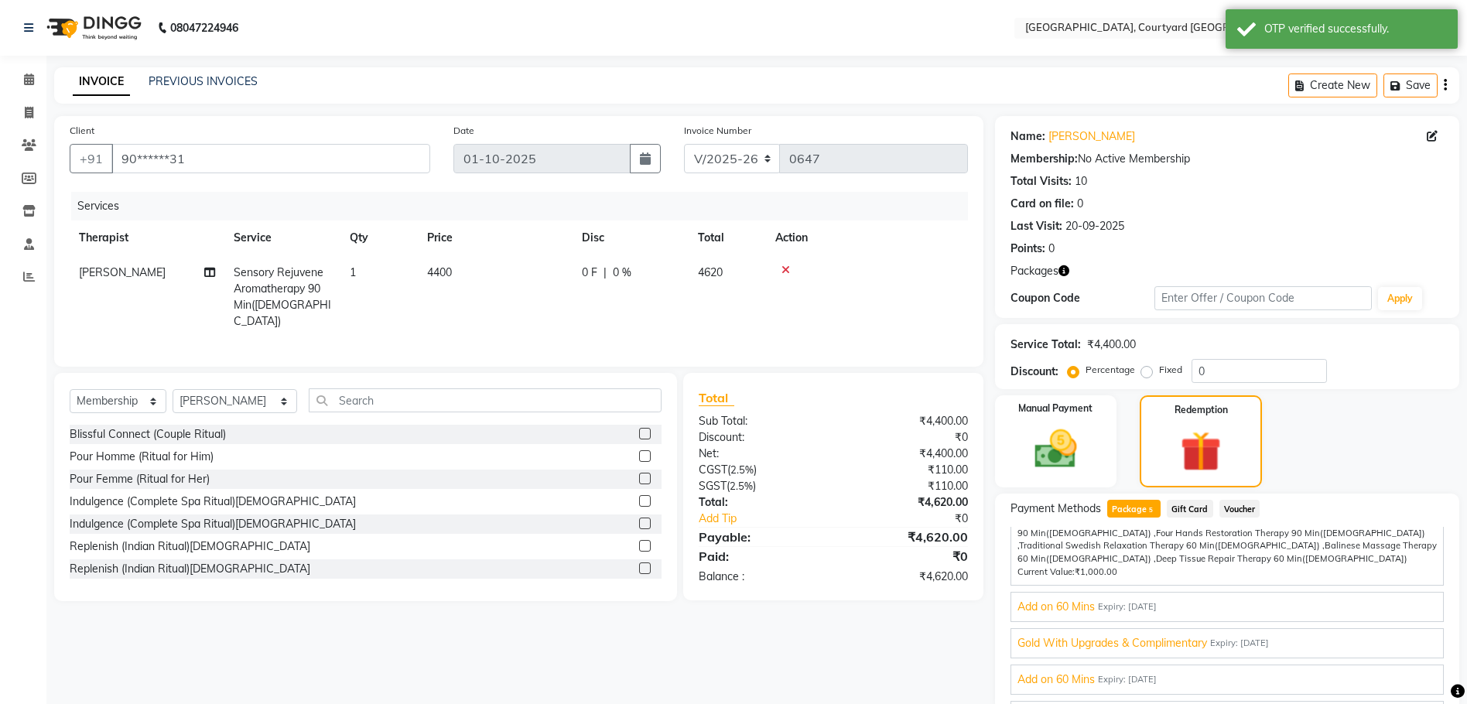
click at [1102, 635] on span "Gold With Upgrades & Complimentary" at bounding box center [1112, 643] width 190 height 16
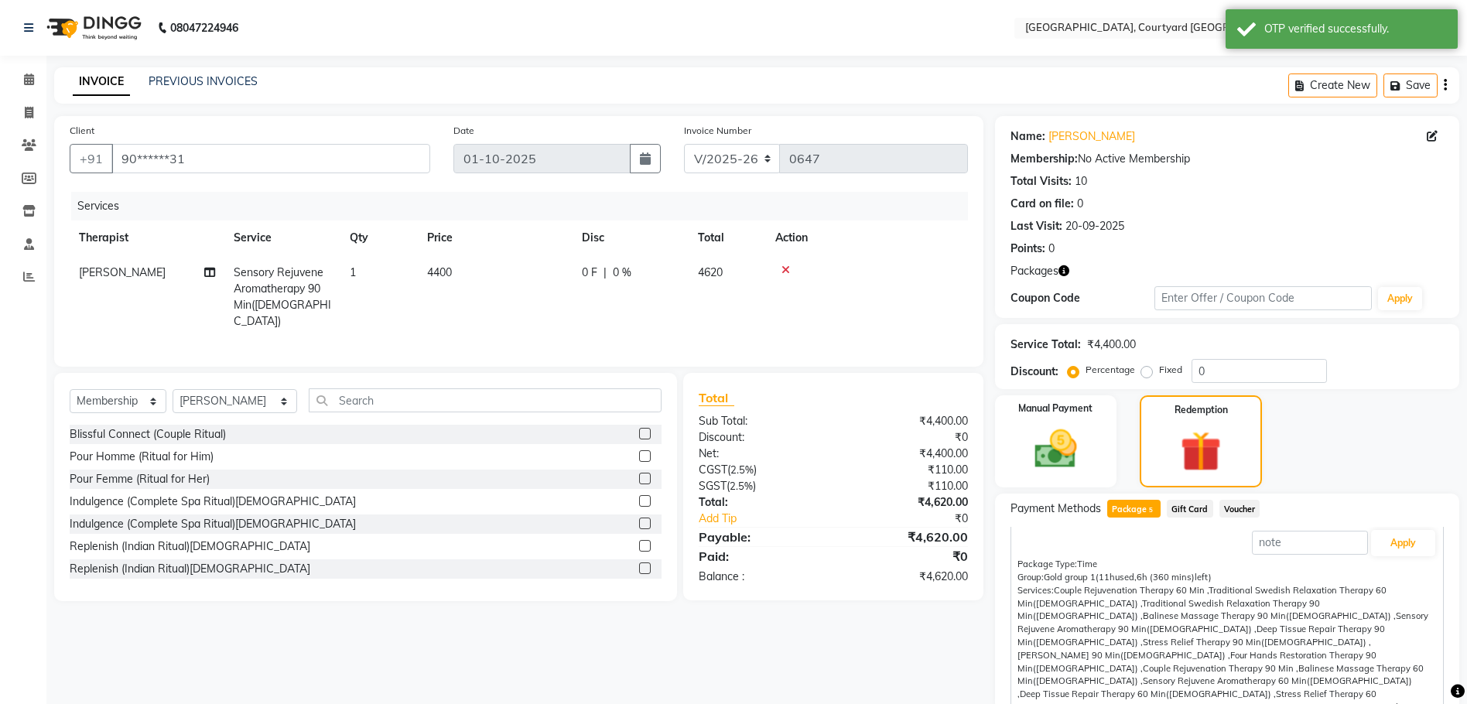
scroll to position [9, 0]
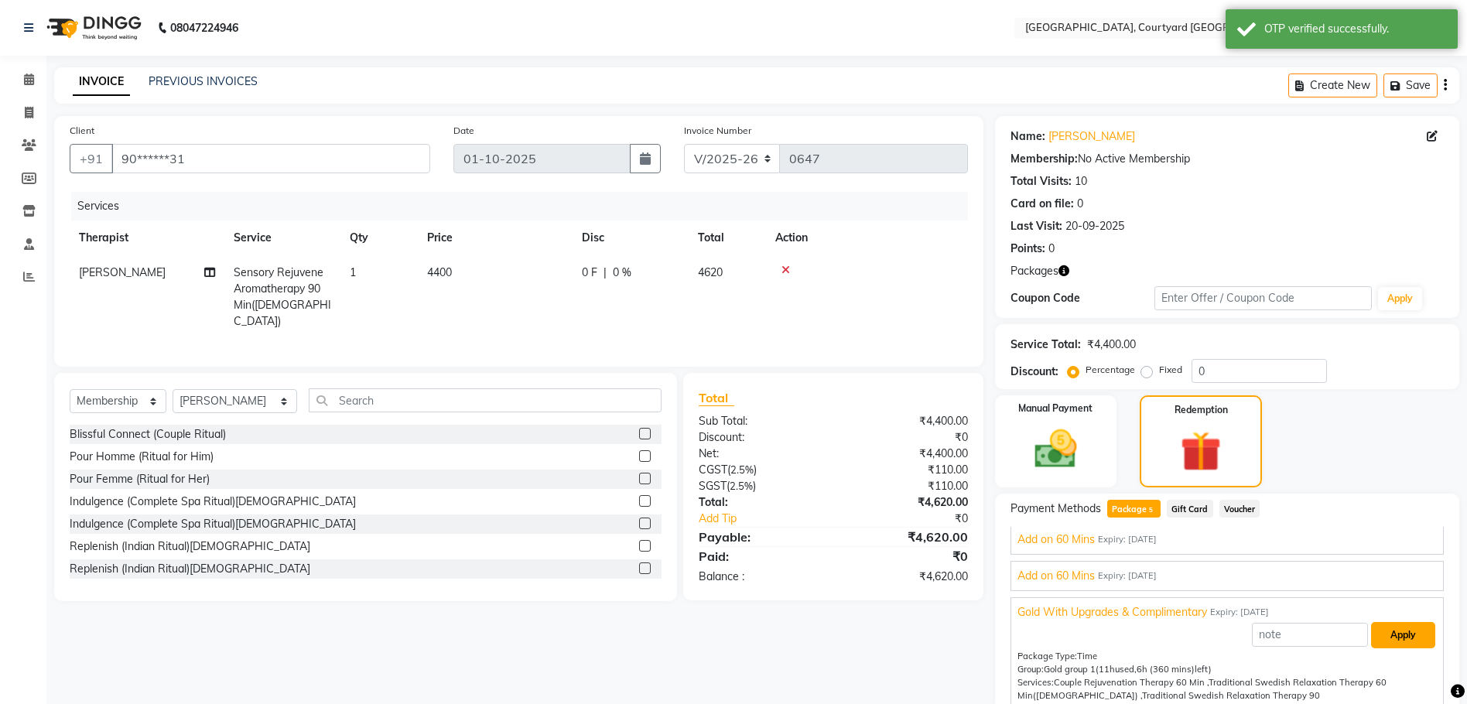
click at [1395, 635] on button "Apply" at bounding box center [1403, 635] width 64 height 26
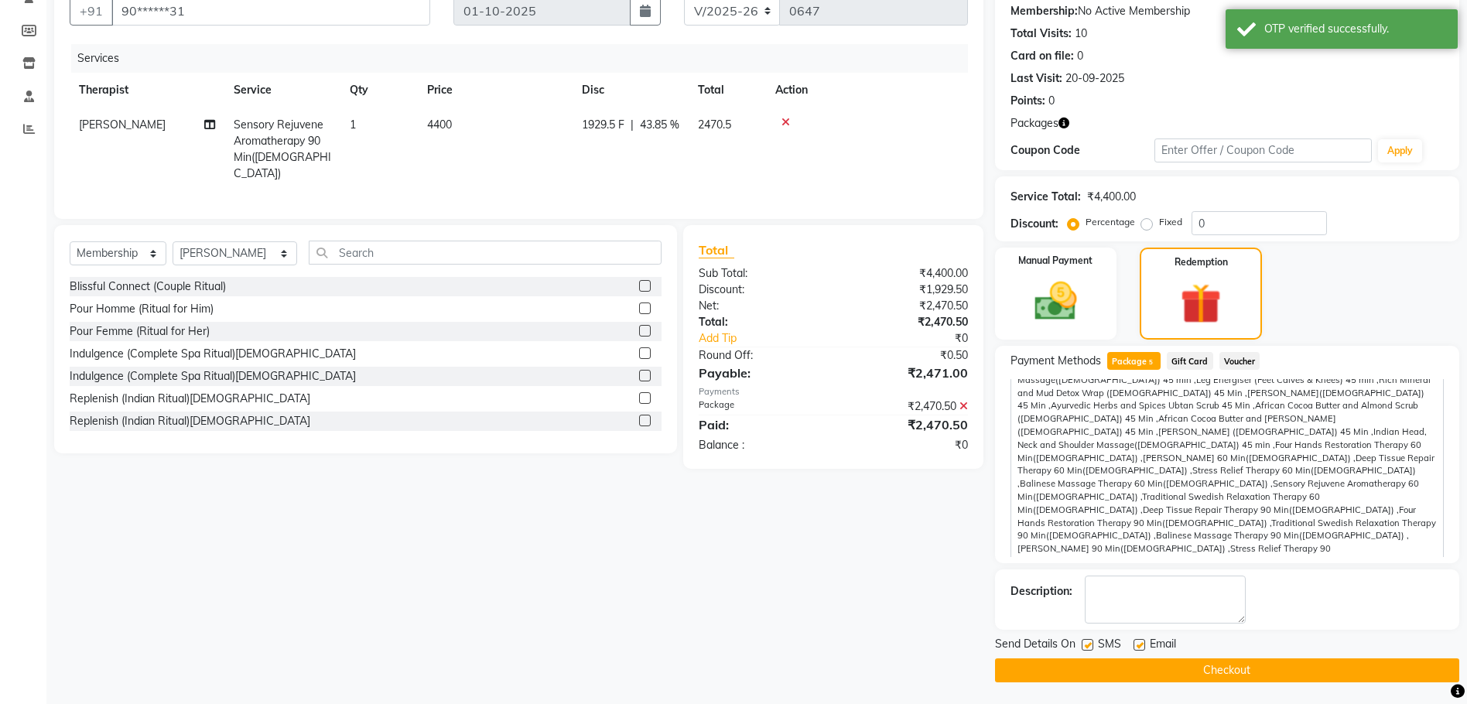
scroll to position [149, 0]
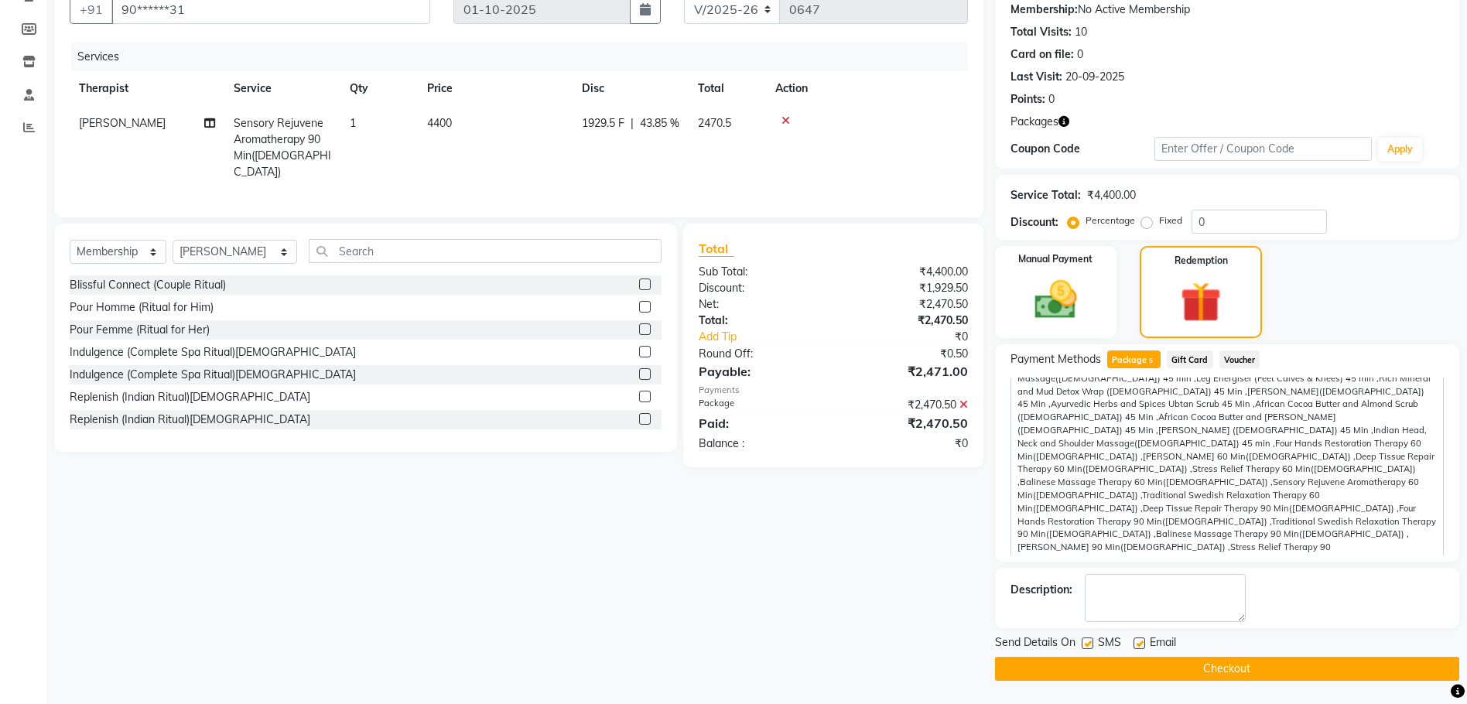
click at [1164, 663] on button "Checkout" at bounding box center [1227, 669] width 464 height 24
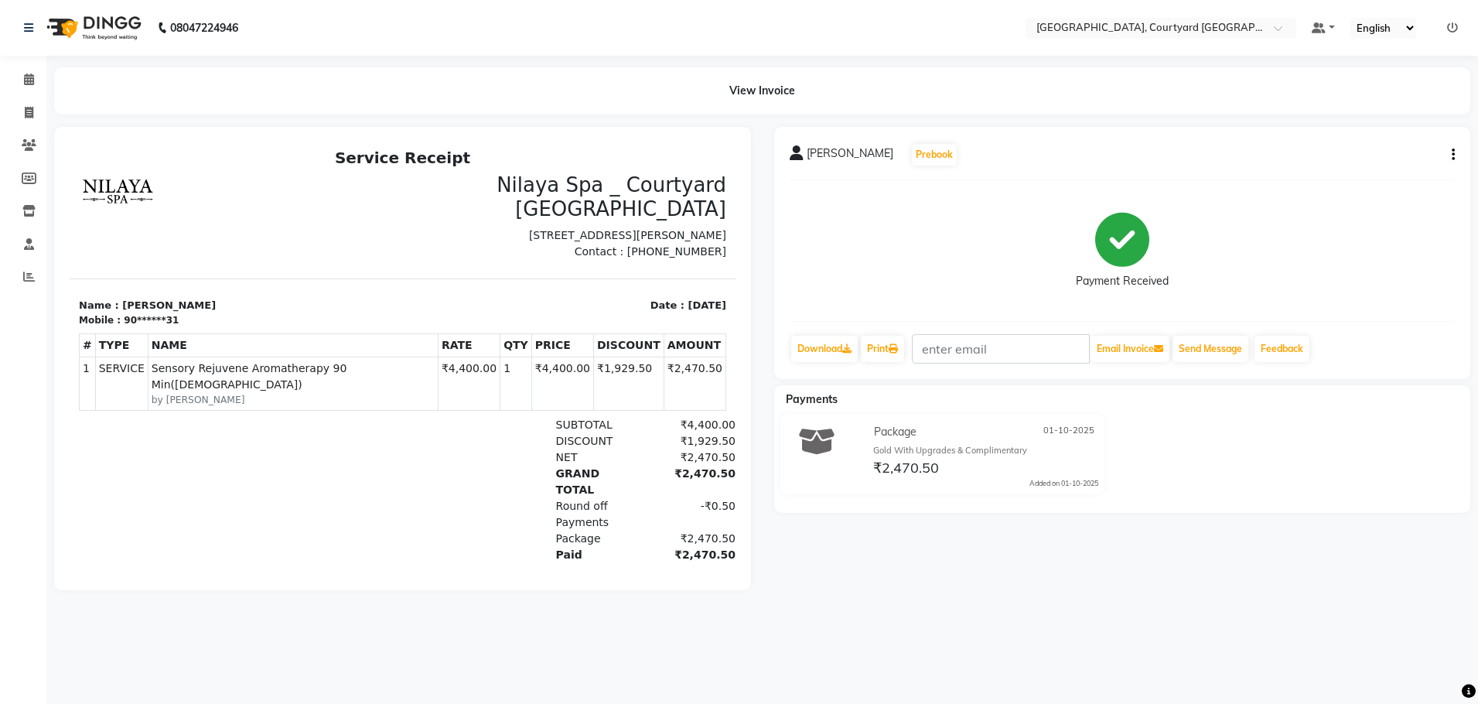
select select "service"
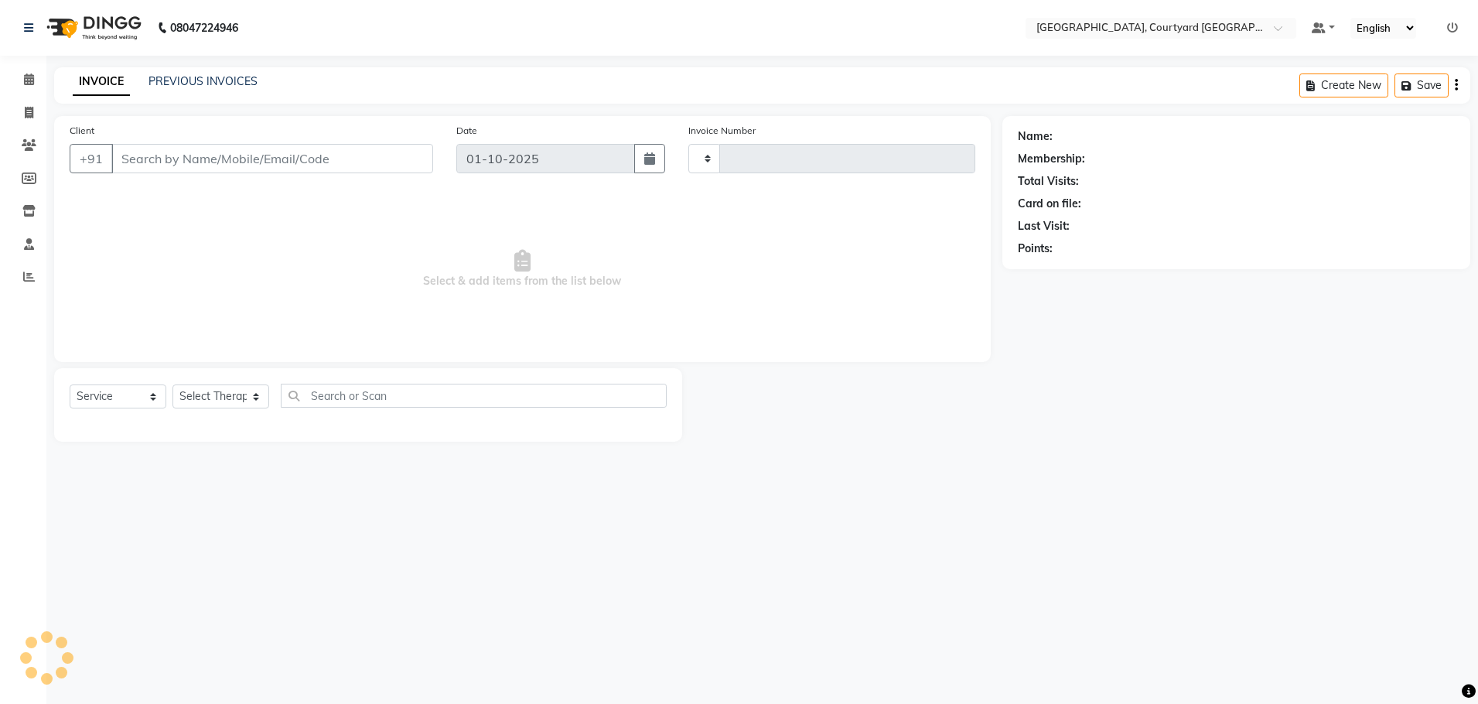
type input "0648"
select select "7754"
select select "membership"
type input "90******31"
select select "70579"
